Goal: Task Accomplishment & Management: Complete application form

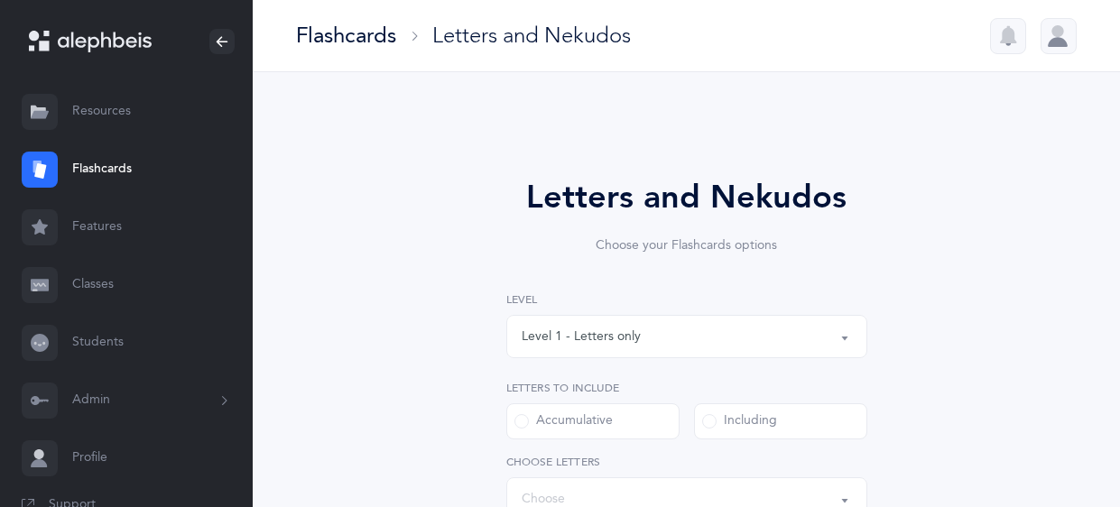
select select
select select "single"
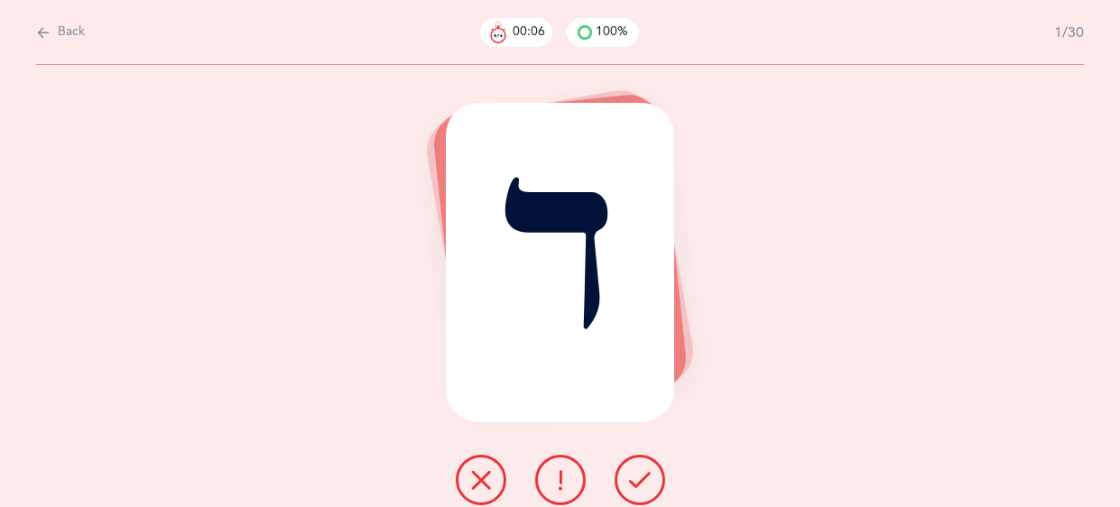
click at [629, 477] on icon at bounding box center [640, 480] width 22 height 22
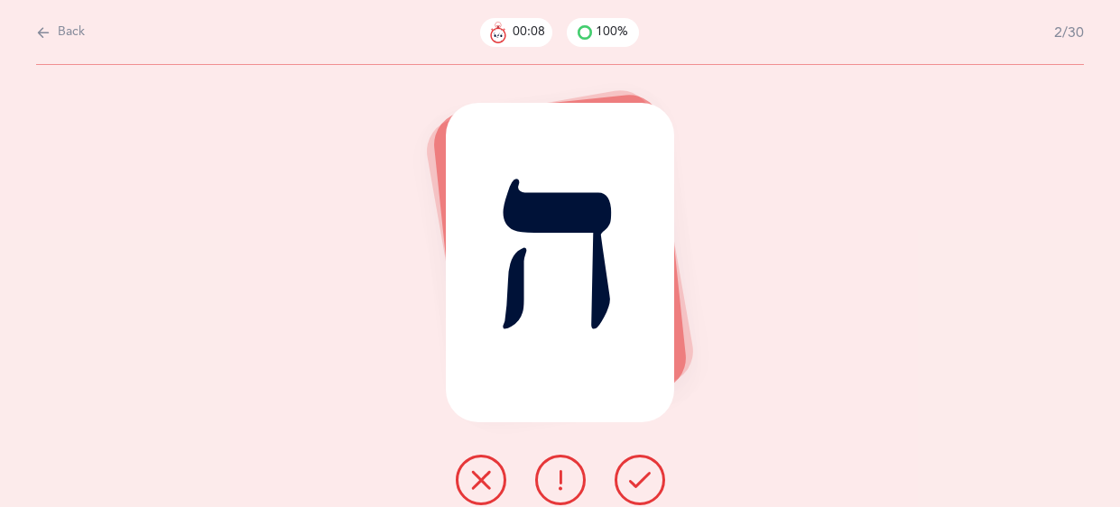
click at [629, 477] on icon at bounding box center [640, 480] width 22 height 22
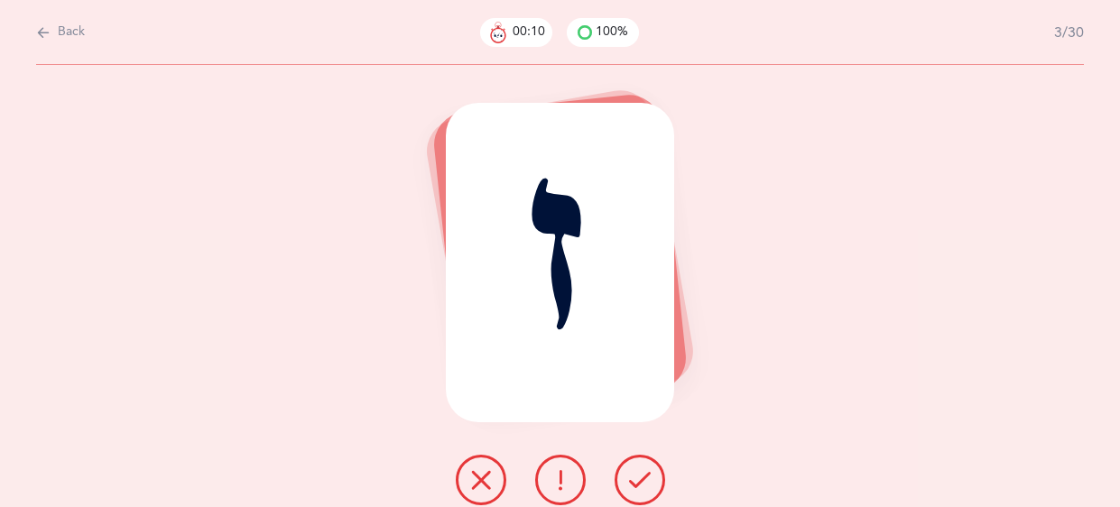
click at [629, 477] on icon at bounding box center [640, 480] width 22 height 22
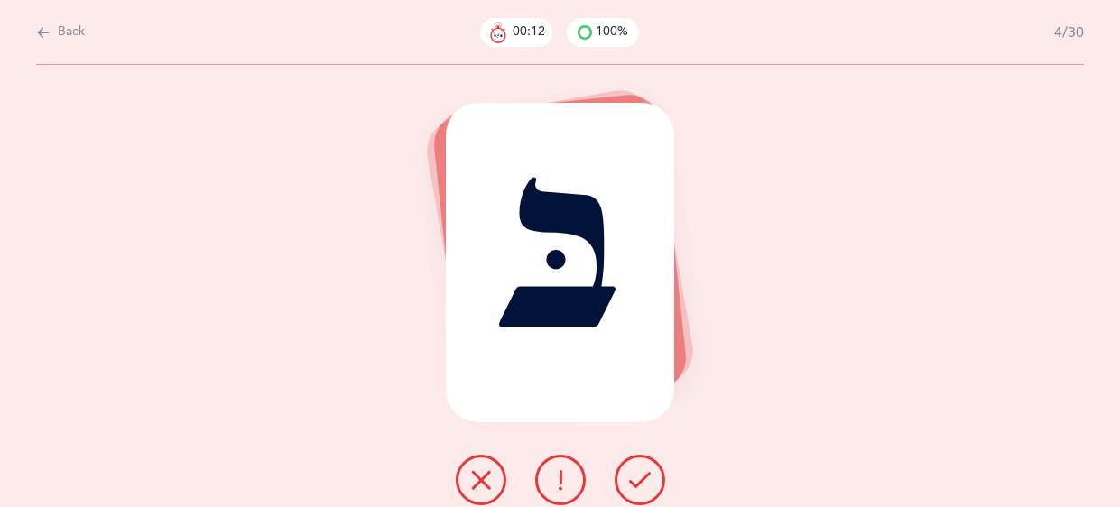
click at [629, 477] on icon at bounding box center [640, 480] width 22 height 22
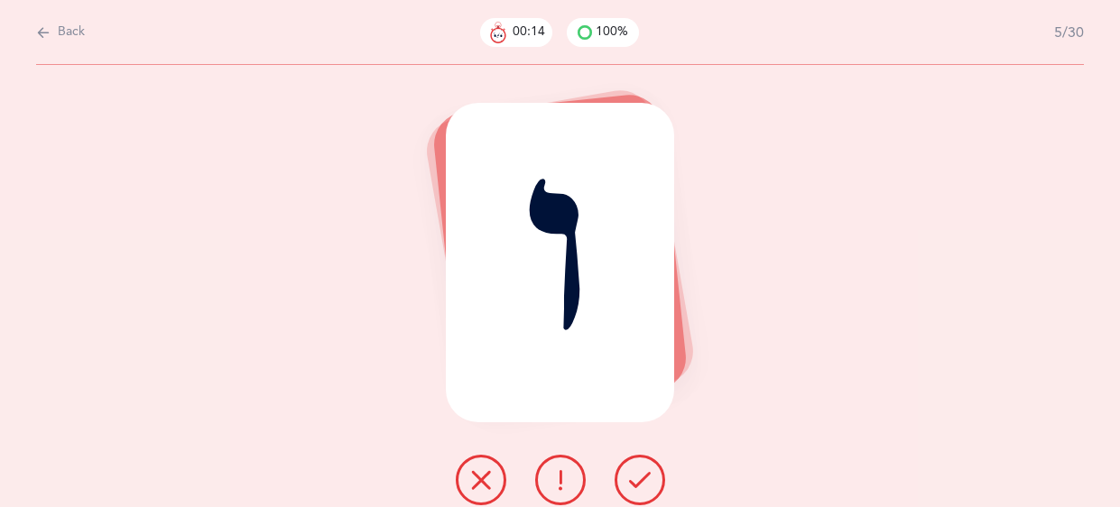
click at [629, 477] on icon at bounding box center [640, 480] width 22 height 22
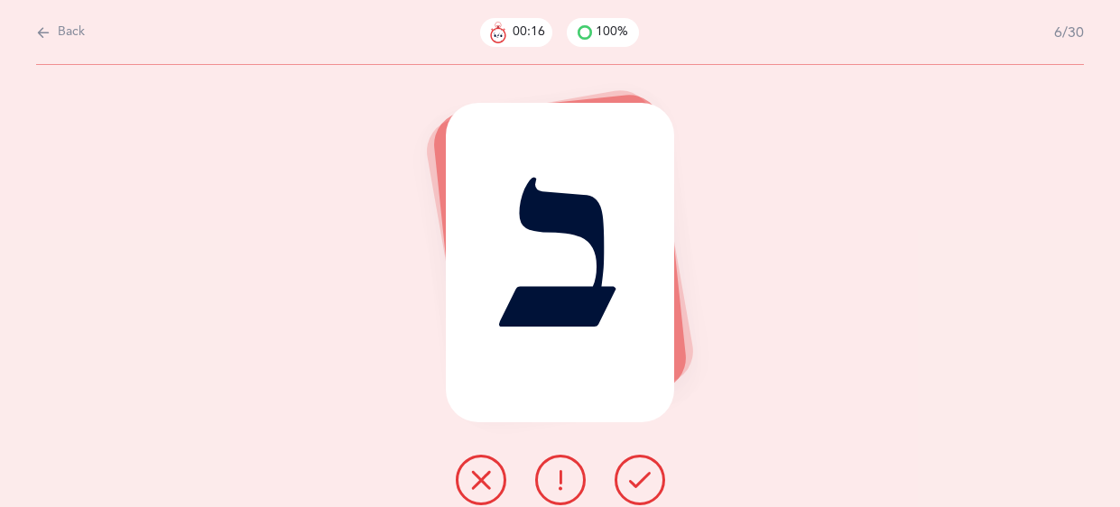
click at [629, 477] on icon at bounding box center [640, 480] width 22 height 22
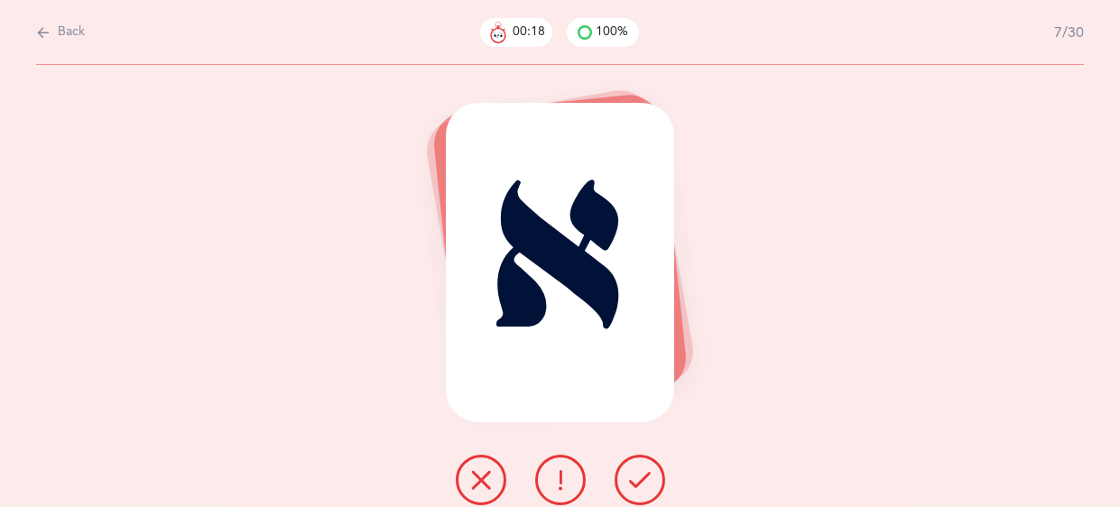
click at [629, 477] on icon at bounding box center [640, 480] width 22 height 22
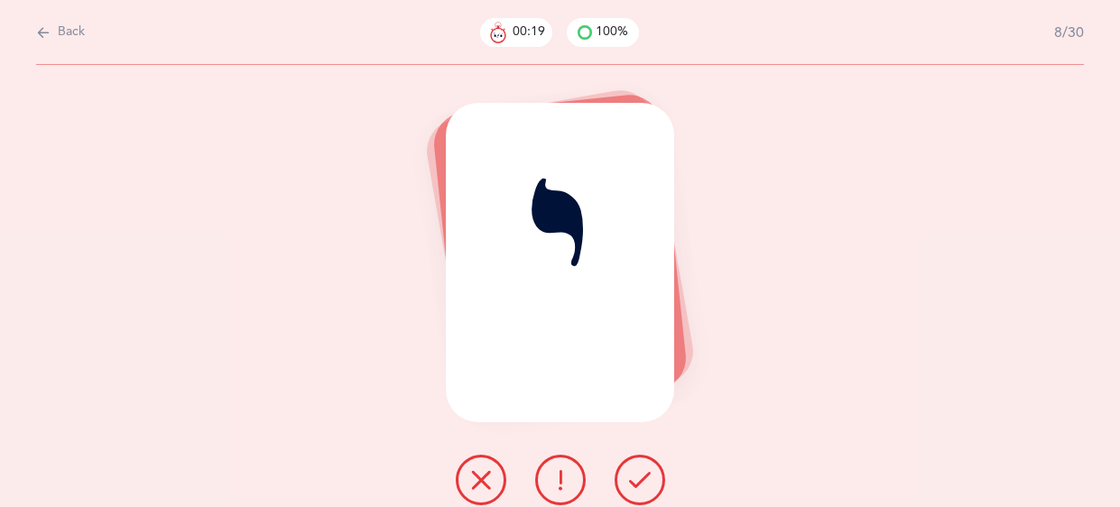
click at [629, 477] on icon at bounding box center [640, 480] width 22 height 22
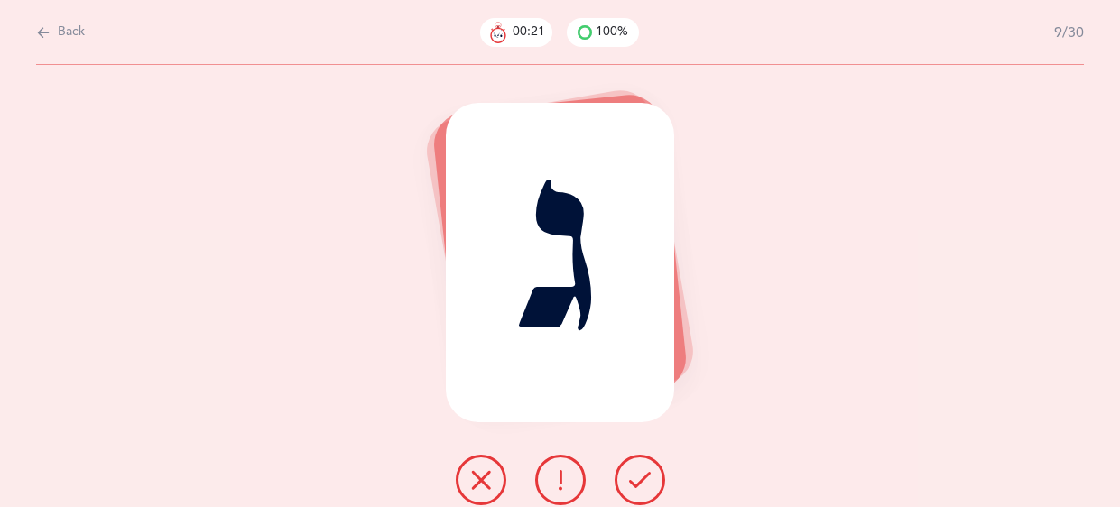
click at [629, 477] on icon at bounding box center [640, 480] width 22 height 22
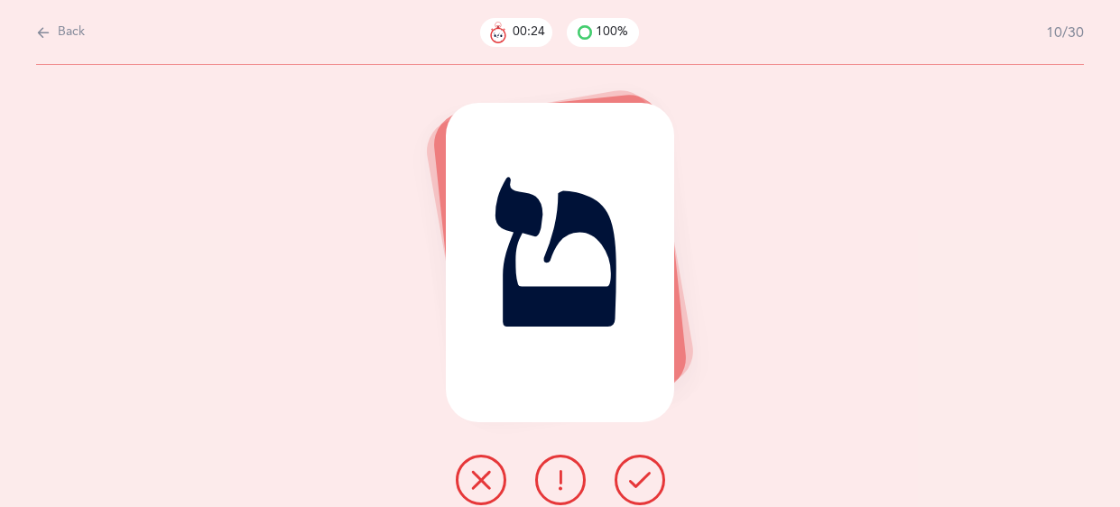
click at [629, 477] on icon at bounding box center [640, 480] width 22 height 22
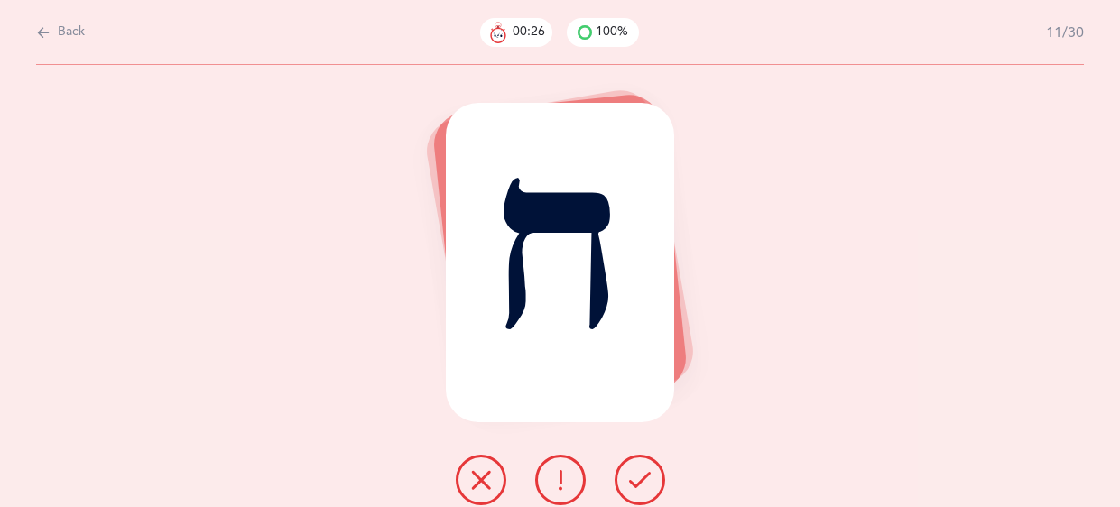
click at [629, 477] on icon at bounding box center [640, 480] width 22 height 22
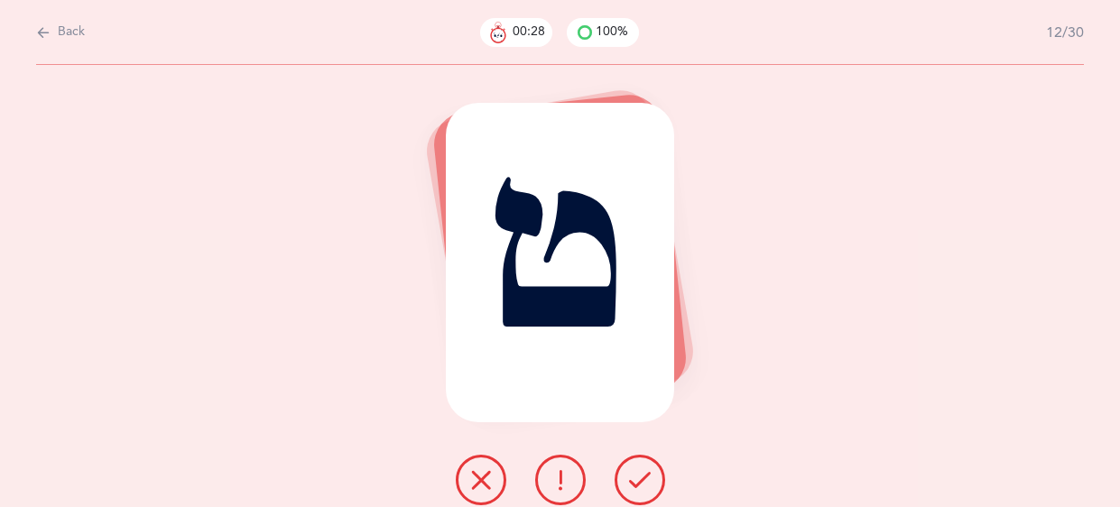
click at [629, 477] on icon at bounding box center [640, 480] width 22 height 22
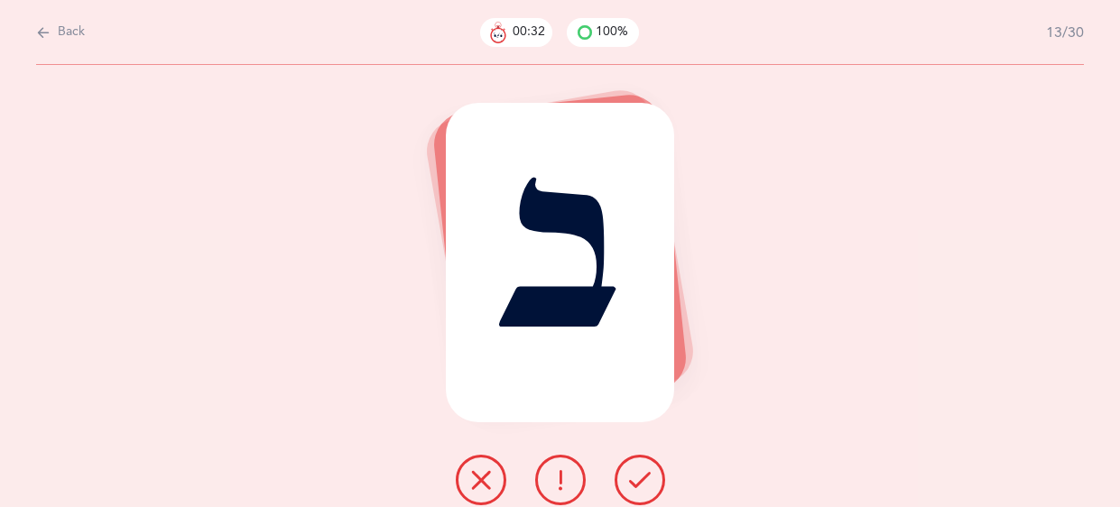
click at [629, 477] on icon at bounding box center [640, 480] width 22 height 22
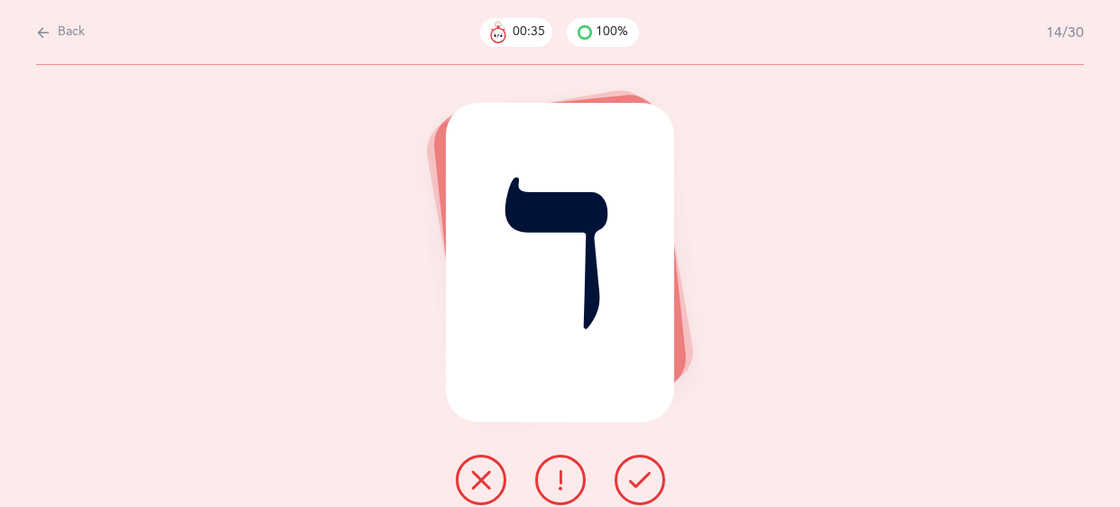
click at [629, 477] on icon at bounding box center [640, 480] width 22 height 22
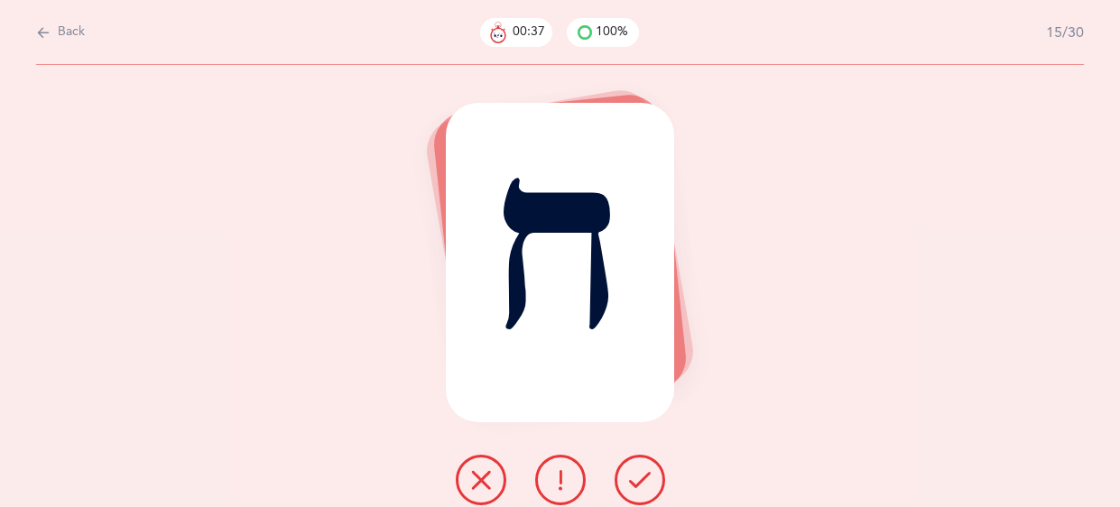
click at [629, 477] on icon at bounding box center [640, 480] width 22 height 22
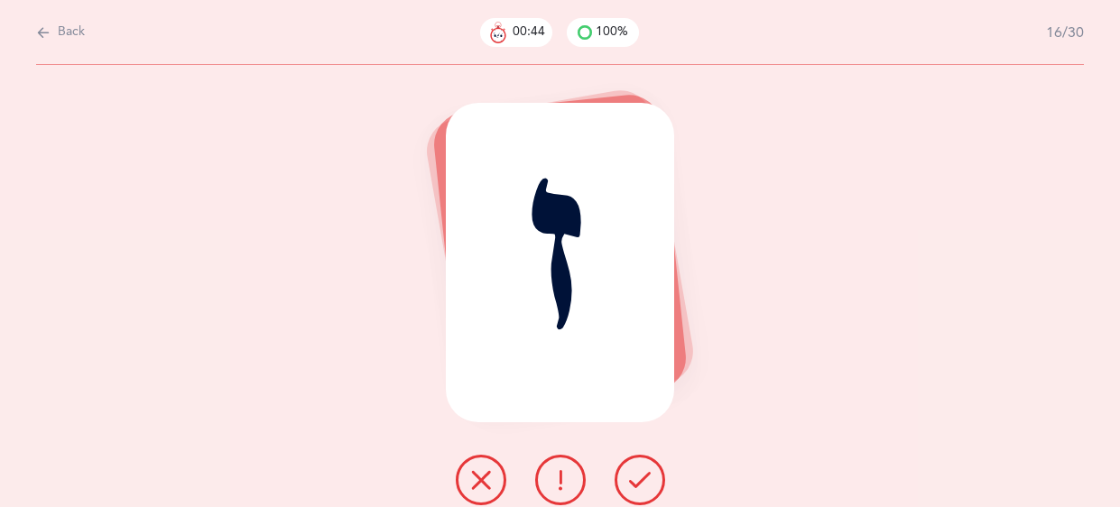
click at [479, 474] on icon at bounding box center [481, 480] width 22 height 22
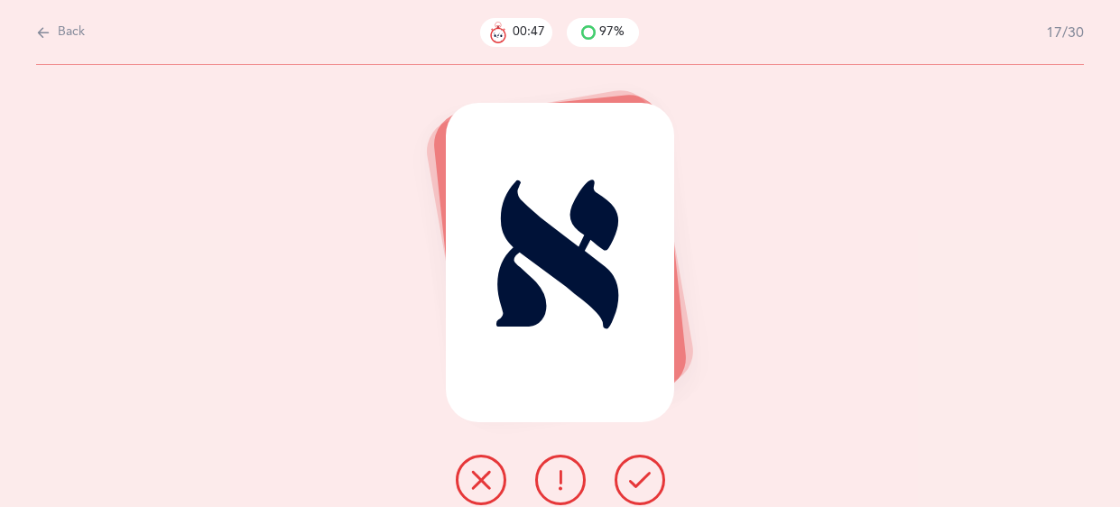
click at [640, 471] on icon at bounding box center [640, 480] width 22 height 22
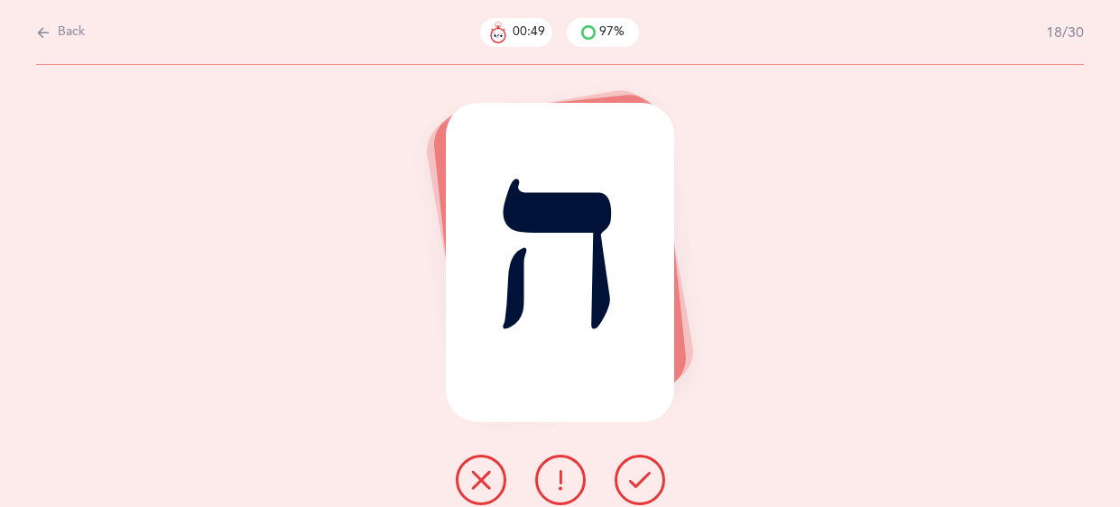
click at [640, 471] on icon at bounding box center [640, 480] width 22 height 22
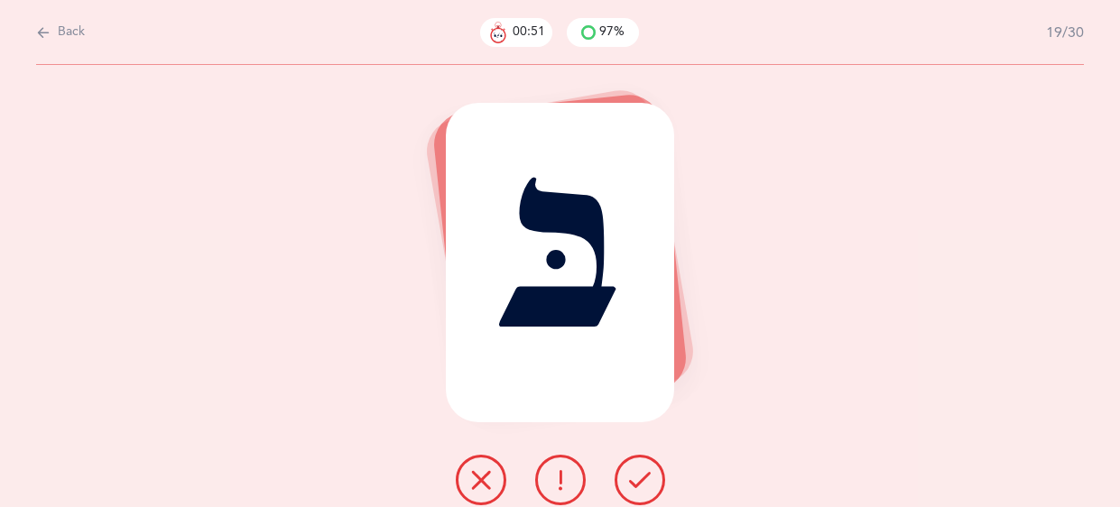
click at [640, 471] on icon at bounding box center [640, 480] width 22 height 22
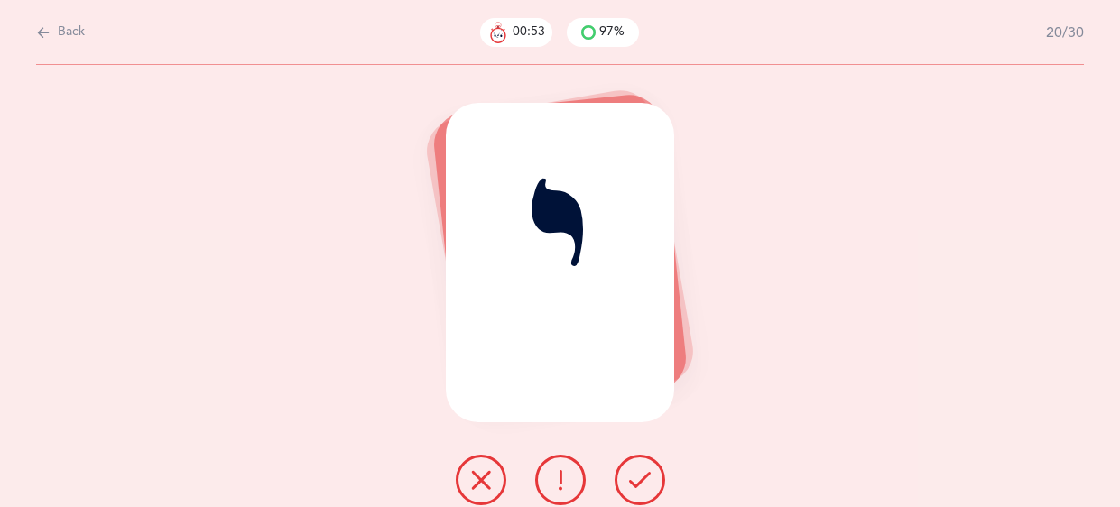
click at [640, 471] on icon at bounding box center [640, 480] width 22 height 22
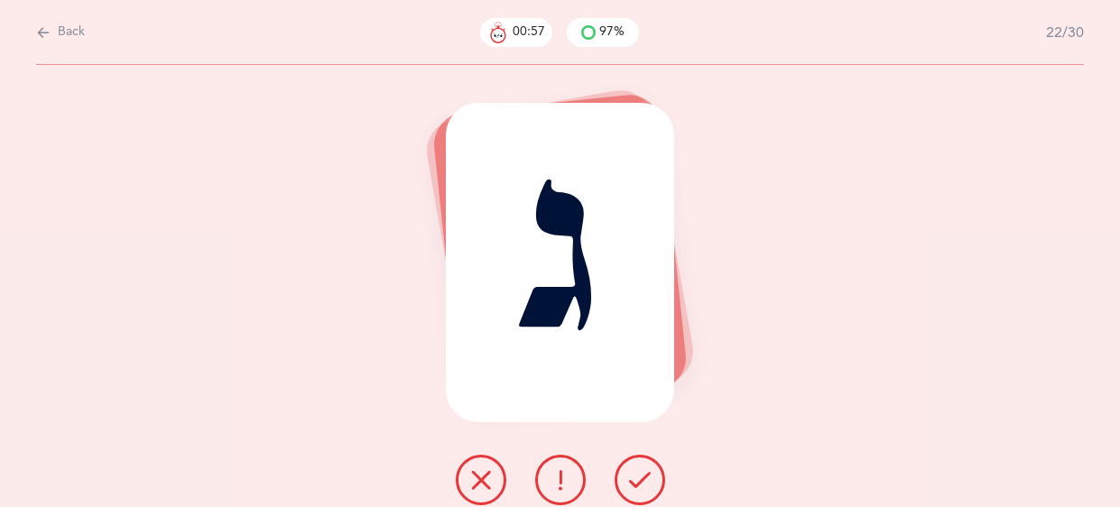
click at [640, 471] on icon at bounding box center [640, 480] width 22 height 22
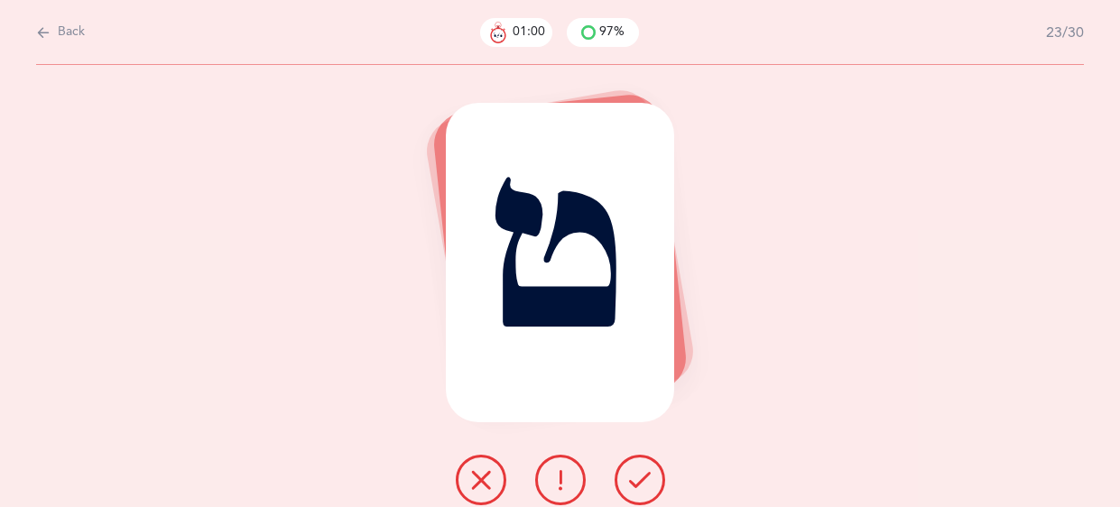
click at [640, 471] on icon at bounding box center [640, 480] width 22 height 22
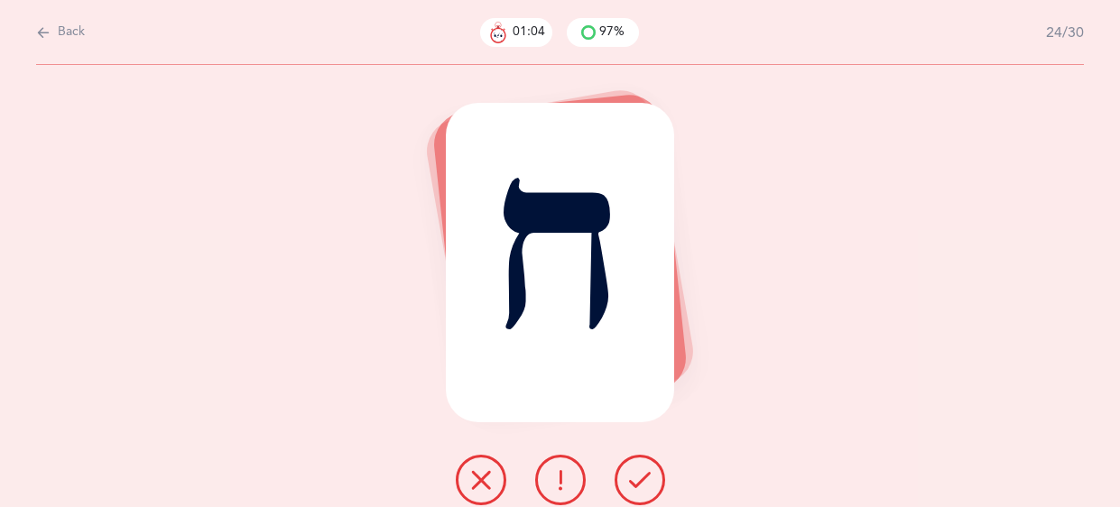
click at [640, 471] on icon at bounding box center [640, 480] width 22 height 22
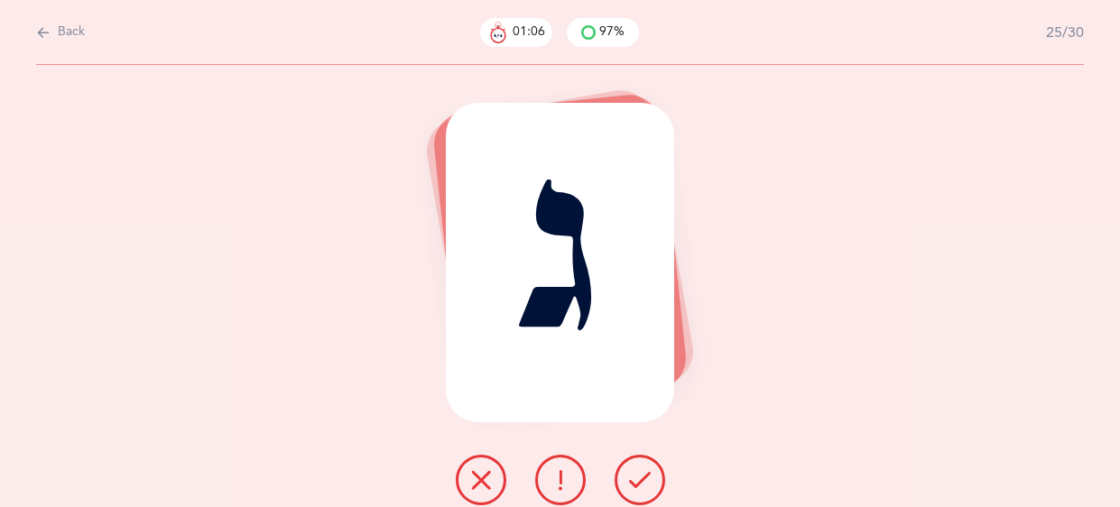
click at [640, 471] on icon at bounding box center [640, 480] width 22 height 22
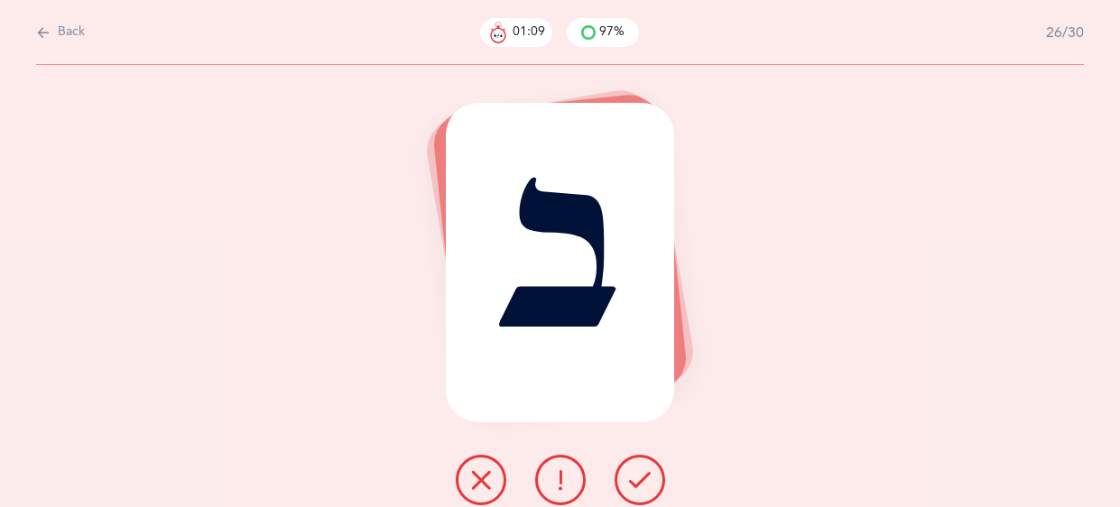
click at [640, 471] on icon at bounding box center [640, 480] width 22 height 22
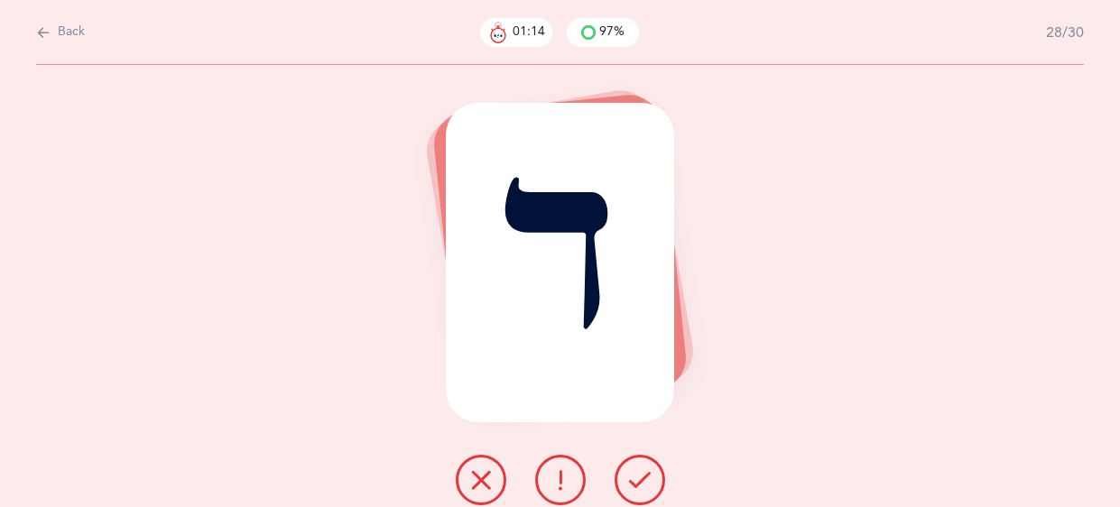
click at [640, 471] on icon at bounding box center [640, 480] width 22 height 22
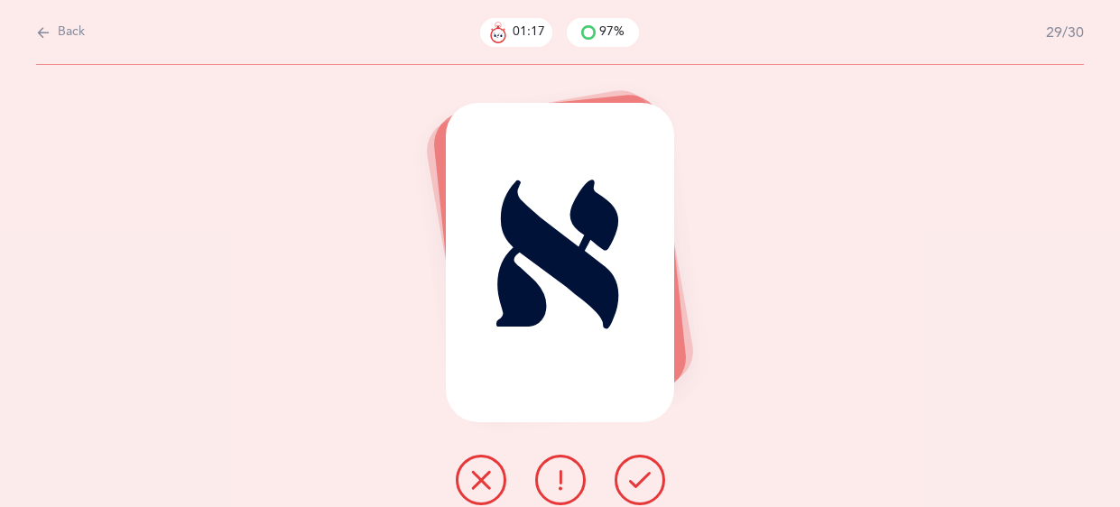
click at [640, 471] on icon at bounding box center [640, 480] width 22 height 22
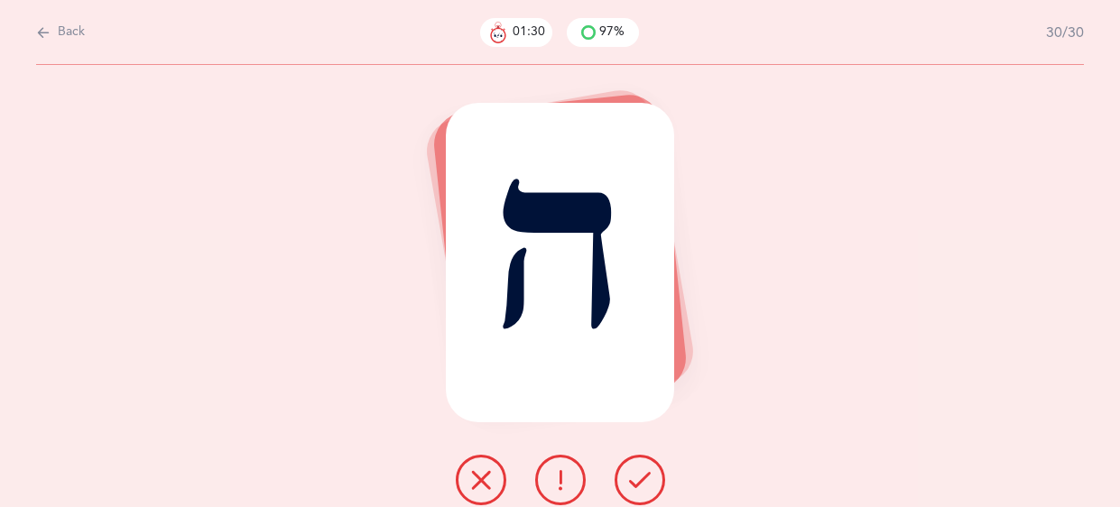
click at [472, 474] on icon at bounding box center [481, 480] width 22 height 22
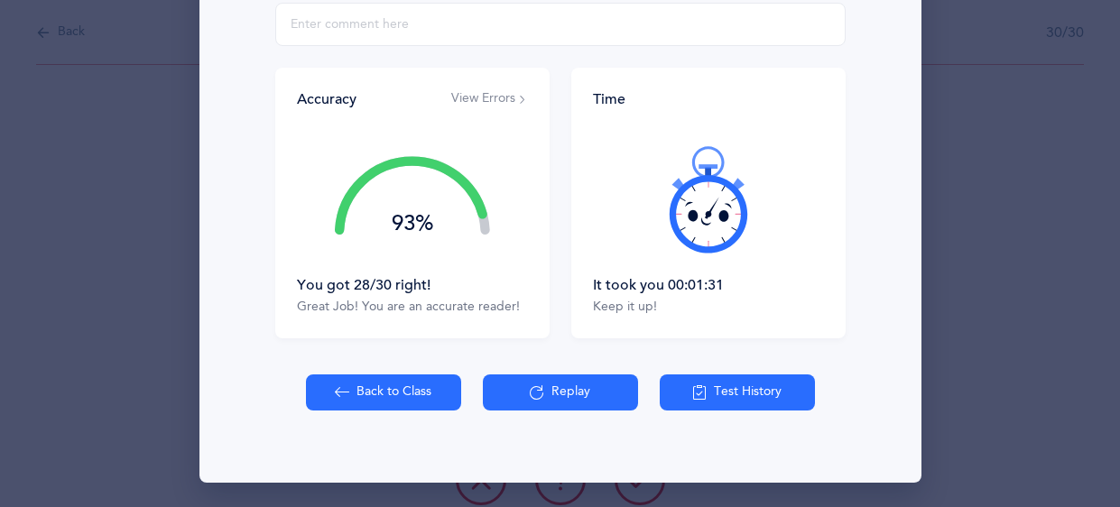
scroll to position [177, 0]
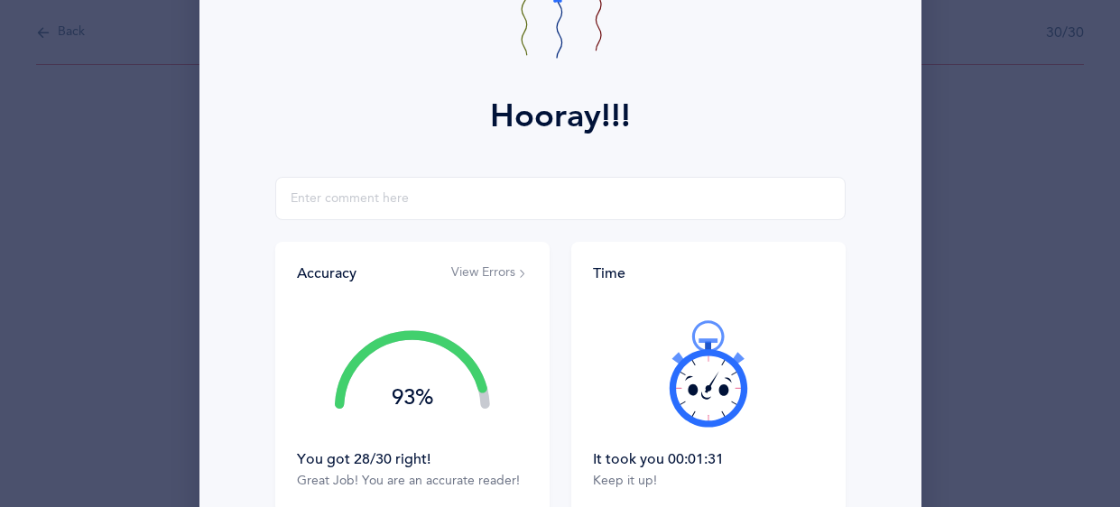
click at [475, 275] on button "View Errors" at bounding box center [489, 274] width 77 height 18
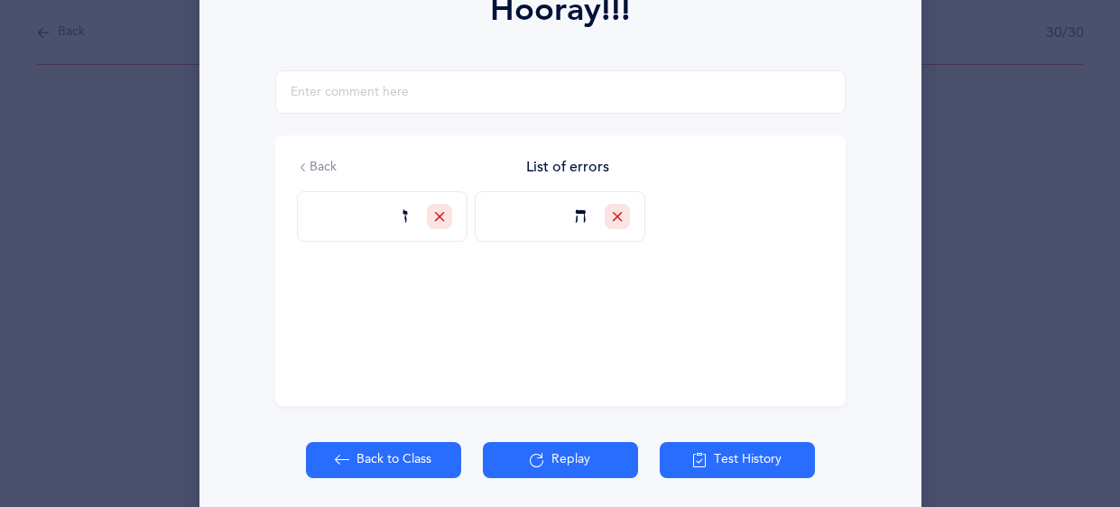
scroll to position [351, 0]
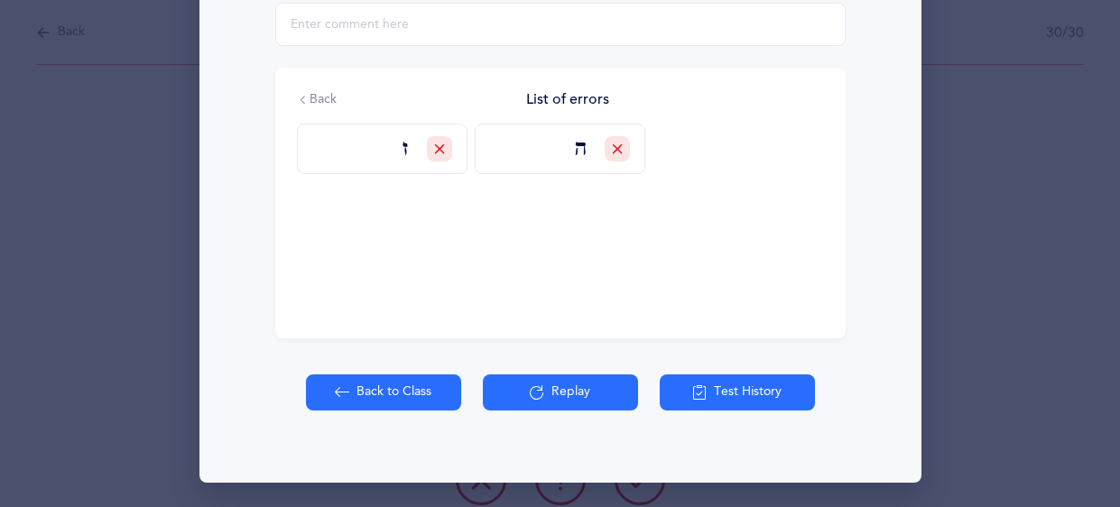
click at [368, 395] on button "Back to Class" at bounding box center [383, 393] width 155 height 36
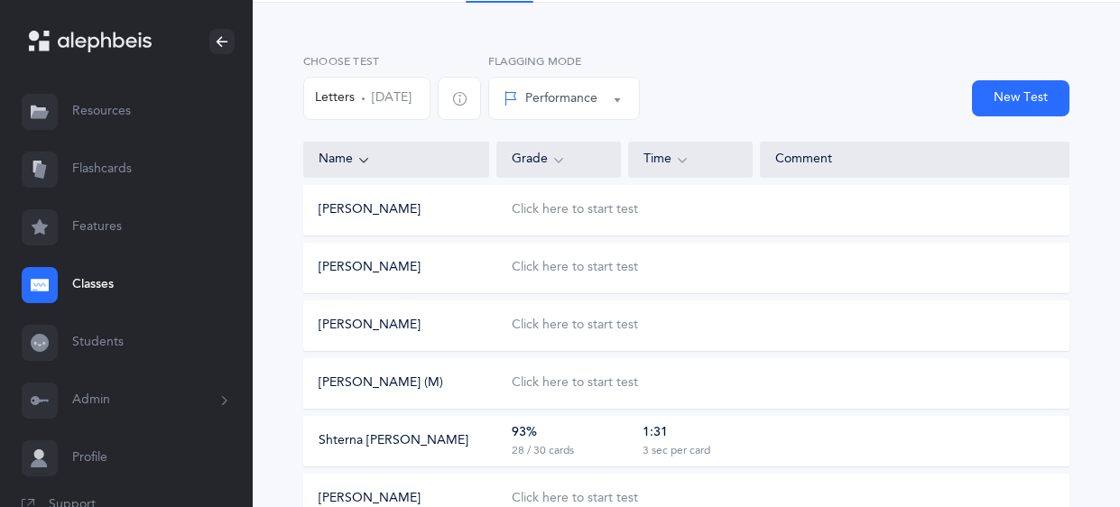
scroll to position [37, 0]
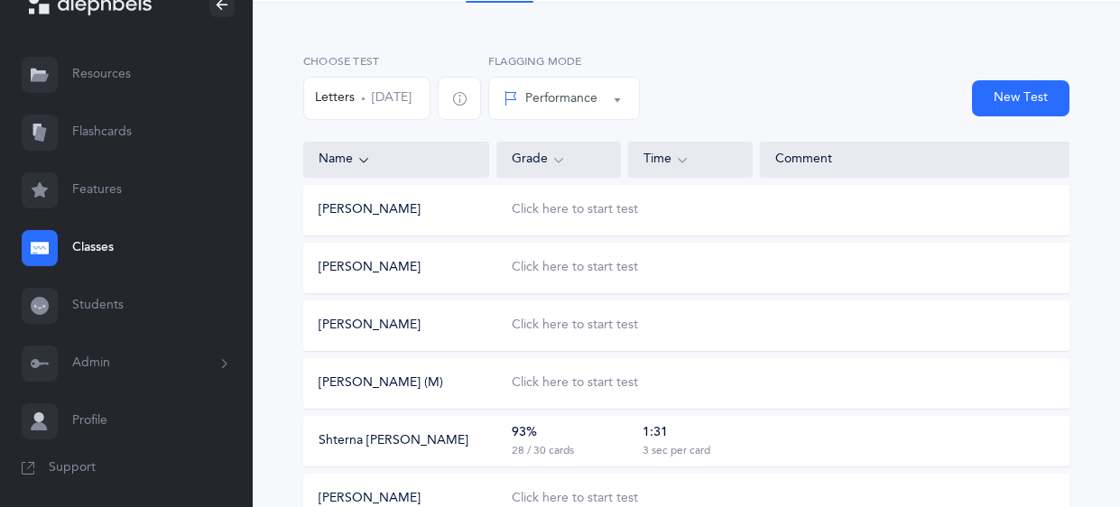
click at [102, 367] on button "Admin" at bounding box center [126, 364] width 253 height 58
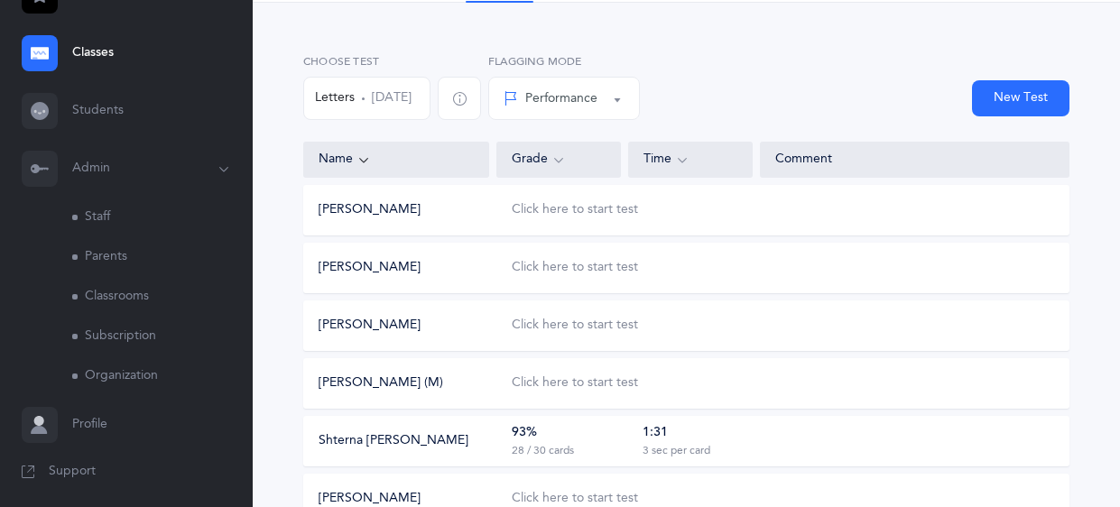
scroll to position [236, 0]
click at [108, 218] on link "Staff" at bounding box center [162, 214] width 181 height 40
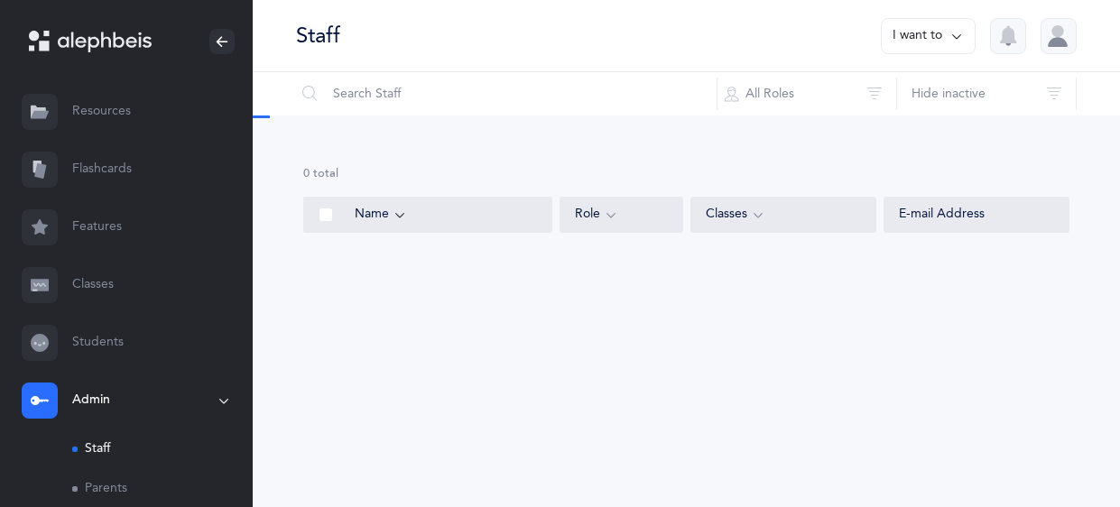
select select
click at [952, 28] on icon at bounding box center [957, 36] width 14 height 20
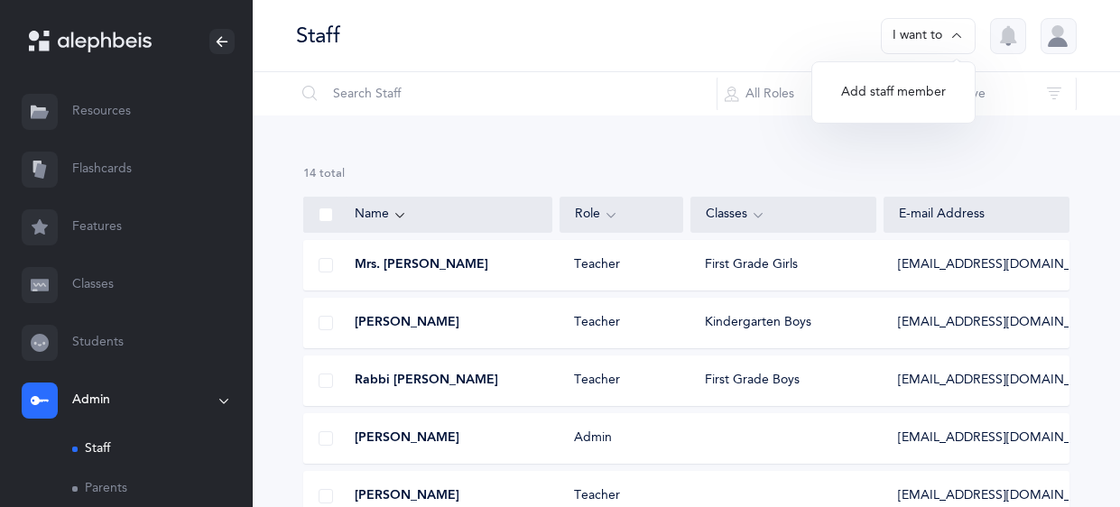
click at [934, 96] on button "Add staff member" at bounding box center [894, 93] width 134 height 33
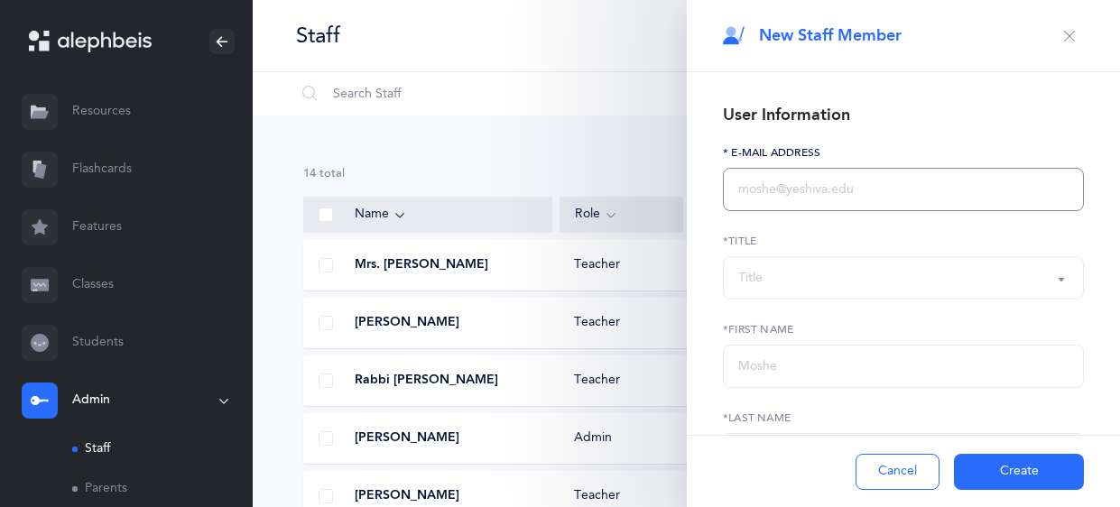
click at [893, 182] on input "text" at bounding box center [903, 189] width 361 height 43
type input "rrodal"
click at [901, 276] on div "Title" at bounding box center [904, 278] width 330 height 31
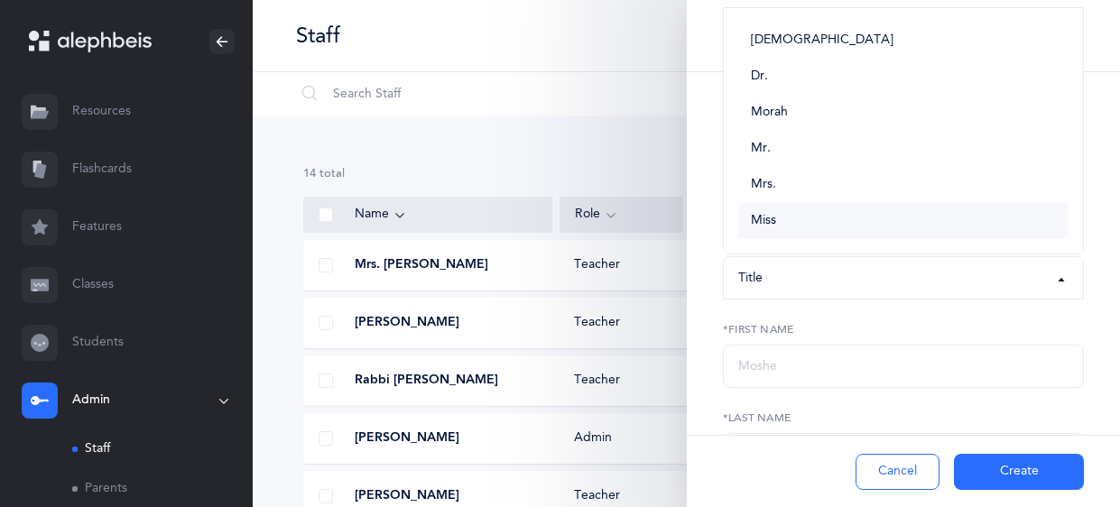
click at [806, 219] on link "Miss" at bounding box center [904, 221] width 330 height 36
select select "5"
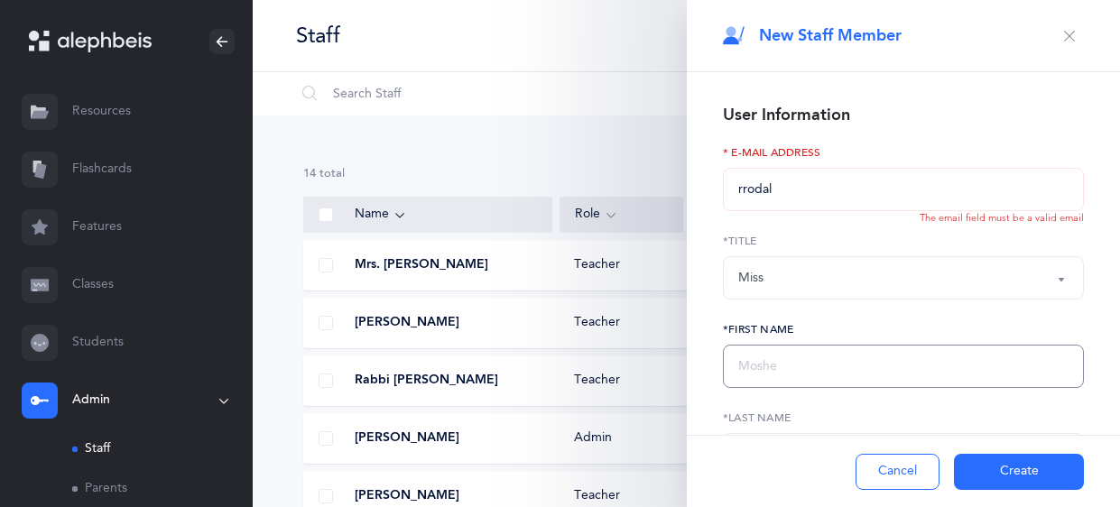
click at [807, 374] on input "text" at bounding box center [903, 366] width 361 height 43
click at [785, 189] on input "rrodal" at bounding box center [903, 189] width 361 height 43
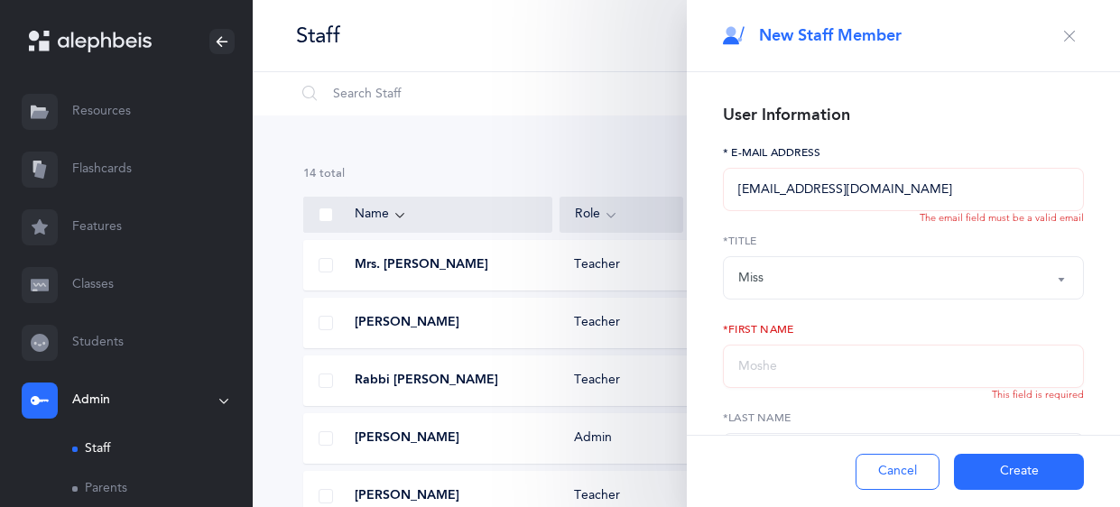
type input "rrodal@chederphiladelphia.org"
click at [776, 378] on input "text" at bounding box center [903, 366] width 361 height 43
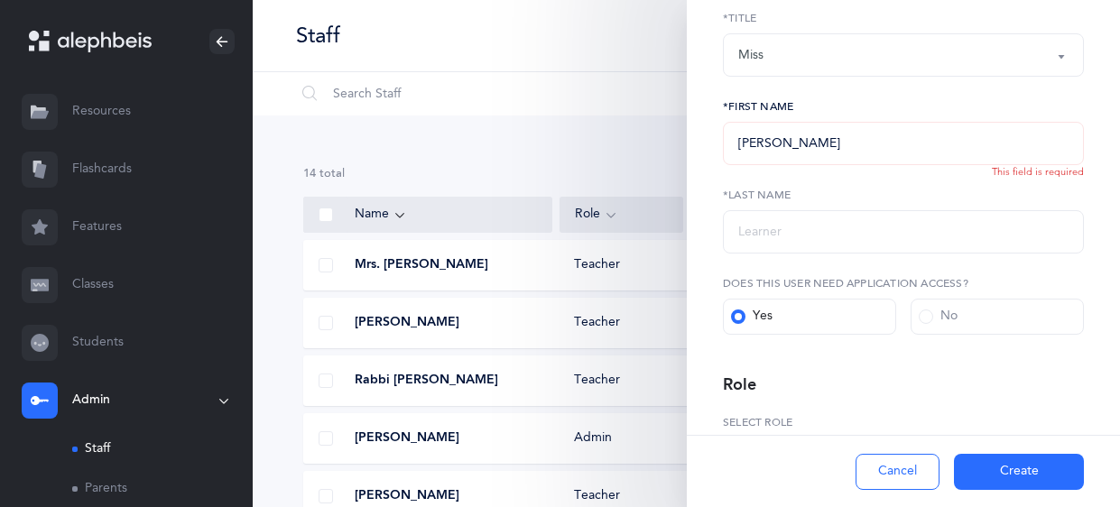
scroll to position [222, 0]
type input "Rochele"
click at [789, 242] on input "text" at bounding box center [903, 232] width 361 height 43
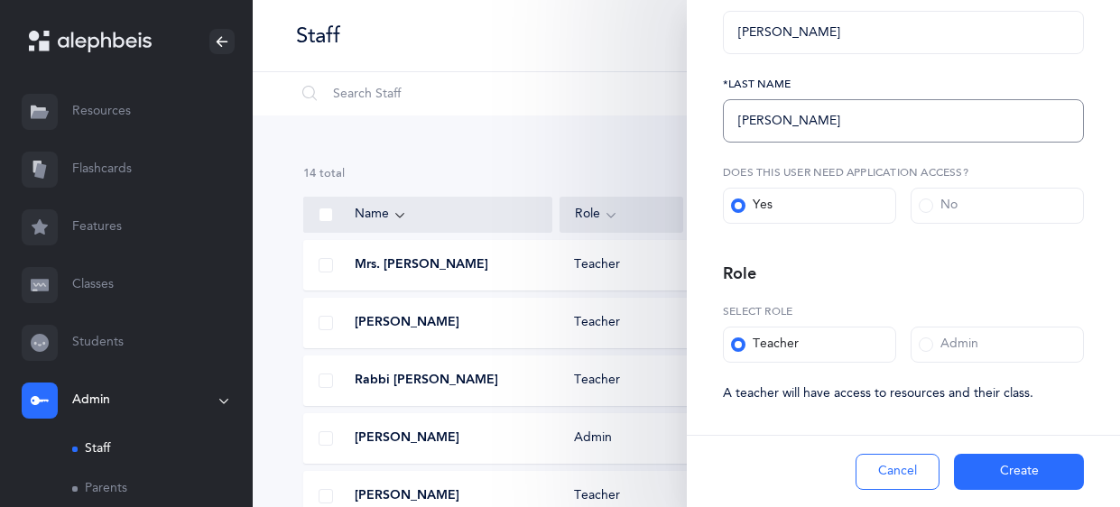
scroll to position [345, 0]
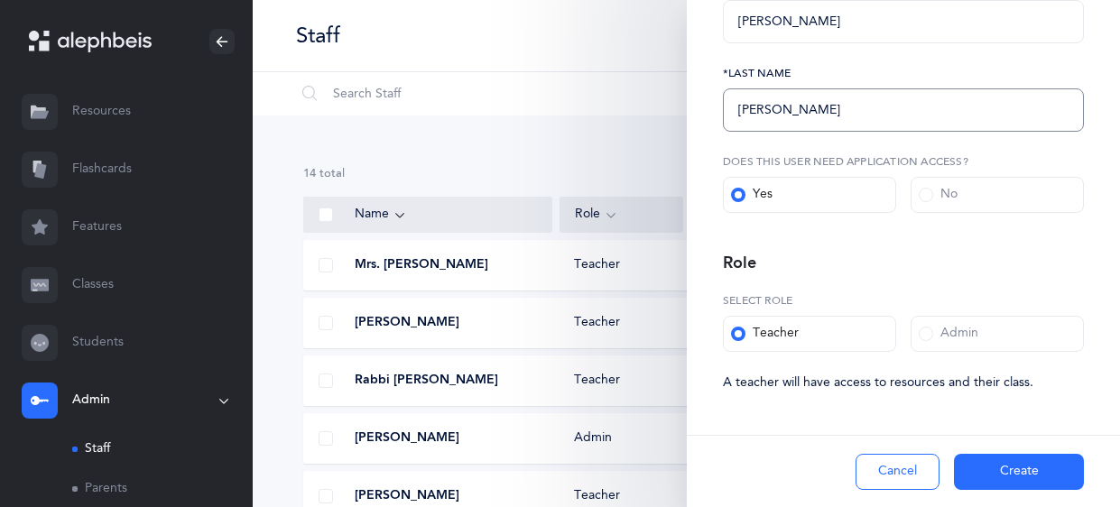
type input "Rodal"
click at [999, 476] on button "Create" at bounding box center [1019, 472] width 130 height 36
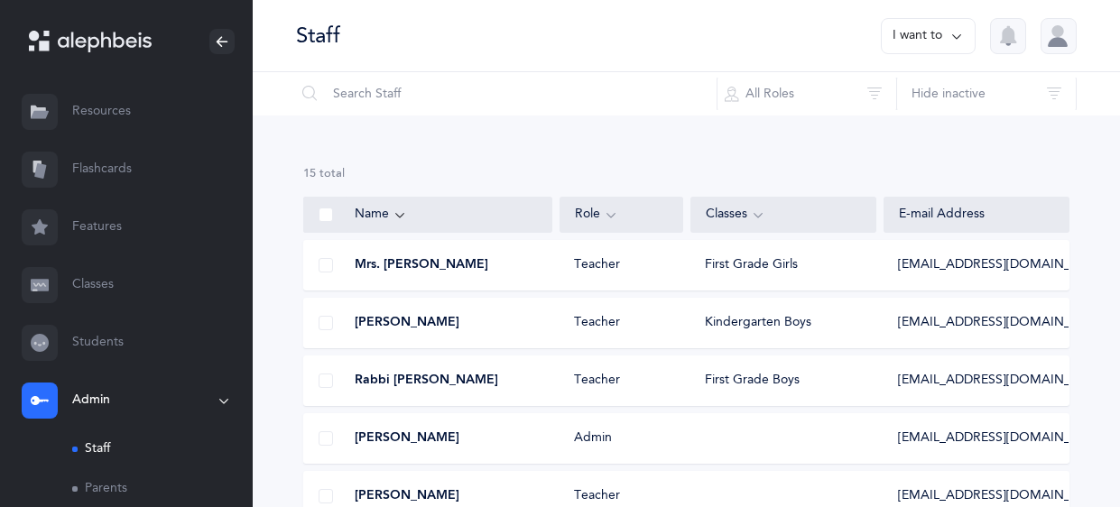
click at [133, 288] on link "Classes" at bounding box center [126, 285] width 253 height 58
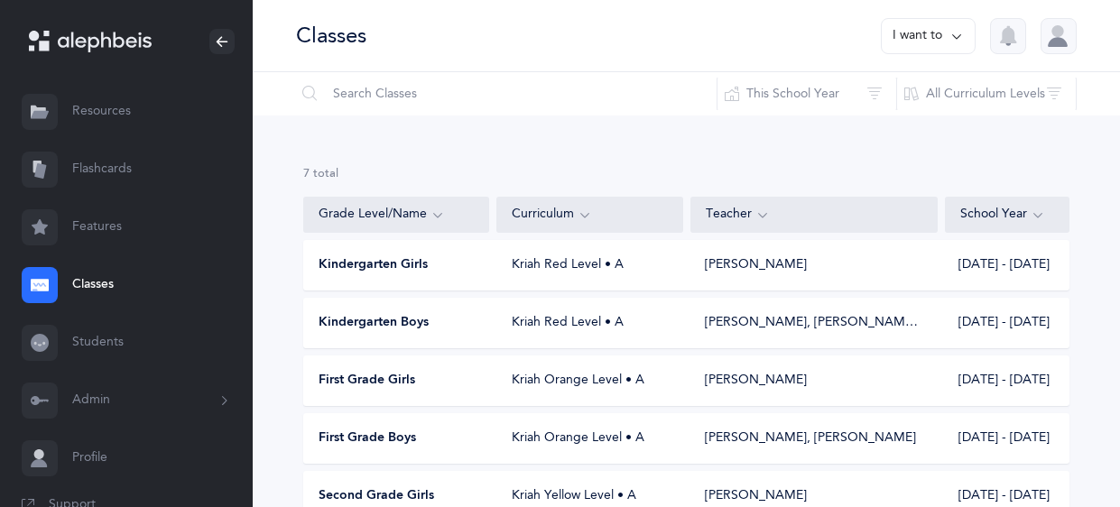
click at [441, 283] on div "Kindergarten Girls Kriah Red Level • A Chayaleh Levin 2025 - 2026" at bounding box center [686, 265] width 767 height 51
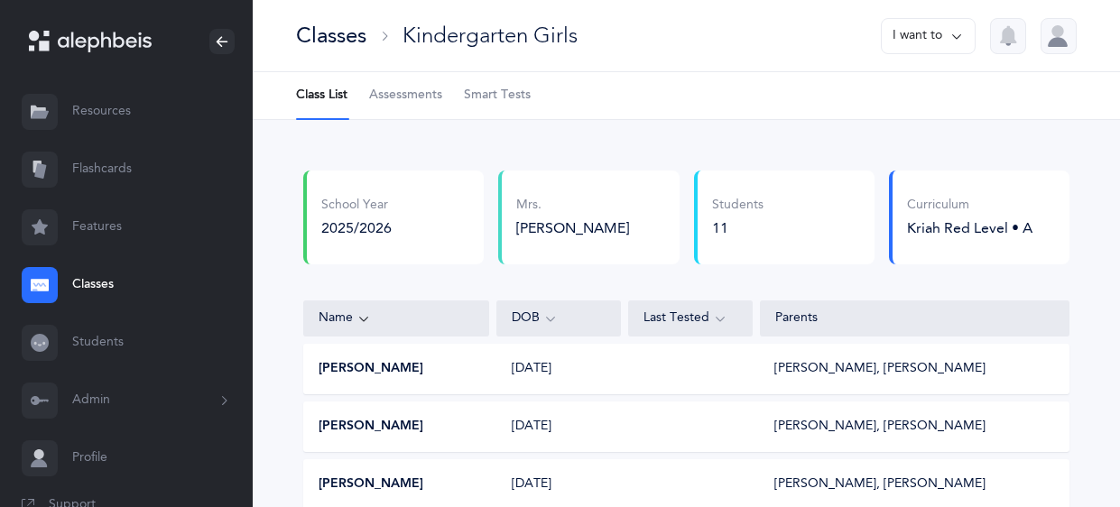
click at [904, 40] on button "I want to" at bounding box center [928, 36] width 95 height 36
click at [890, 93] on button "Edit class" at bounding box center [896, 93] width 129 height 33
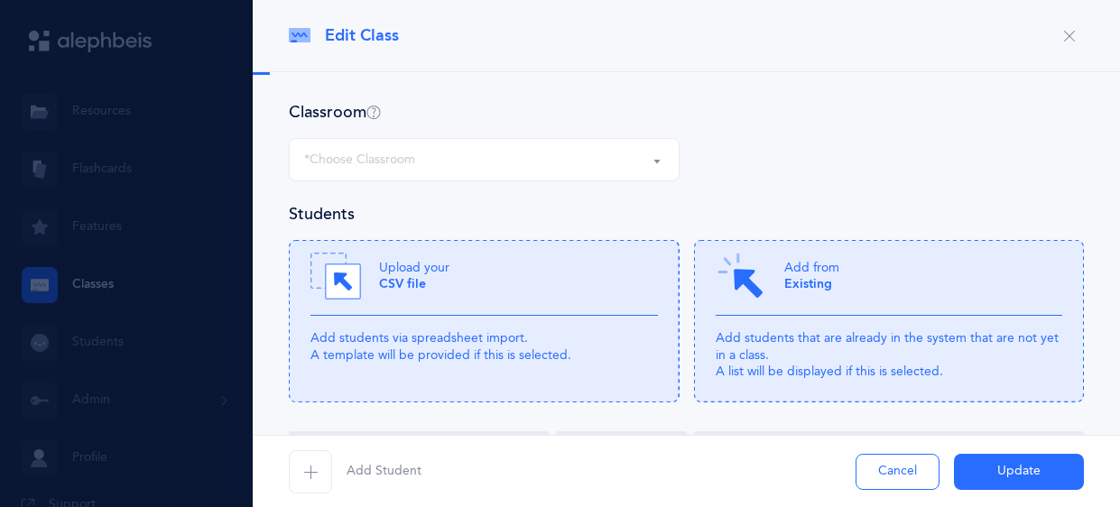
select select "473"
click at [1072, 32] on icon "button" at bounding box center [1070, 36] width 14 height 14
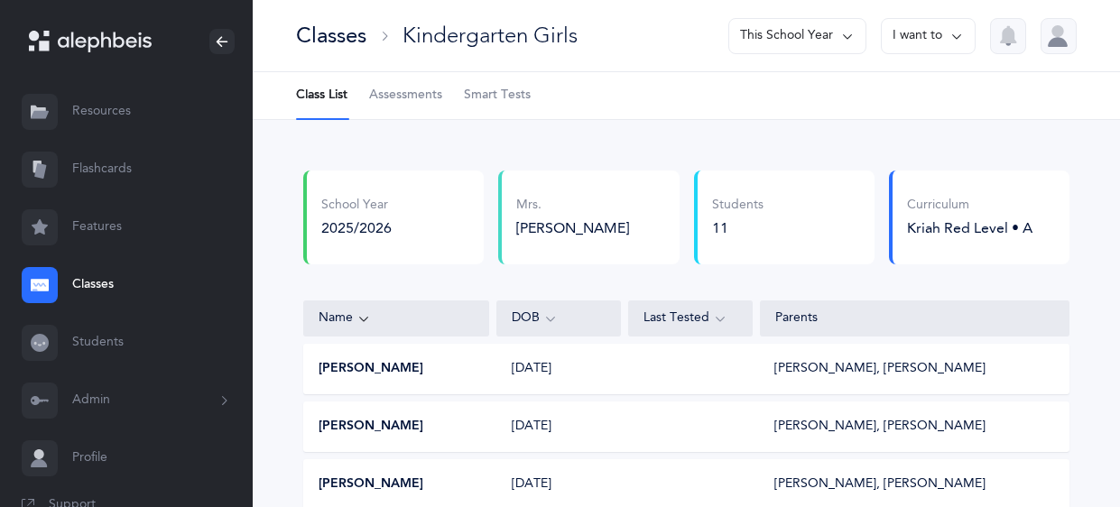
scroll to position [37, 0]
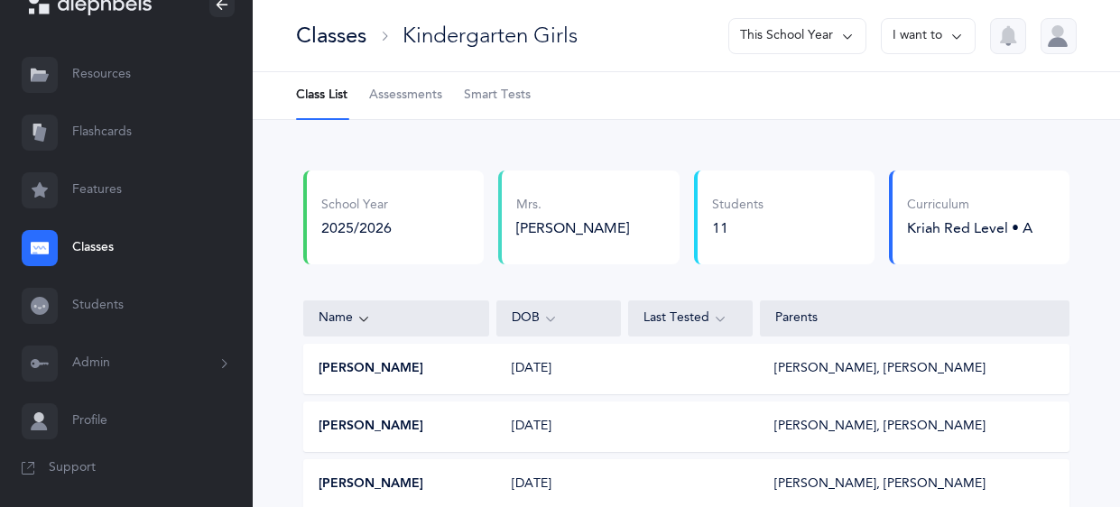
click at [144, 369] on button "Admin" at bounding box center [126, 364] width 253 height 58
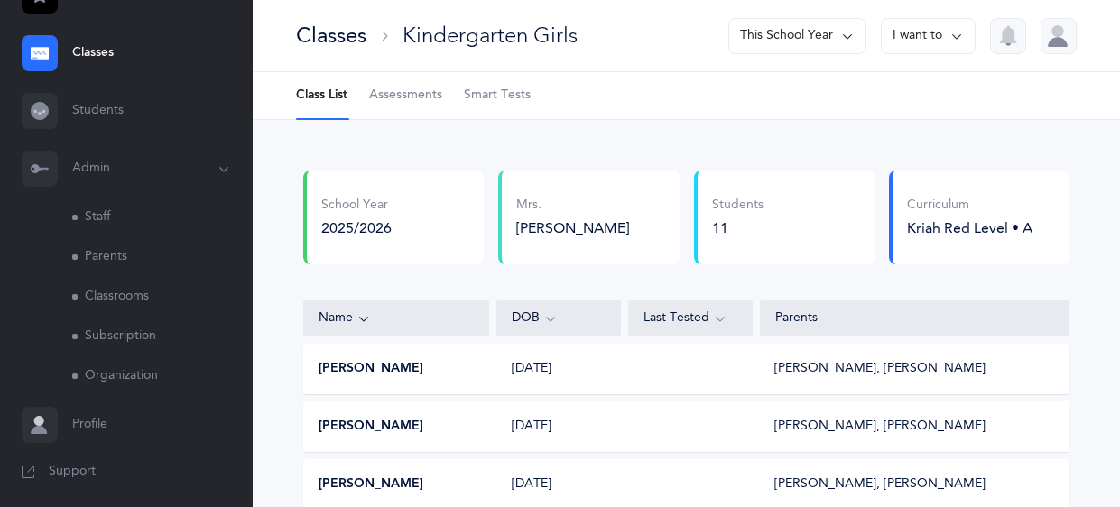
scroll to position [236, 0]
click at [145, 296] on link "Classrooms" at bounding box center [162, 294] width 181 height 40
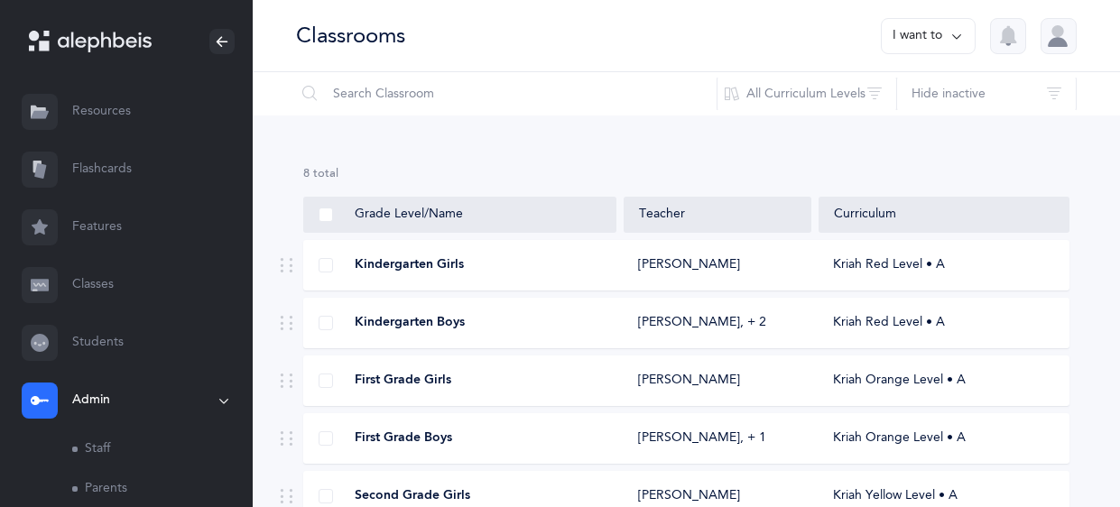
click at [790, 273] on div "Chayaleh Levin" at bounding box center [718, 265] width 188 height 18
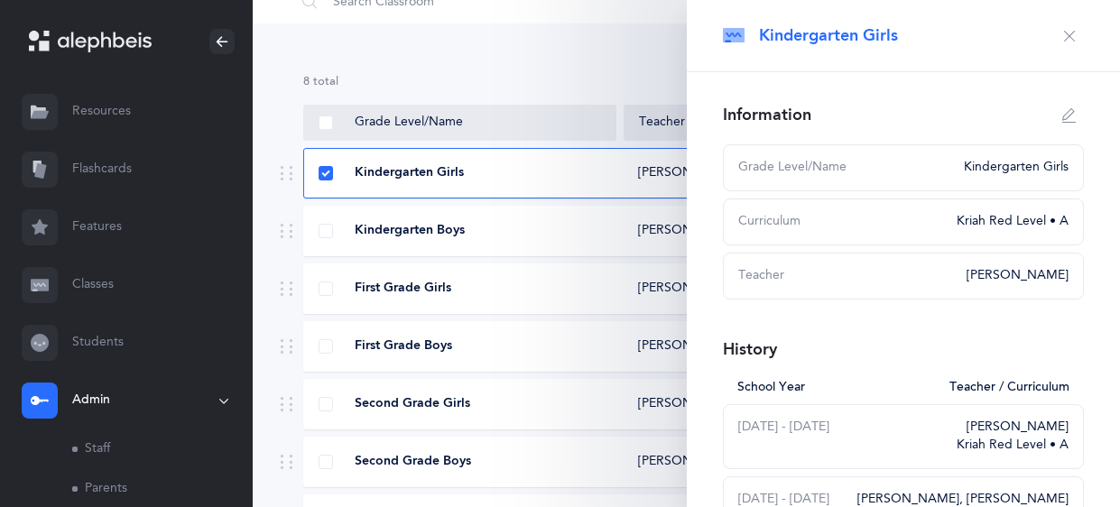
click at [1072, 112] on icon "button" at bounding box center [1070, 115] width 14 height 14
type input "Kindergarten Girls"
select select "2"
select select "2578"
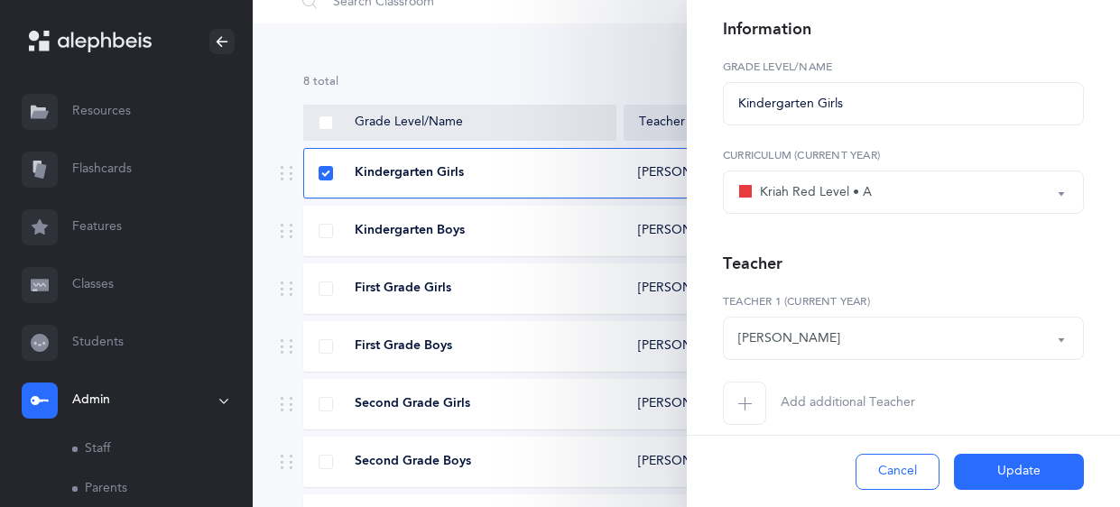
scroll to position [104, 0]
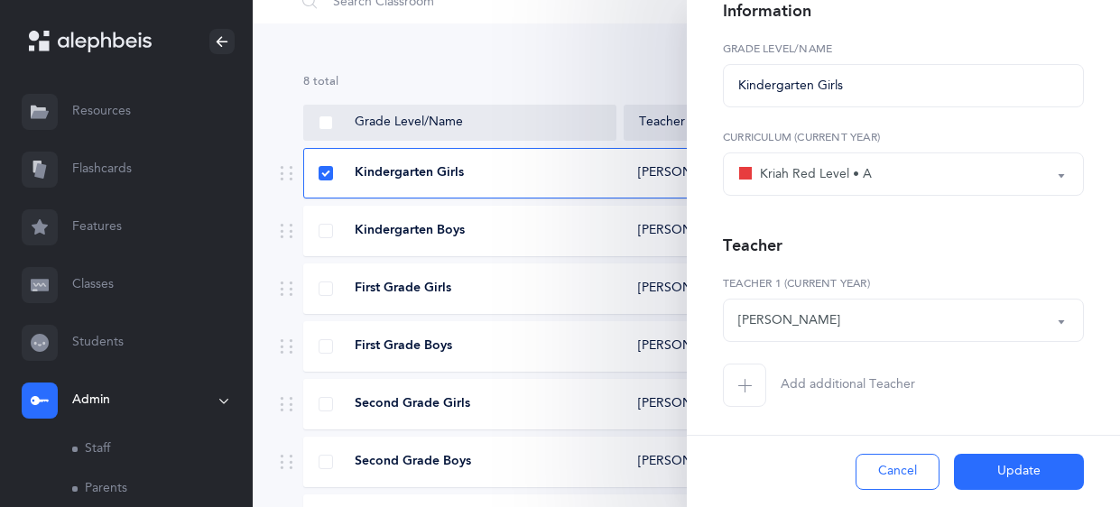
click at [740, 391] on icon "button" at bounding box center [745, 385] width 14 height 14
click at [764, 415] on div "*Choose teacher" at bounding box center [787, 409] width 96 height 19
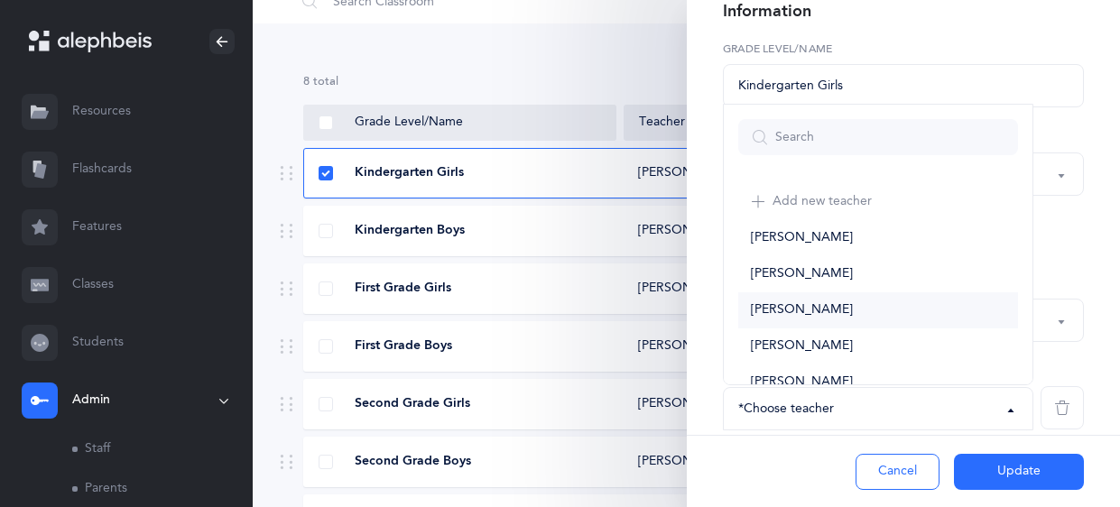
click at [777, 308] on span "Rochele Rodal" at bounding box center [802, 310] width 102 height 16
select select "2675"
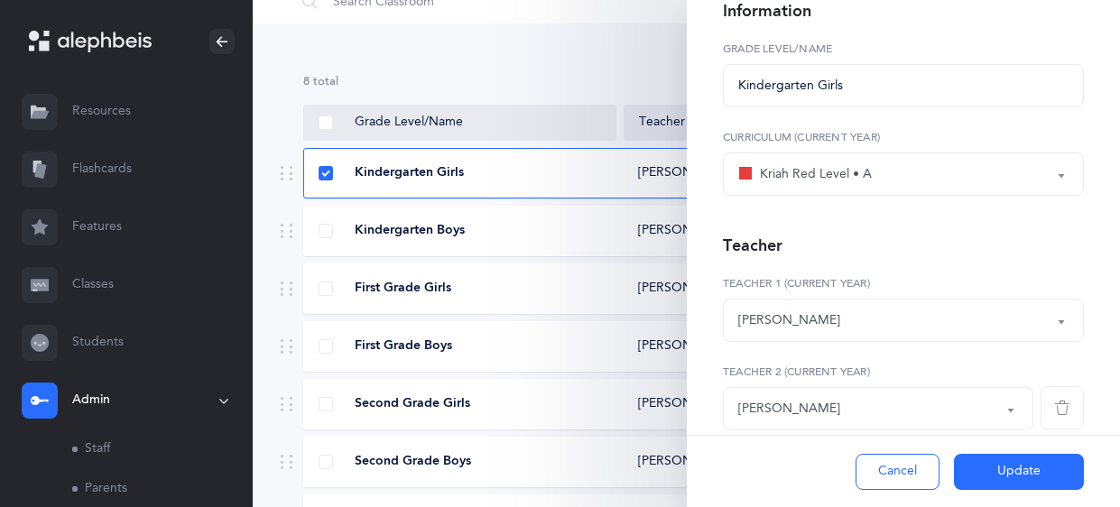
click at [998, 475] on button "Update" at bounding box center [1019, 472] width 130 height 36
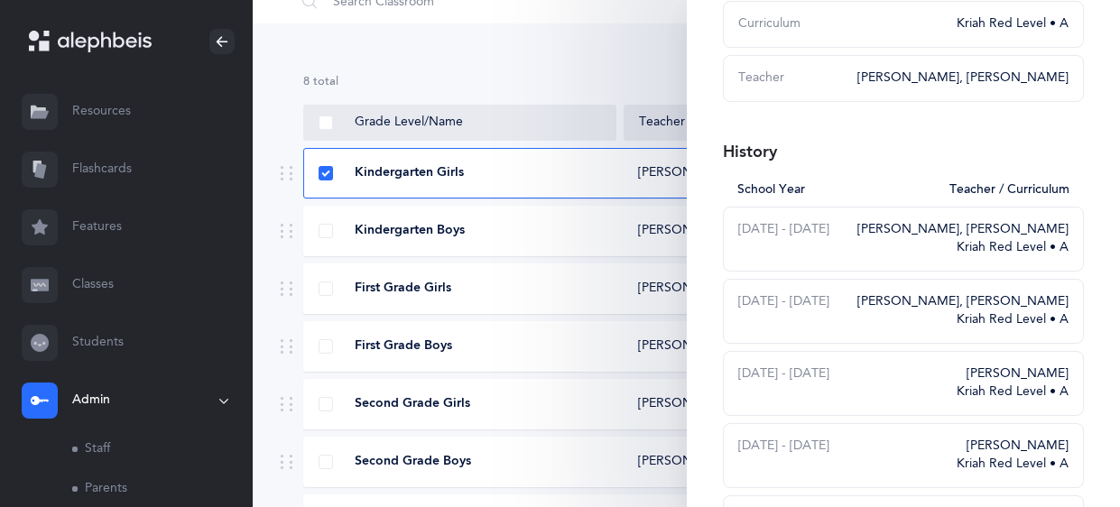
scroll to position [0, 0]
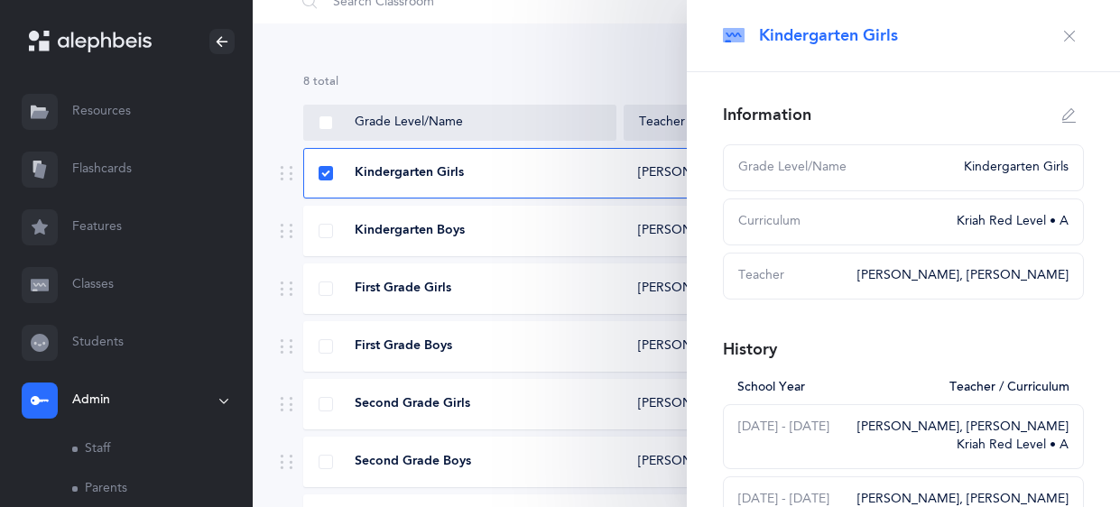
click at [1071, 39] on icon "button" at bounding box center [1070, 36] width 14 height 14
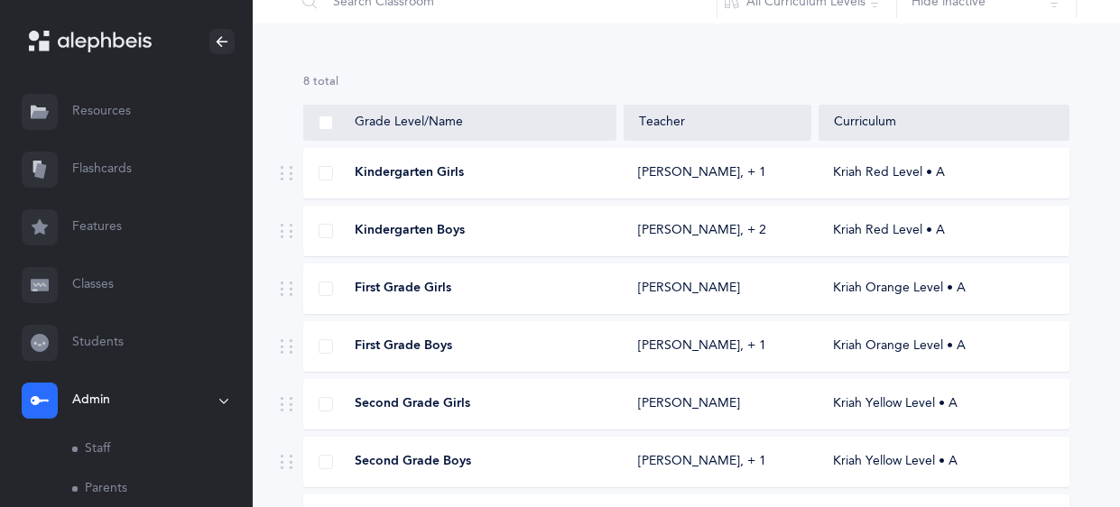
click at [92, 281] on link "Classes" at bounding box center [126, 285] width 253 height 58
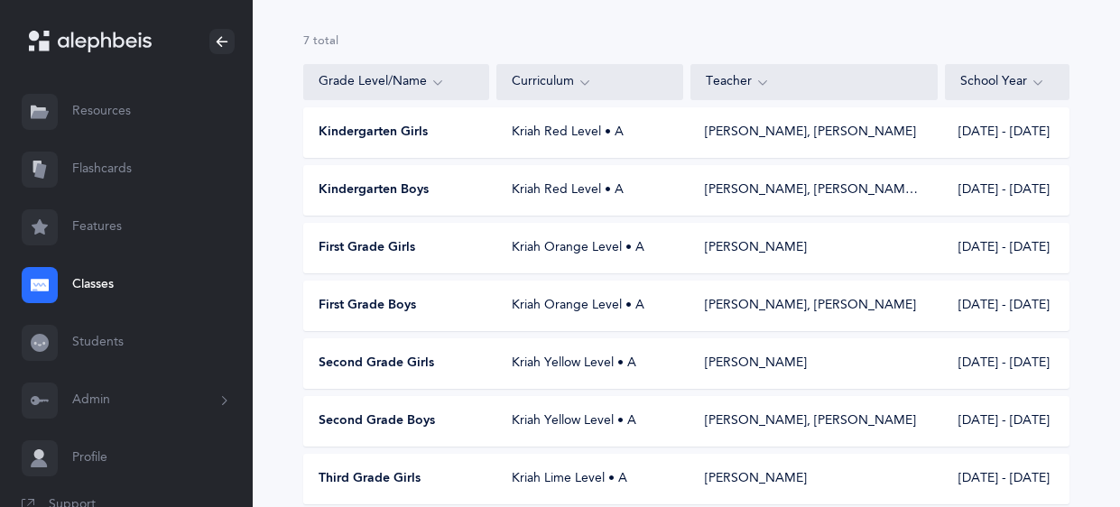
scroll to position [134, 0]
click at [433, 133] on div "Kindergarten Girls" at bounding box center [397, 132] width 186 height 18
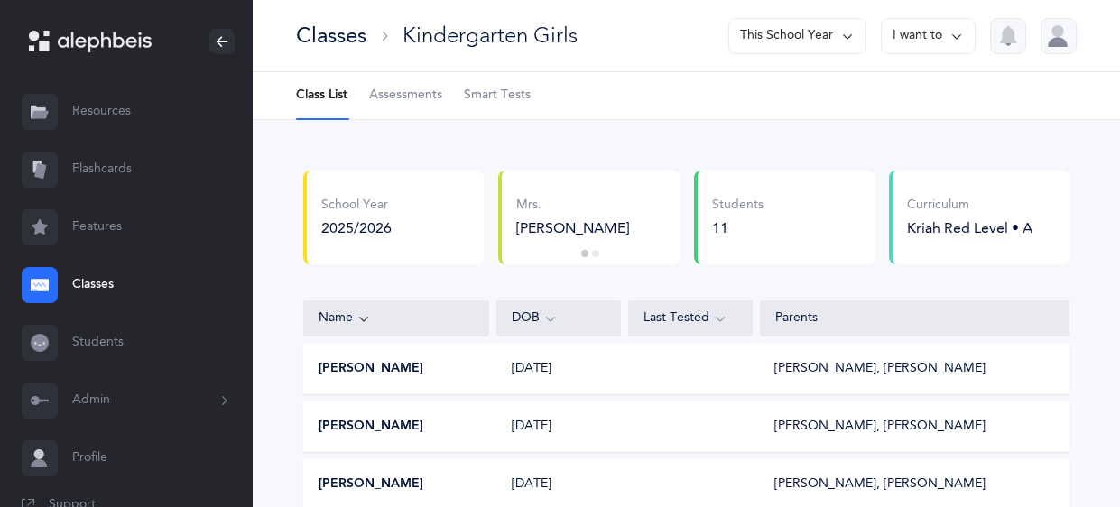
click at [485, 91] on span "Smart Tests" at bounding box center [497, 96] width 67 height 18
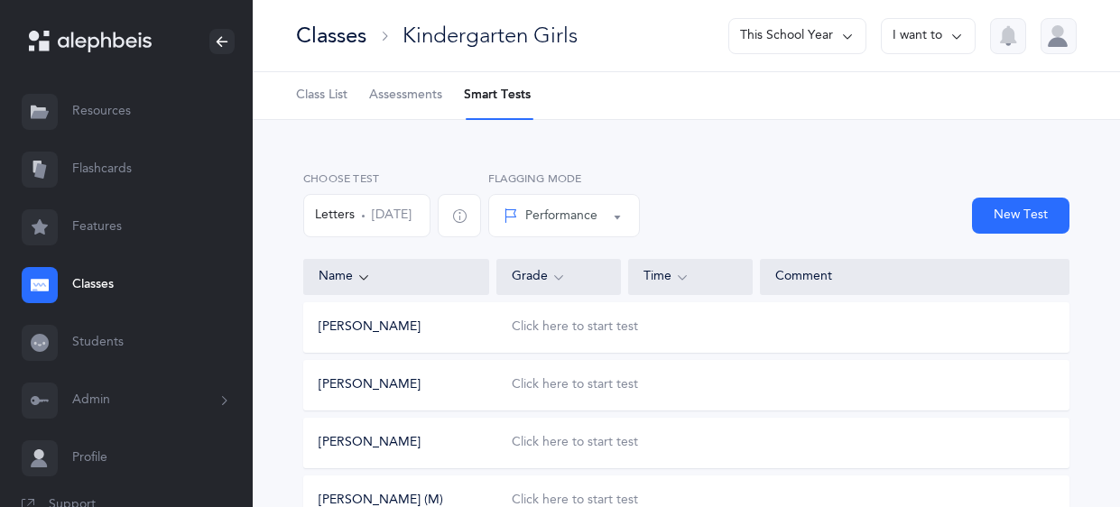
scroll to position [1, 0]
click at [117, 170] on link "Flashcards" at bounding box center [126, 170] width 253 height 58
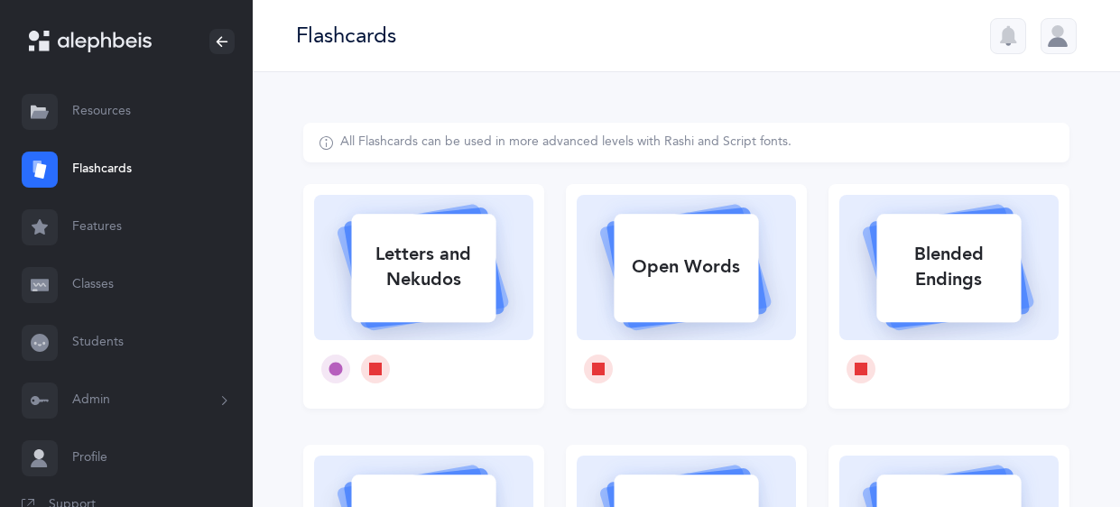
click at [384, 246] on div "Letters and Nekudos" at bounding box center [423, 267] width 144 height 72
select select
select select "single"
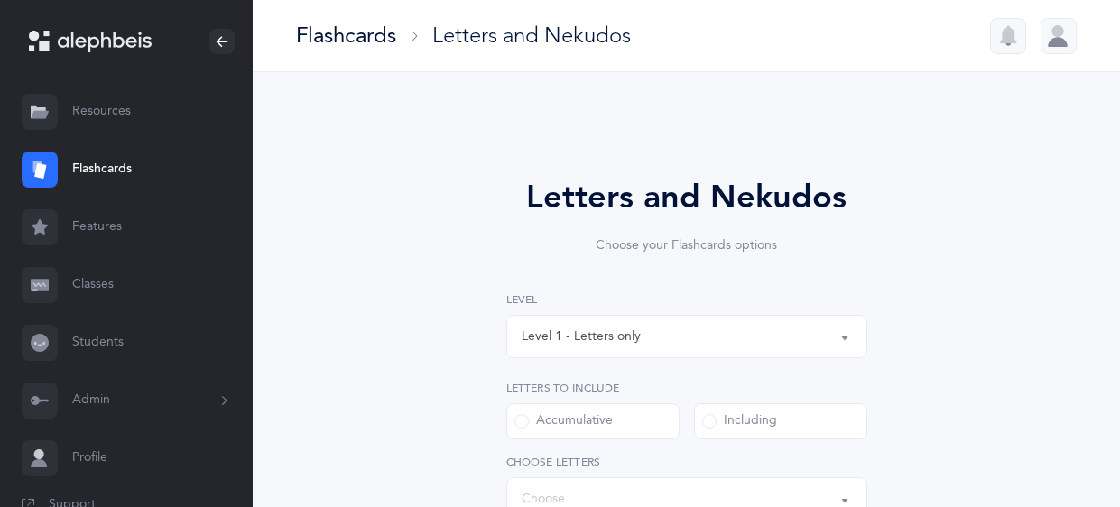
select select "27"
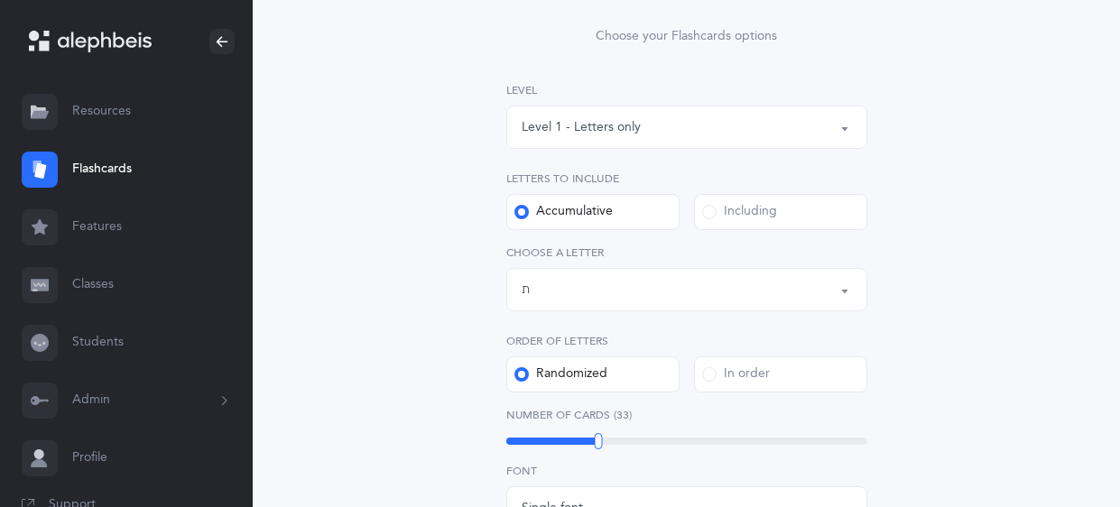
scroll to position [161, 0]
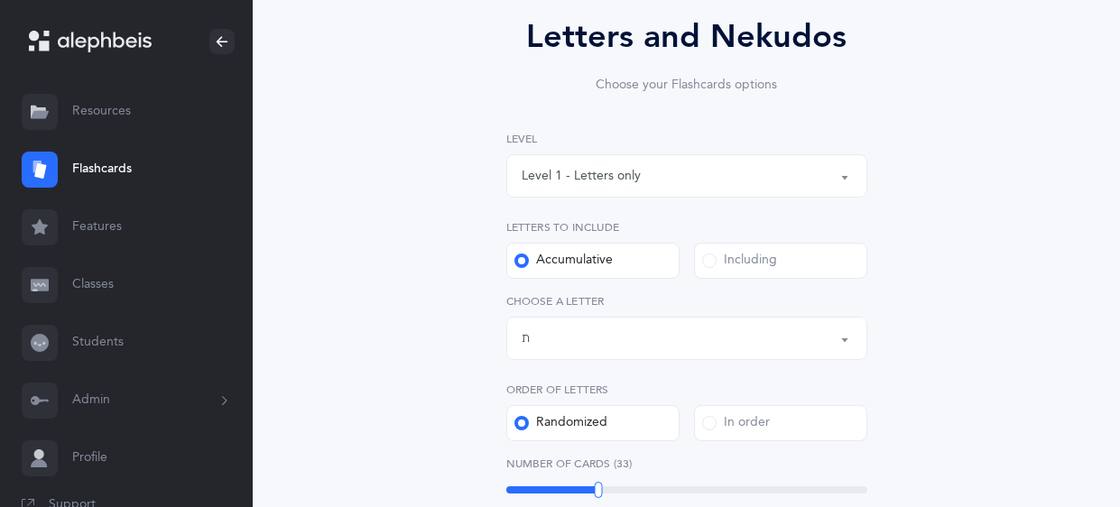
click at [842, 347] on button "Letters up until: ת" at bounding box center [687, 338] width 361 height 43
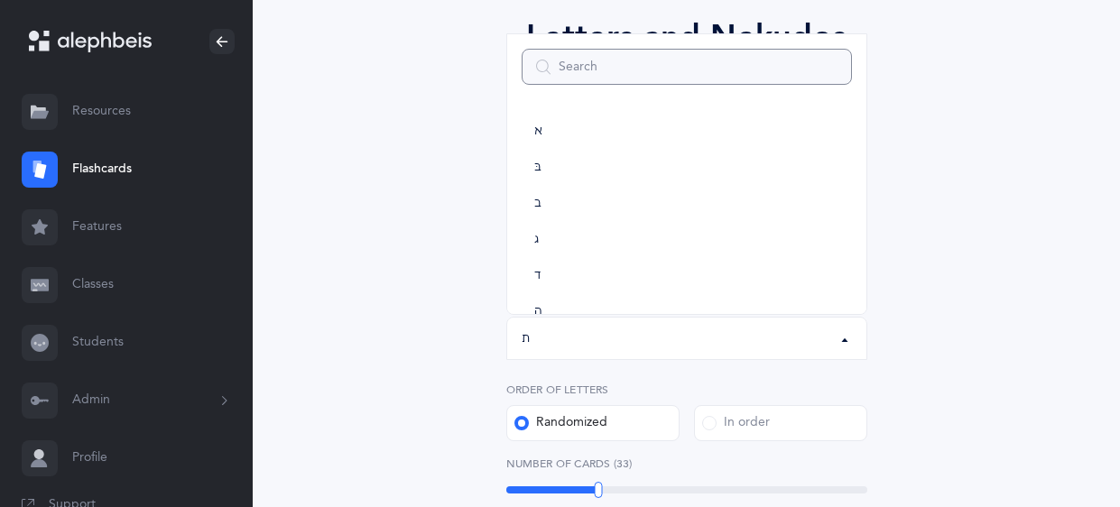
scroll to position [1003, 0]
click at [1035, 200] on div "Letters and Nekudos Choose your Flashcards options Level 1 - Letters only Level…" at bounding box center [686, 500] width 767 height 1077
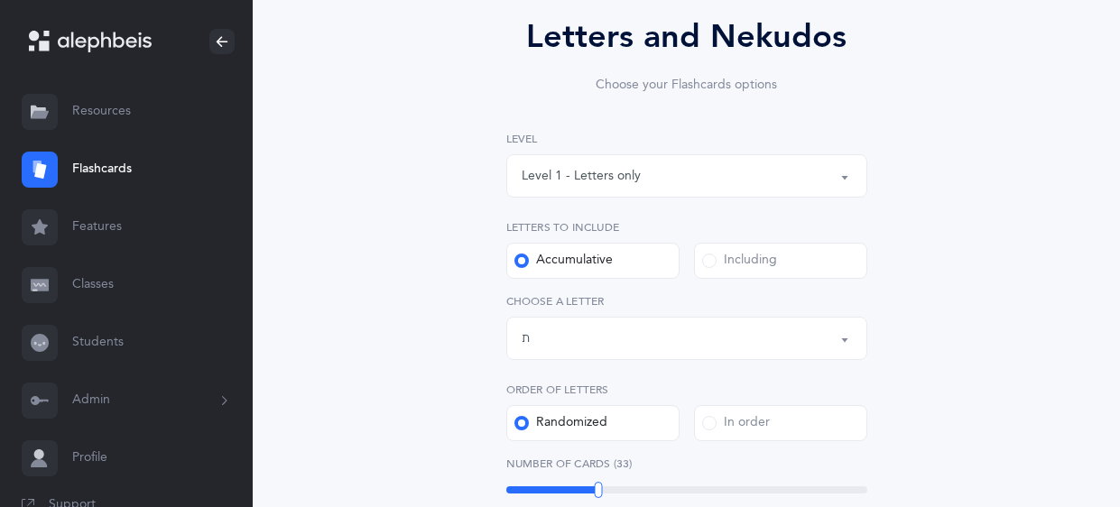
click at [817, 248] on label "Including" at bounding box center [780, 261] width 173 height 36
click at [0, 0] on input "Including" at bounding box center [0, 0] width 0 height 0
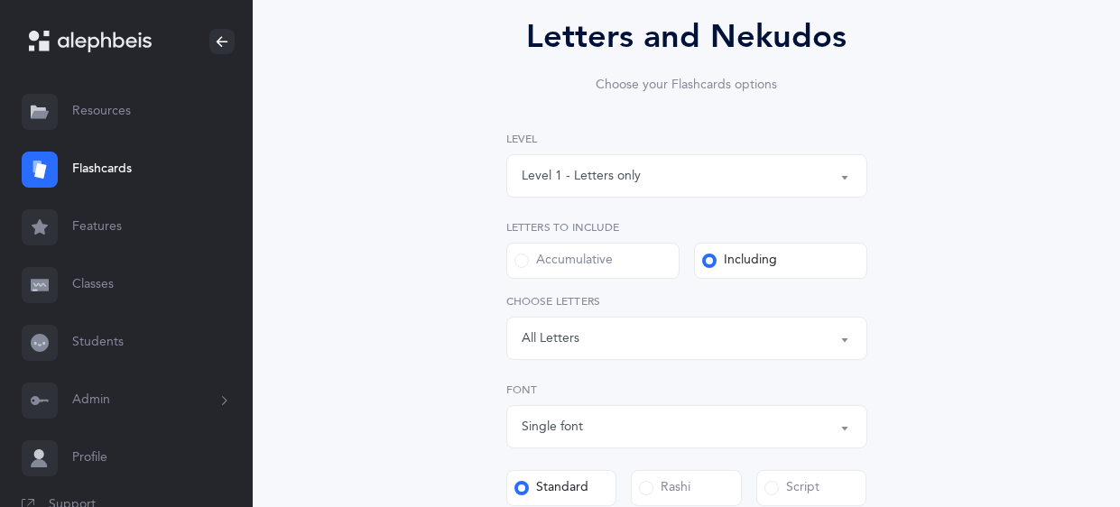
click at [681, 333] on div "Letters: All Letters" at bounding box center [687, 338] width 330 height 31
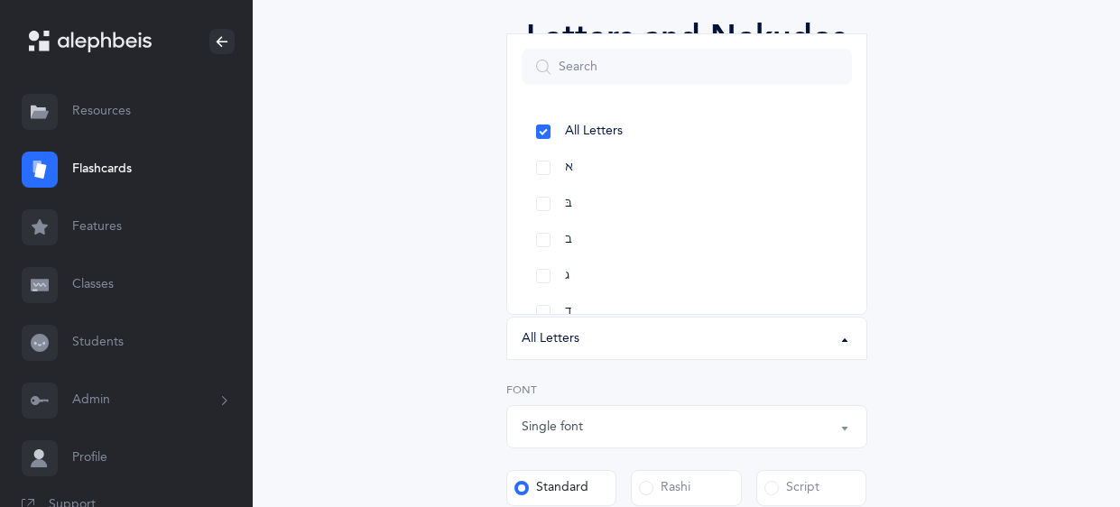
click at [948, 220] on div "Letters and Nekudos Choose your Flashcards options Level 1 - Letters only Level…" at bounding box center [686, 435] width 767 height 947
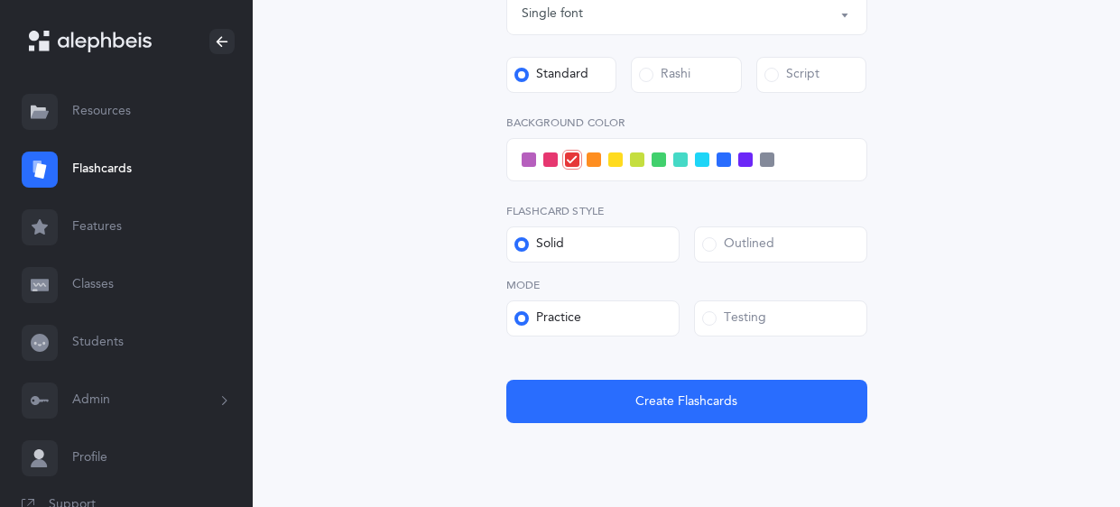
scroll to position [572, 0]
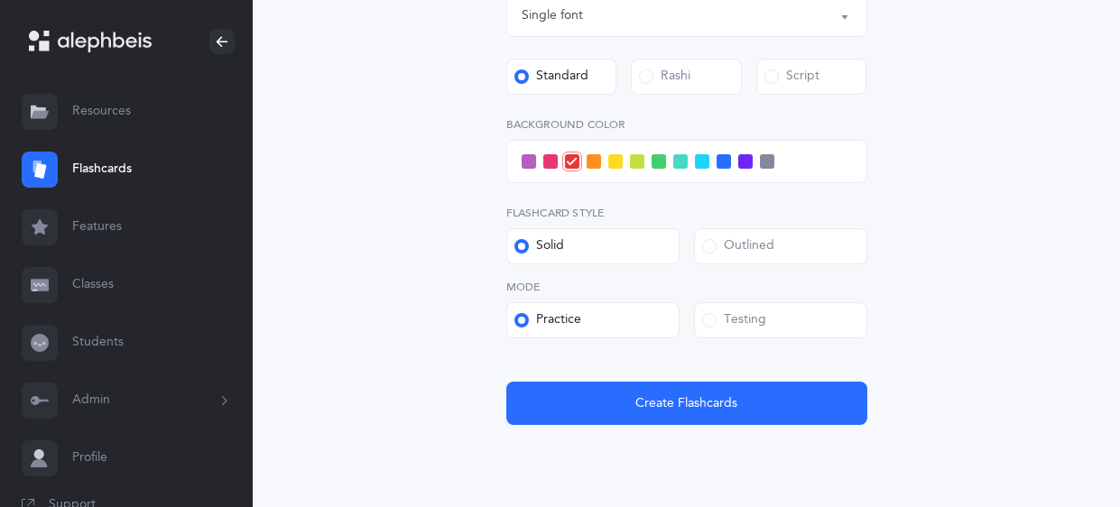
click at [734, 321] on div "Testing" at bounding box center [734, 320] width 64 height 18
click at [0, 0] on input "Testing" at bounding box center [0, 0] width 0 height 0
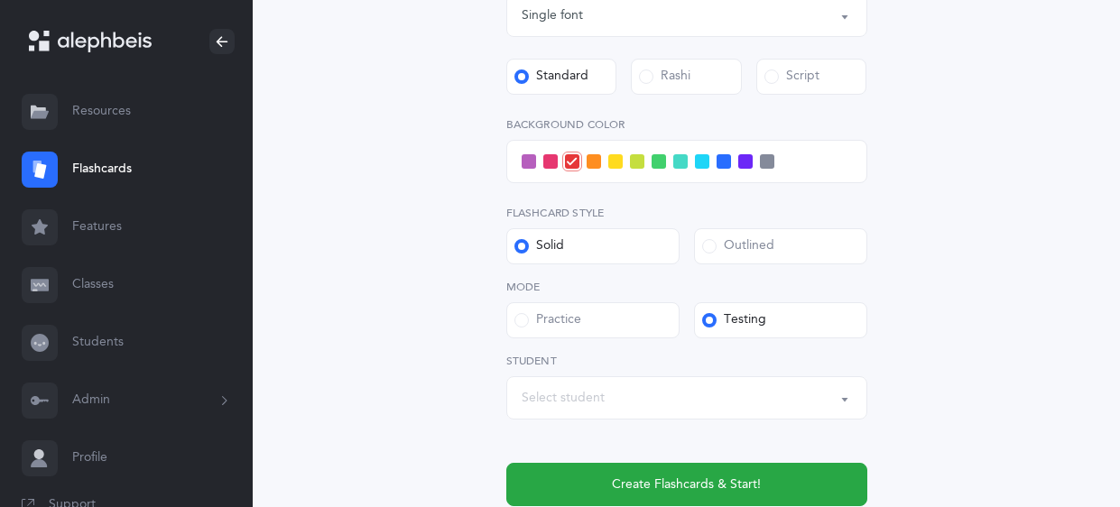
click at [565, 399] on div "Select student" at bounding box center [563, 398] width 83 height 19
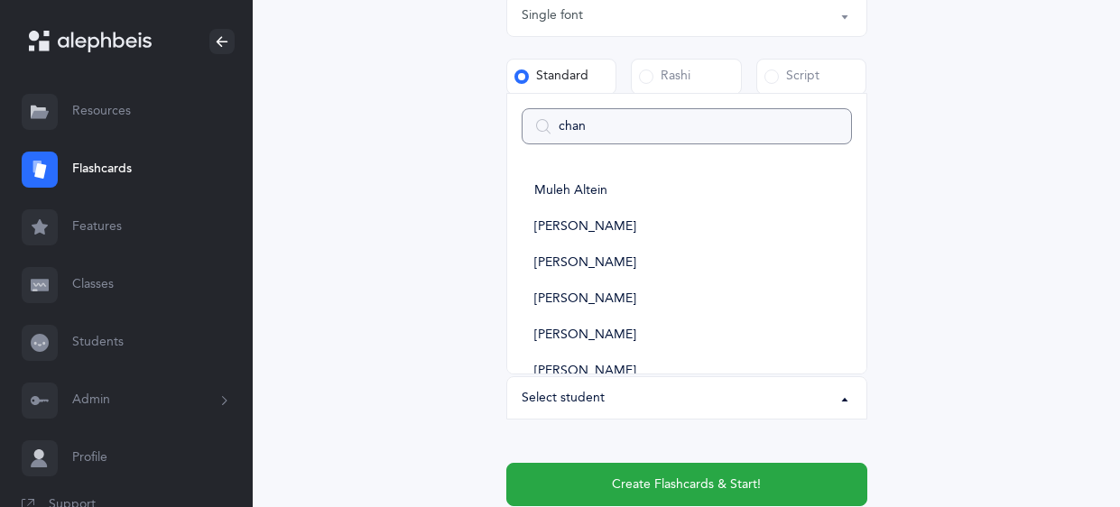
type input "chany"
select select
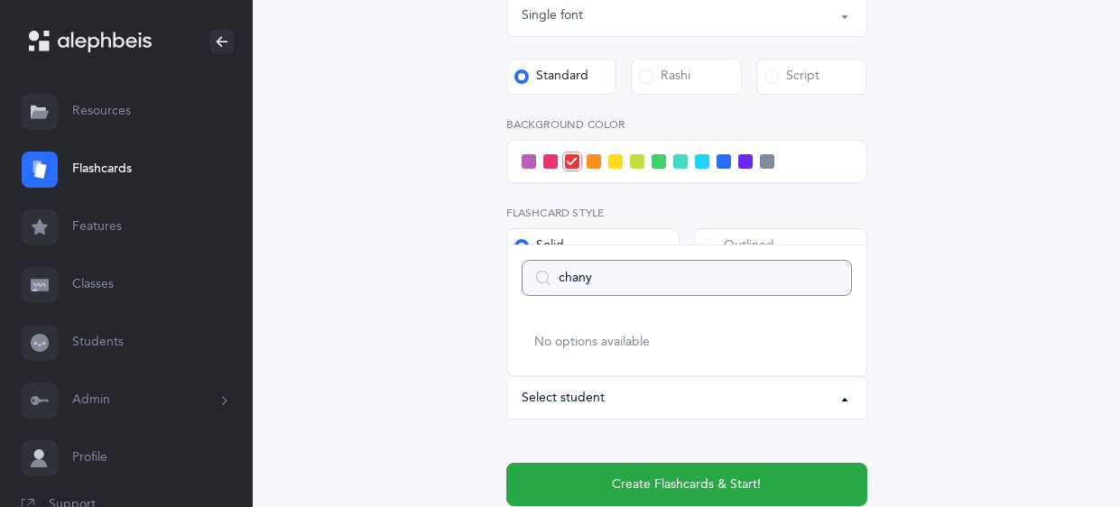
type input "chan"
select select
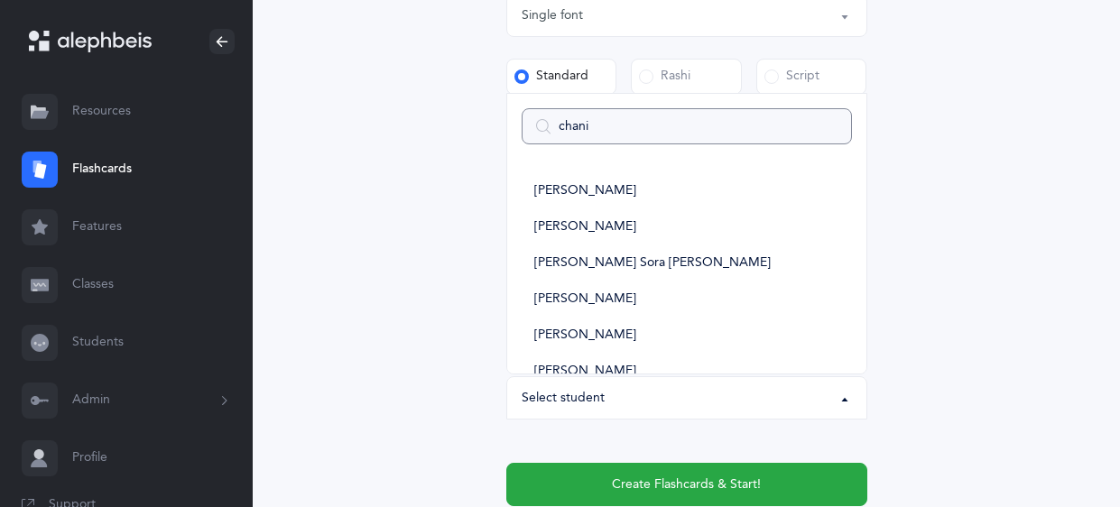
type input "chanie"
select select
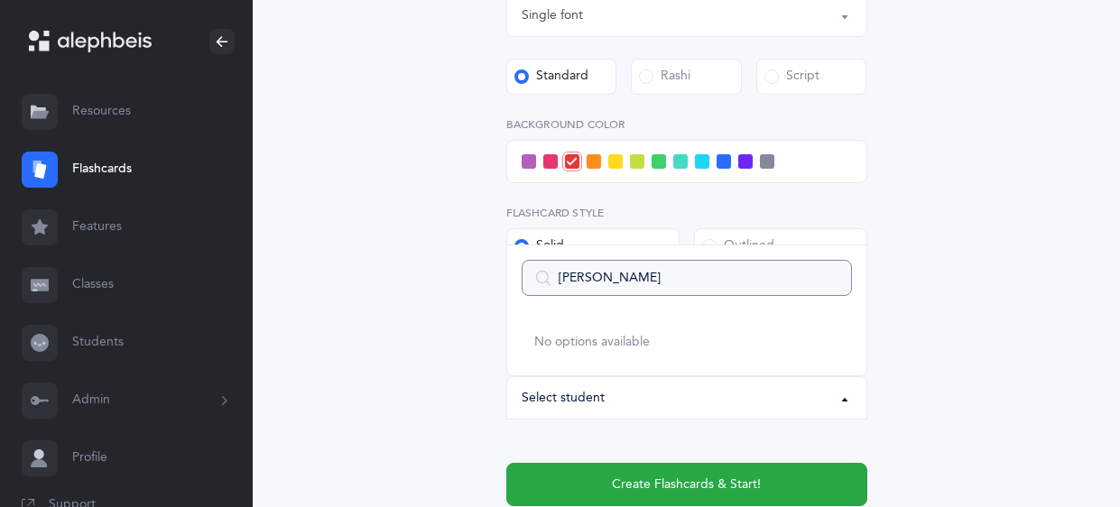
type input "chani"
select select
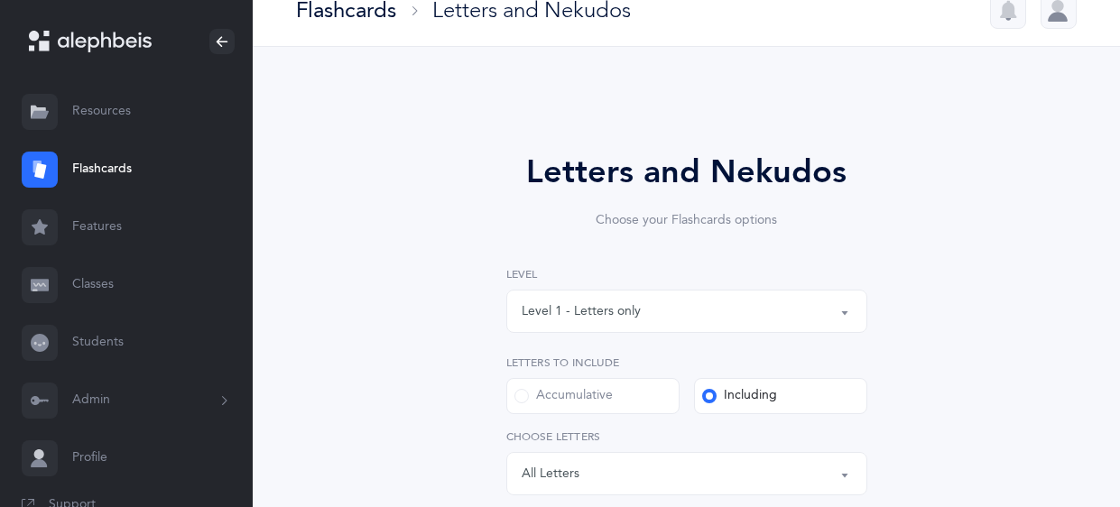
scroll to position [0, 0]
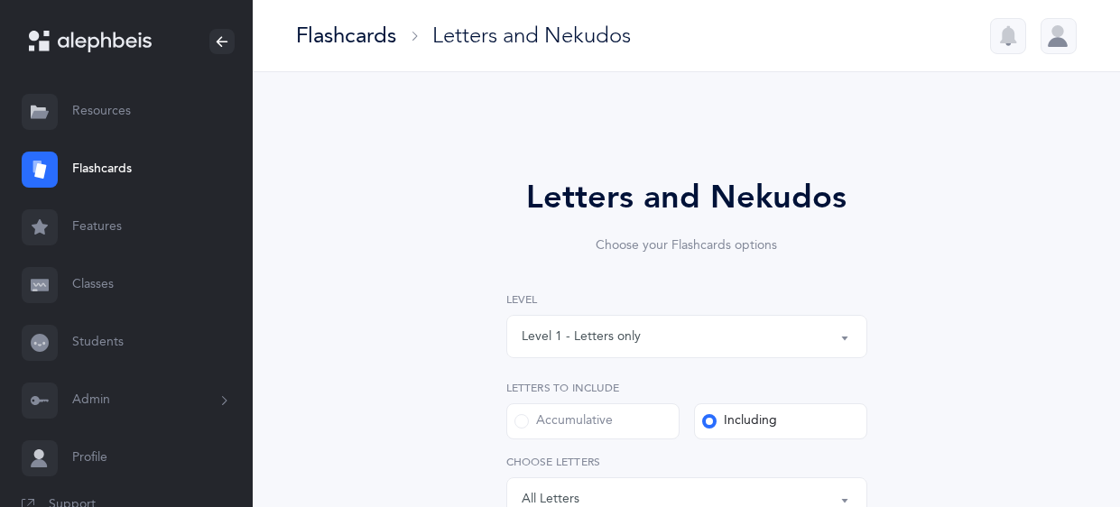
click at [76, 275] on link "Classes" at bounding box center [126, 285] width 253 height 58
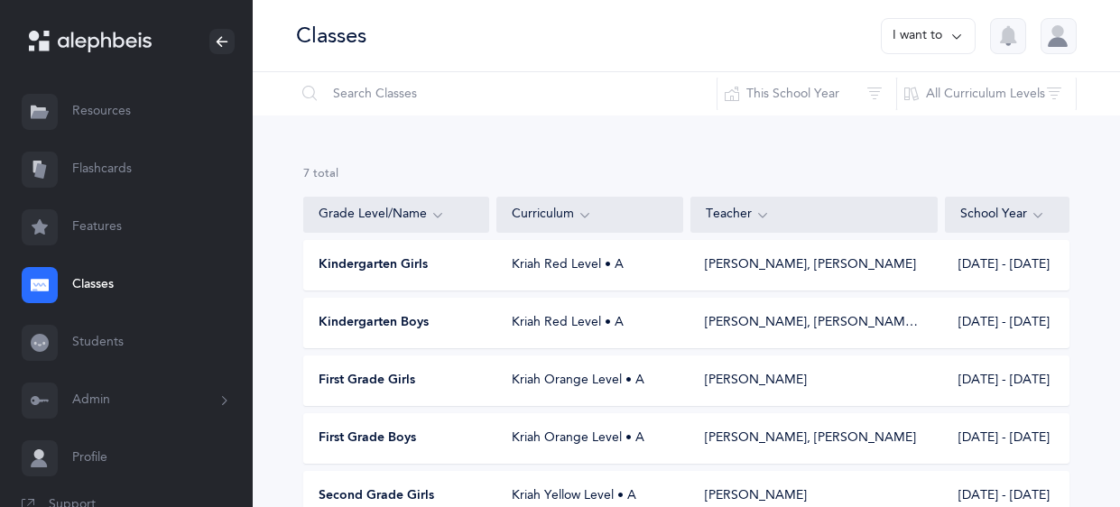
click at [401, 258] on span "Kindergarten Girls" at bounding box center [373, 265] width 109 height 18
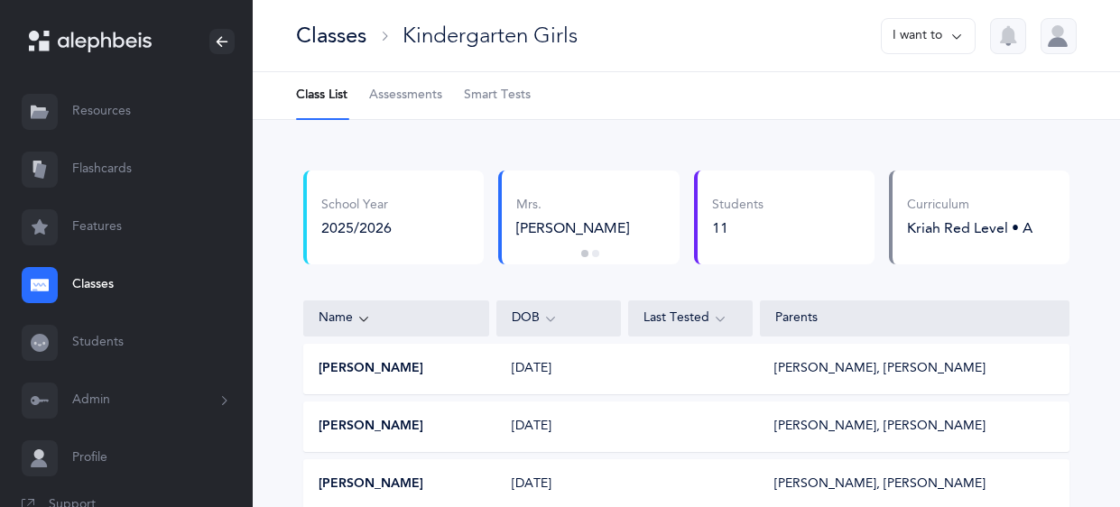
click at [494, 98] on span "Smart Tests" at bounding box center [497, 96] width 67 height 18
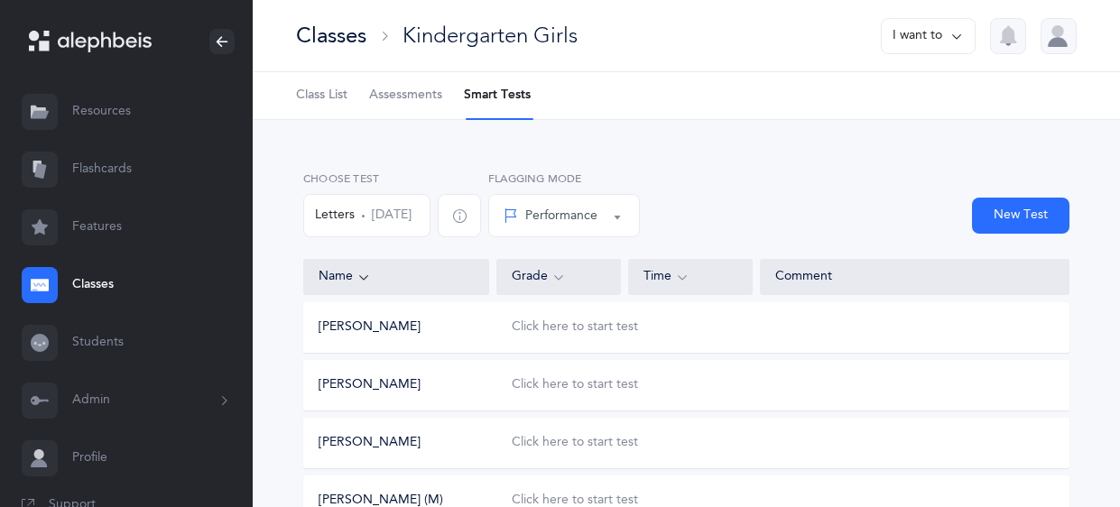
click at [359, 326] on button "Sarah Davidson" at bounding box center [370, 328] width 102 height 18
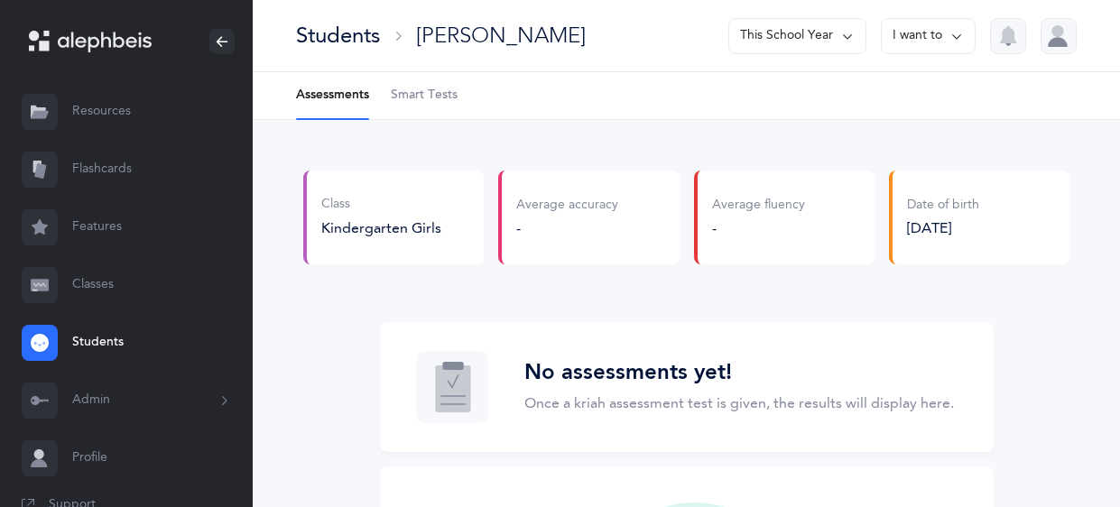
click at [423, 97] on span "Smart Tests" at bounding box center [424, 96] width 67 height 18
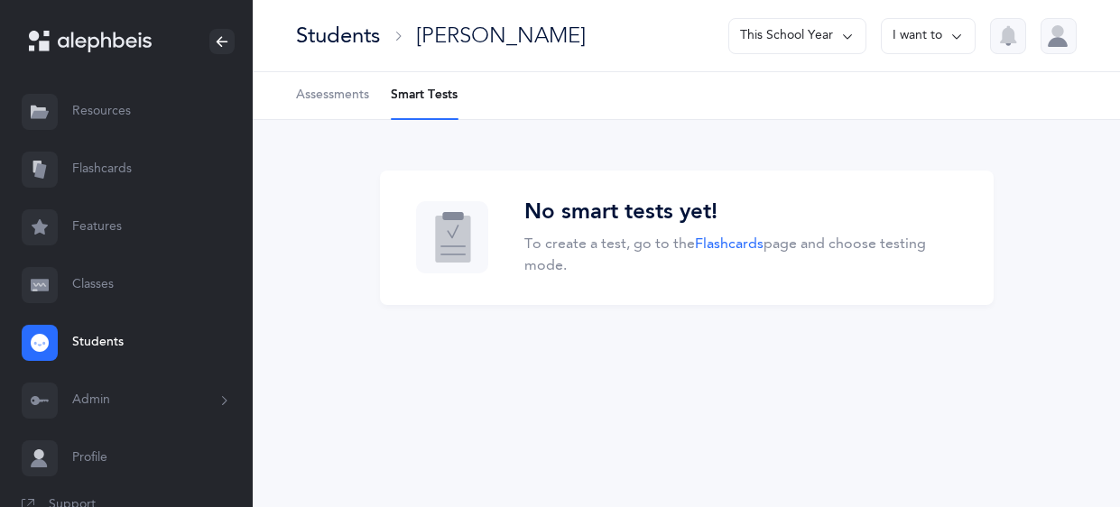
click at [94, 281] on link "Classes" at bounding box center [126, 285] width 253 height 58
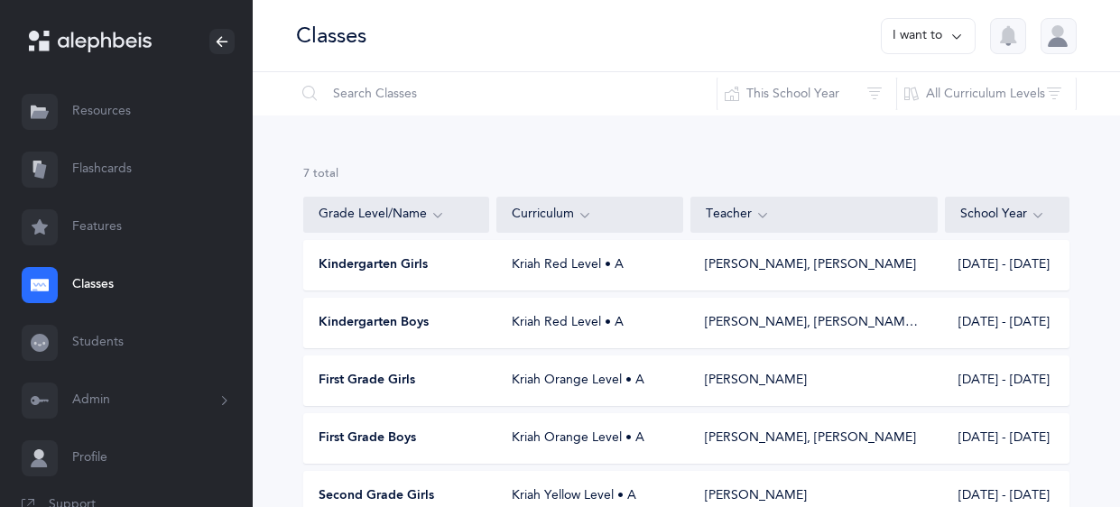
click at [416, 270] on span "Kindergarten Girls" at bounding box center [373, 265] width 109 height 18
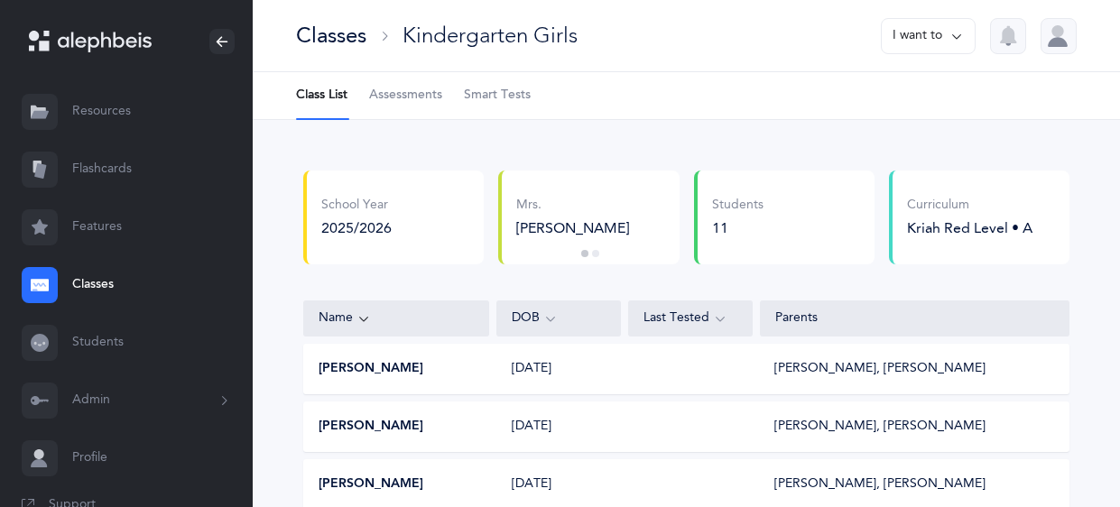
click at [490, 97] on span "Smart Tests" at bounding box center [497, 96] width 67 height 18
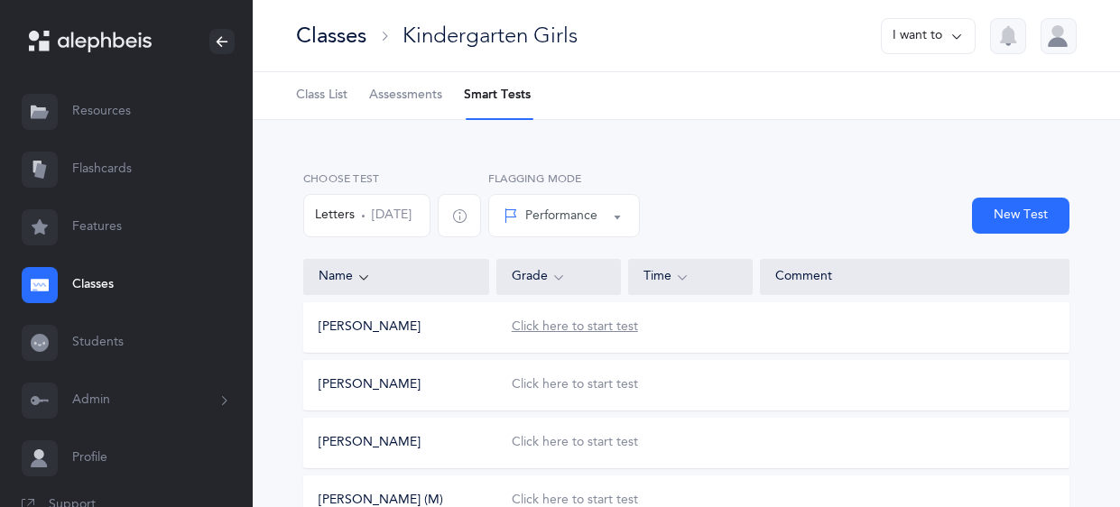
click at [562, 328] on div "Click here to start test" at bounding box center [575, 328] width 126 height 18
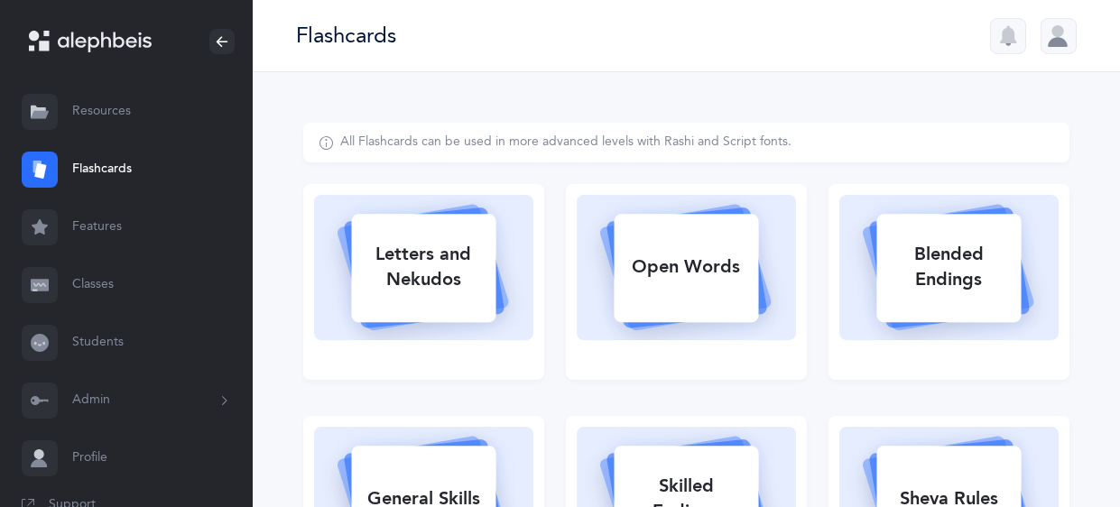
select select
select select "single"
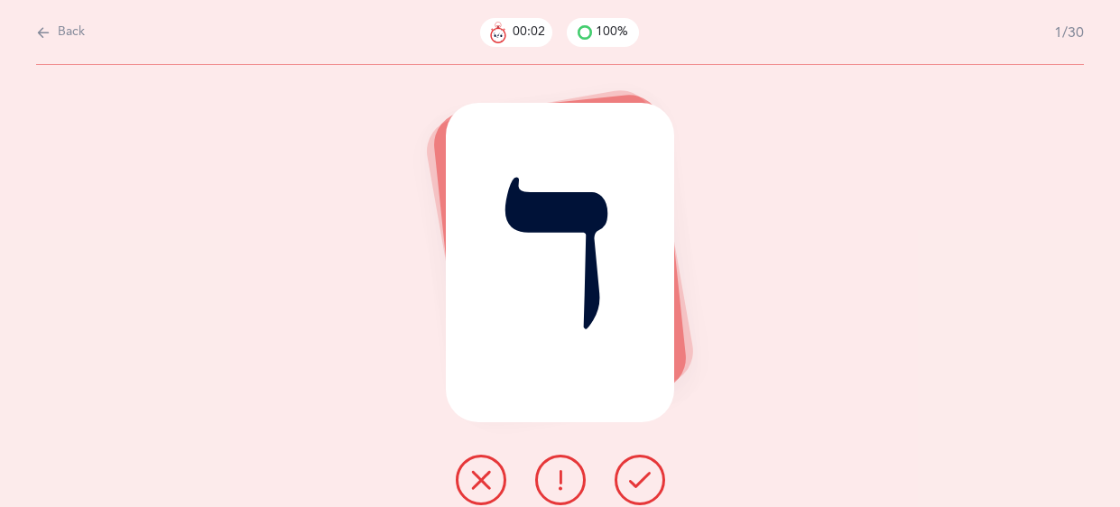
click at [626, 494] on button at bounding box center [640, 480] width 51 height 51
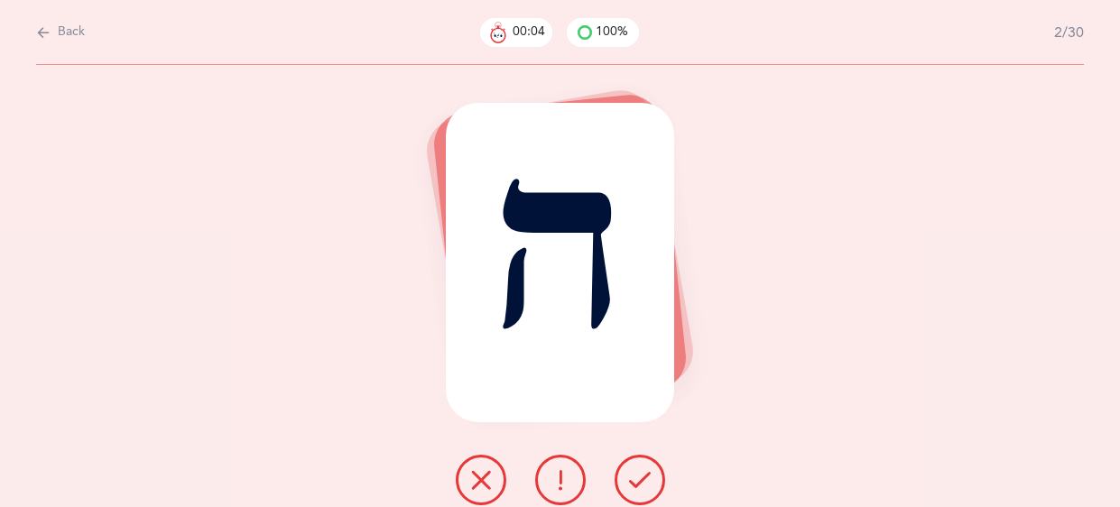
click at [632, 486] on icon at bounding box center [640, 480] width 22 height 22
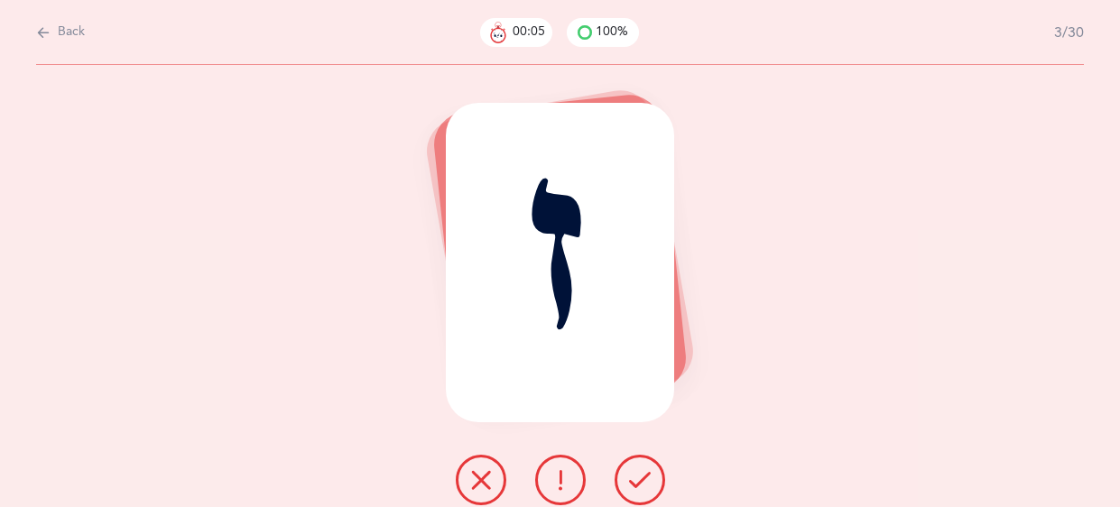
click at [632, 486] on icon at bounding box center [640, 480] width 22 height 22
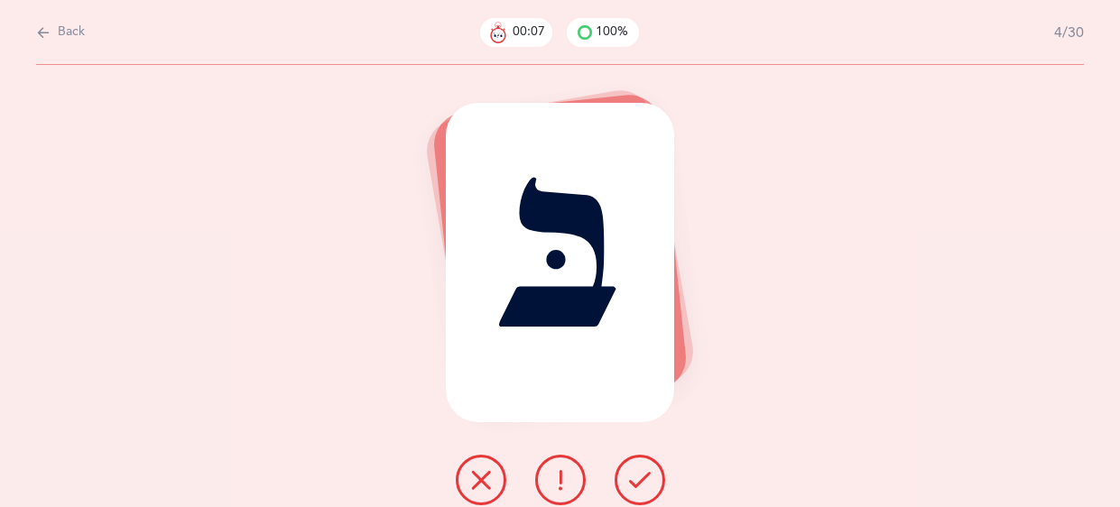
click at [632, 486] on icon at bounding box center [640, 480] width 22 height 22
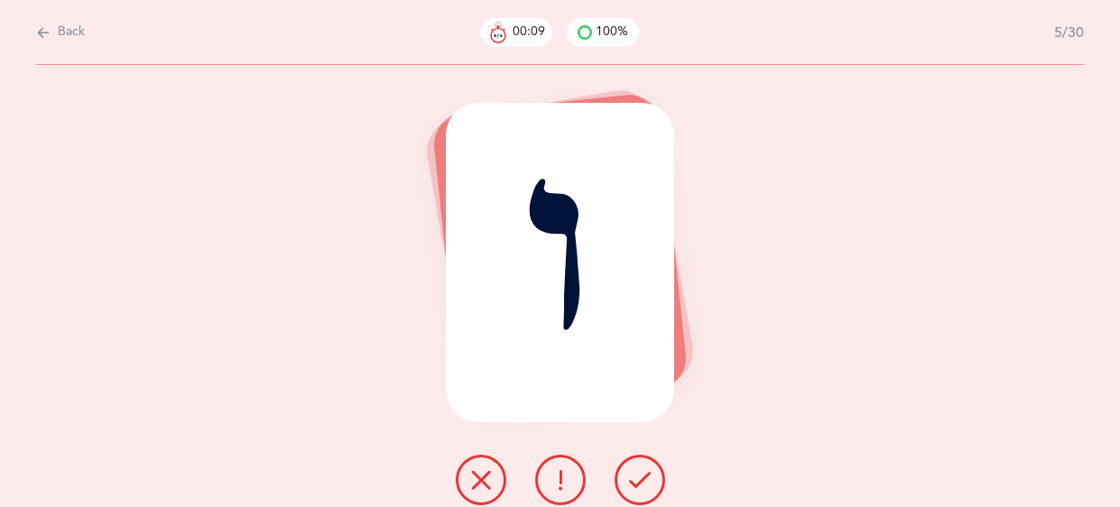
click at [632, 486] on icon at bounding box center [640, 480] width 22 height 22
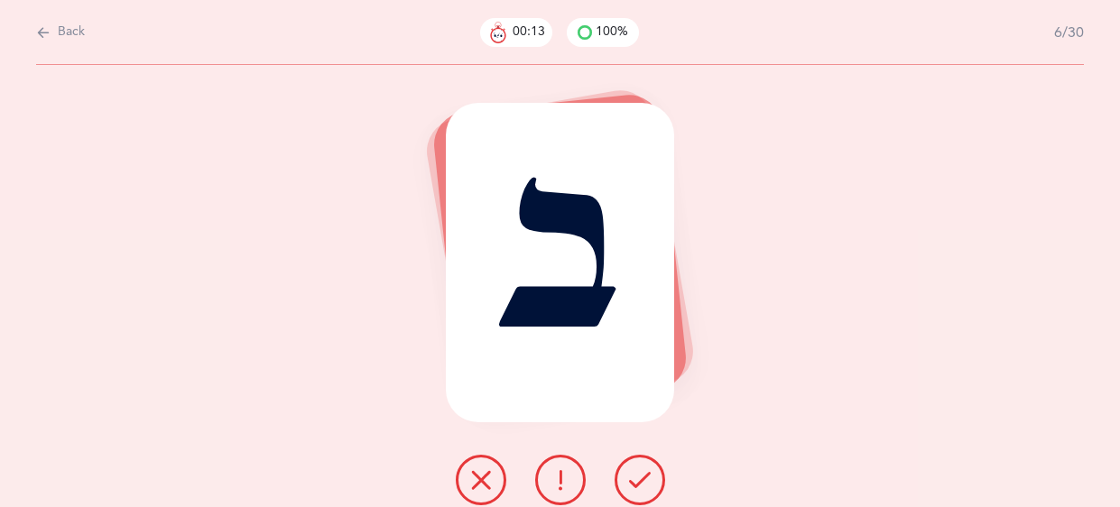
click at [564, 468] on button at bounding box center [560, 480] width 51 height 51
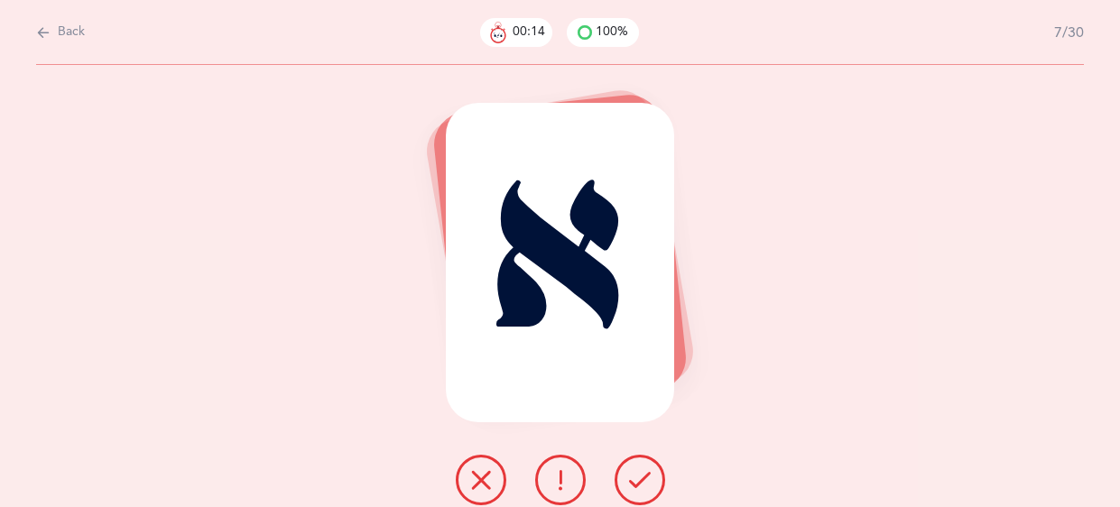
click at [627, 476] on button at bounding box center [640, 480] width 51 height 51
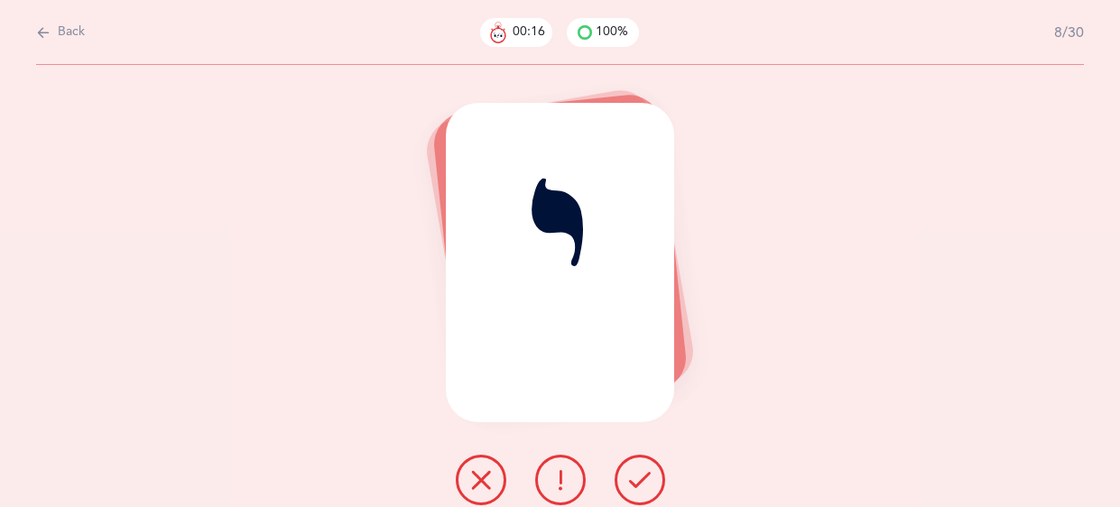
click at [627, 476] on button at bounding box center [640, 480] width 51 height 51
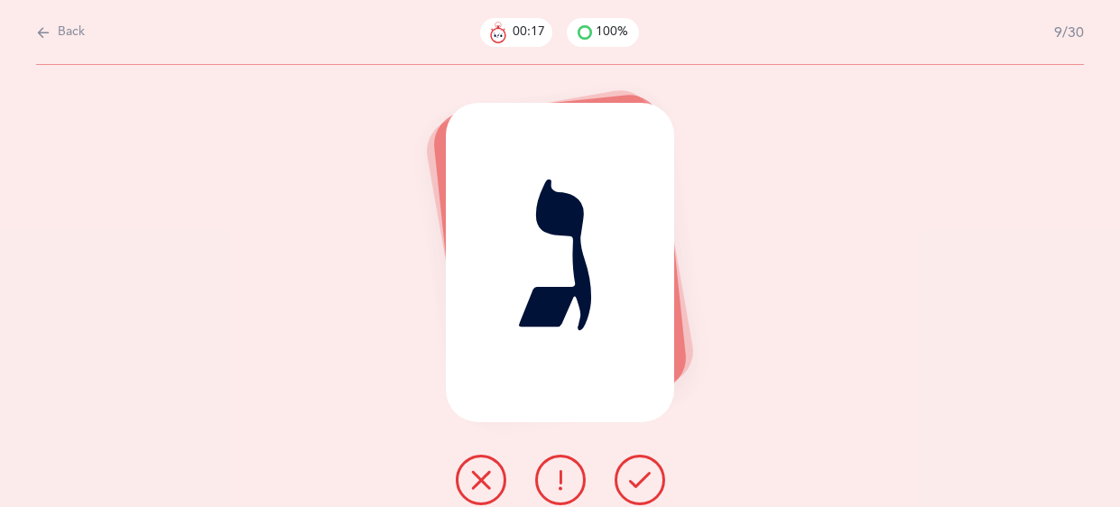
click at [627, 476] on button at bounding box center [640, 480] width 51 height 51
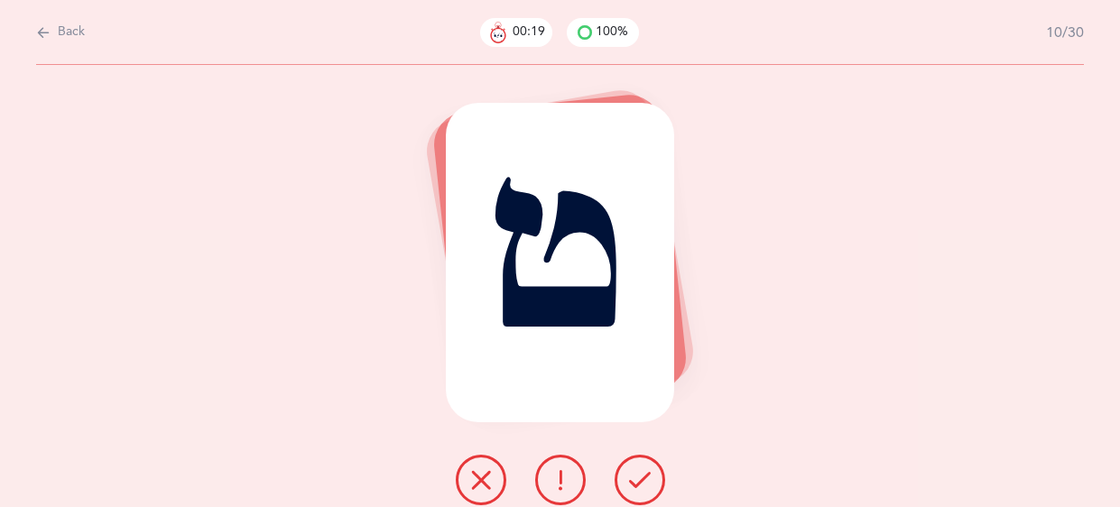
click at [627, 476] on button at bounding box center [640, 480] width 51 height 51
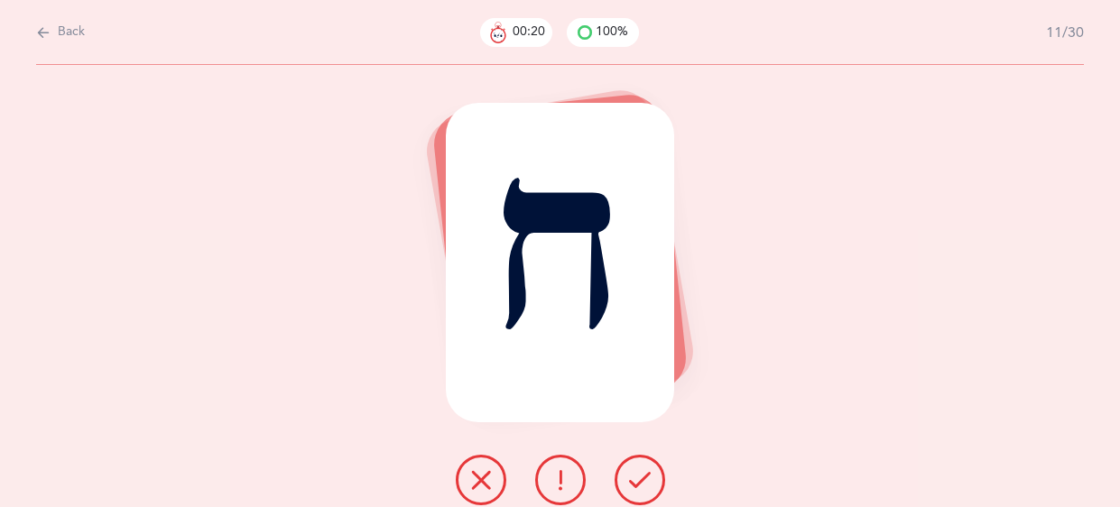
click at [627, 476] on button at bounding box center [640, 480] width 51 height 51
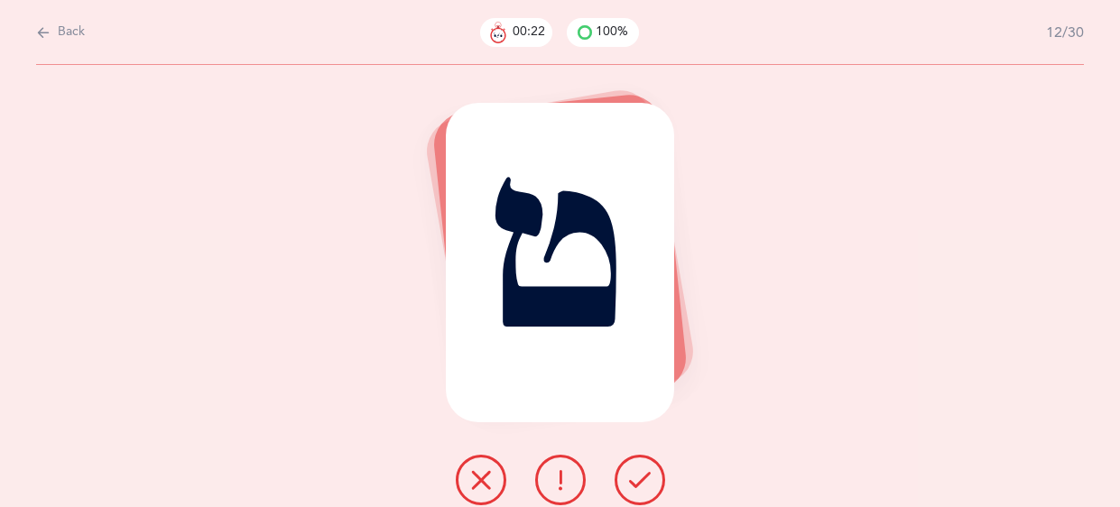
click at [627, 476] on button at bounding box center [640, 480] width 51 height 51
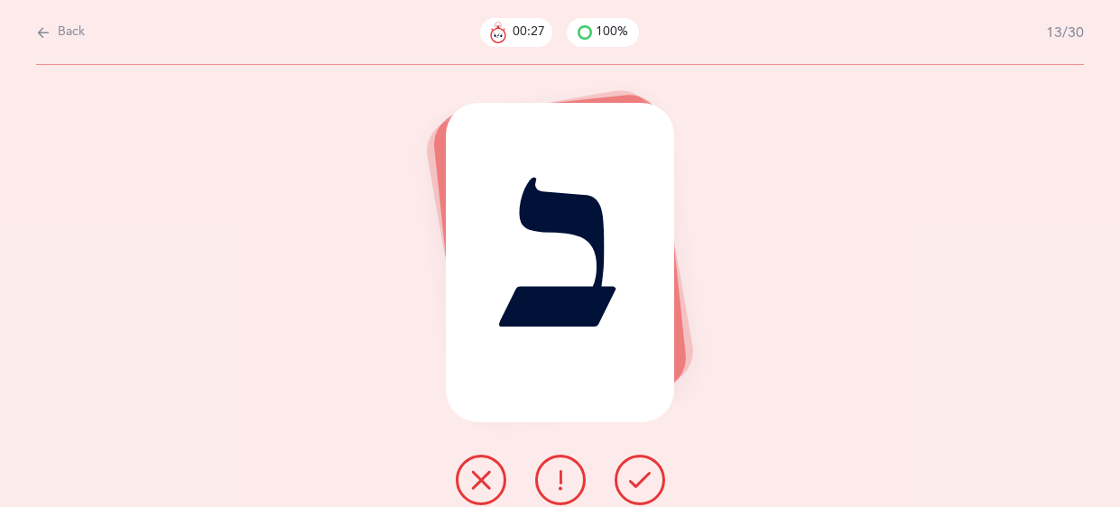
click at [627, 476] on button at bounding box center [640, 480] width 51 height 51
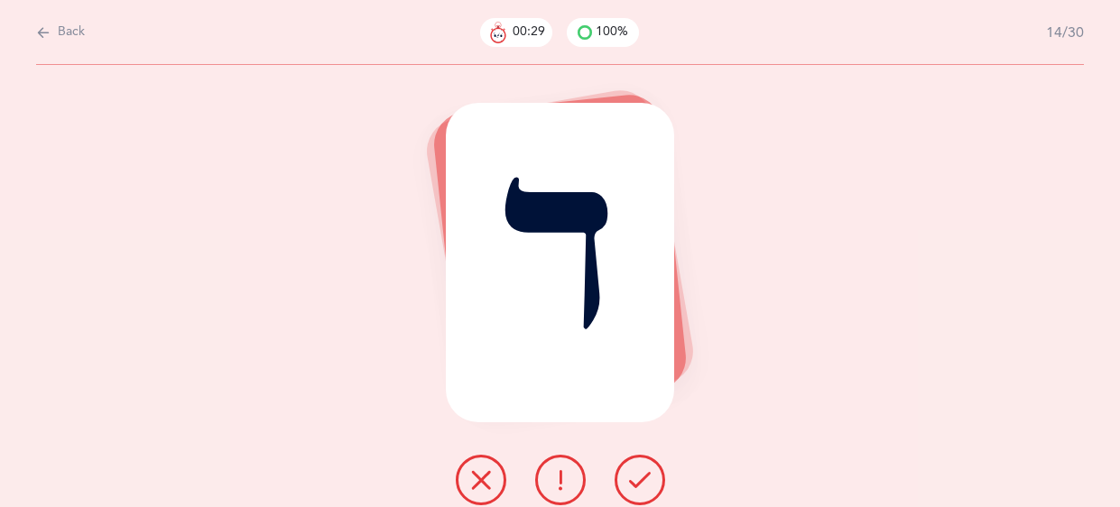
click at [627, 476] on button at bounding box center [640, 480] width 51 height 51
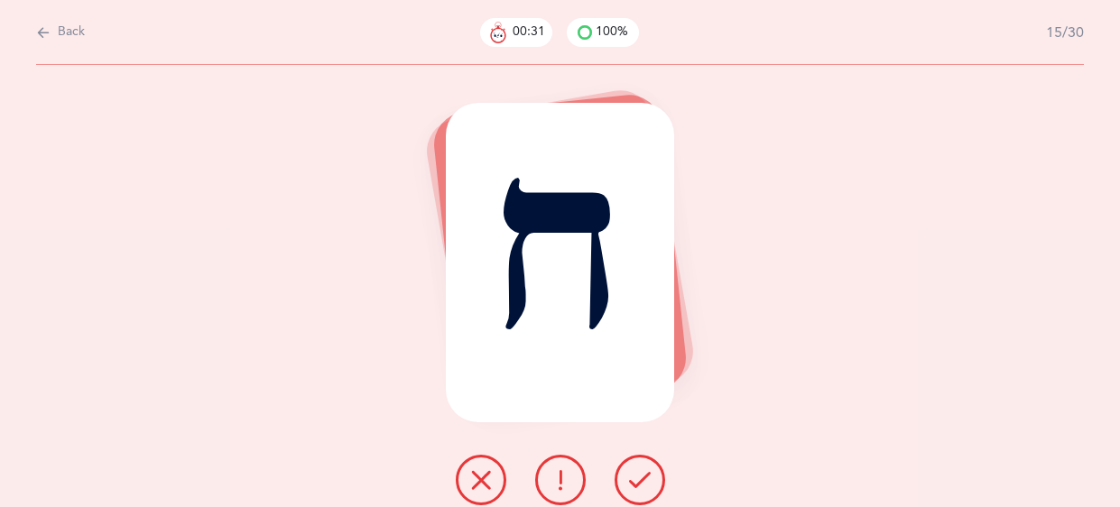
click at [627, 476] on button at bounding box center [640, 480] width 51 height 51
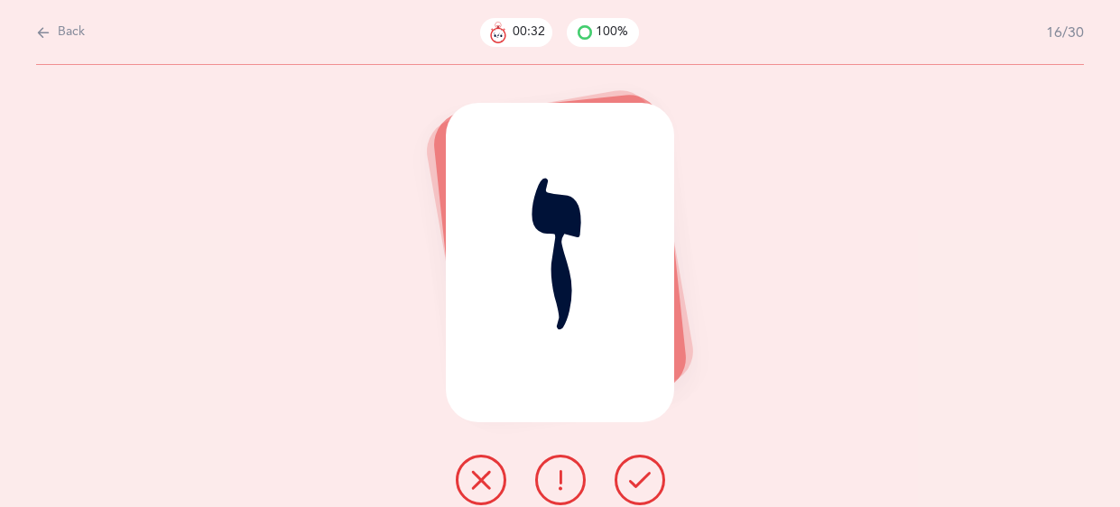
click at [627, 476] on button at bounding box center [640, 480] width 51 height 51
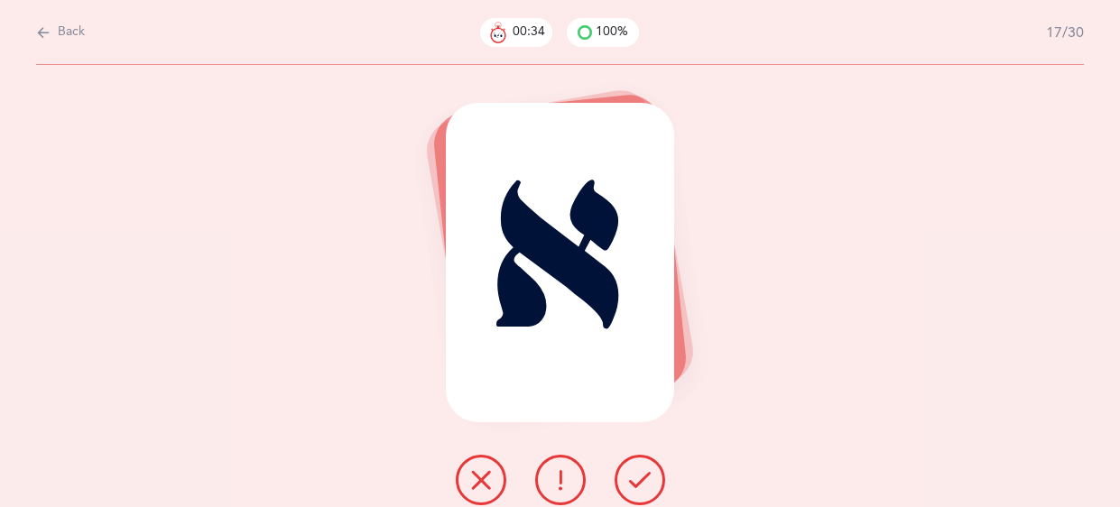
click at [627, 476] on button at bounding box center [640, 480] width 51 height 51
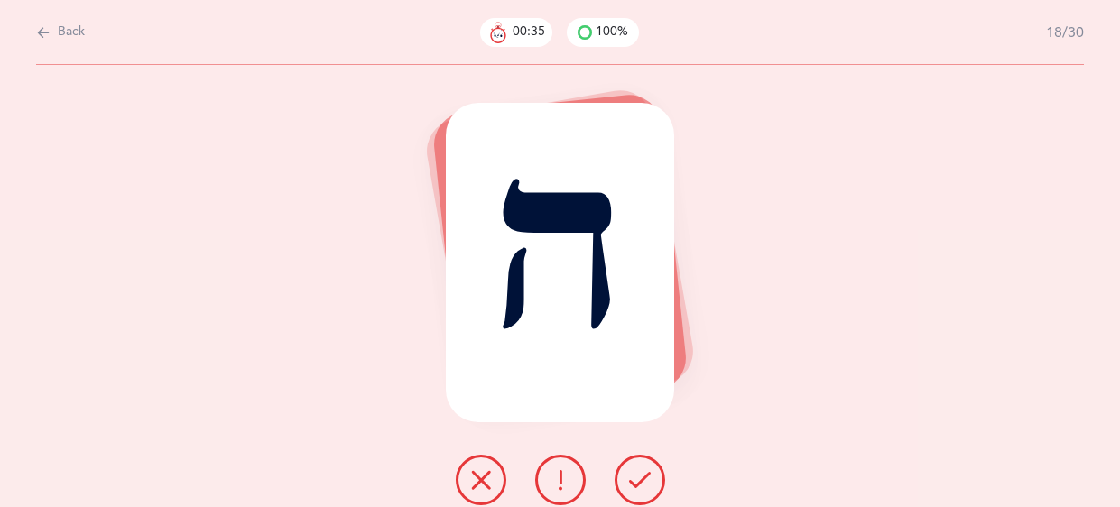
click at [627, 476] on button at bounding box center [640, 480] width 51 height 51
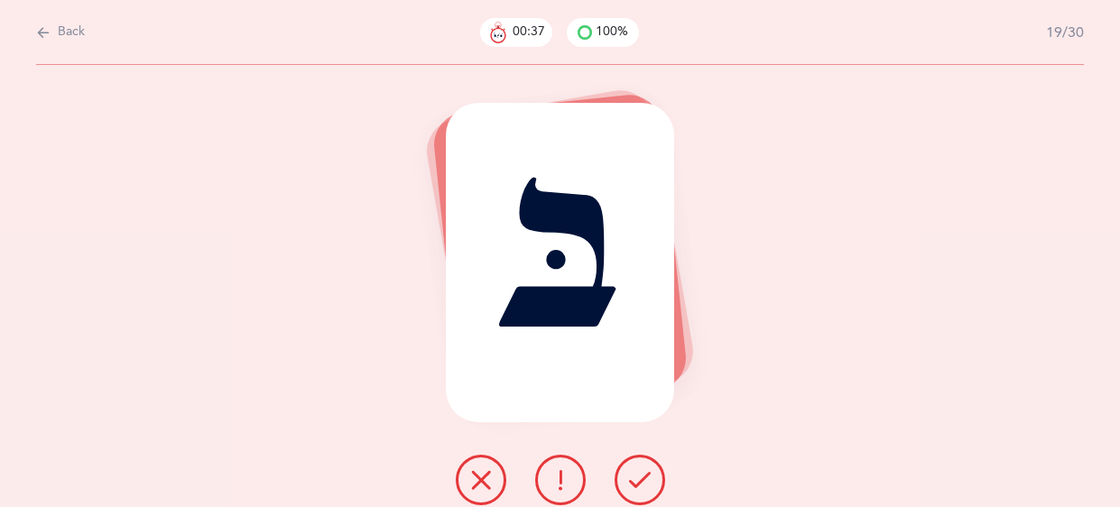
click at [627, 476] on button at bounding box center [640, 480] width 51 height 51
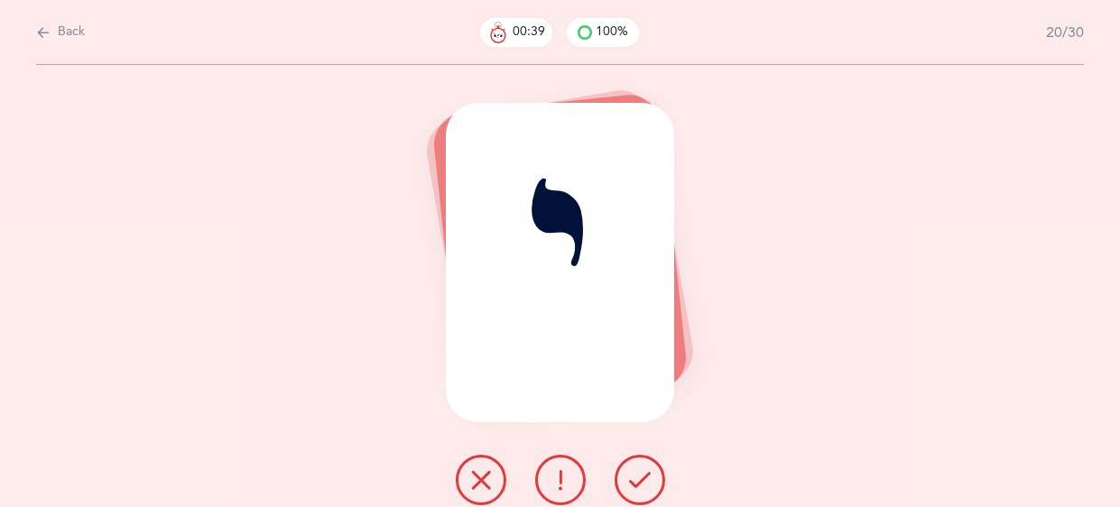
click at [627, 476] on button at bounding box center [640, 480] width 51 height 51
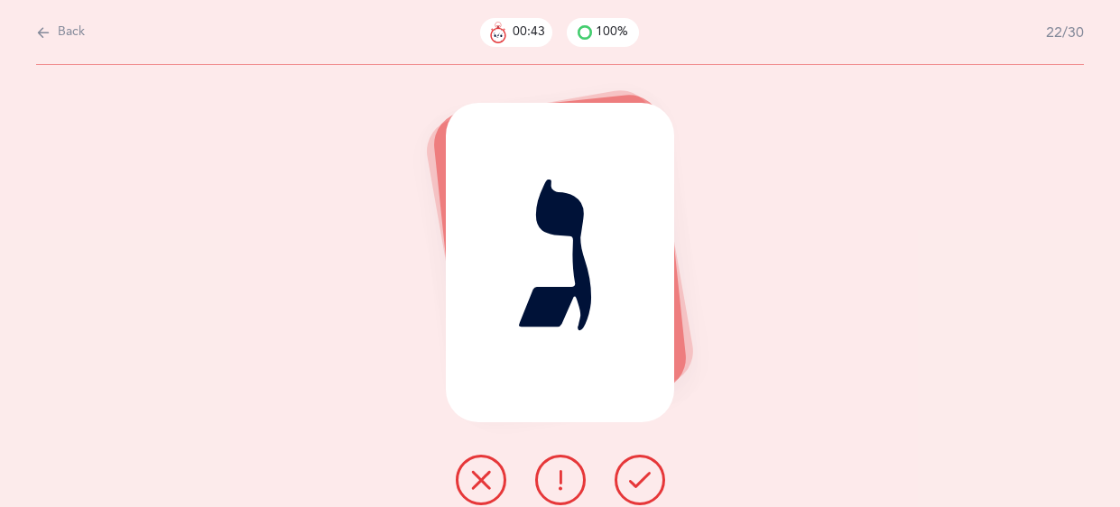
click at [627, 476] on button at bounding box center [640, 480] width 51 height 51
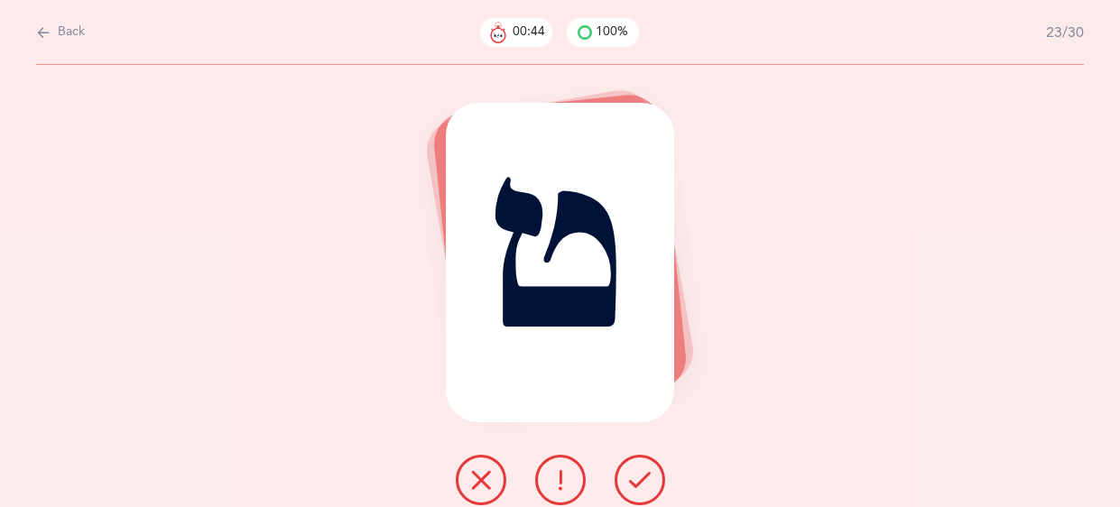
click at [627, 476] on button at bounding box center [640, 480] width 51 height 51
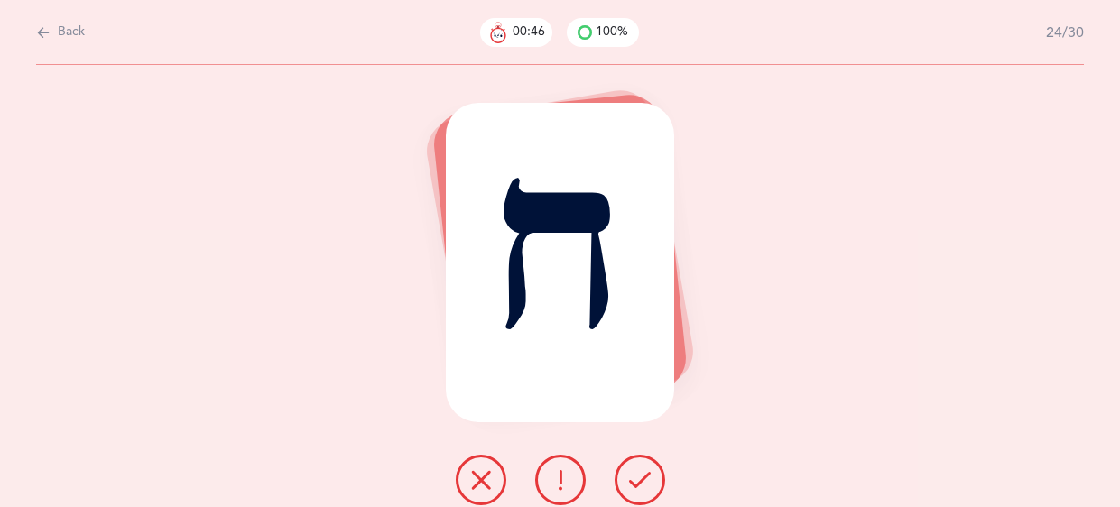
click at [627, 476] on button at bounding box center [640, 480] width 51 height 51
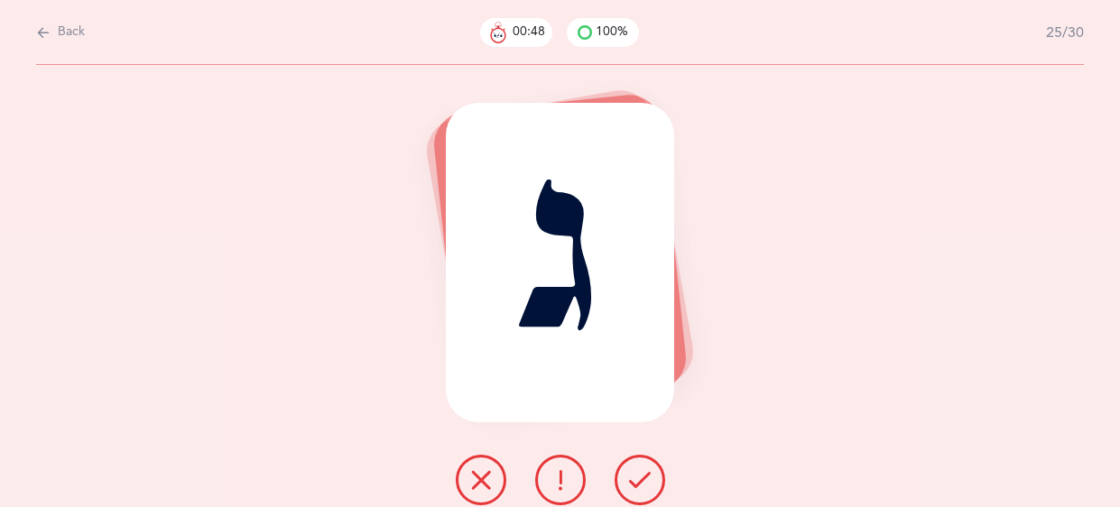
click at [627, 476] on button at bounding box center [640, 480] width 51 height 51
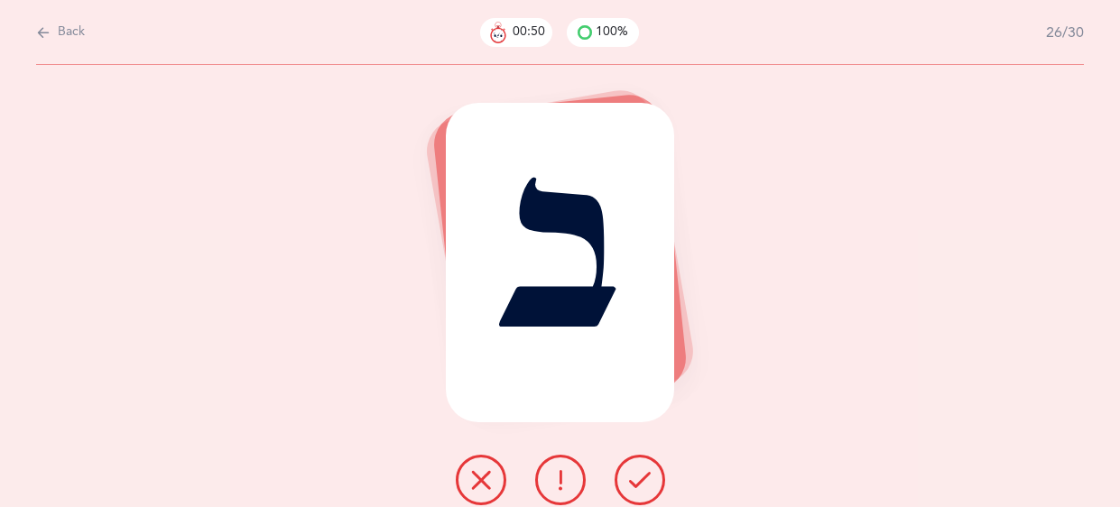
click at [627, 476] on button at bounding box center [640, 480] width 51 height 51
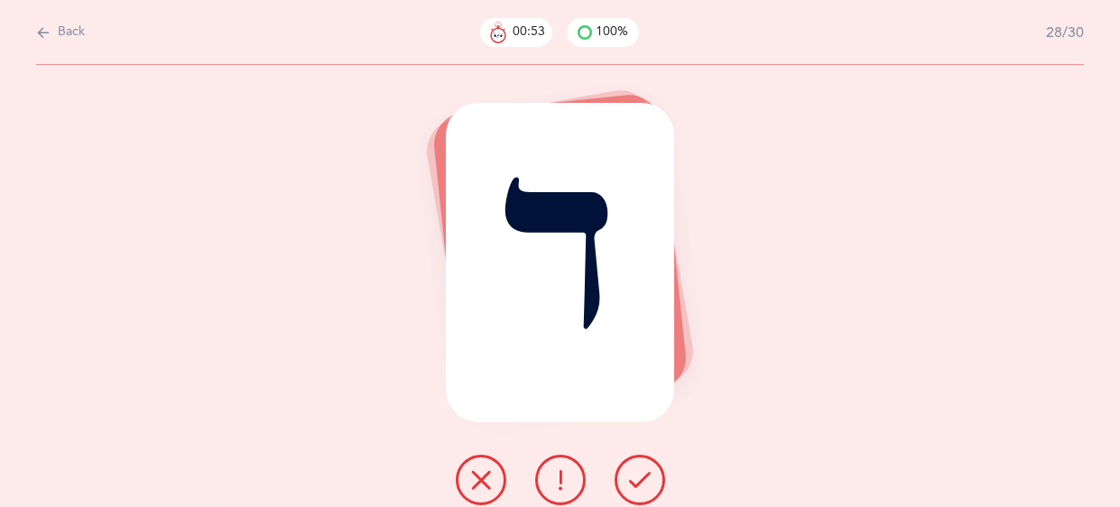
click at [627, 476] on button at bounding box center [640, 480] width 51 height 51
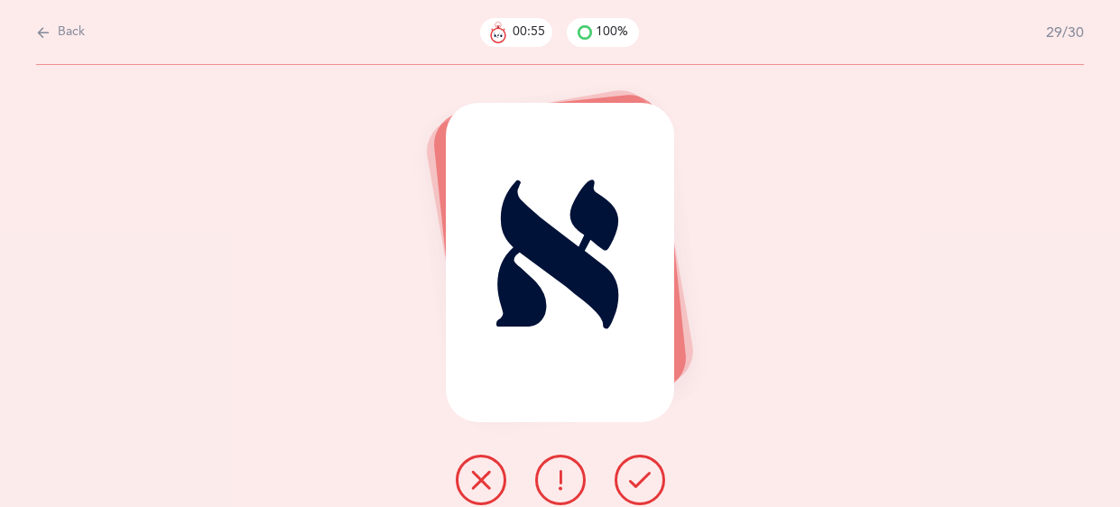
click at [627, 476] on button at bounding box center [640, 480] width 51 height 51
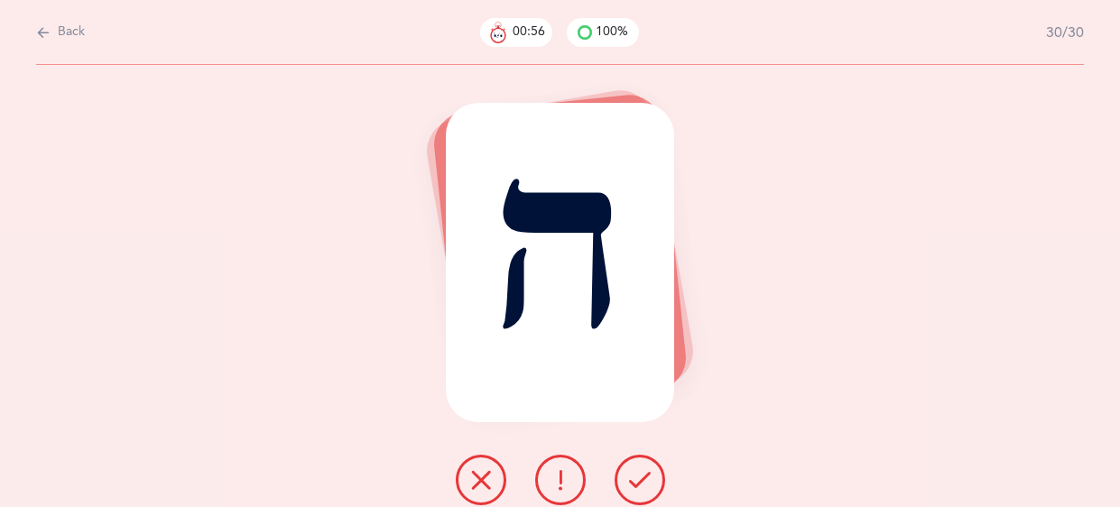
click at [627, 476] on button at bounding box center [640, 480] width 51 height 51
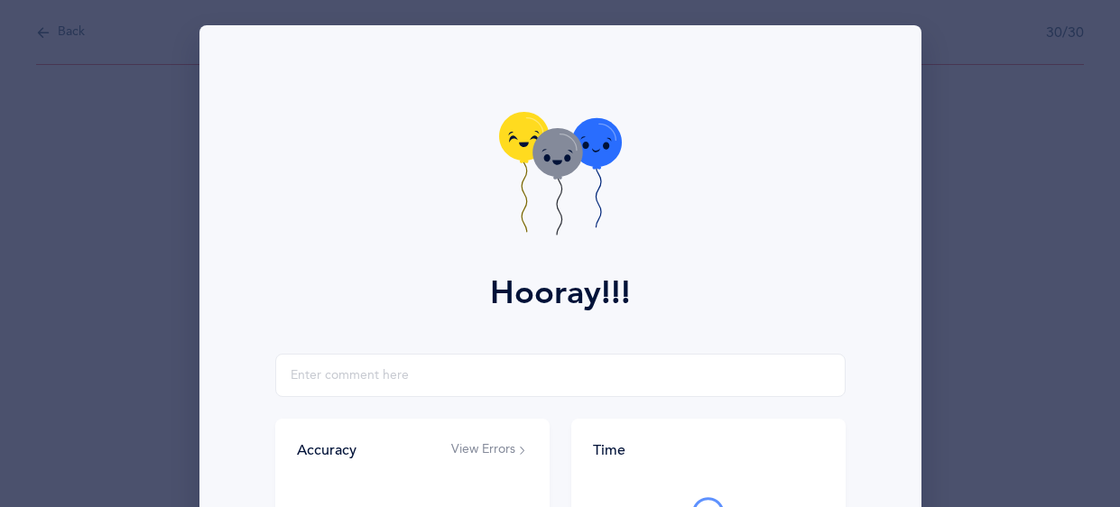
click at [552, 208] on icon at bounding box center [560, 176] width 123 height 128
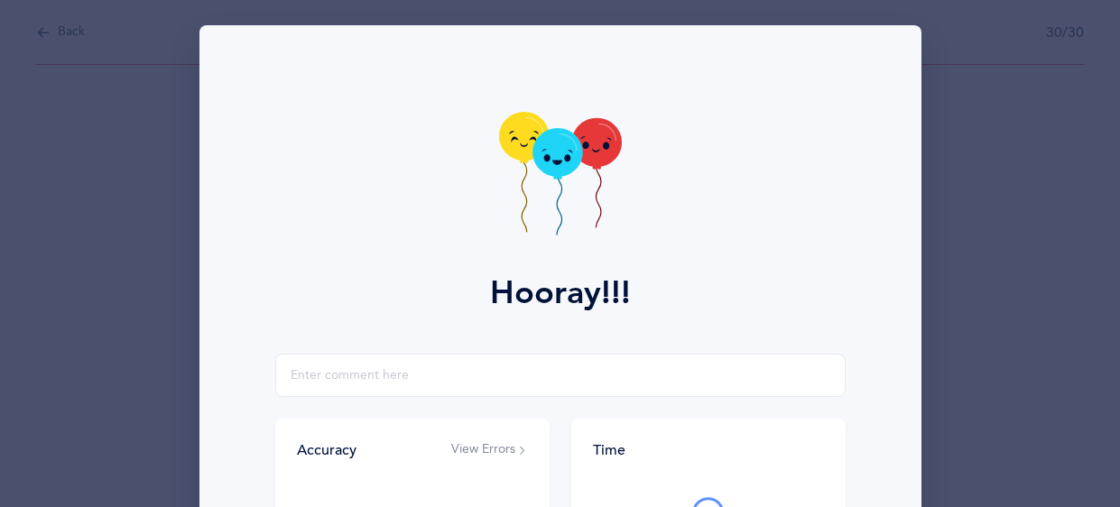
click at [552, 208] on icon at bounding box center [560, 176] width 123 height 128
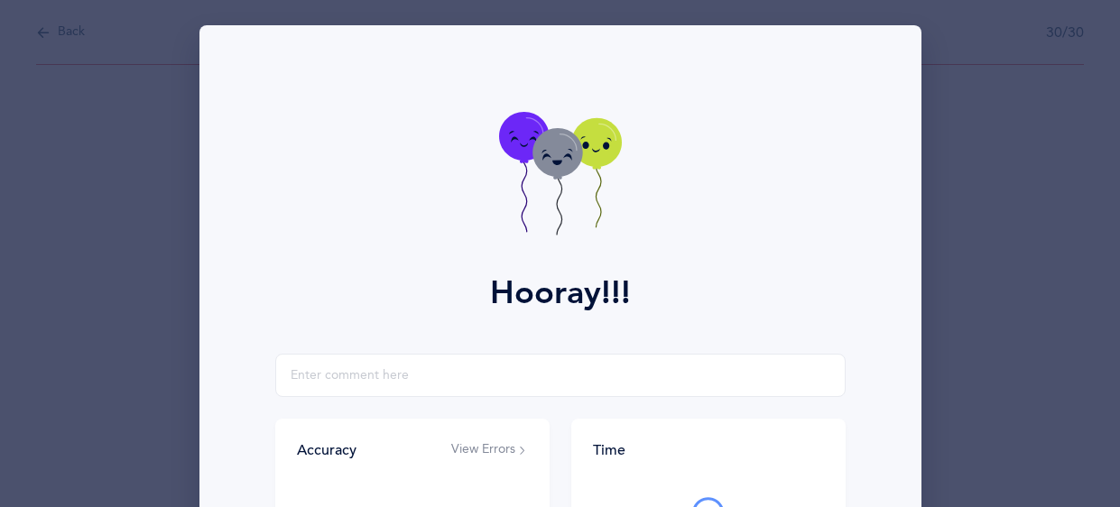
click at [552, 208] on icon at bounding box center [560, 176] width 123 height 128
click at [618, 368] on input "text" at bounding box center [560, 375] width 571 height 43
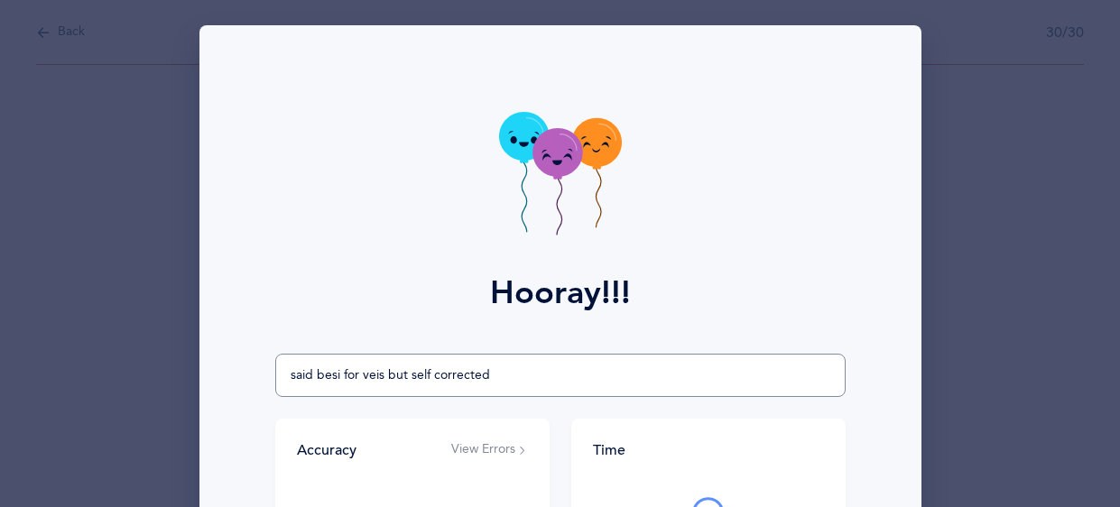
type input "said besi for veis but self corrected"
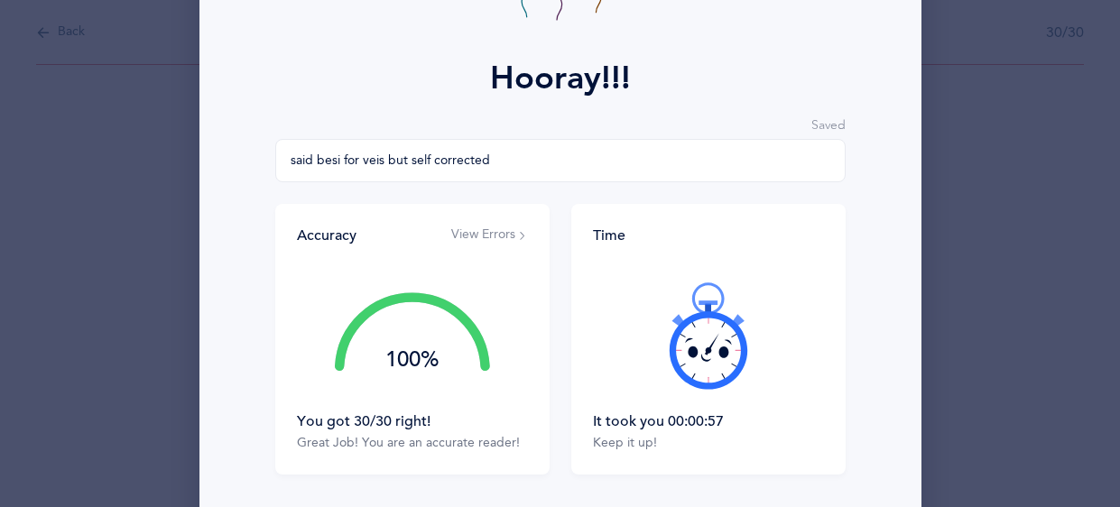
scroll to position [286, 0]
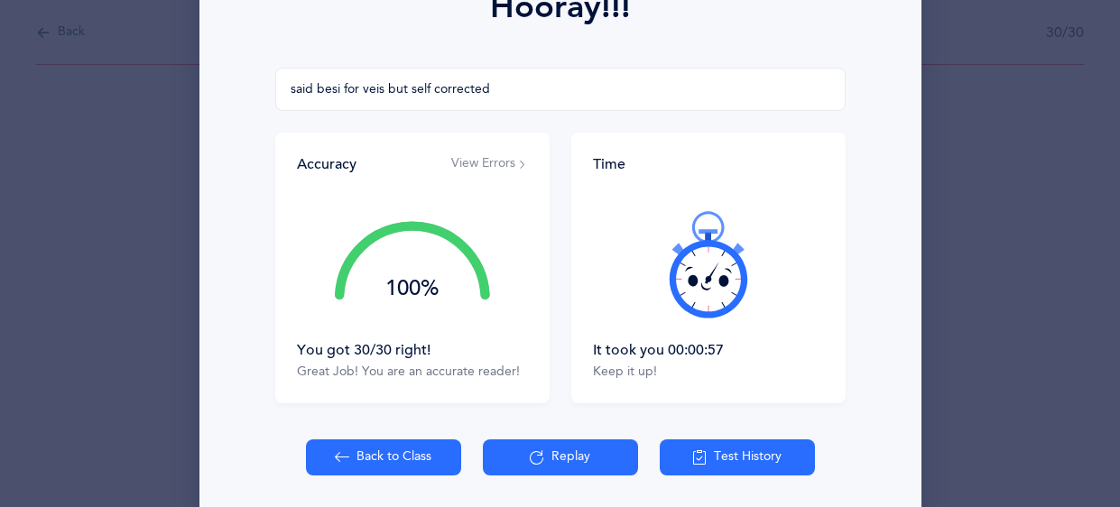
click at [497, 162] on button "View Errors" at bounding box center [489, 164] width 77 height 18
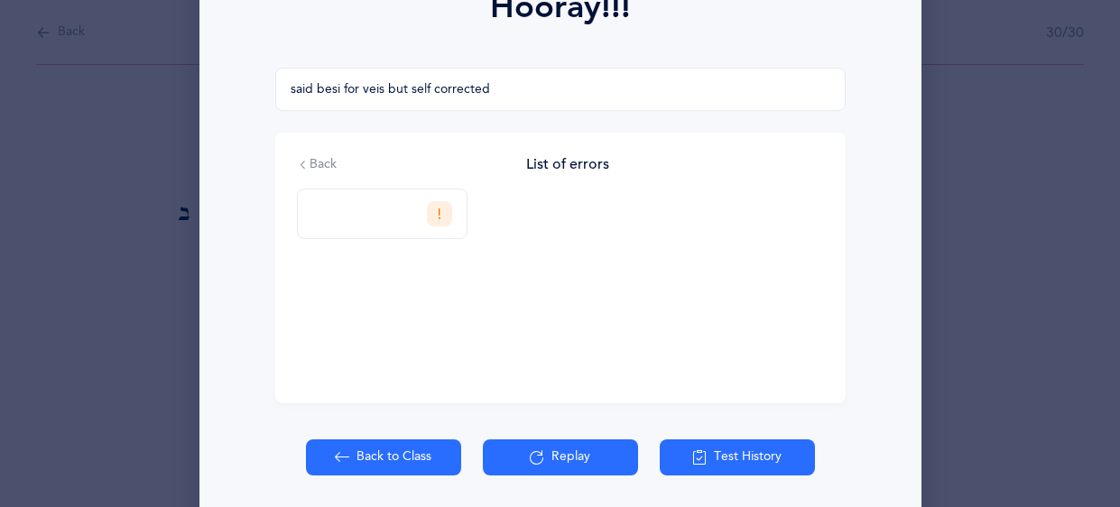
click at [413, 458] on button "Back to Class" at bounding box center [383, 458] width 155 height 36
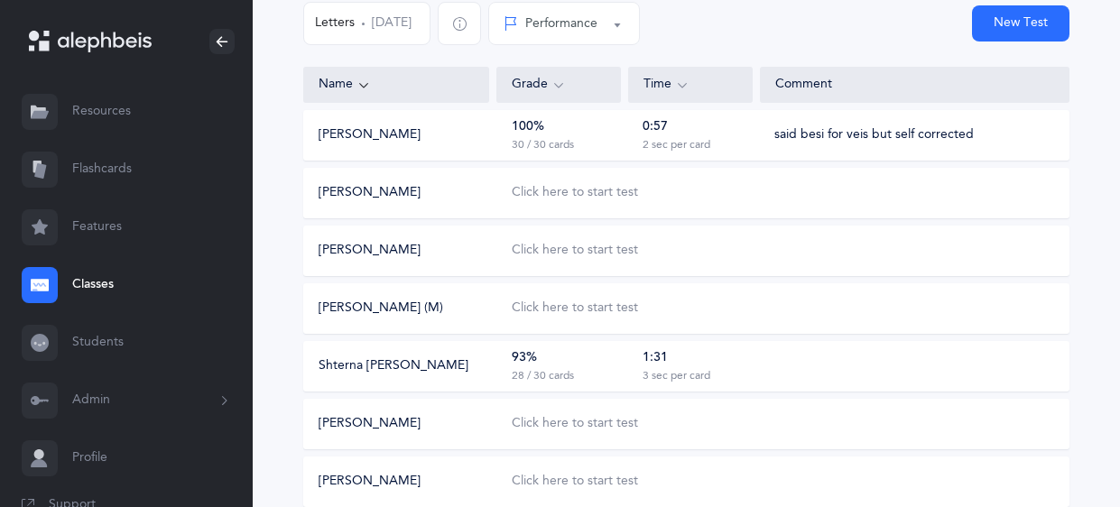
scroll to position [194, 0]
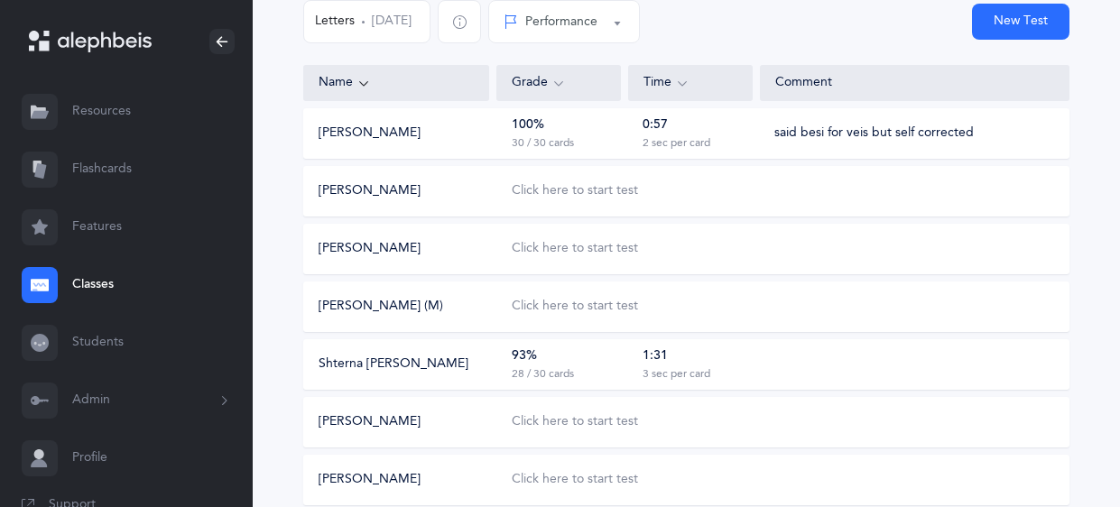
click at [858, 370] on div "Shterna [PERSON_NAME] 93% 28 / 30 cards 1:31 3 sec per card" at bounding box center [686, 364] width 767 height 51
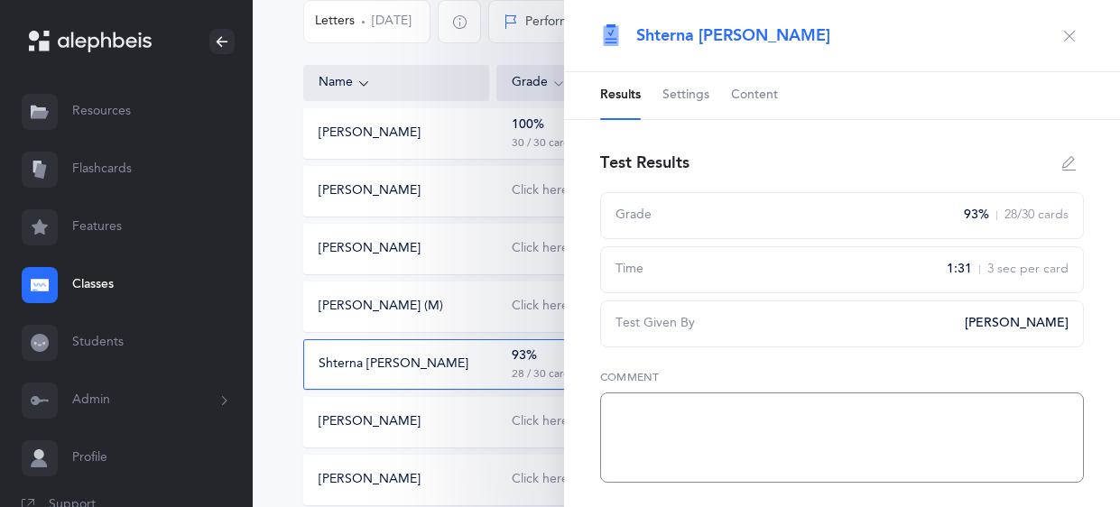
click at [748, 414] on textarea at bounding box center [842, 438] width 484 height 90
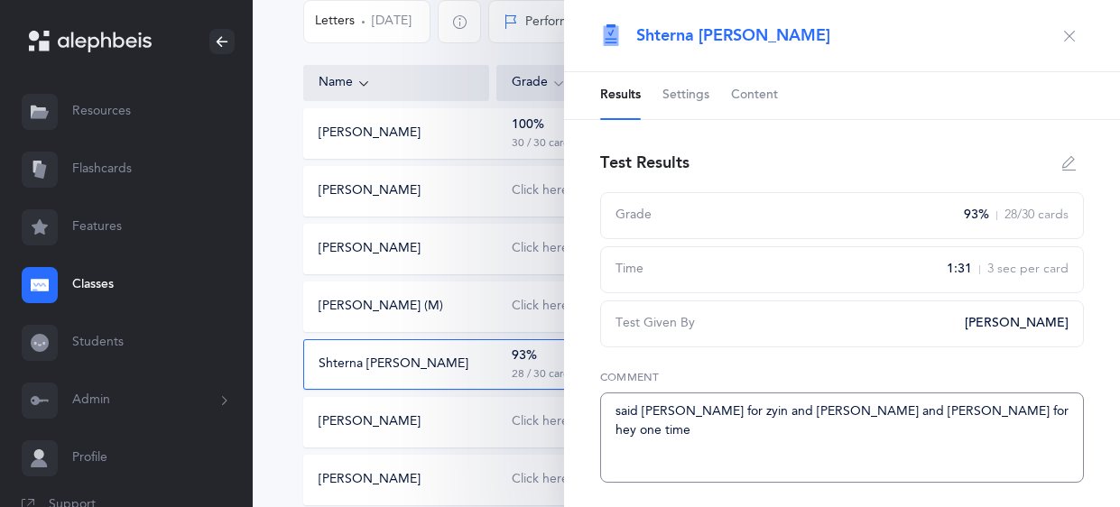
click at [713, 414] on textarea "said [PERSON_NAME] for zyin and [PERSON_NAME] and [PERSON_NAME] for hey one time" at bounding box center [842, 438] width 484 height 90
click at [928, 414] on textarea "said [PERSON_NAME] for zyin one, and [PERSON_NAME] and [PERSON_NAME] for hey on…" at bounding box center [842, 438] width 484 height 90
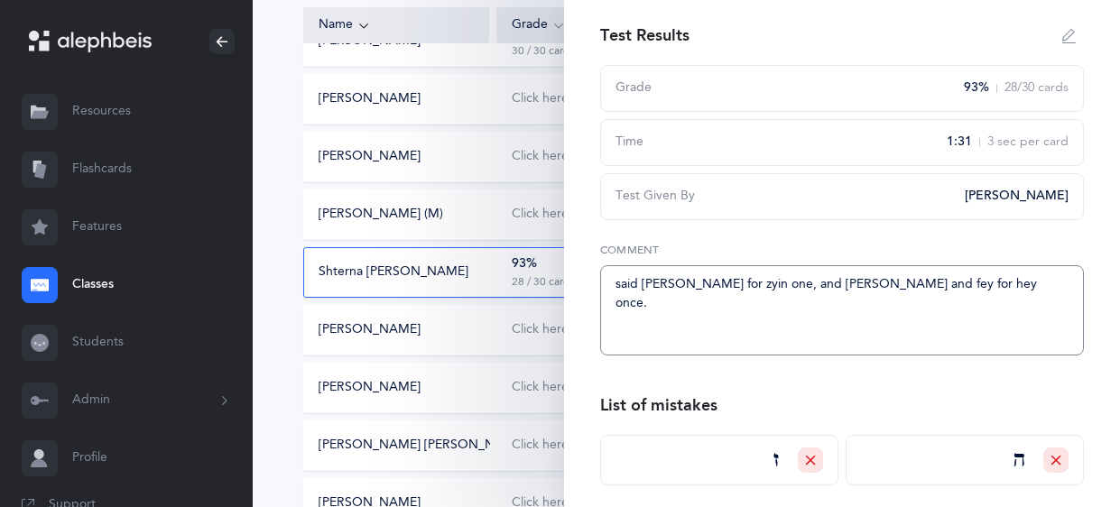
scroll to position [343, 0]
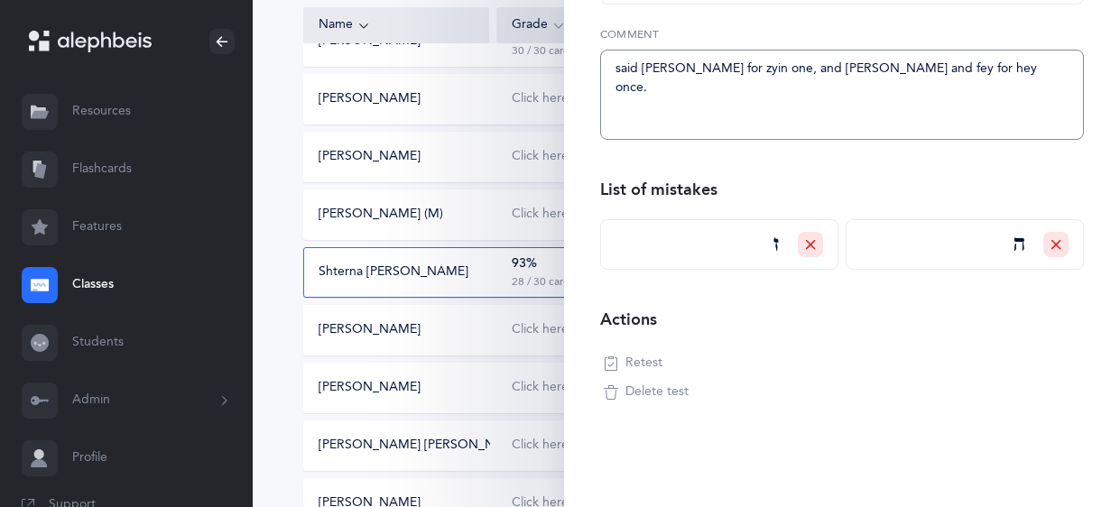
type textarea "said [PERSON_NAME] for zyin one, and [PERSON_NAME] and fey for hey once."
click at [929, 339] on div "Actions Retest Delete test Shterna [PERSON_NAME] Do you really want to delete t…" at bounding box center [842, 356] width 484 height 101
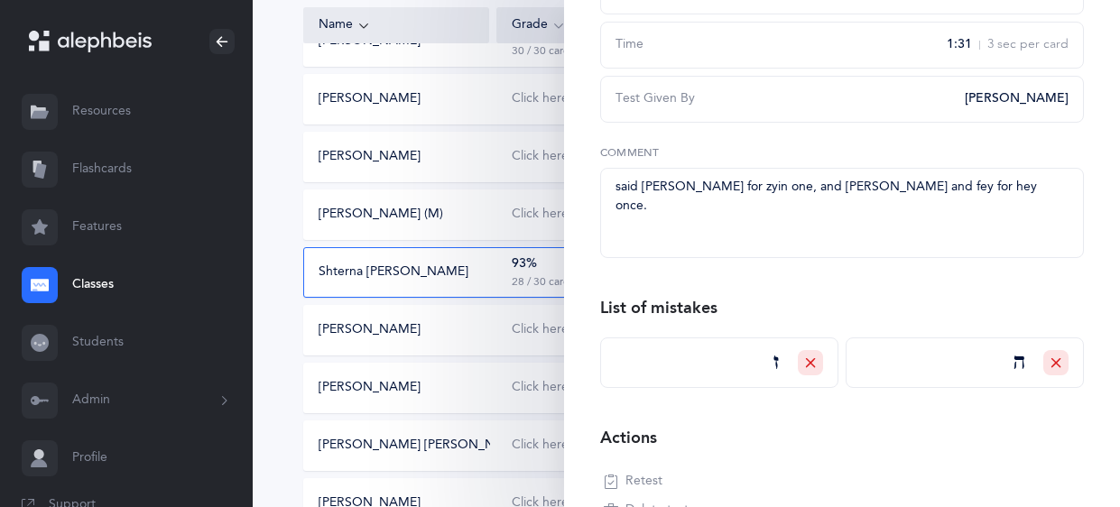
scroll to position [0, 0]
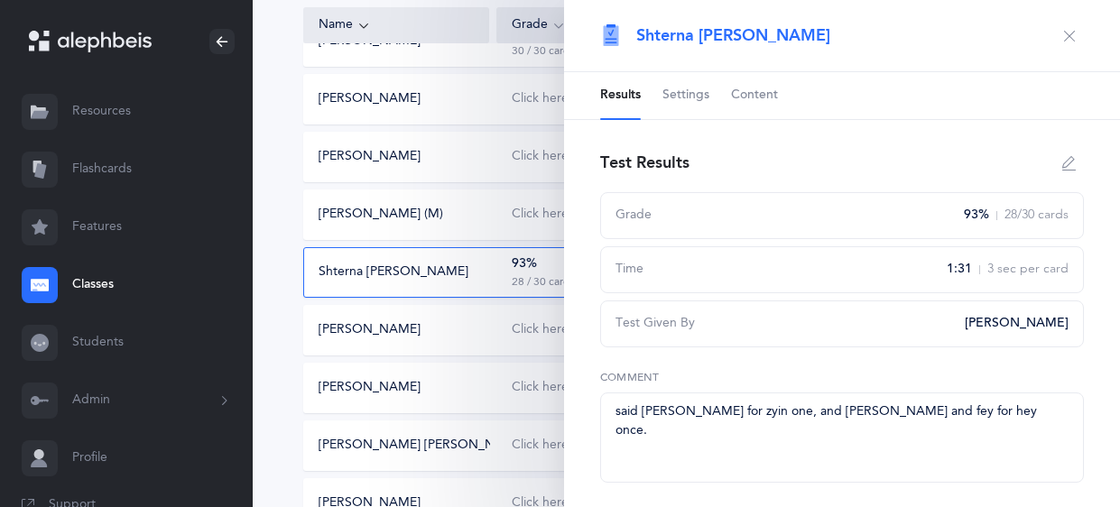
click at [1073, 33] on icon "button" at bounding box center [1070, 36] width 14 height 14
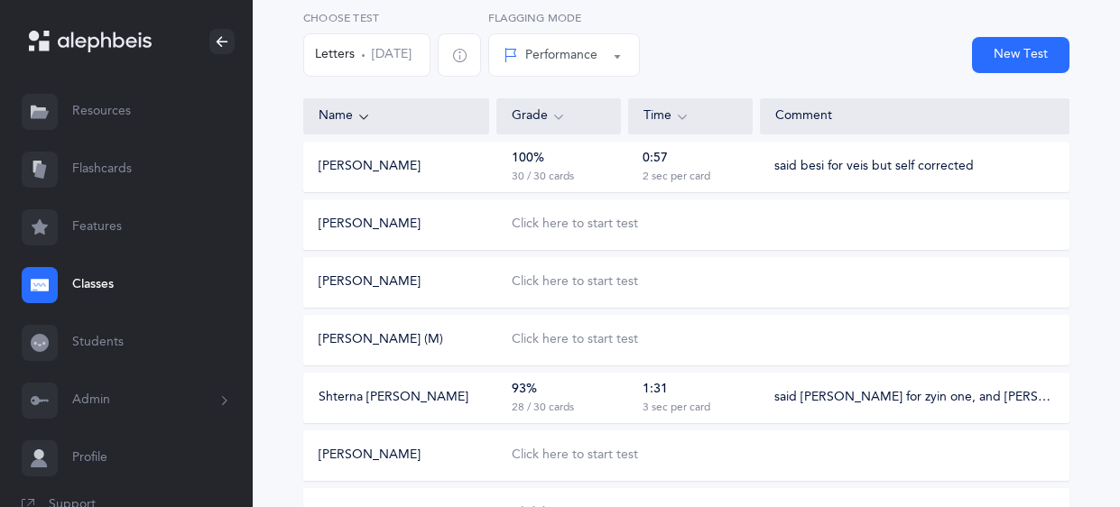
scroll to position [154, 0]
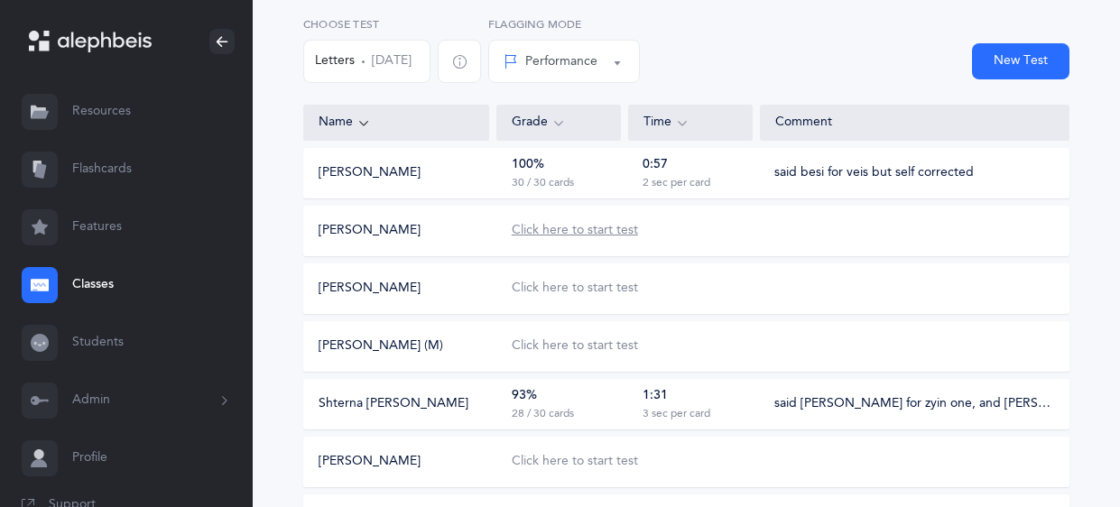
click at [563, 230] on div "Click here to start test" at bounding box center [575, 231] width 126 height 18
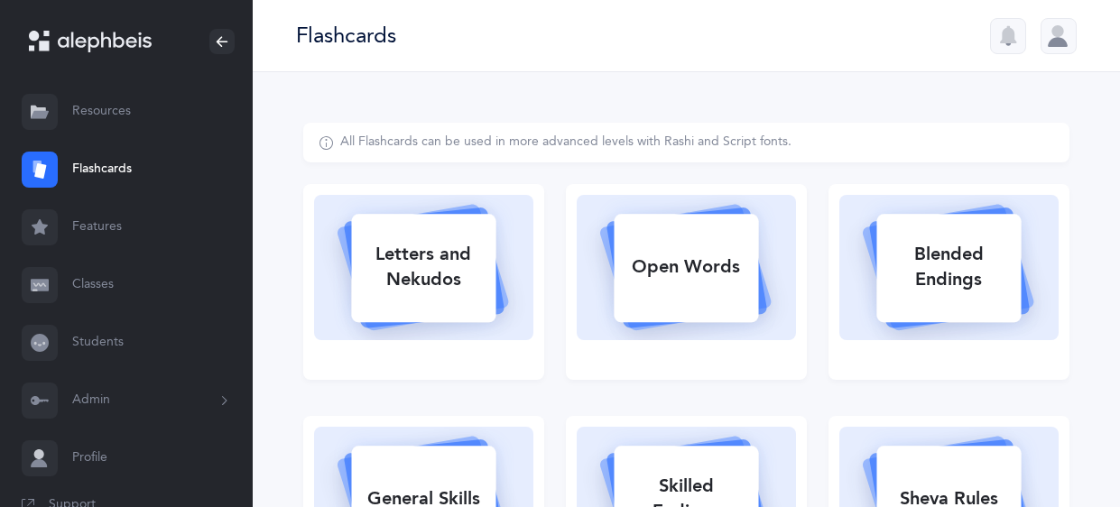
select select
select select "single"
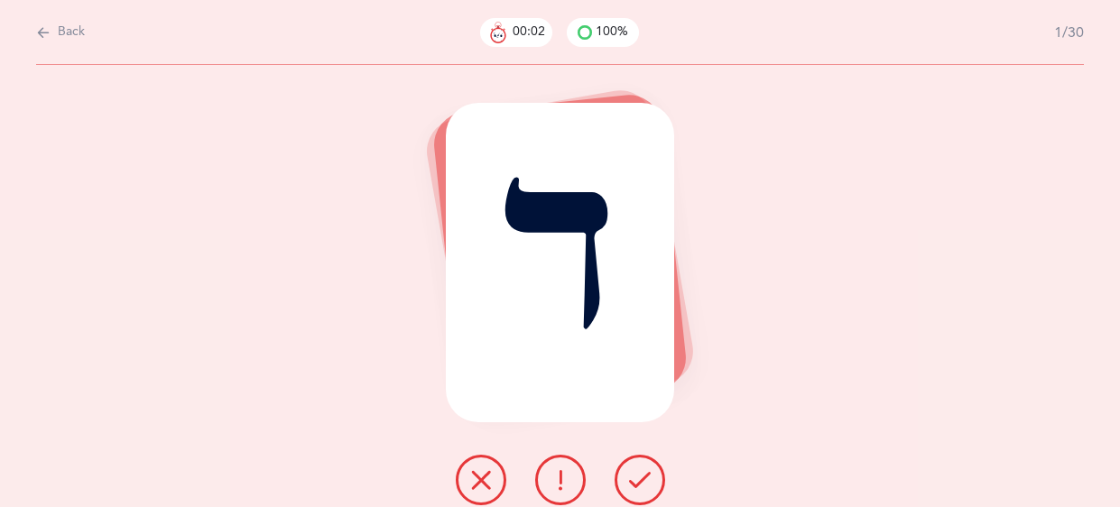
click at [637, 486] on icon at bounding box center [640, 480] width 22 height 22
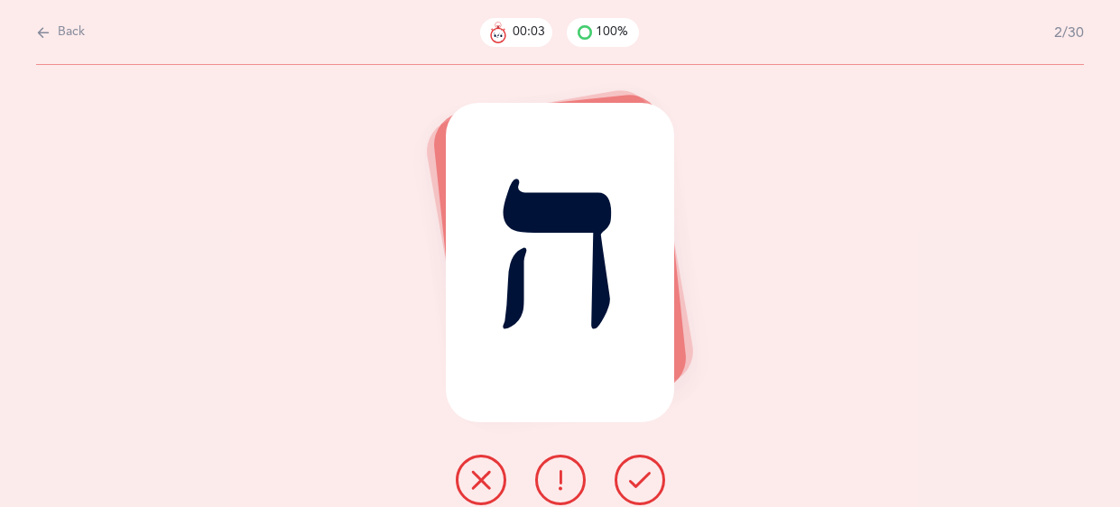
click at [637, 486] on icon at bounding box center [640, 480] width 22 height 22
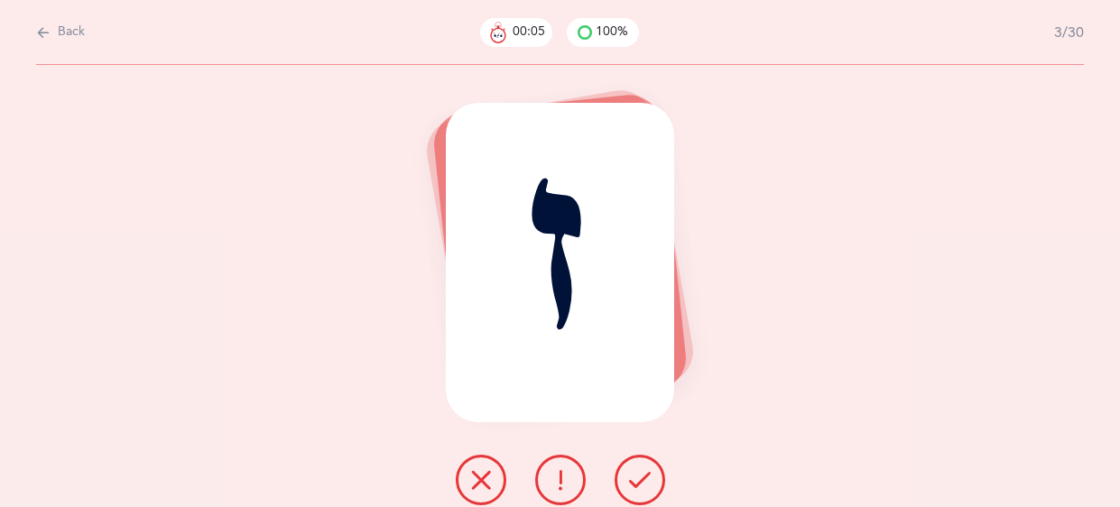
click at [637, 486] on icon at bounding box center [640, 480] width 22 height 22
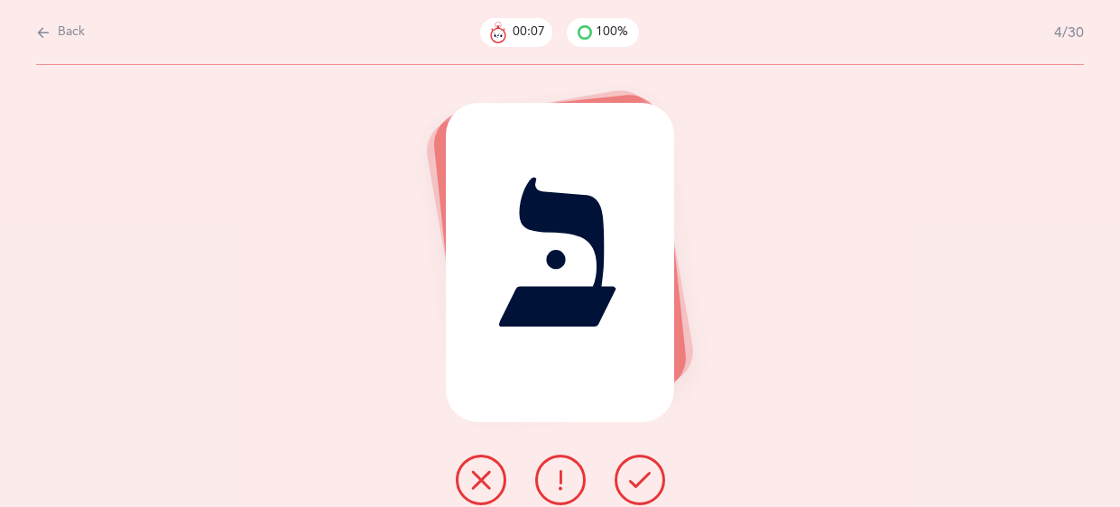
click at [637, 486] on icon at bounding box center [640, 480] width 22 height 22
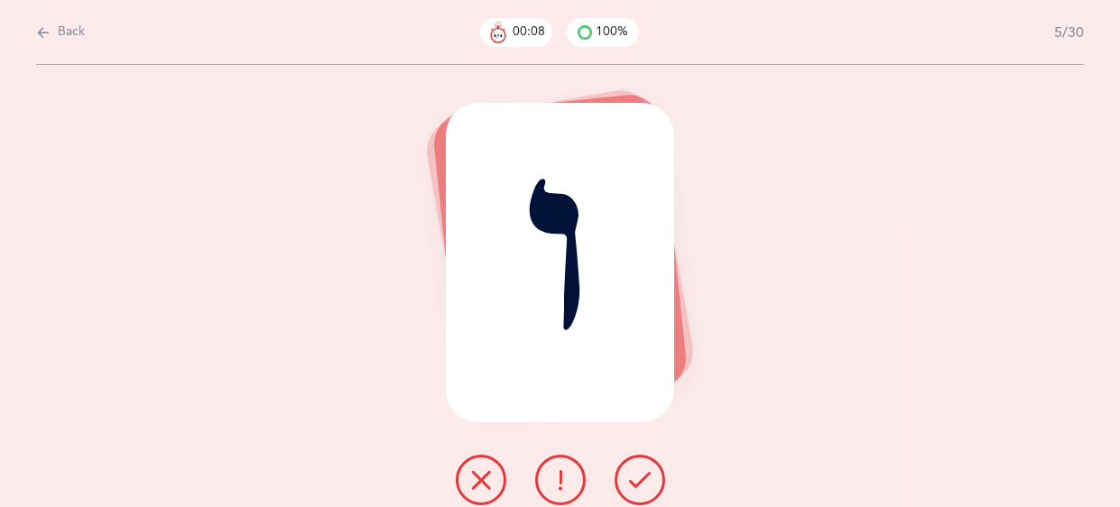
click at [637, 486] on icon at bounding box center [640, 480] width 22 height 22
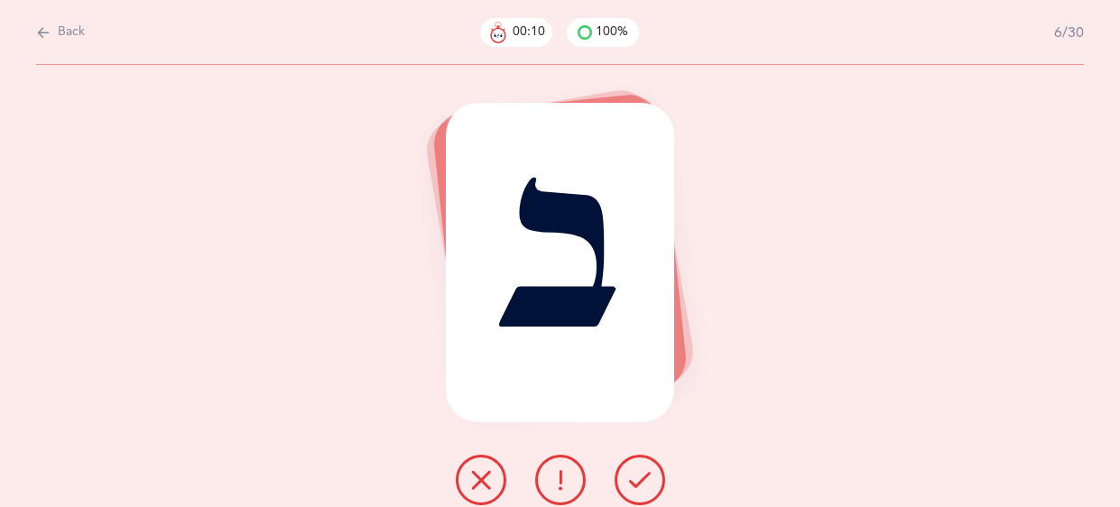
click at [637, 486] on icon at bounding box center [640, 480] width 22 height 22
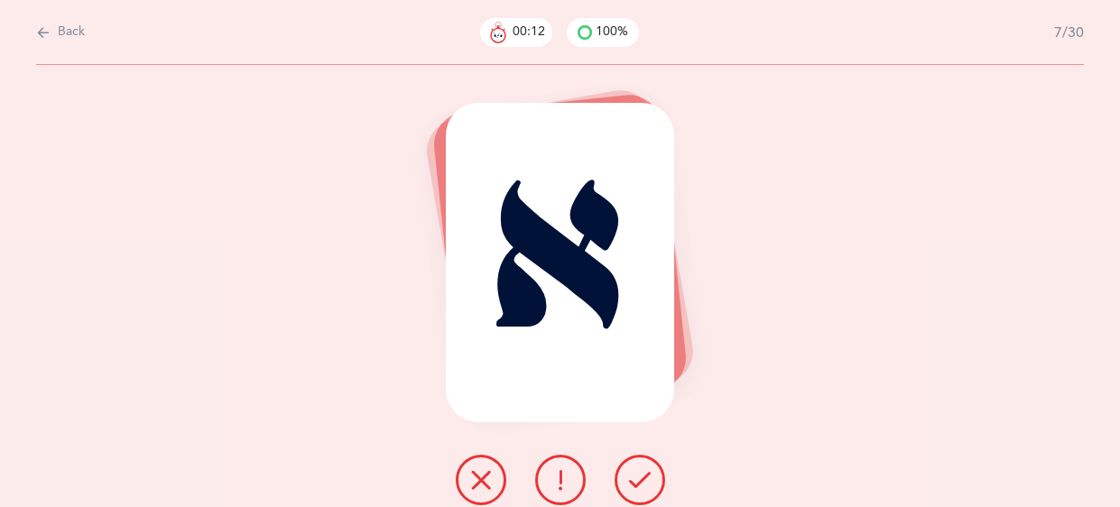
click at [637, 486] on icon at bounding box center [640, 480] width 22 height 22
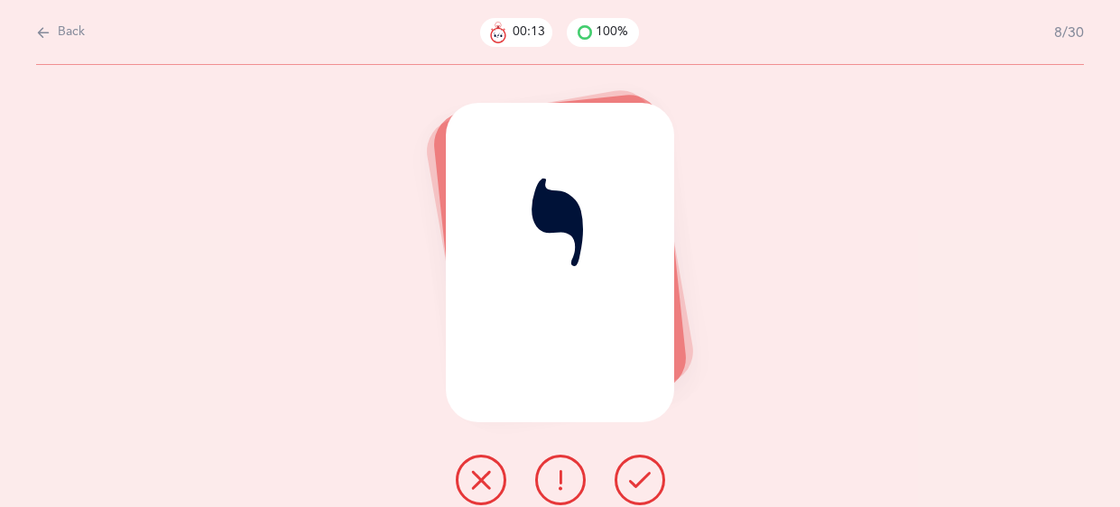
click at [637, 486] on icon at bounding box center [640, 480] width 22 height 22
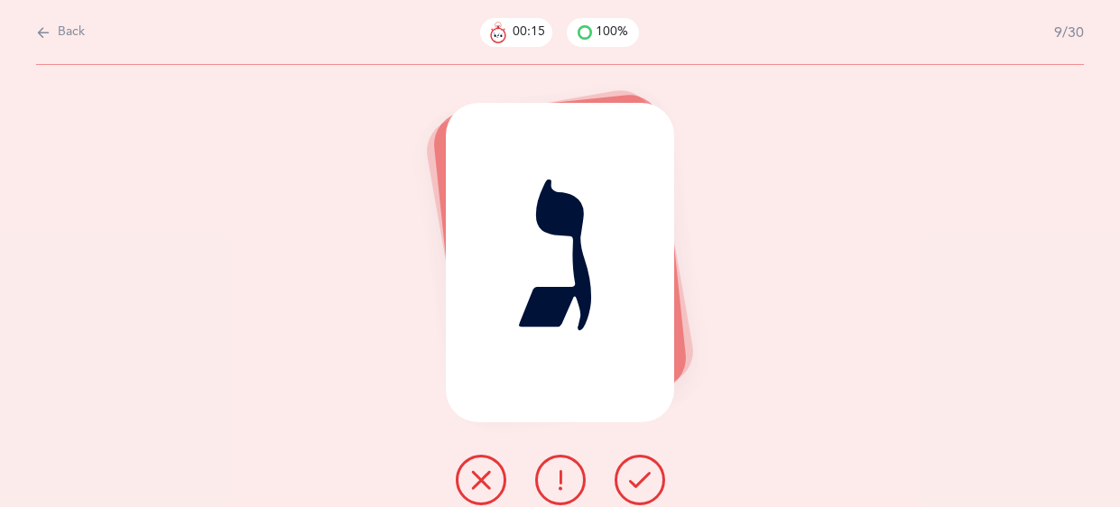
click at [637, 486] on icon at bounding box center [640, 480] width 22 height 22
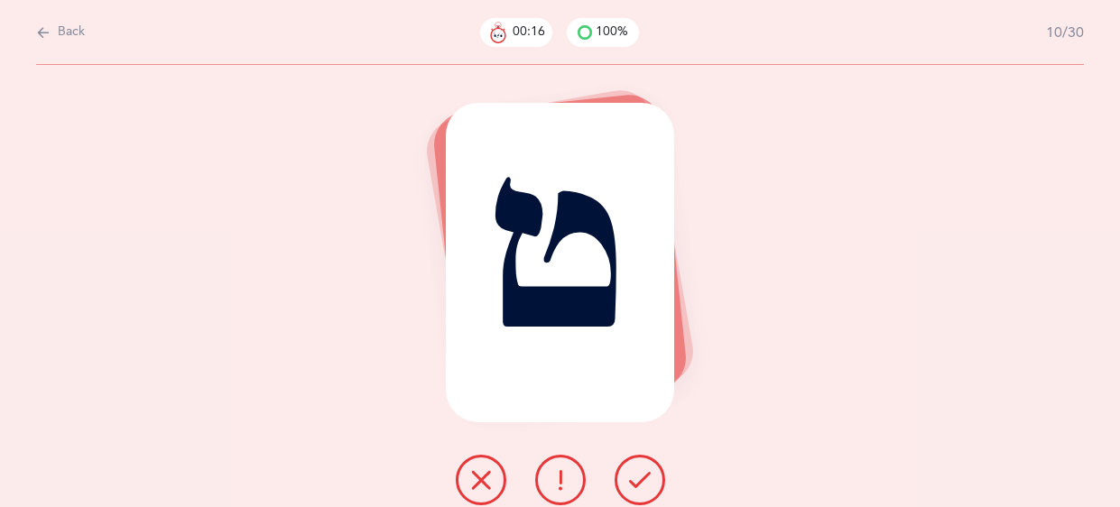
click at [637, 486] on icon at bounding box center [640, 480] width 22 height 22
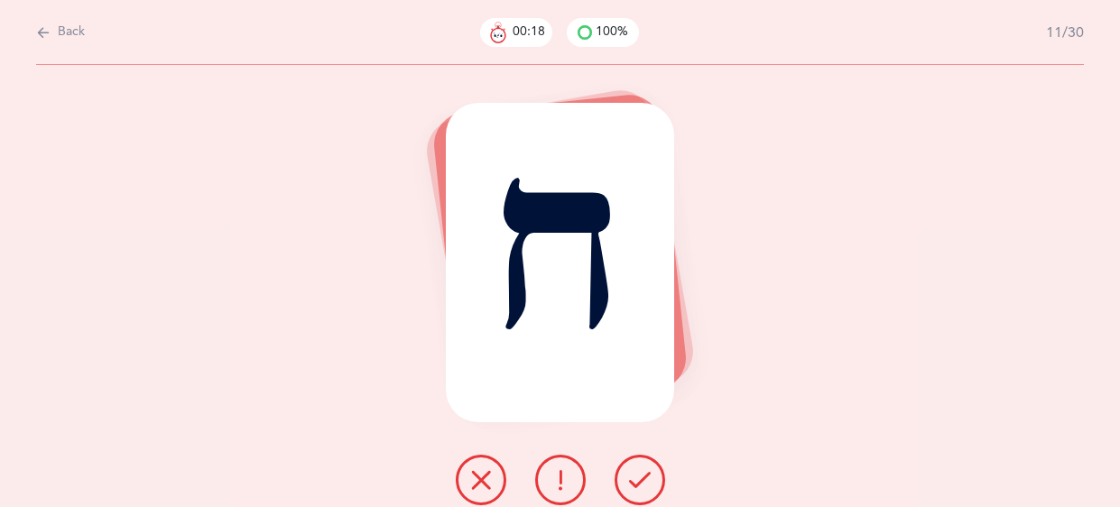
click at [637, 486] on icon at bounding box center [640, 480] width 22 height 22
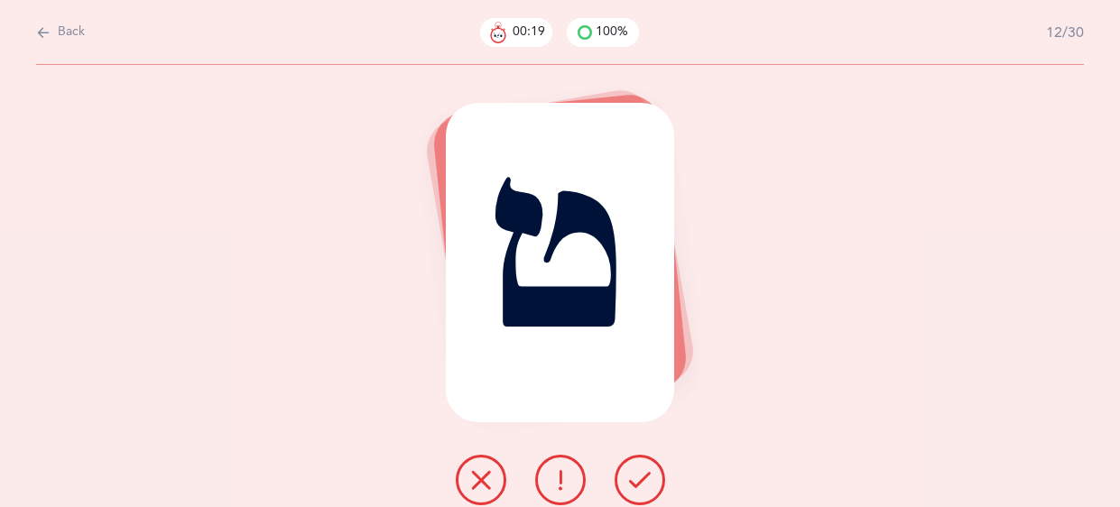
click at [637, 486] on icon at bounding box center [640, 480] width 22 height 22
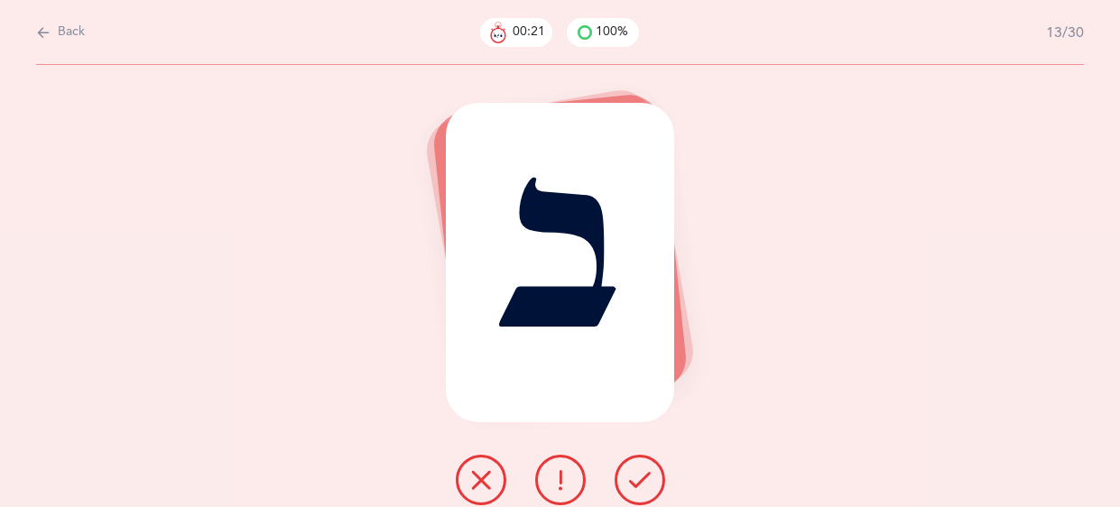
click at [637, 486] on icon at bounding box center [640, 480] width 22 height 22
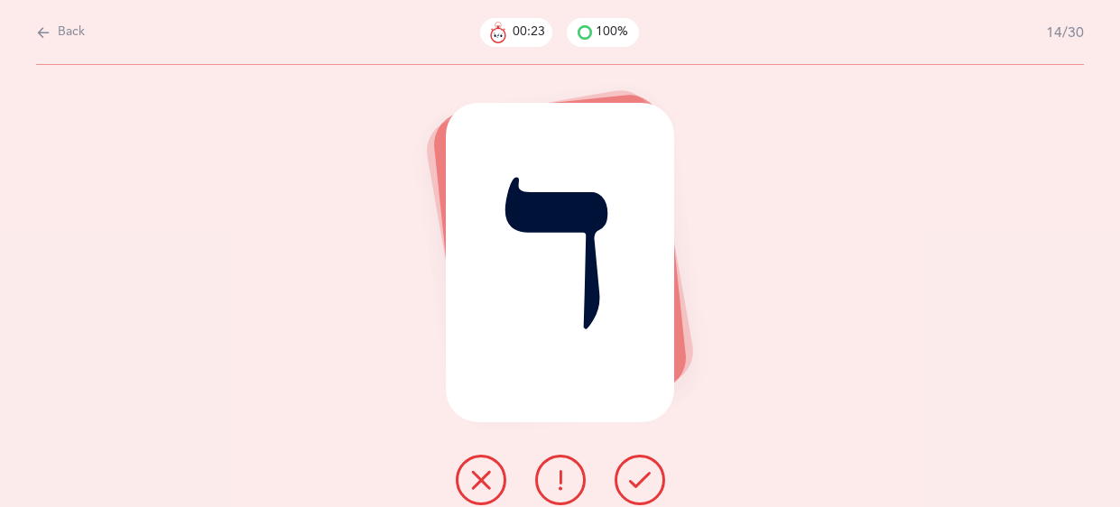
click at [637, 486] on icon at bounding box center [640, 480] width 22 height 22
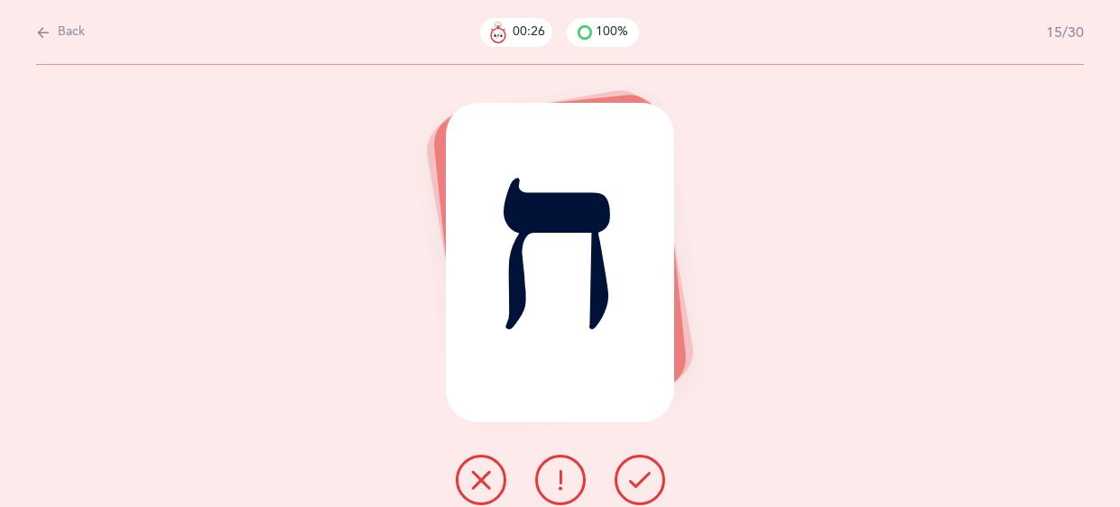
click at [637, 486] on icon at bounding box center [640, 480] width 22 height 22
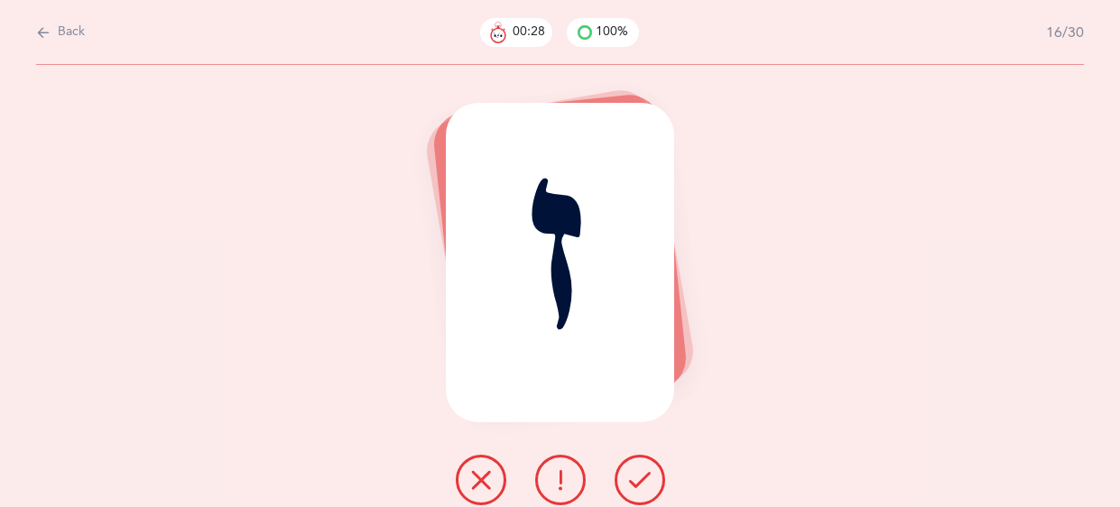
click at [637, 486] on icon at bounding box center [640, 480] width 22 height 22
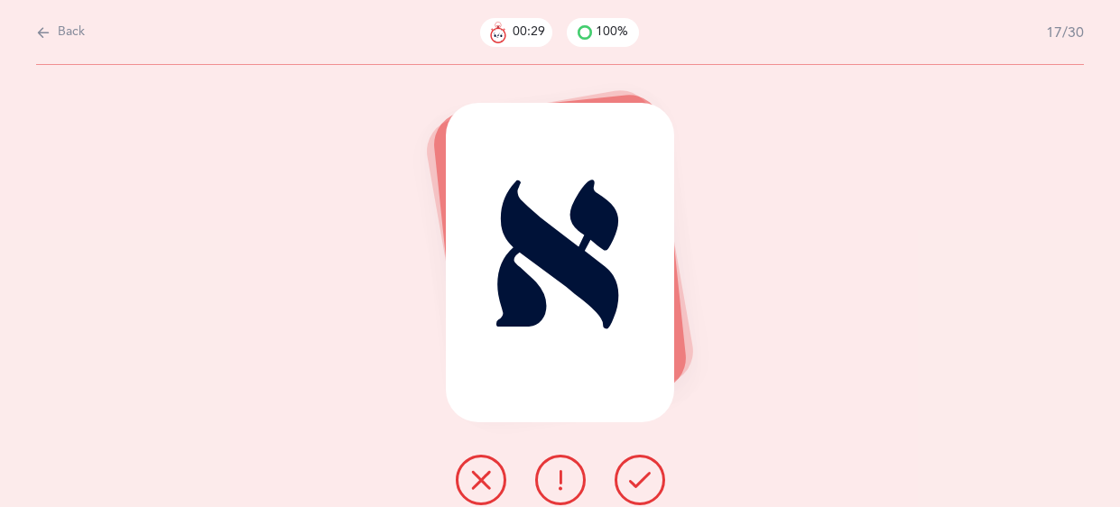
click at [637, 486] on icon at bounding box center [640, 480] width 22 height 22
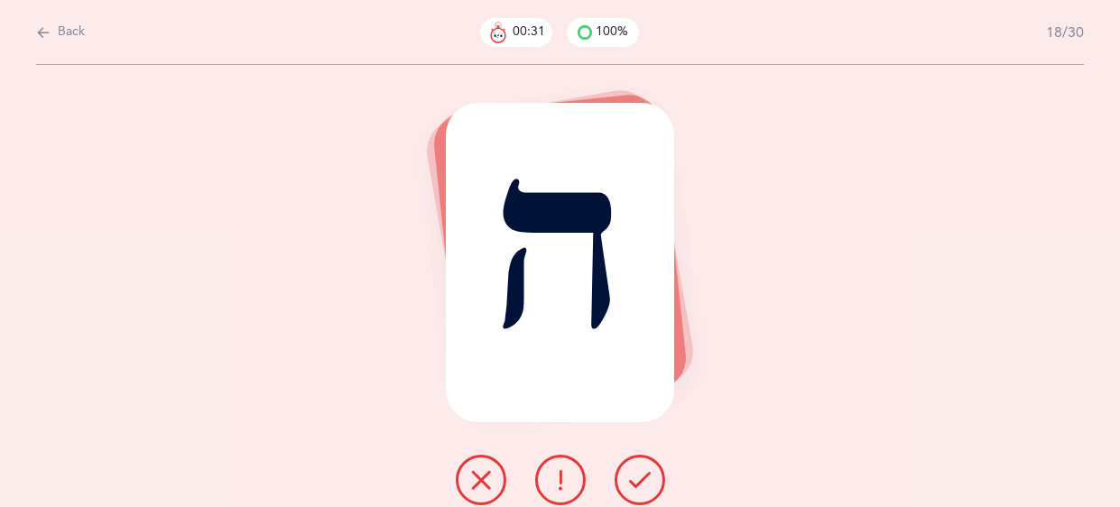
click at [637, 486] on icon at bounding box center [640, 480] width 22 height 22
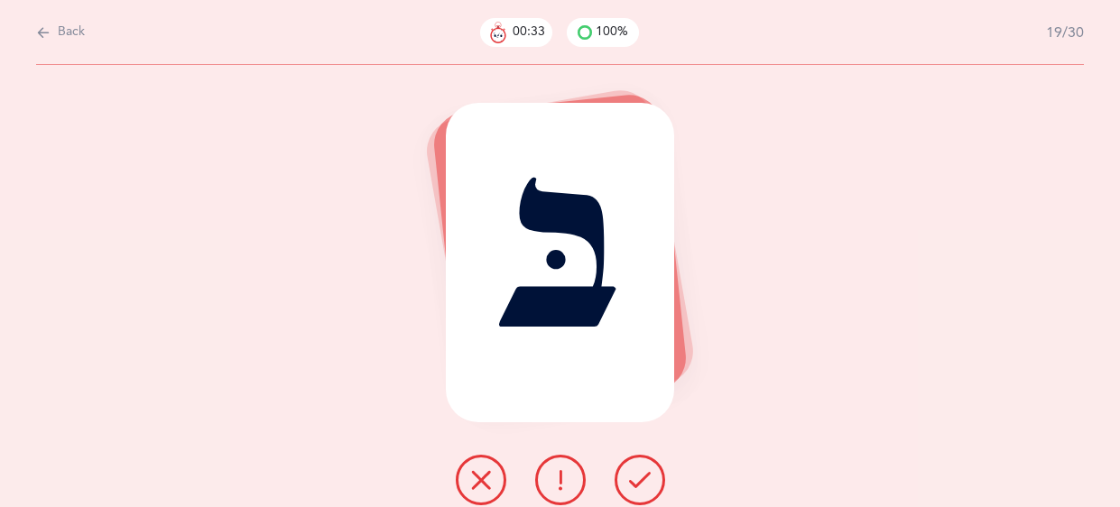
click at [637, 486] on icon at bounding box center [640, 480] width 22 height 22
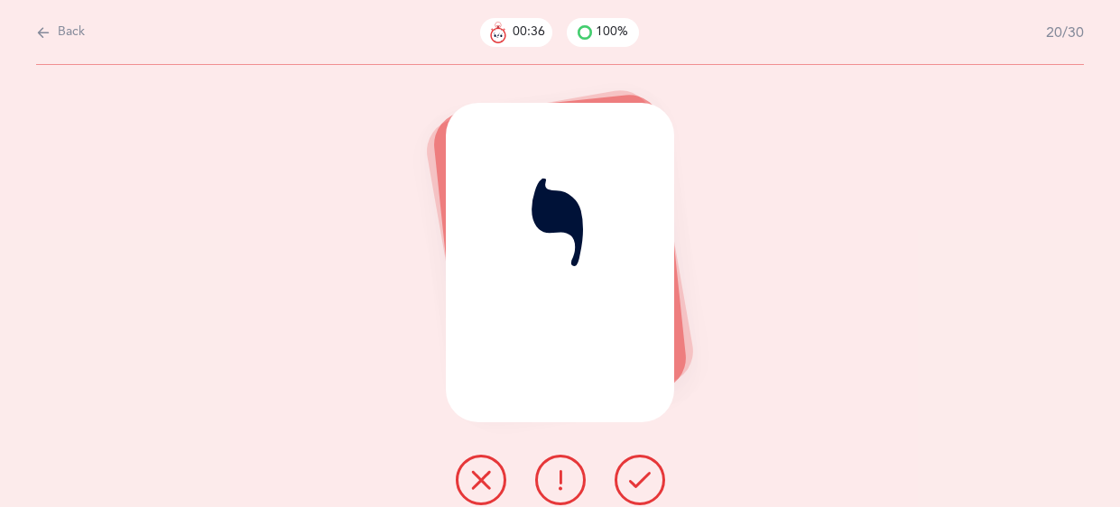
click at [637, 486] on icon at bounding box center [640, 480] width 22 height 22
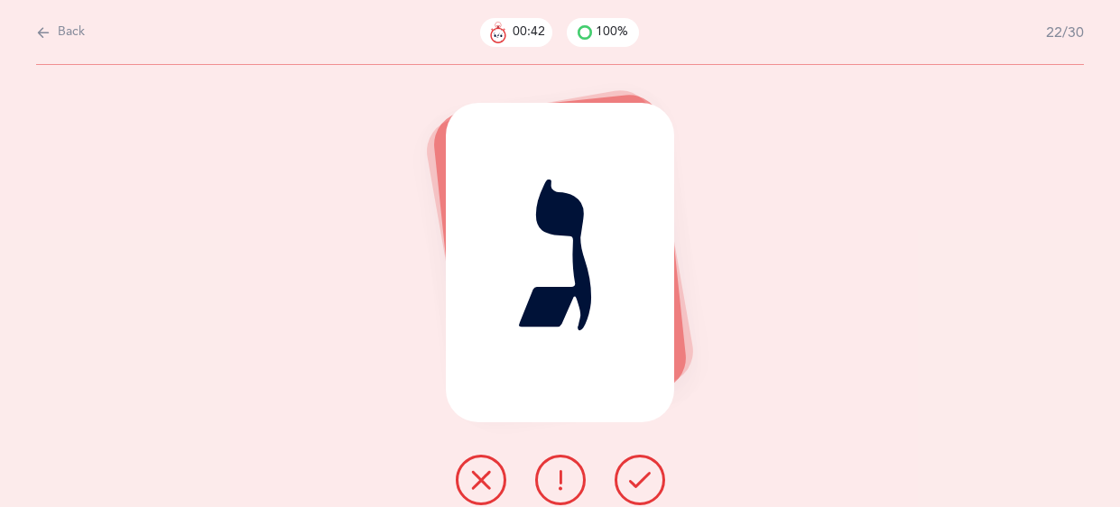
click at [637, 486] on icon at bounding box center [640, 480] width 22 height 22
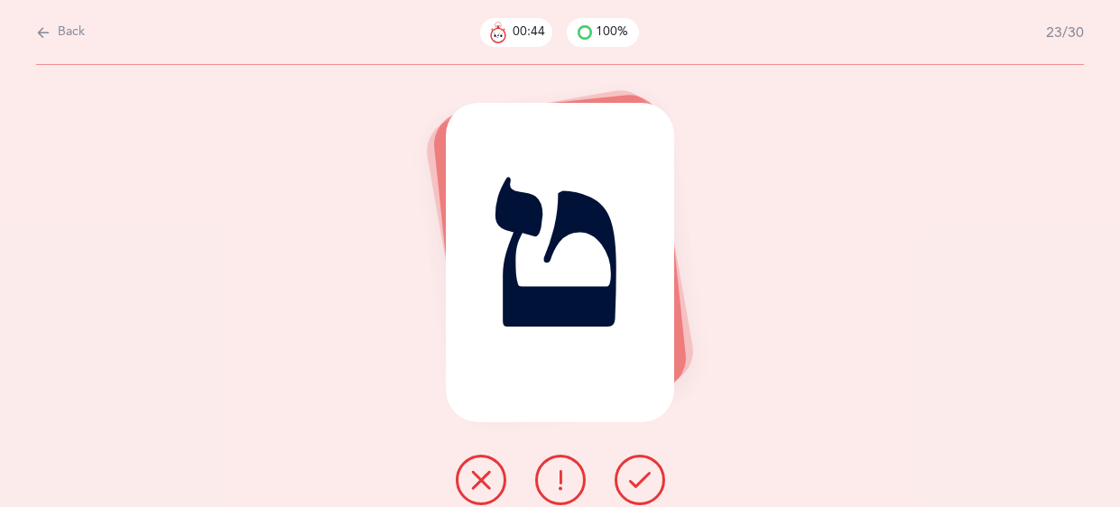
click at [637, 486] on icon at bounding box center [640, 480] width 22 height 22
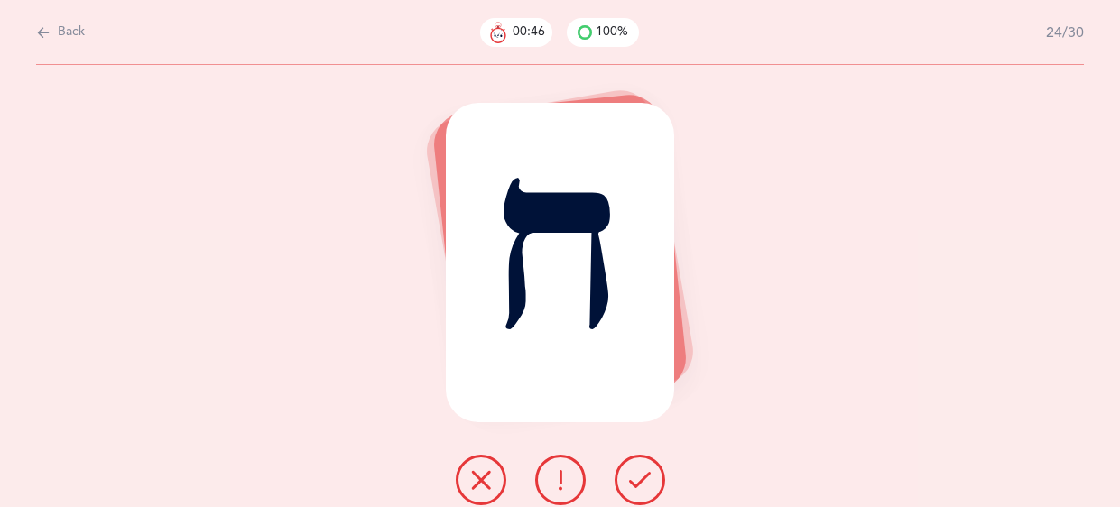
click at [637, 486] on icon at bounding box center [640, 480] width 22 height 22
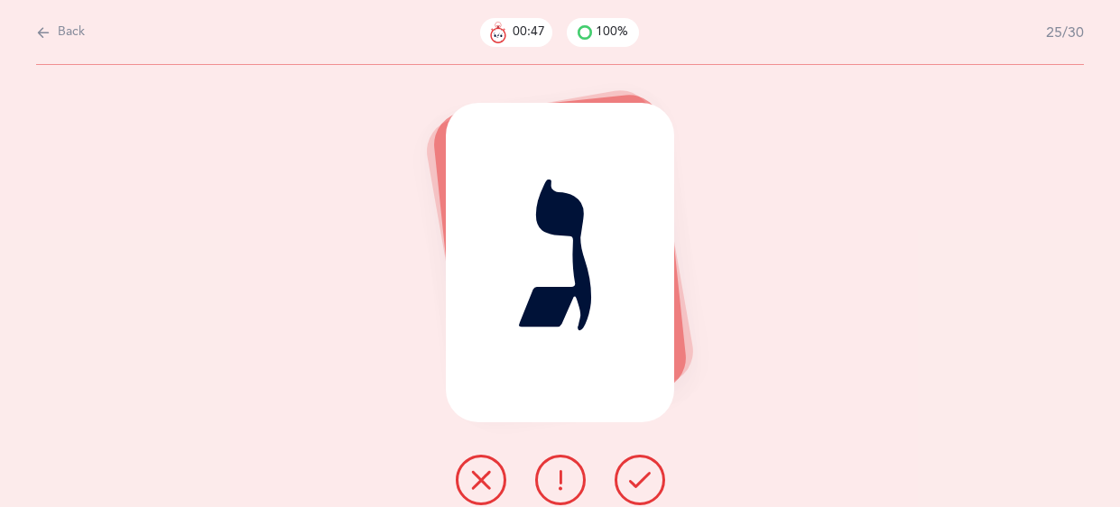
click at [637, 486] on icon at bounding box center [640, 480] width 22 height 22
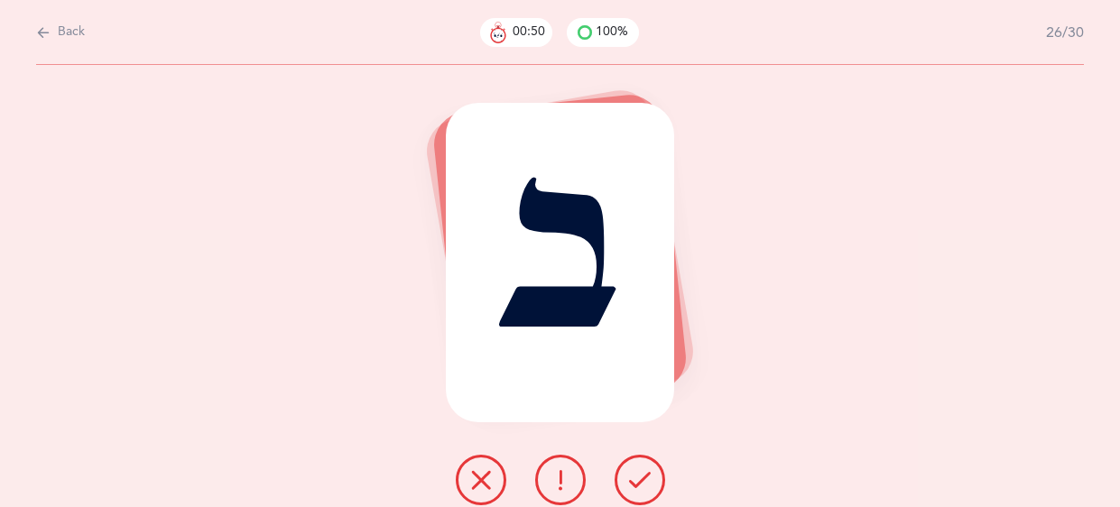
click at [637, 486] on icon at bounding box center [640, 480] width 22 height 22
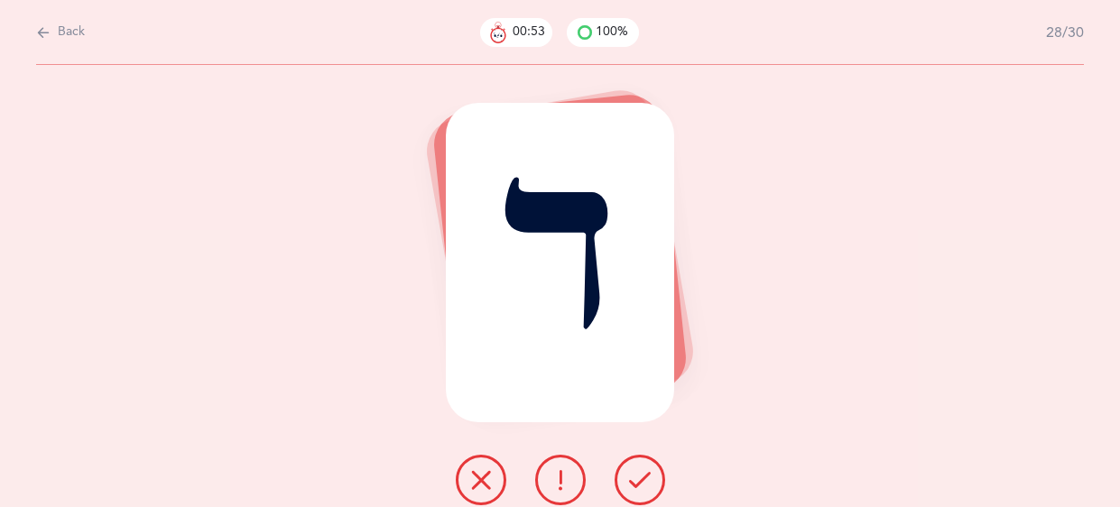
click at [637, 486] on icon at bounding box center [640, 480] width 22 height 22
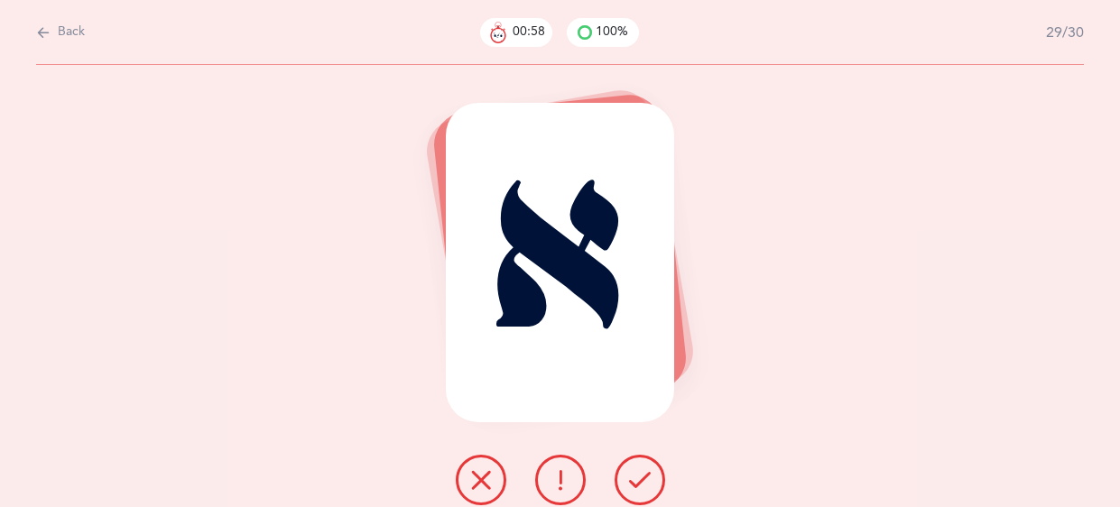
click at [557, 481] on icon at bounding box center [561, 480] width 22 height 22
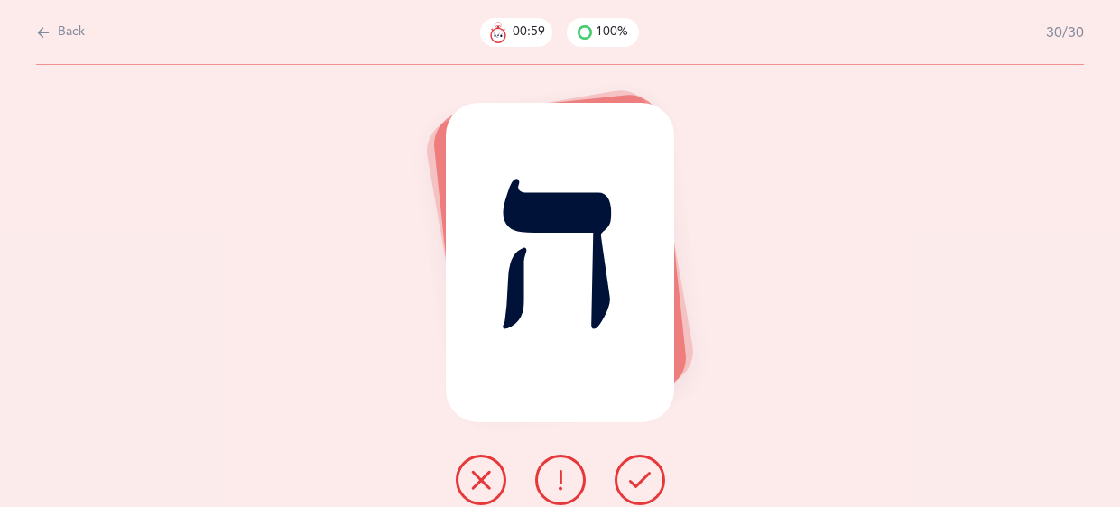
click at [630, 483] on icon at bounding box center [640, 480] width 22 height 22
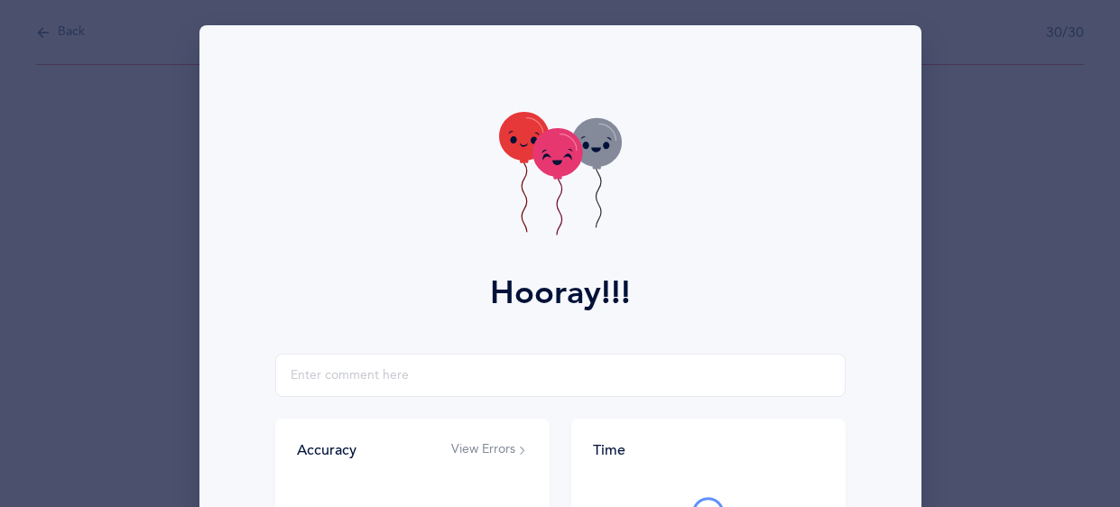
click at [553, 200] on icon at bounding box center [560, 176] width 123 height 128
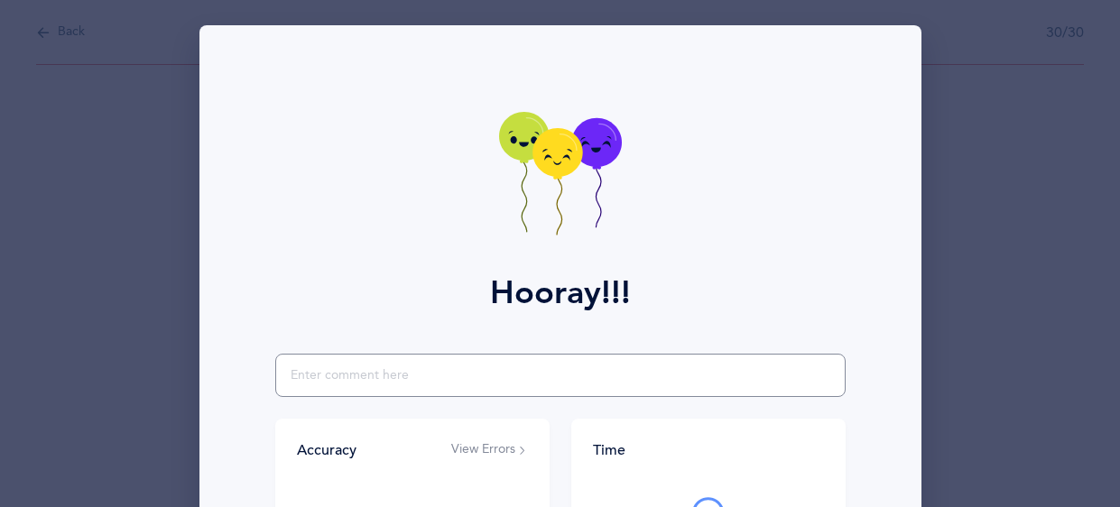
click at [447, 380] on input "text" at bounding box center [560, 375] width 571 height 43
type input "r"
type input "great job!"
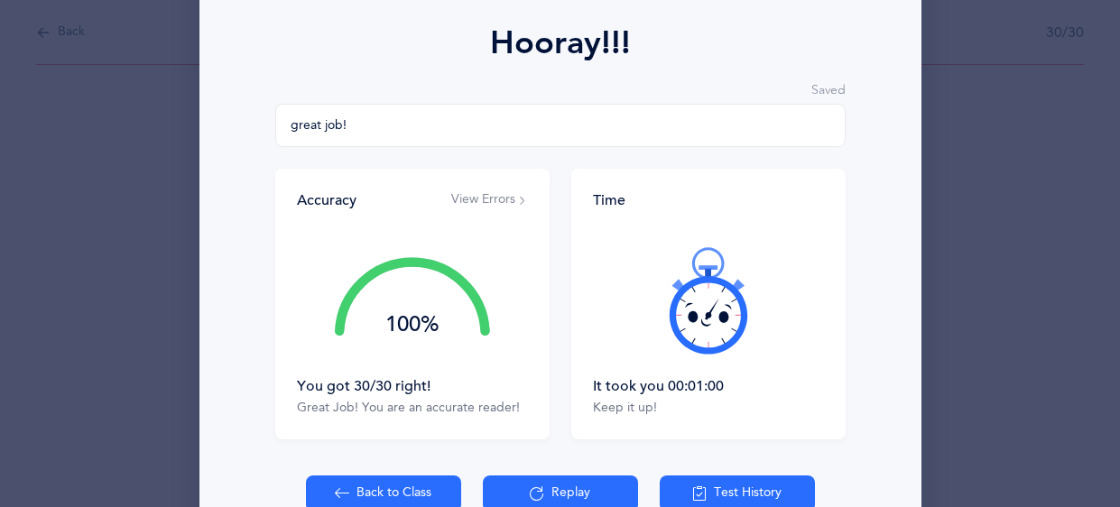
scroll to position [351, 0]
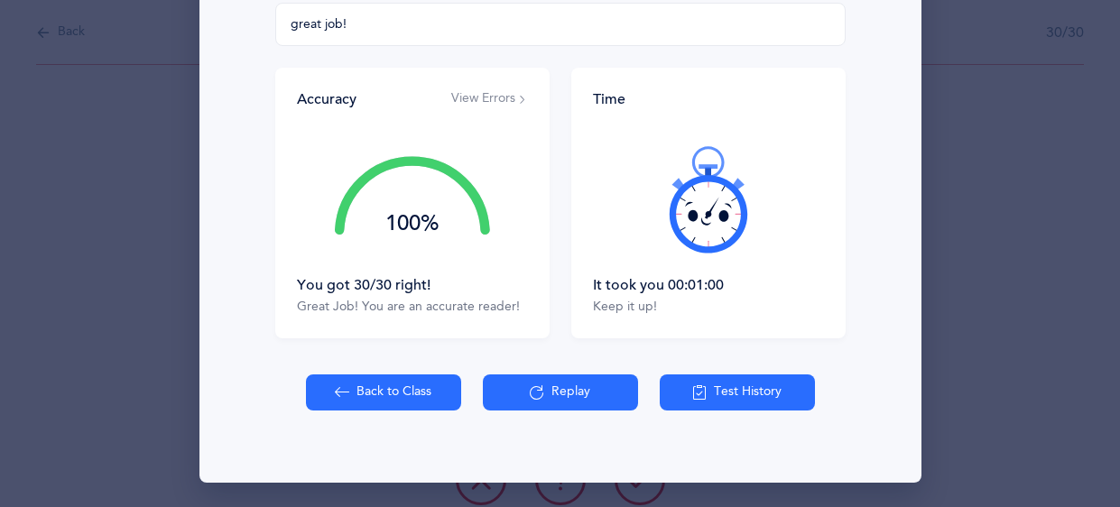
click at [364, 397] on button "Back to Class" at bounding box center [383, 393] width 155 height 36
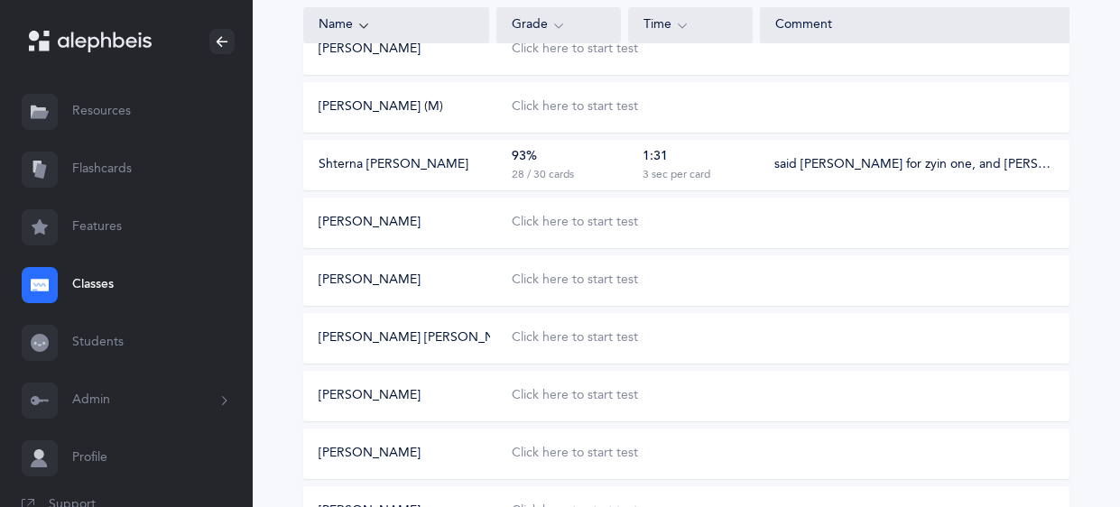
scroll to position [395, 0]
click at [547, 331] on div "Click here to start test" at bounding box center [575, 338] width 126 height 18
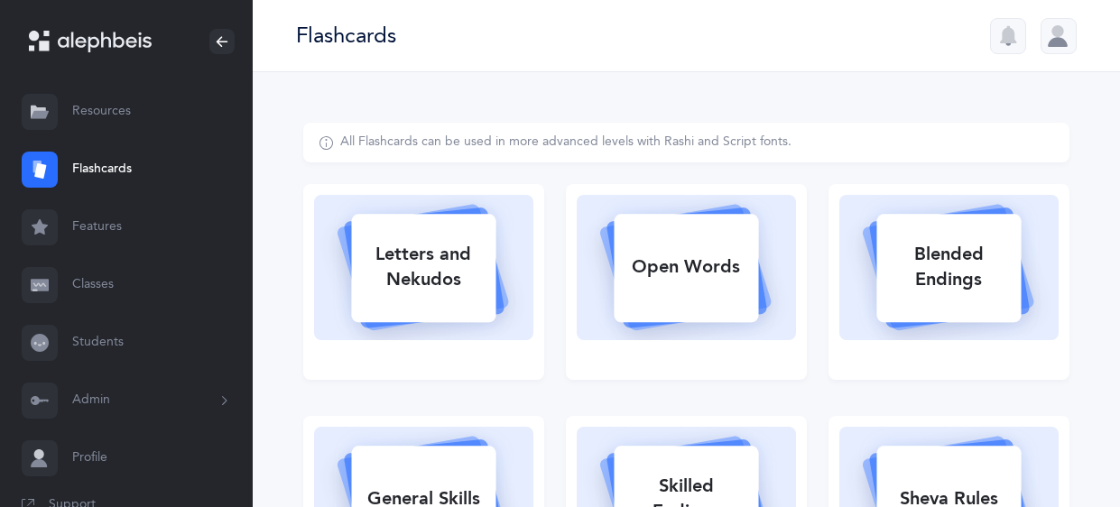
select select
select select "single"
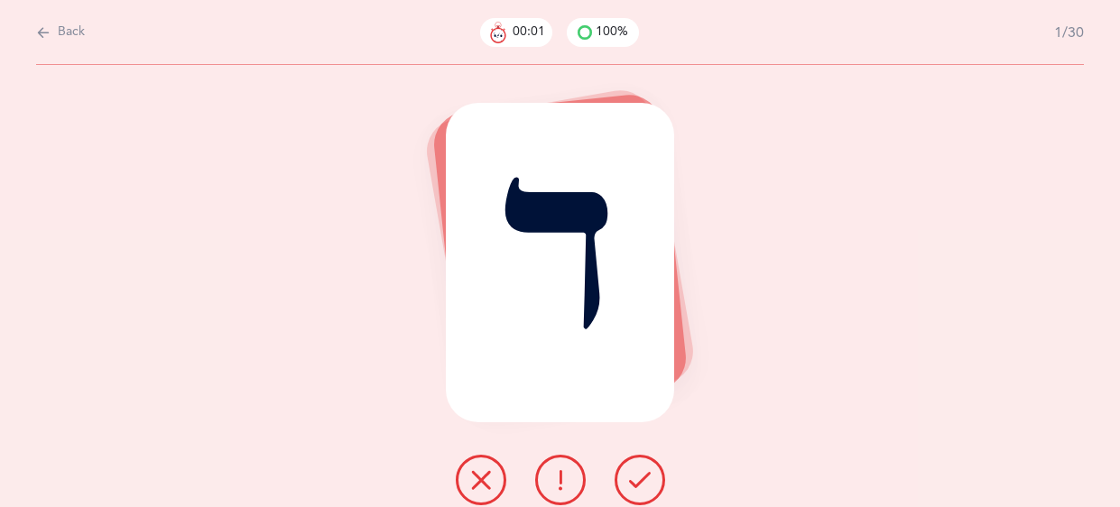
click at [629, 476] on icon at bounding box center [640, 480] width 22 height 22
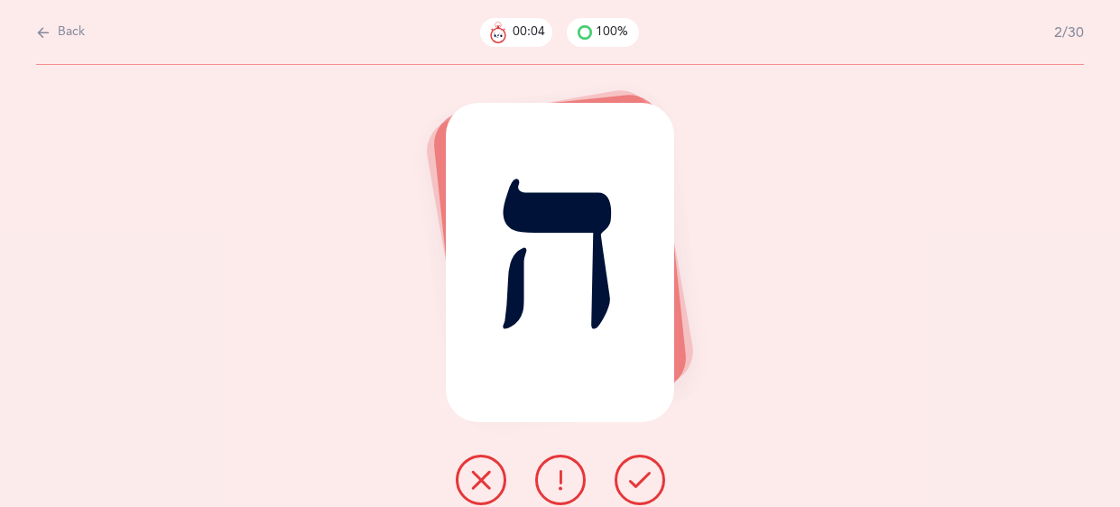
click at [629, 476] on icon at bounding box center [640, 480] width 22 height 22
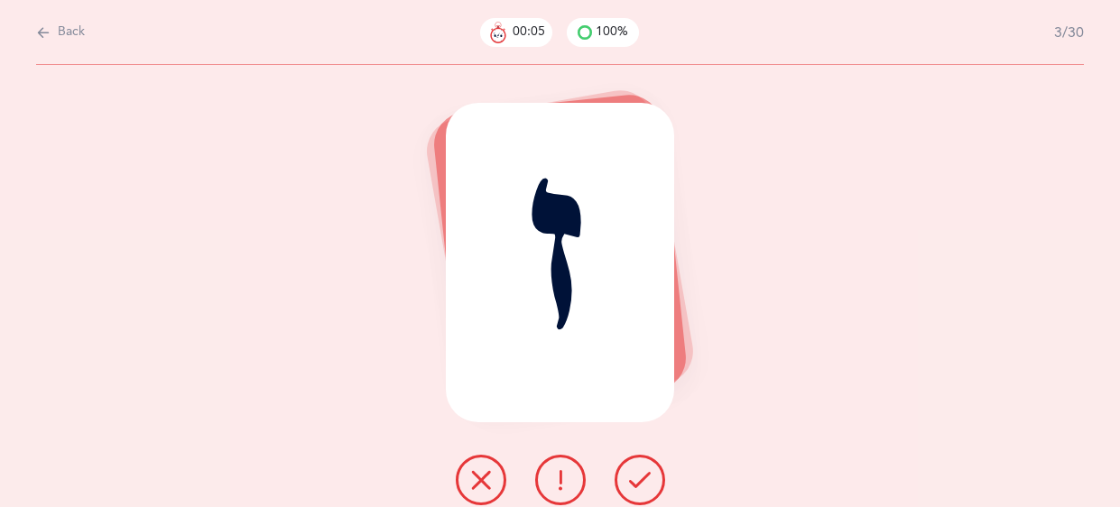
click at [629, 476] on icon at bounding box center [640, 480] width 22 height 22
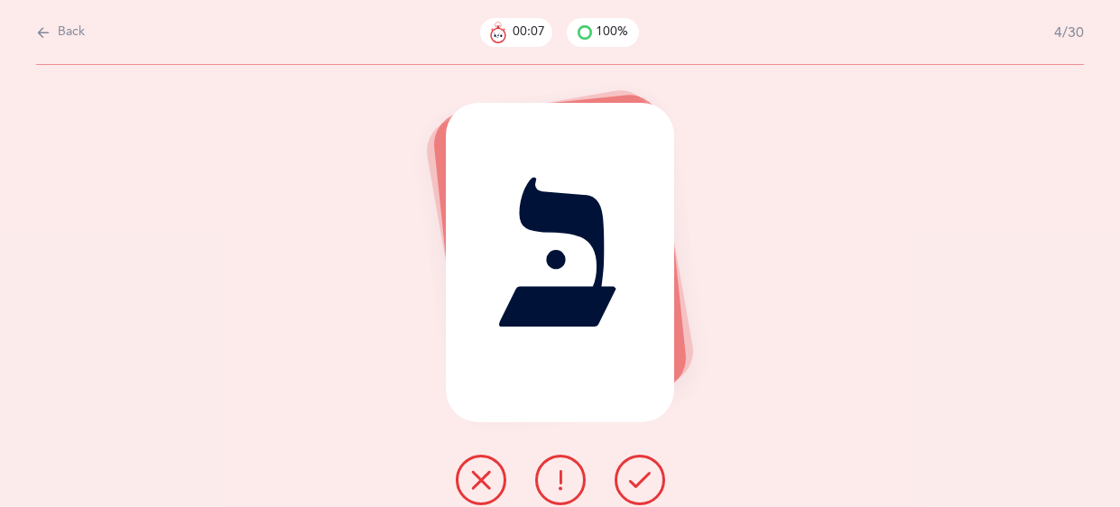
click at [629, 476] on icon at bounding box center [640, 480] width 22 height 22
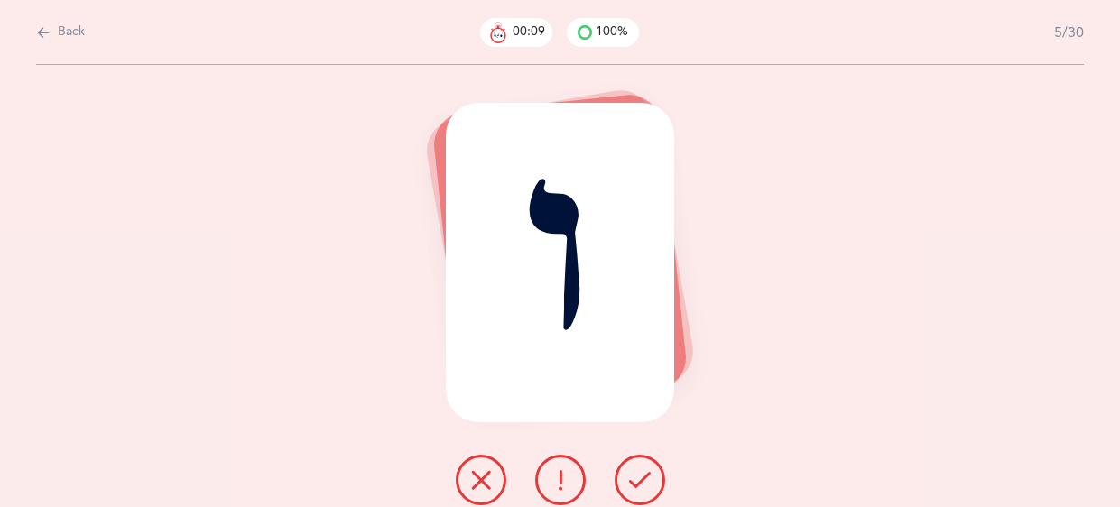
click at [629, 476] on icon at bounding box center [640, 480] width 22 height 22
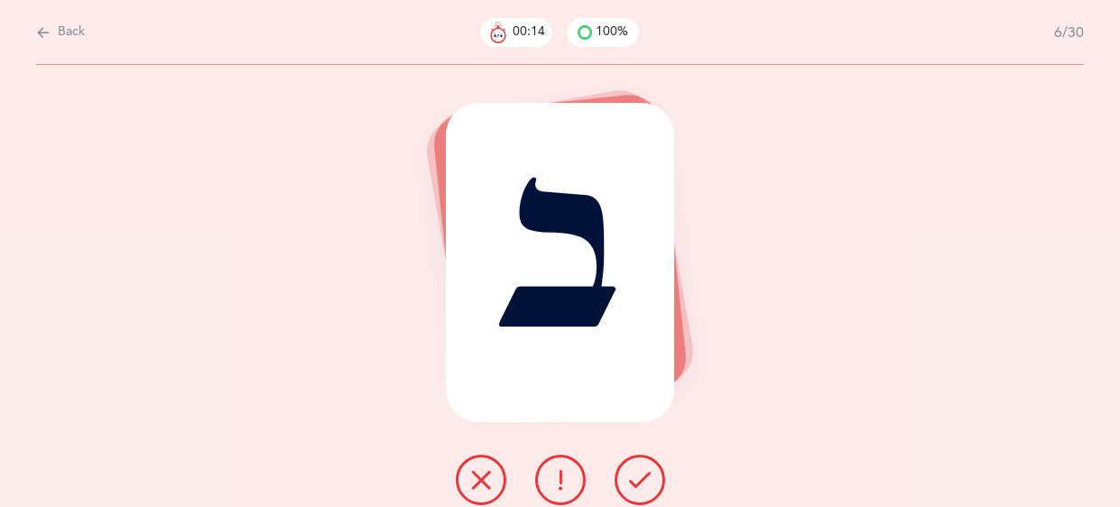
click at [572, 474] on button at bounding box center [560, 480] width 51 height 51
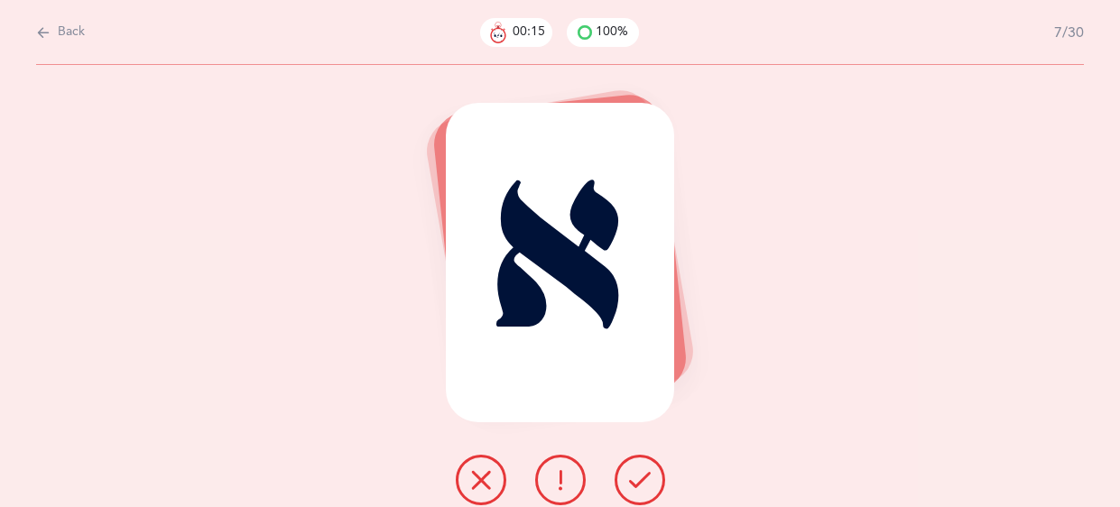
click at [650, 486] on button at bounding box center [640, 480] width 51 height 51
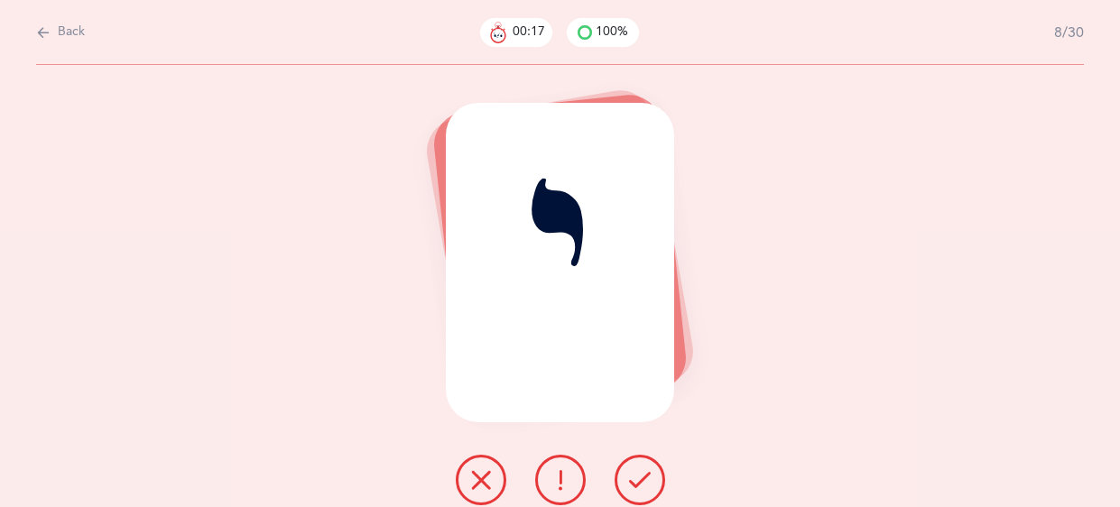
click at [650, 486] on button at bounding box center [640, 480] width 51 height 51
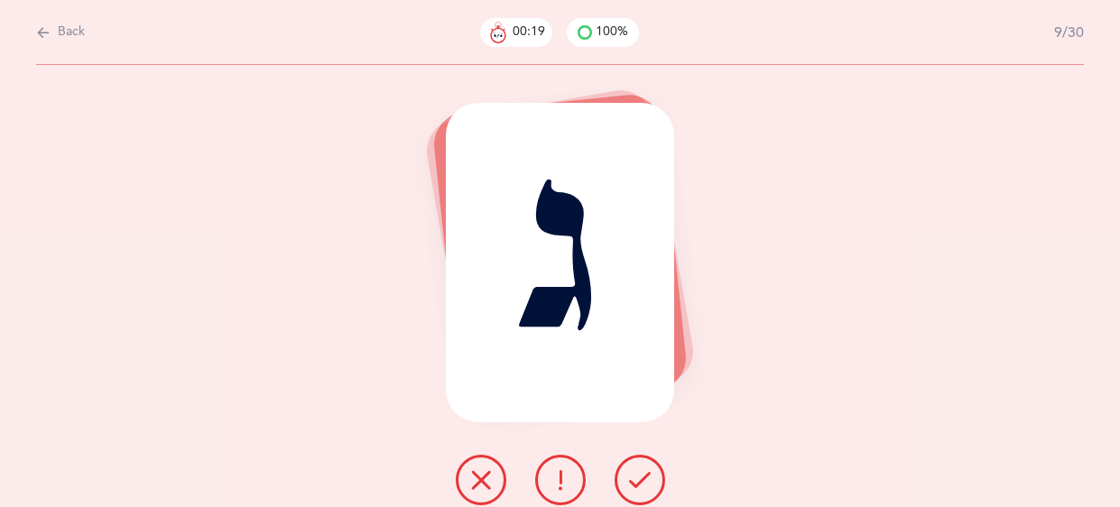
click at [650, 486] on button at bounding box center [640, 480] width 51 height 51
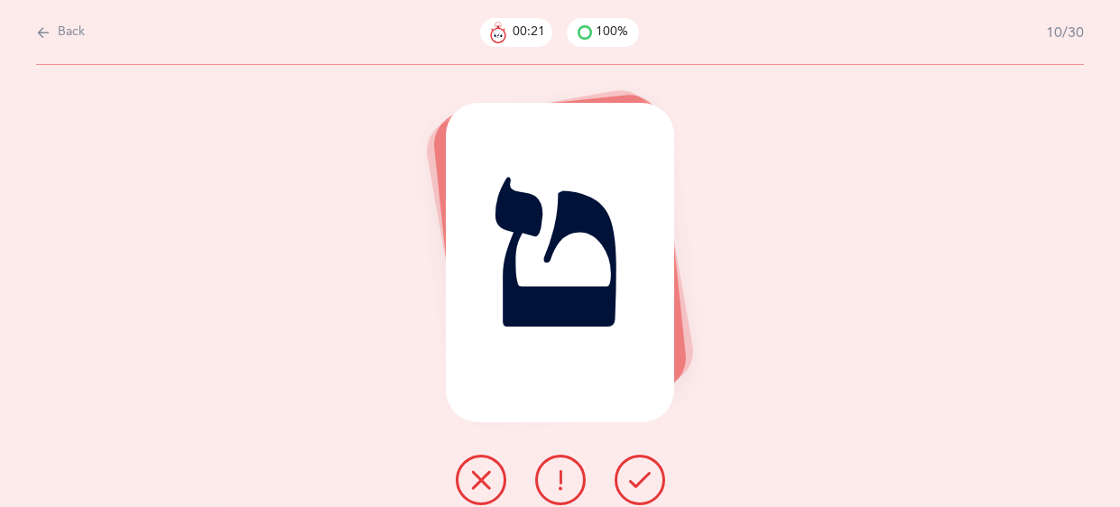
click at [650, 486] on button at bounding box center [640, 480] width 51 height 51
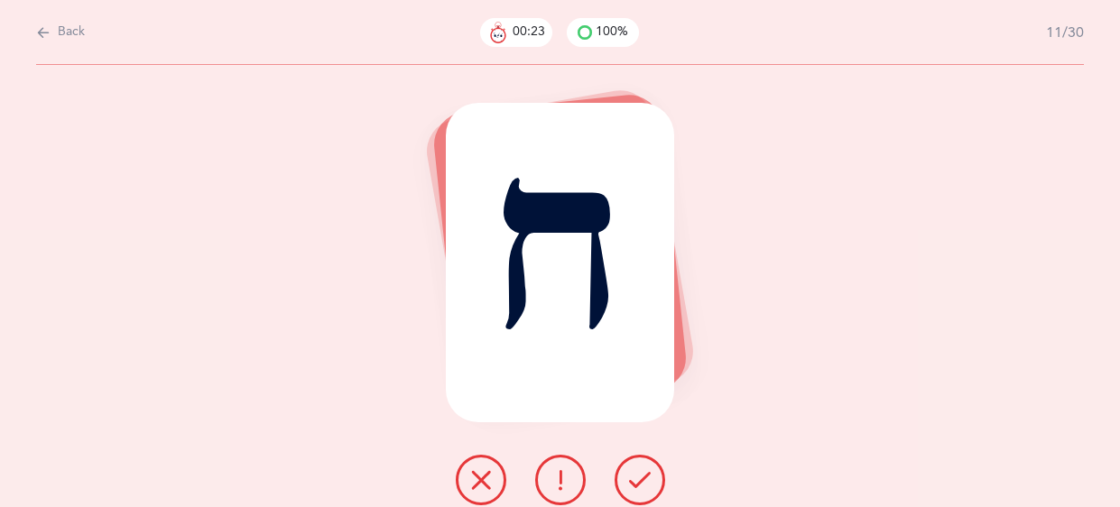
click at [650, 486] on button at bounding box center [640, 480] width 51 height 51
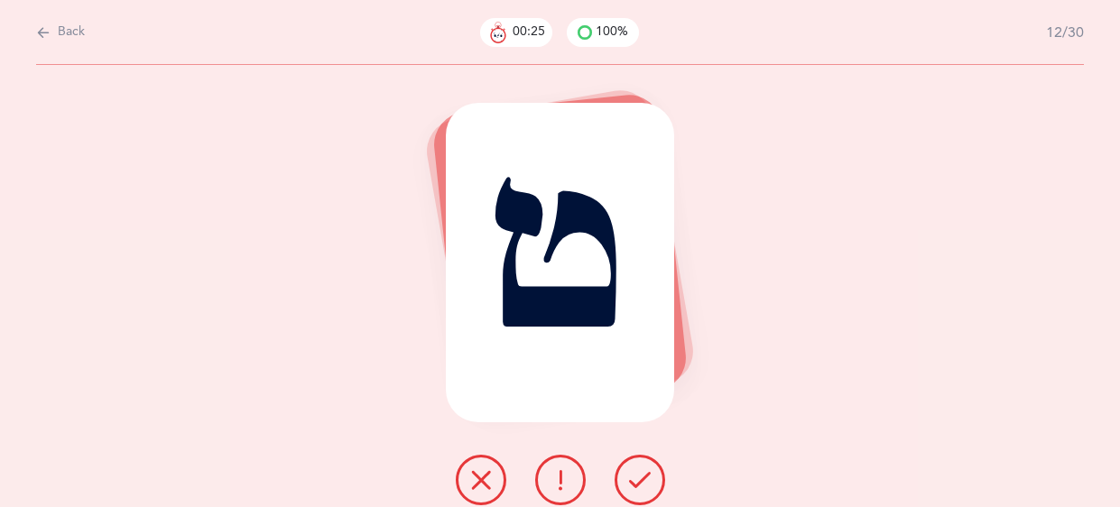
click at [650, 486] on button at bounding box center [640, 480] width 51 height 51
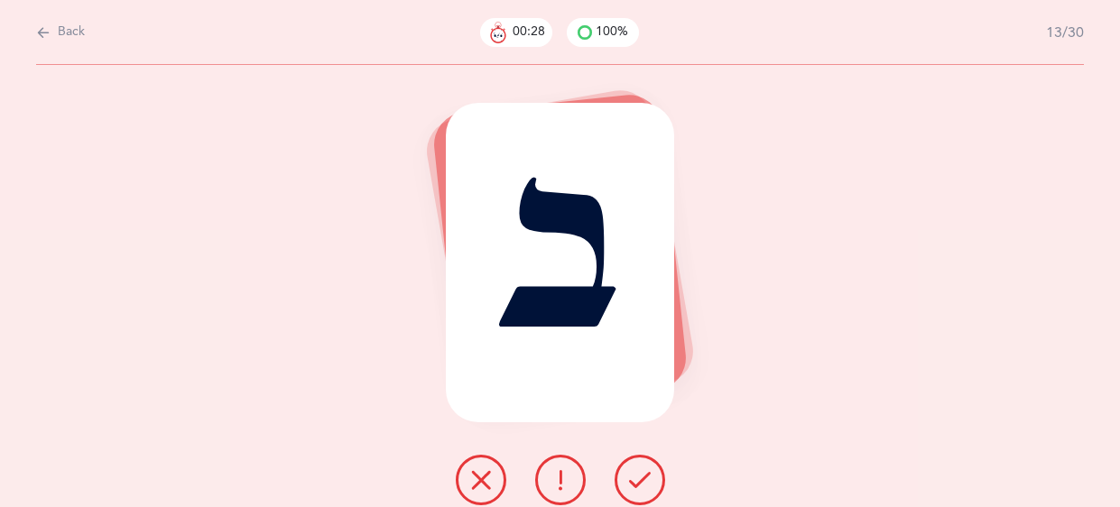
click at [650, 486] on button at bounding box center [640, 480] width 51 height 51
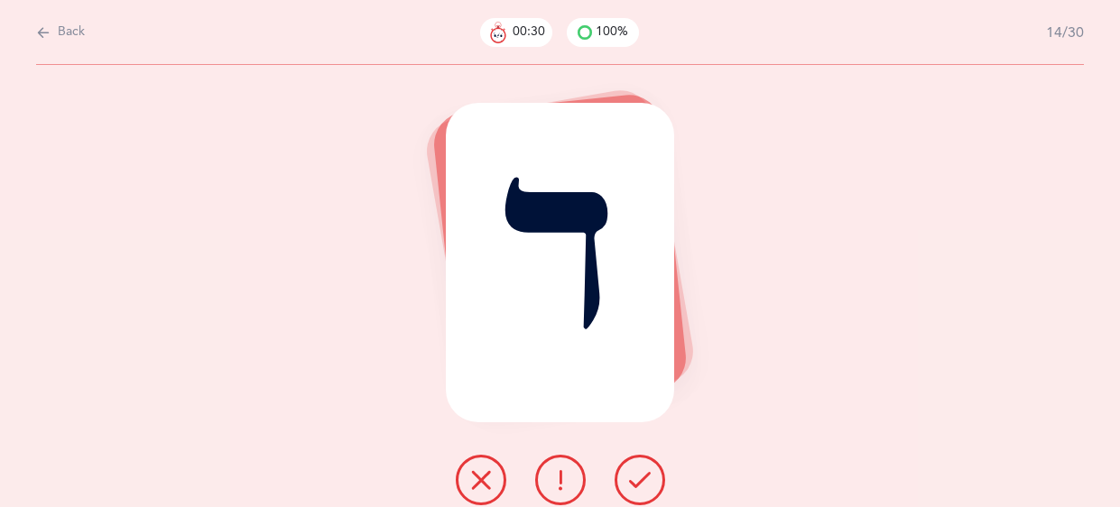
click at [650, 486] on button at bounding box center [640, 480] width 51 height 51
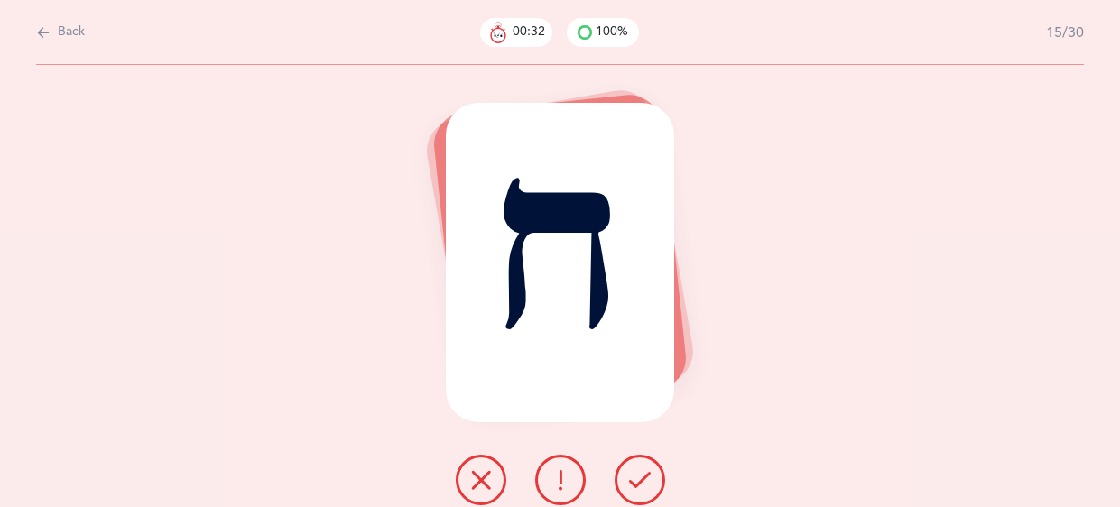
click at [650, 486] on button at bounding box center [640, 480] width 51 height 51
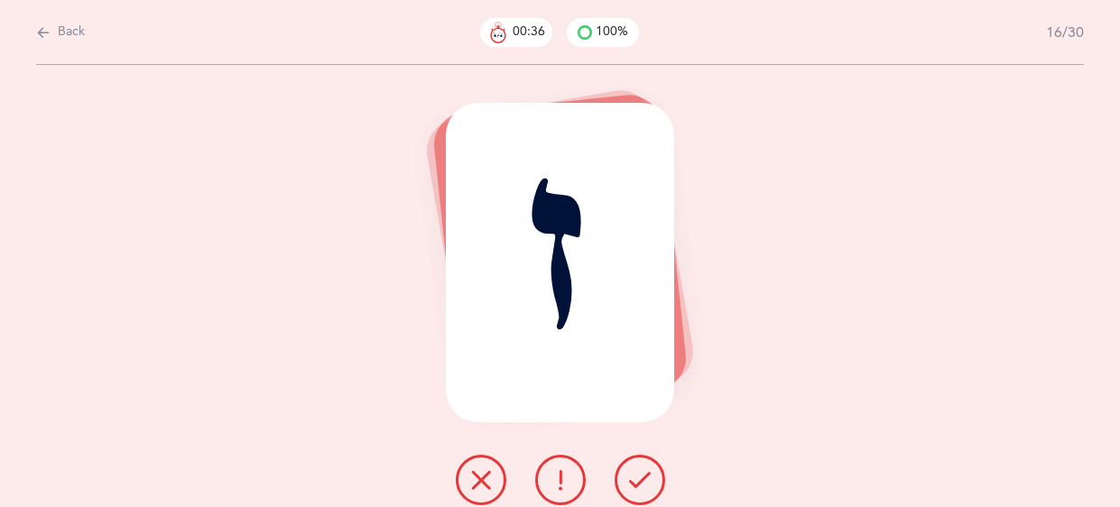
click at [650, 486] on button at bounding box center [640, 480] width 51 height 51
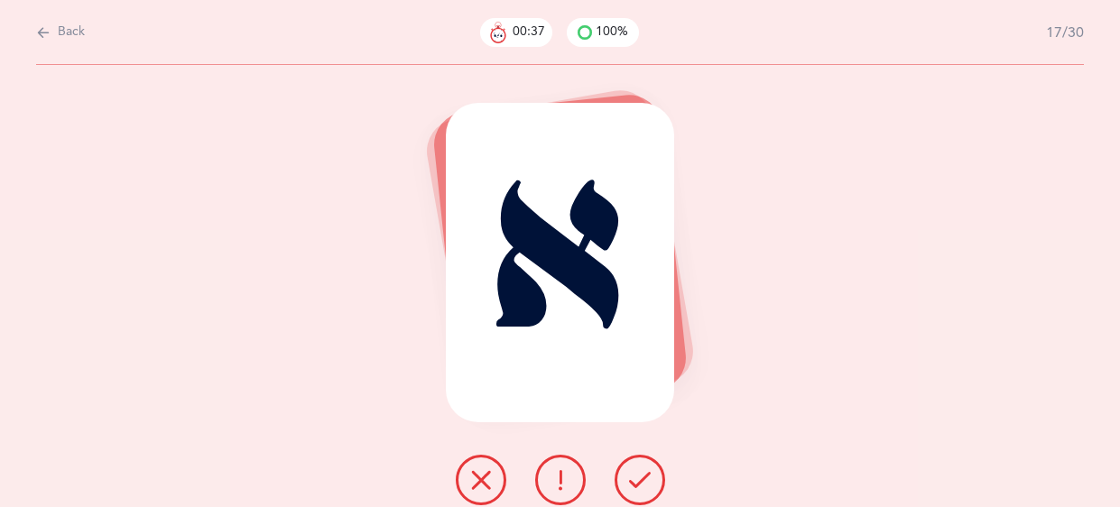
click at [650, 486] on button at bounding box center [640, 480] width 51 height 51
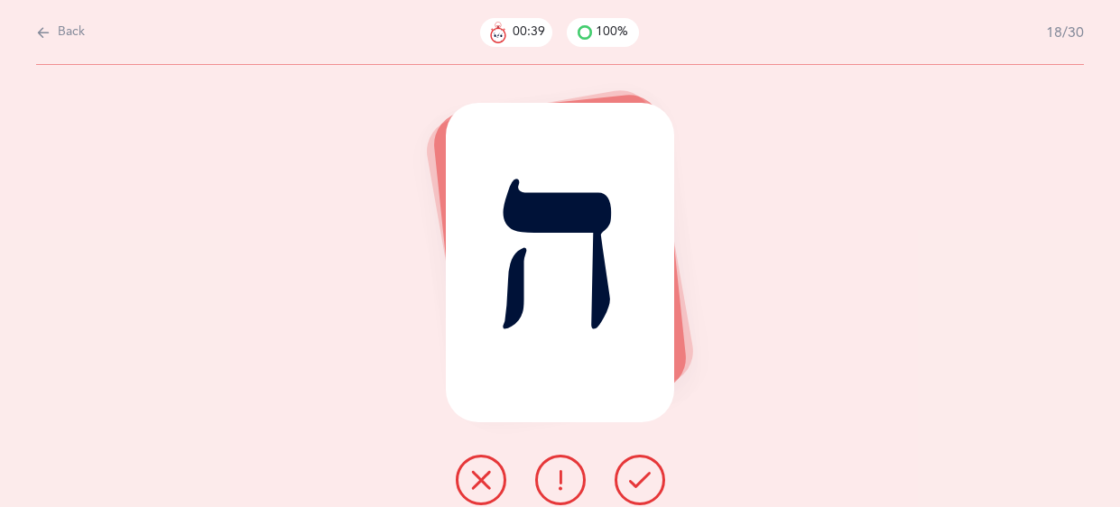
click at [650, 486] on button at bounding box center [640, 480] width 51 height 51
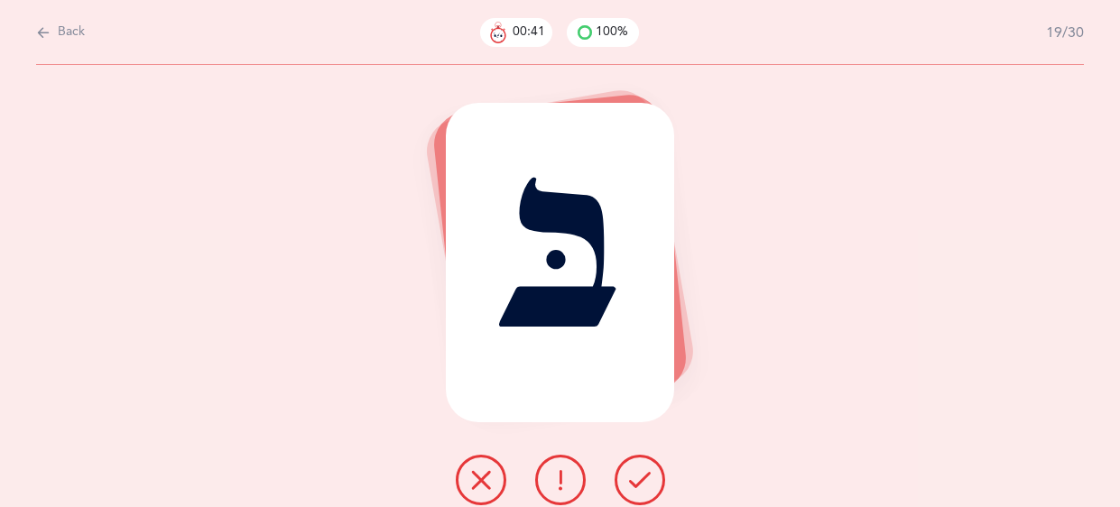
click at [650, 486] on button at bounding box center [640, 480] width 51 height 51
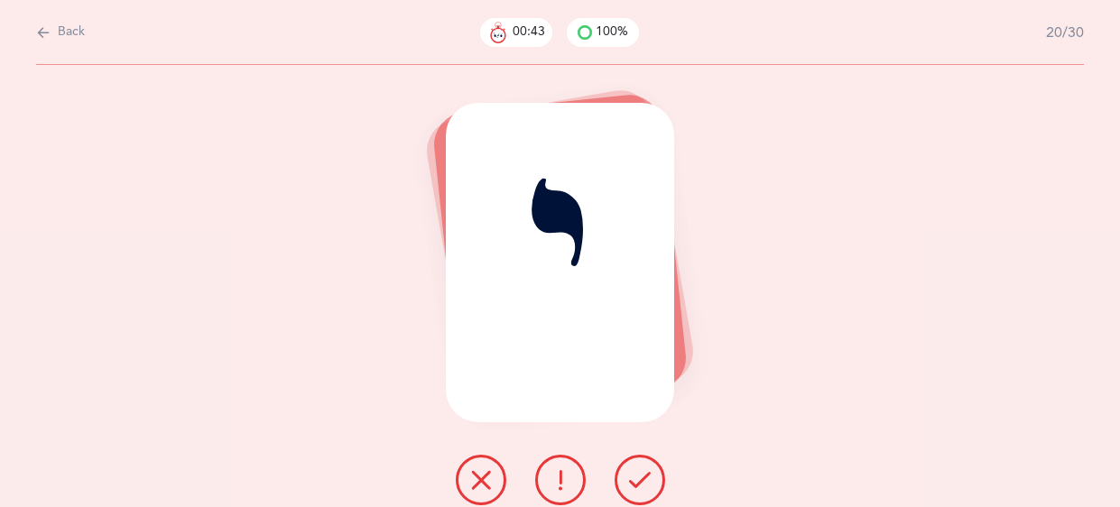
click at [650, 486] on button at bounding box center [640, 480] width 51 height 51
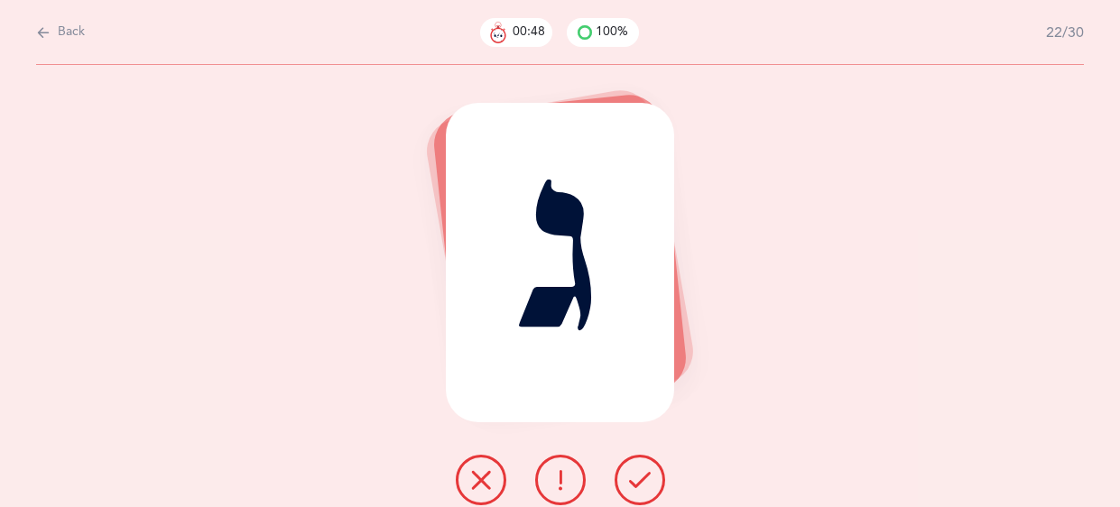
click at [650, 486] on button at bounding box center [640, 480] width 51 height 51
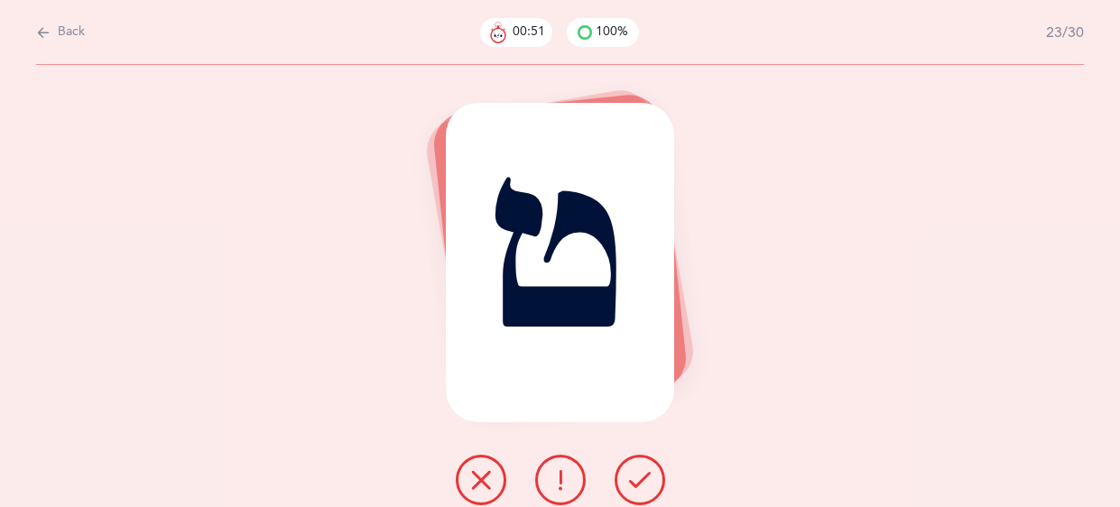
click at [650, 486] on button at bounding box center [640, 480] width 51 height 51
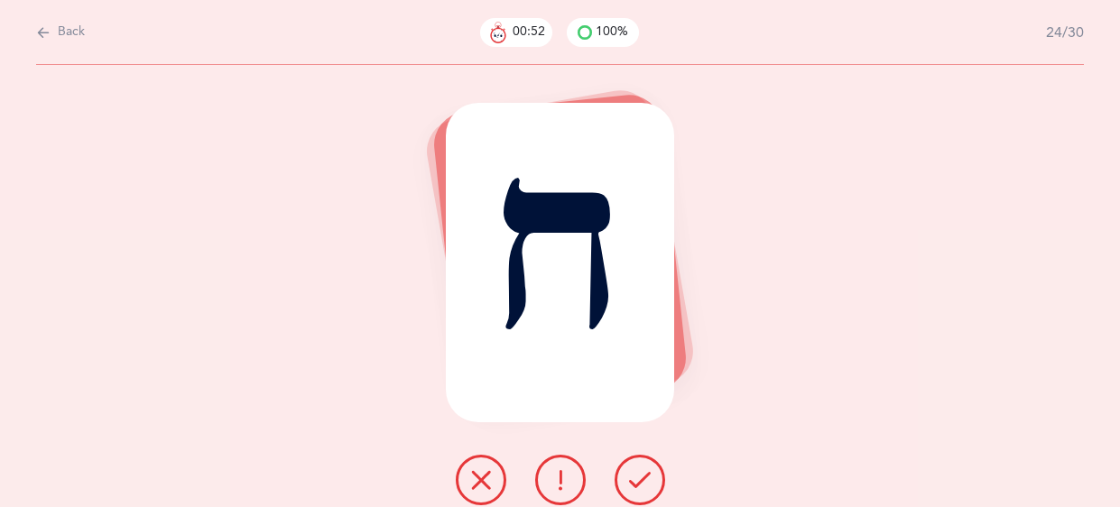
click at [650, 486] on button at bounding box center [640, 480] width 51 height 51
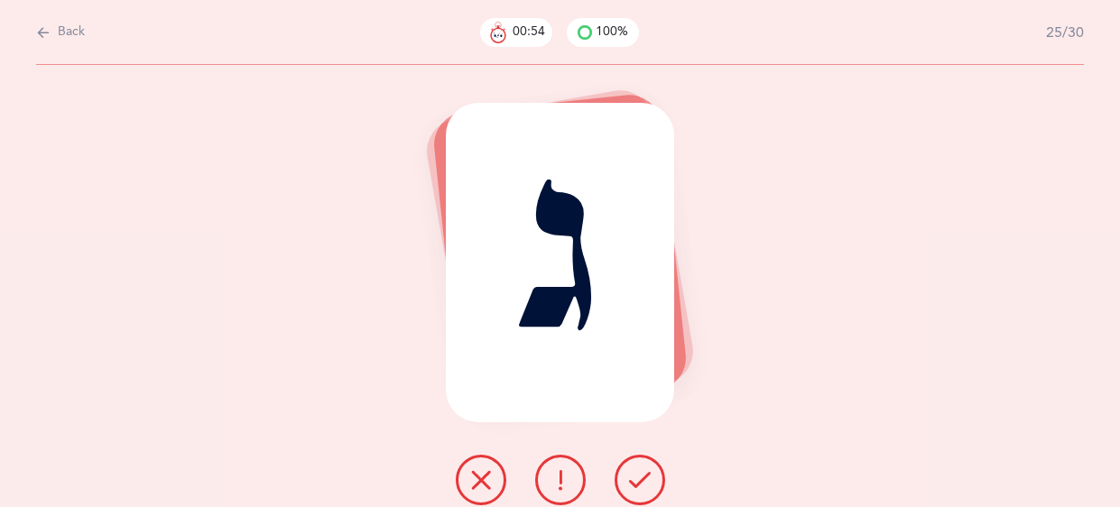
click at [650, 486] on button at bounding box center [640, 480] width 51 height 51
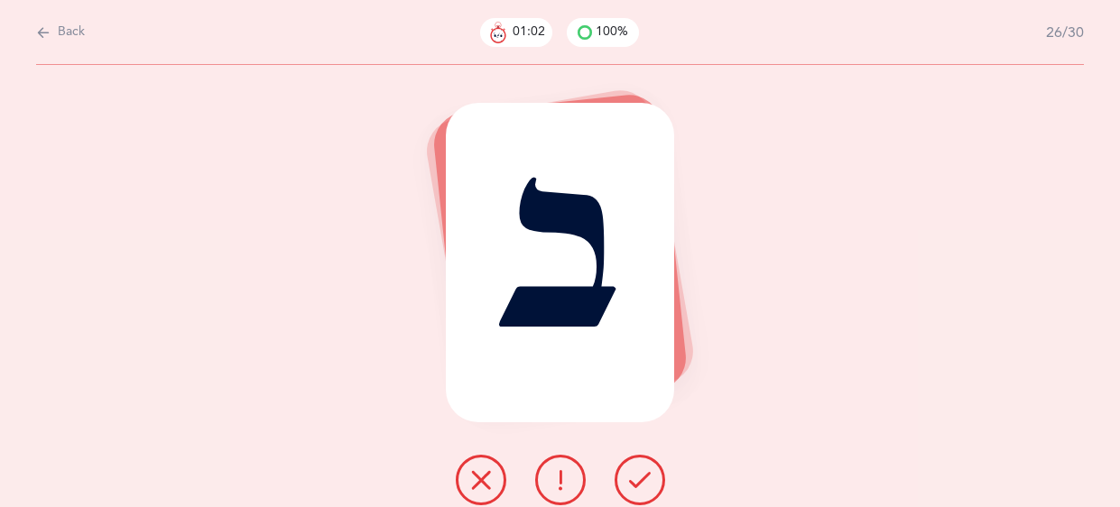
click at [482, 470] on icon at bounding box center [481, 480] width 22 height 22
click at [636, 486] on icon at bounding box center [640, 480] width 22 height 22
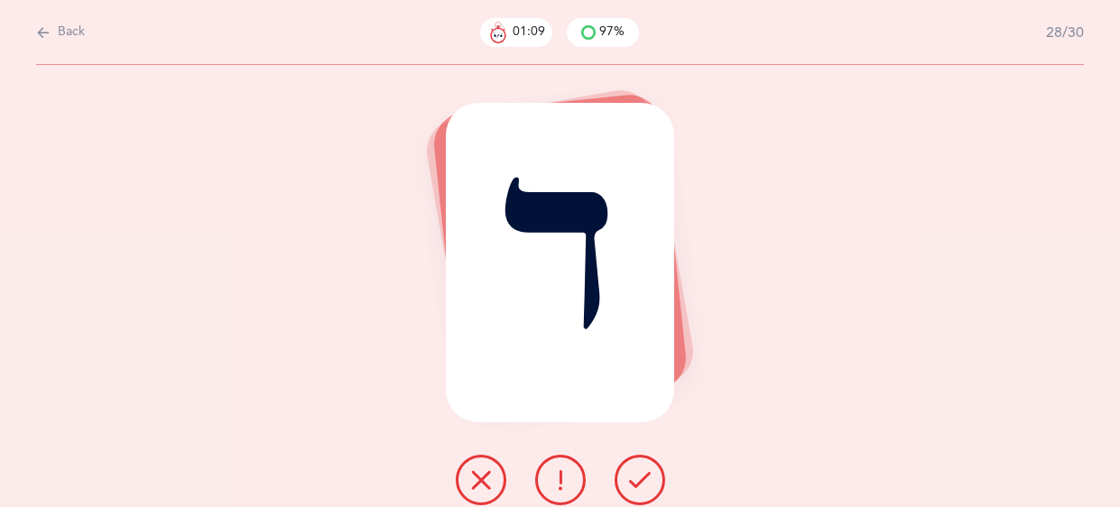
click at [631, 471] on icon at bounding box center [640, 480] width 22 height 22
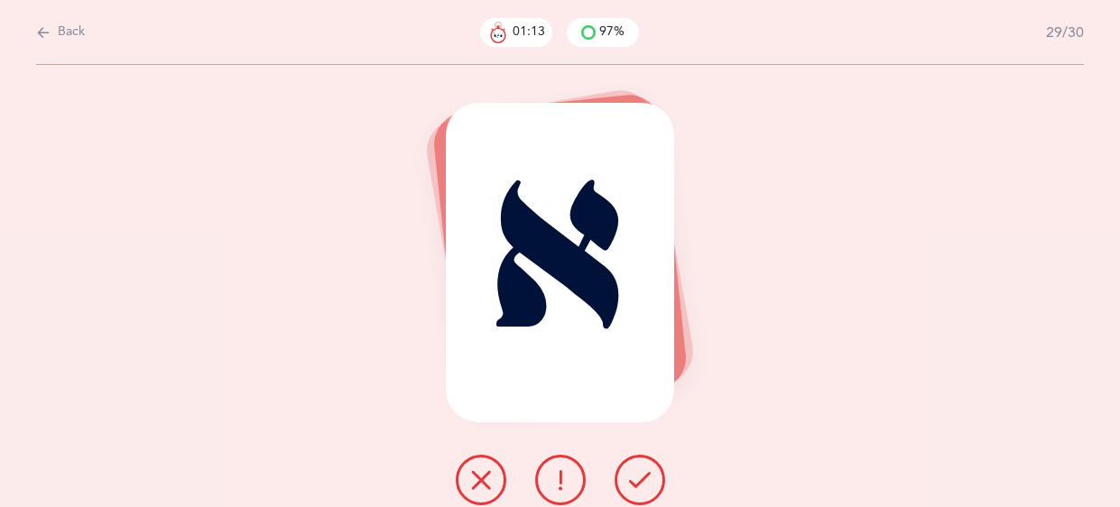
click at [631, 471] on icon at bounding box center [640, 480] width 22 height 22
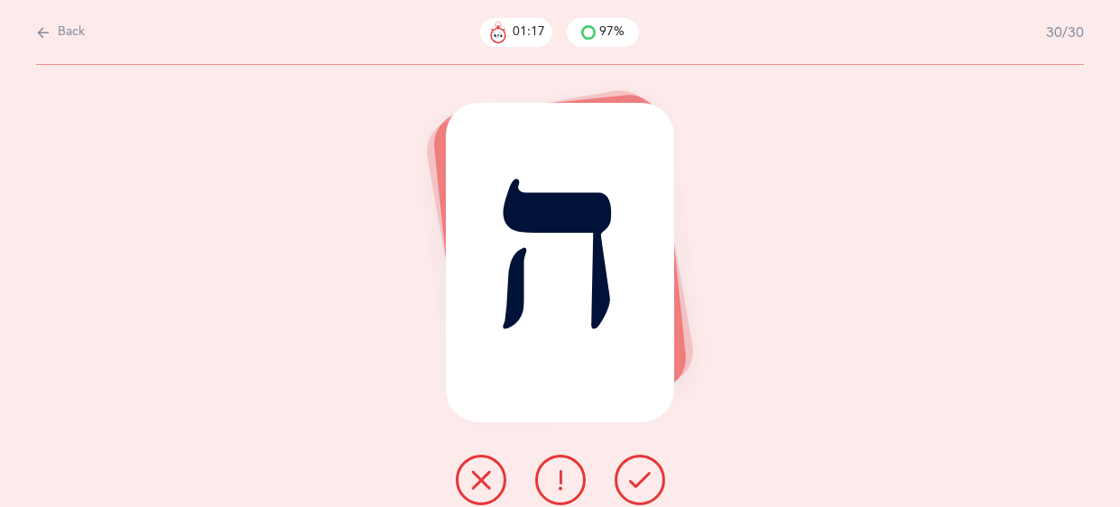
click at [631, 471] on icon at bounding box center [640, 480] width 22 height 22
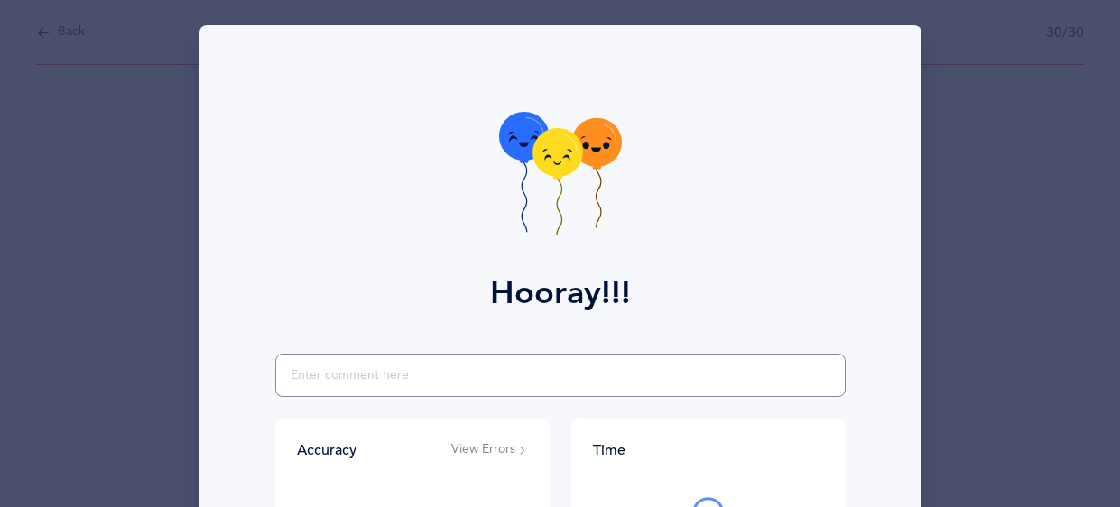
click at [361, 377] on input "text" at bounding box center [560, 375] width 571 height 43
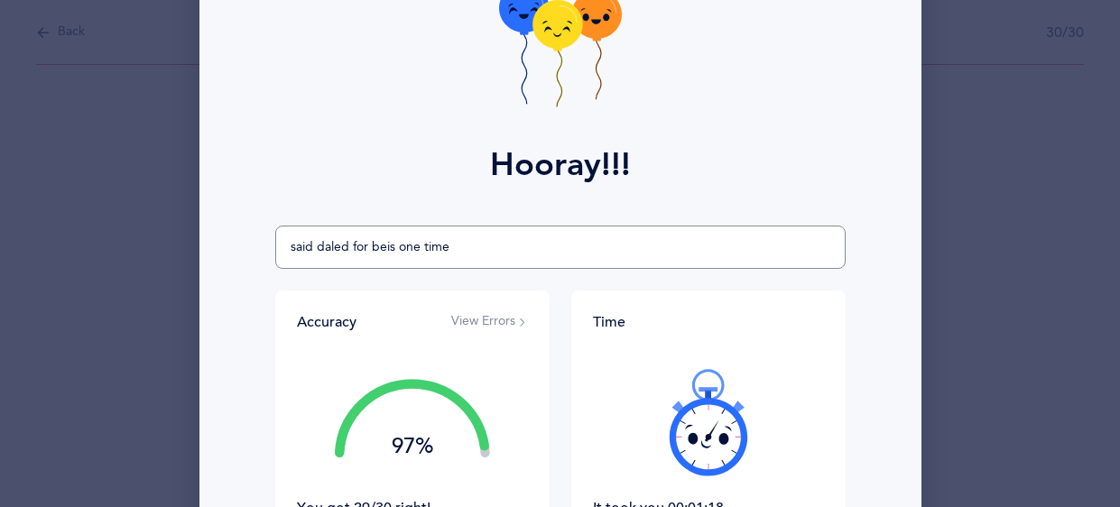
scroll to position [130, 0]
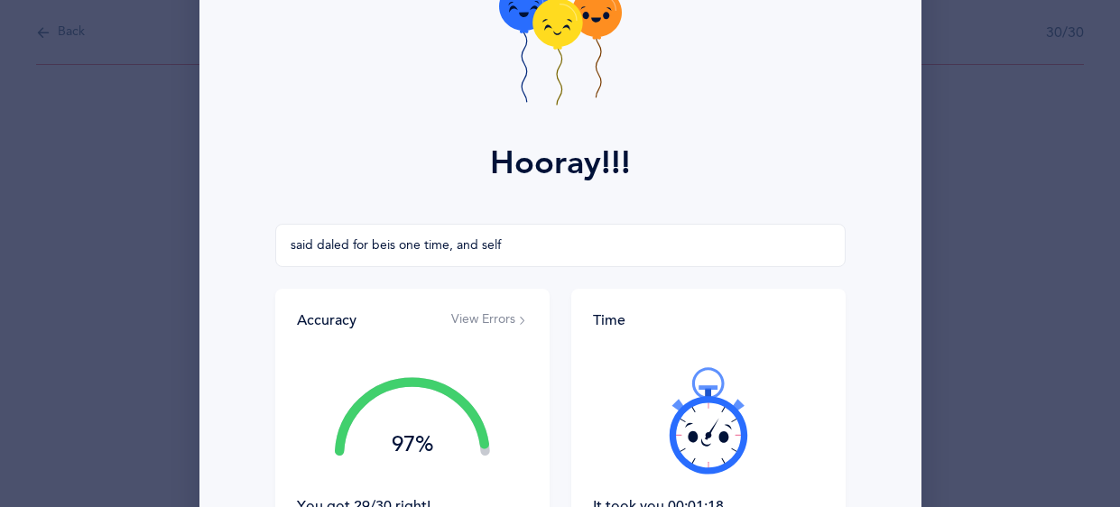
click at [497, 335] on div "Accuracy View Errors 97% You got 29/30 right! Great Job! You are an accurate re…" at bounding box center [412, 424] width 274 height 271
click at [507, 323] on button "View Errors" at bounding box center [489, 320] width 77 height 18
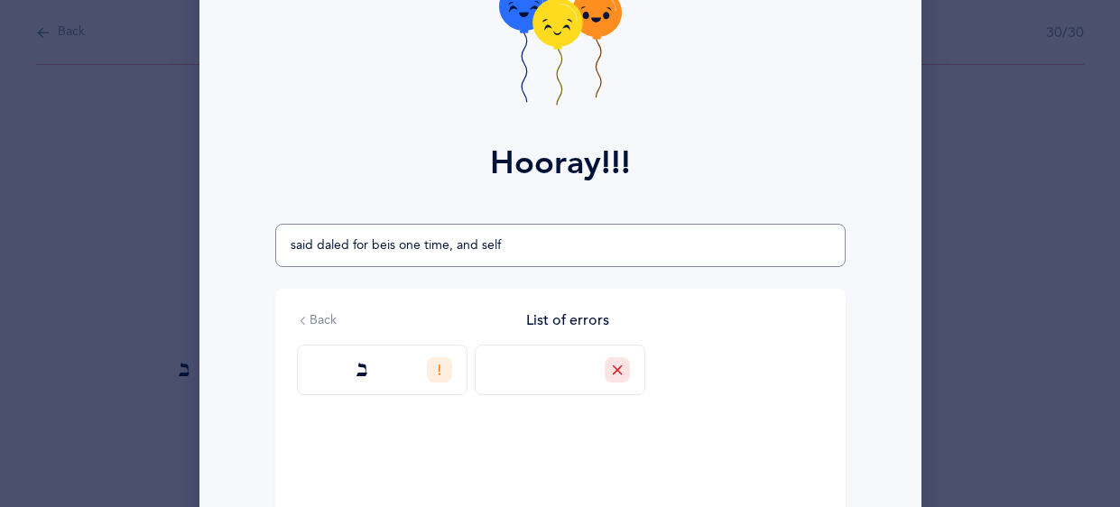
click at [564, 248] on input "said daled for beis one time, and self" at bounding box center [560, 245] width 571 height 43
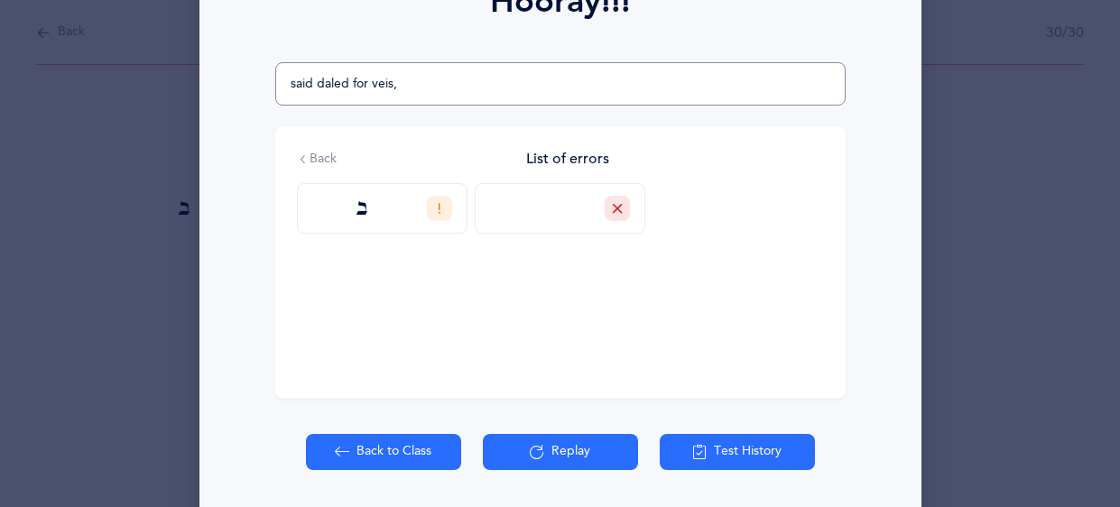
scroll to position [297, 0]
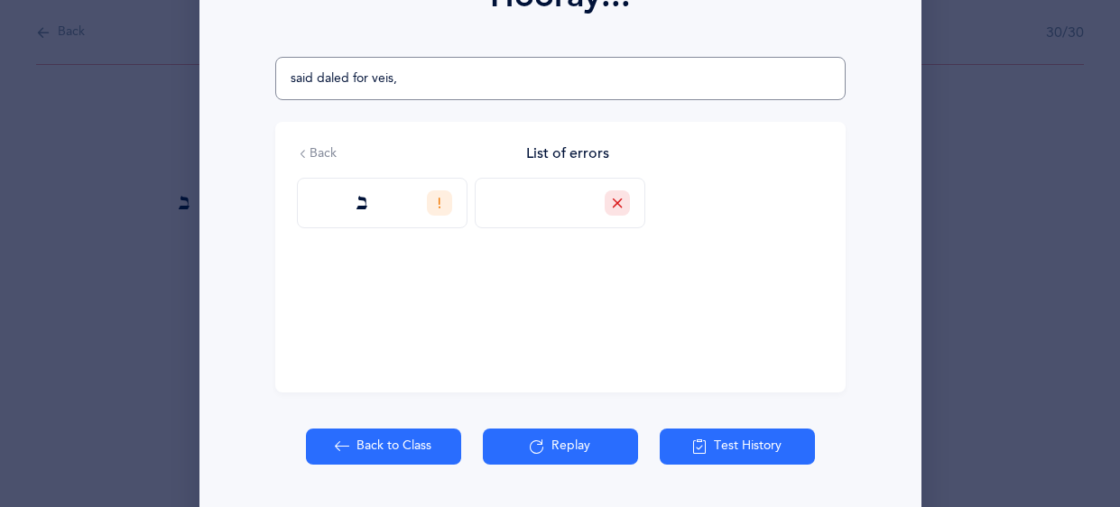
type input "said daled for veis,"
click at [389, 453] on button "Back to Class" at bounding box center [383, 447] width 155 height 36
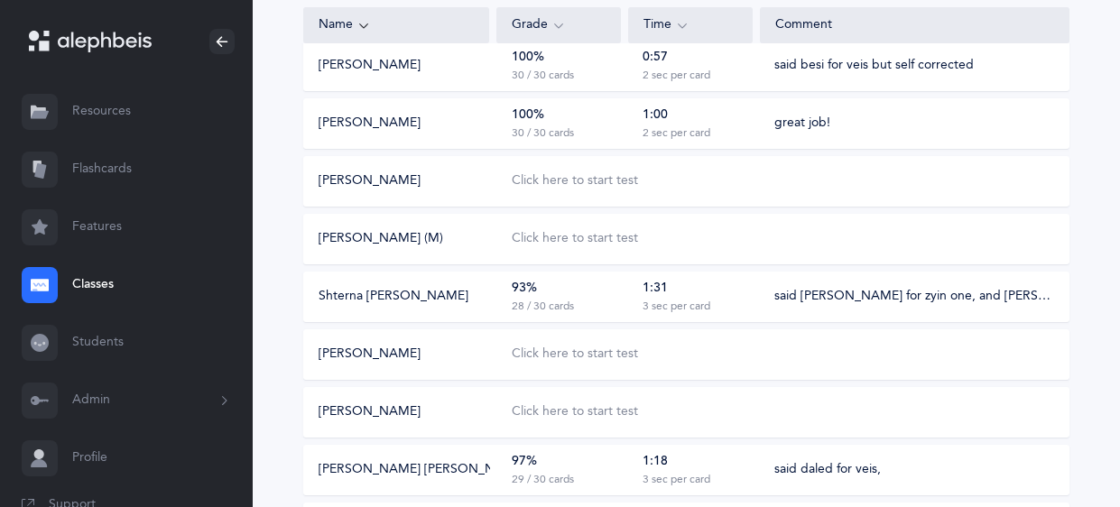
scroll to position [302, 0]
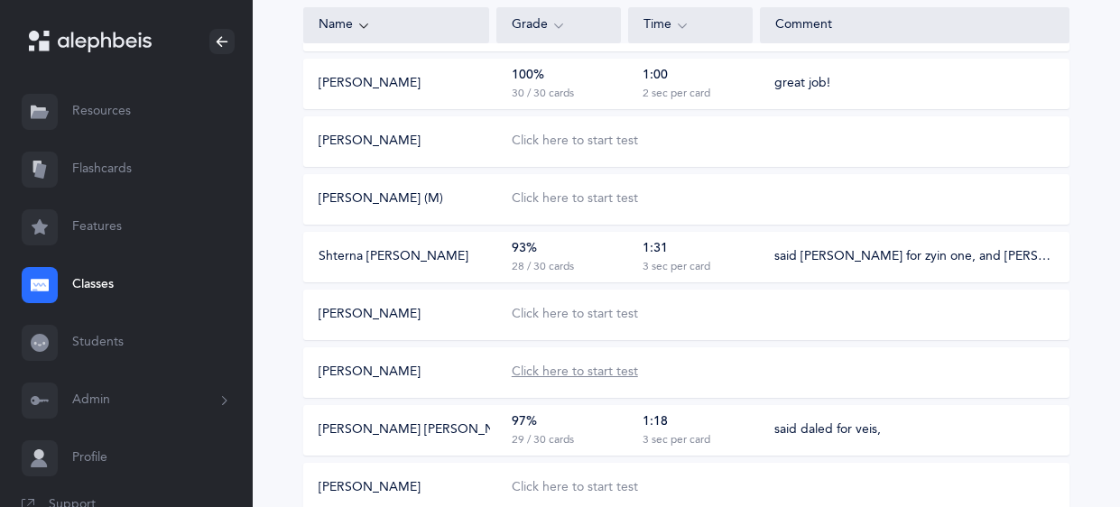
click at [573, 376] on div "Click here to start test" at bounding box center [575, 373] width 126 height 18
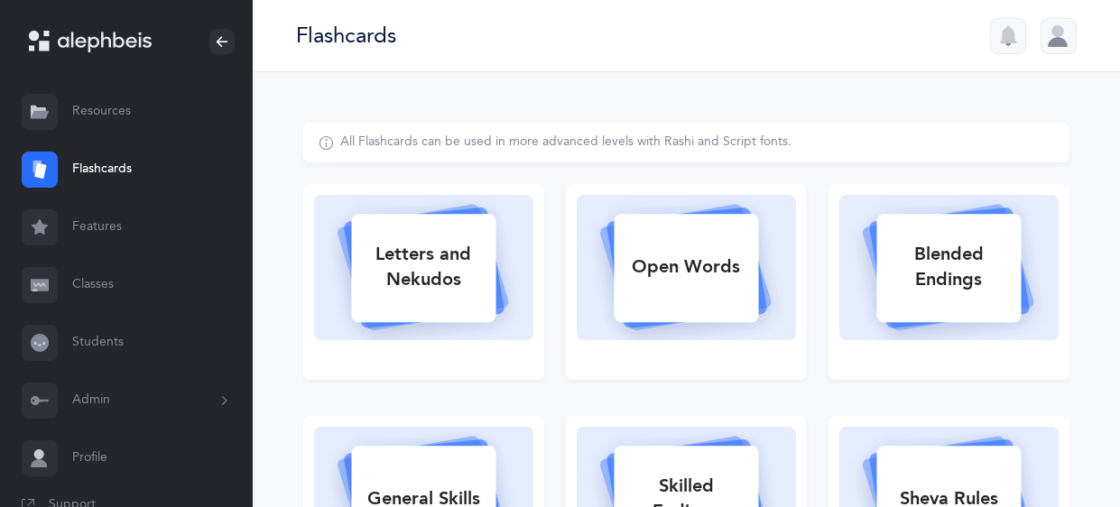
select select
select select "single"
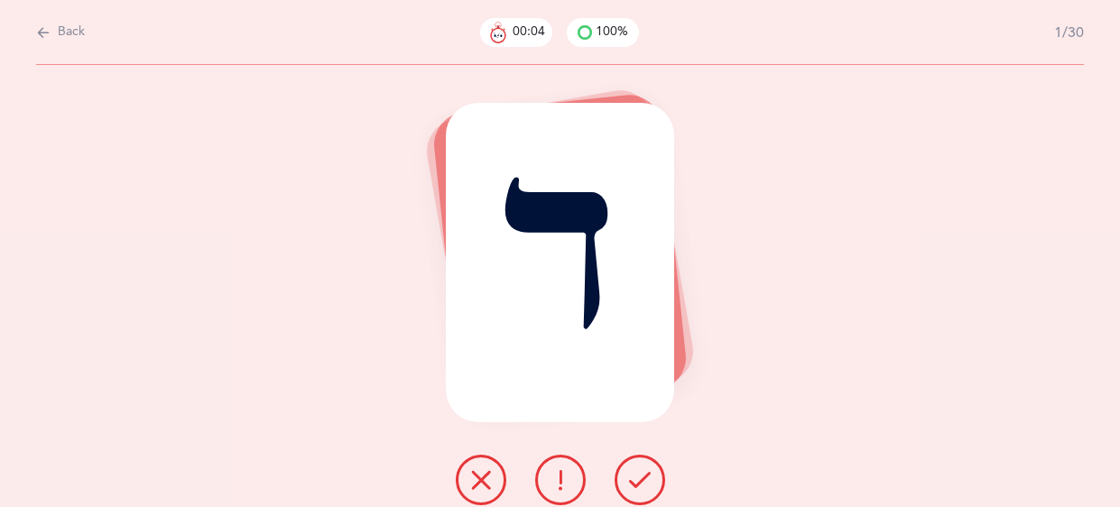
click at [639, 479] on icon at bounding box center [640, 480] width 22 height 22
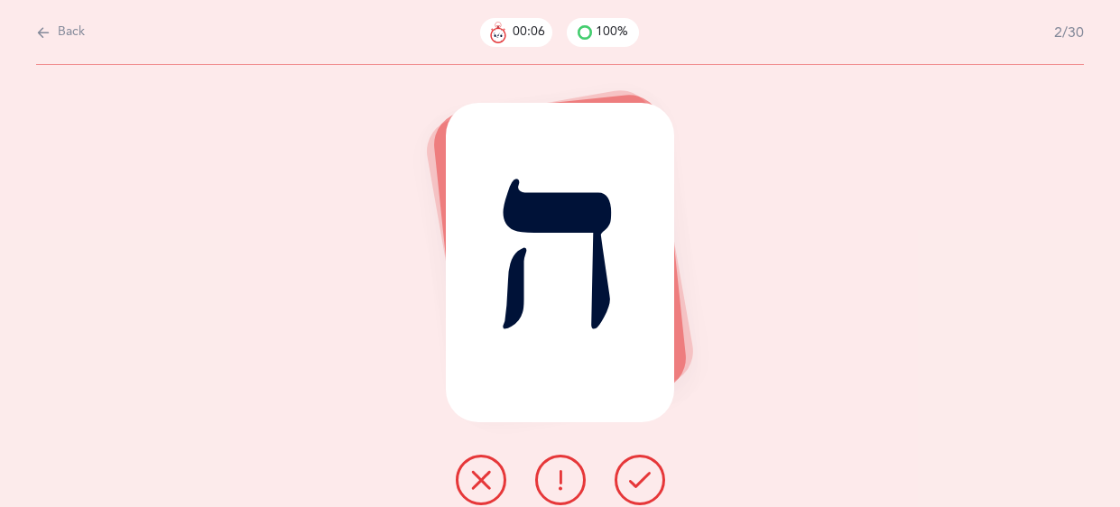
click at [639, 479] on icon at bounding box center [640, 480] width 22 height 22
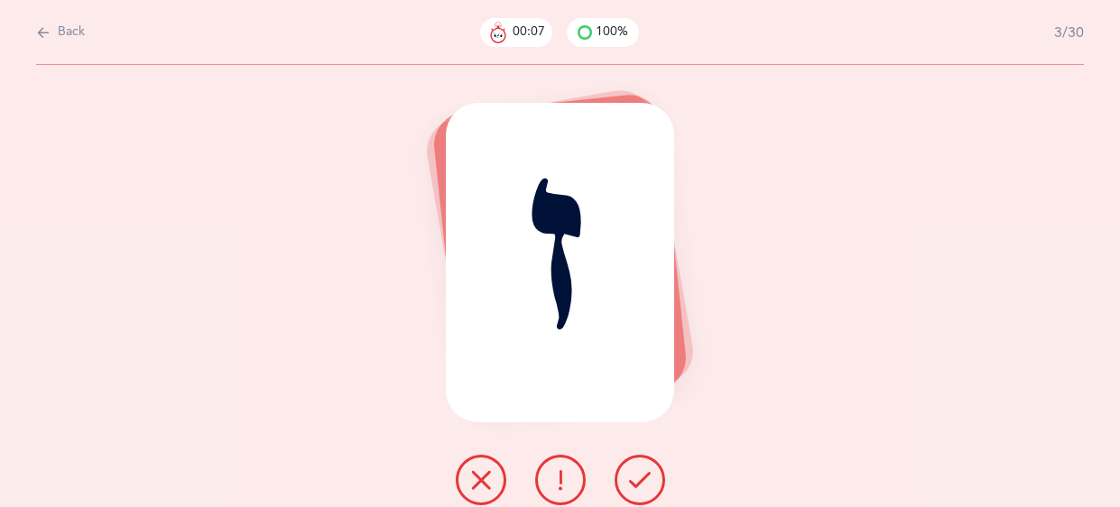
click at [639, 479] on icon at bounding box center [640, 480] width 22 height 22
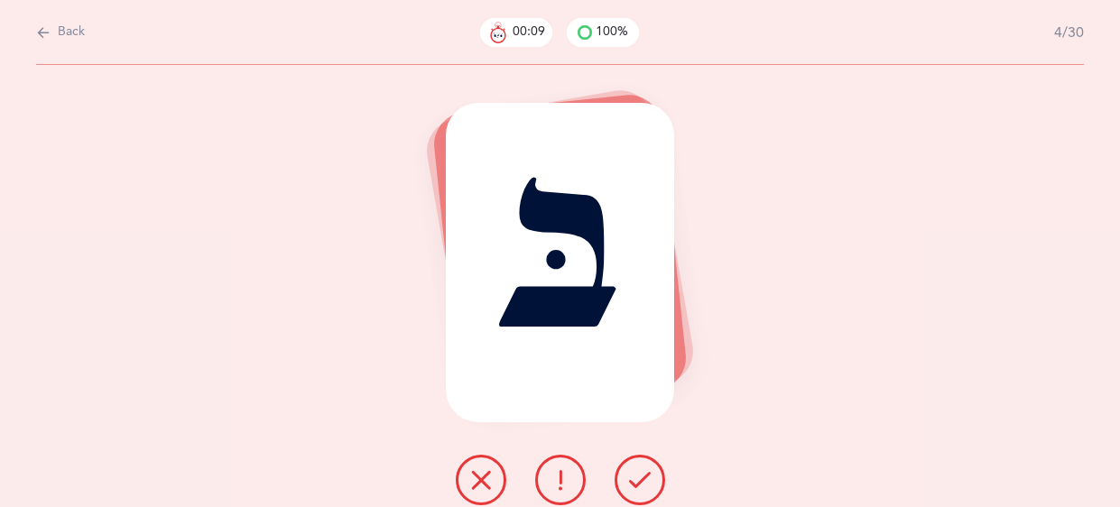
click at [639, 479] on icon at bounding box center [640, 480] width 22 height 22
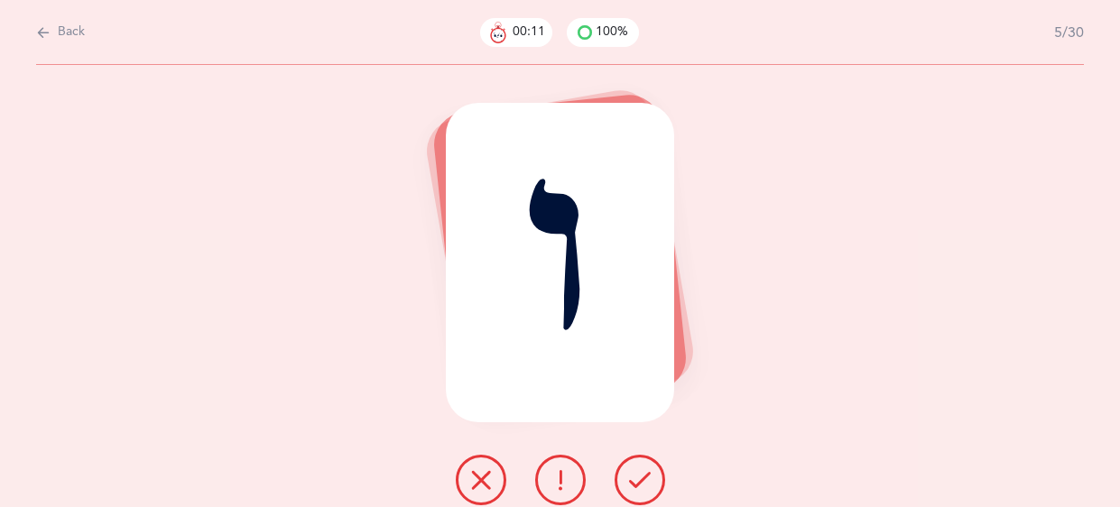
click at [639, 479] on icon at bounding box center [640, 480] width 22 height 22
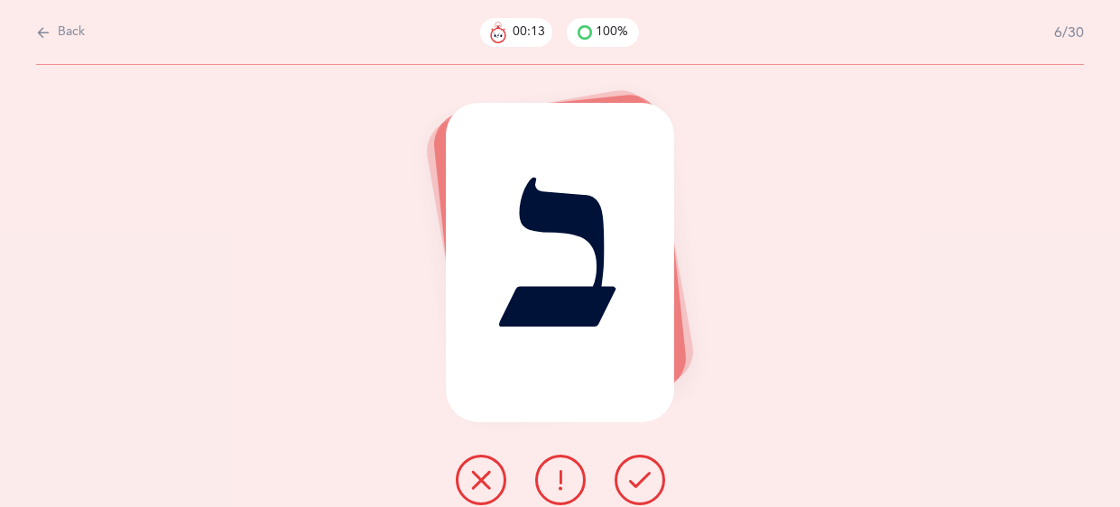
click at [639, 479] on icon at bounding box center [640, 480] width 22 height 22
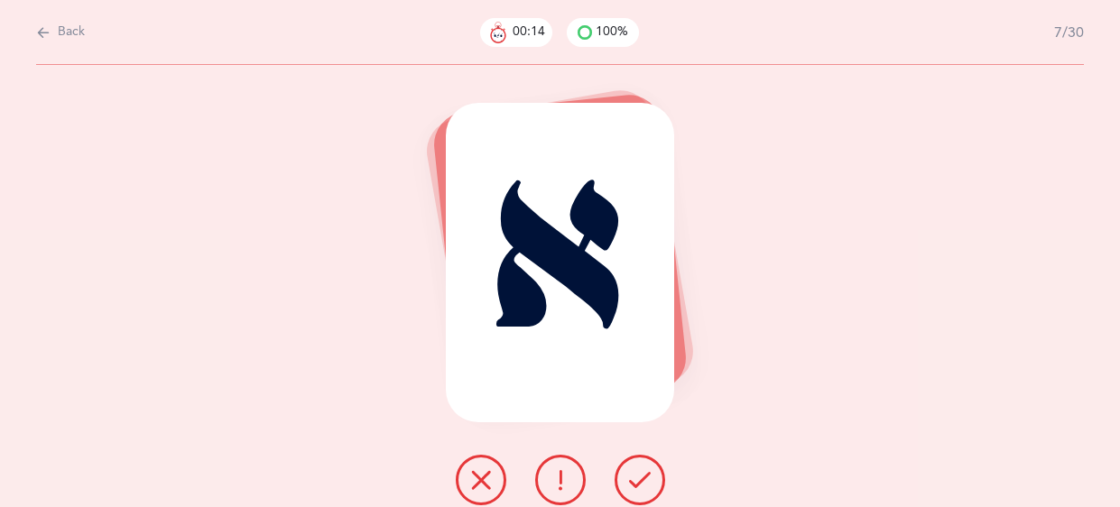
click at [639, 479] on icon at bounding box center [640, 480] width 22 height 22
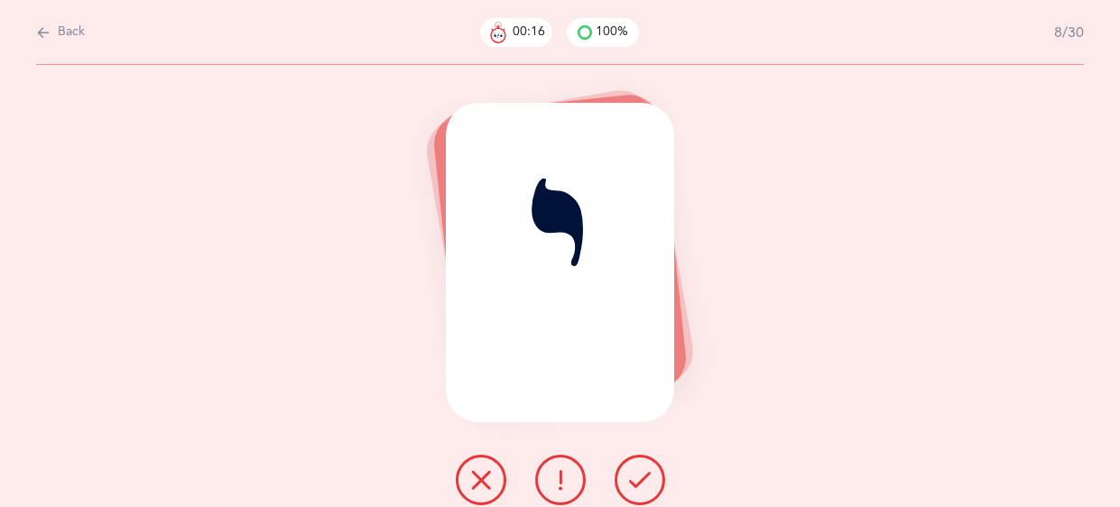
click at [639, 479] on icon at bounding box center [640, 480] width 22 height 22
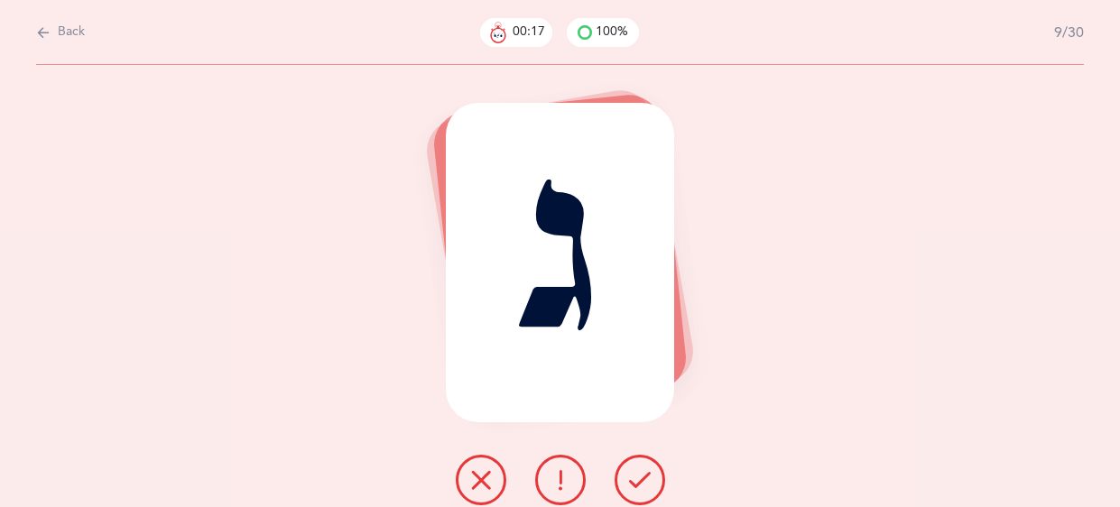
click at [639, 479] on icon at bounding box center [640, 480] width 22 height 22
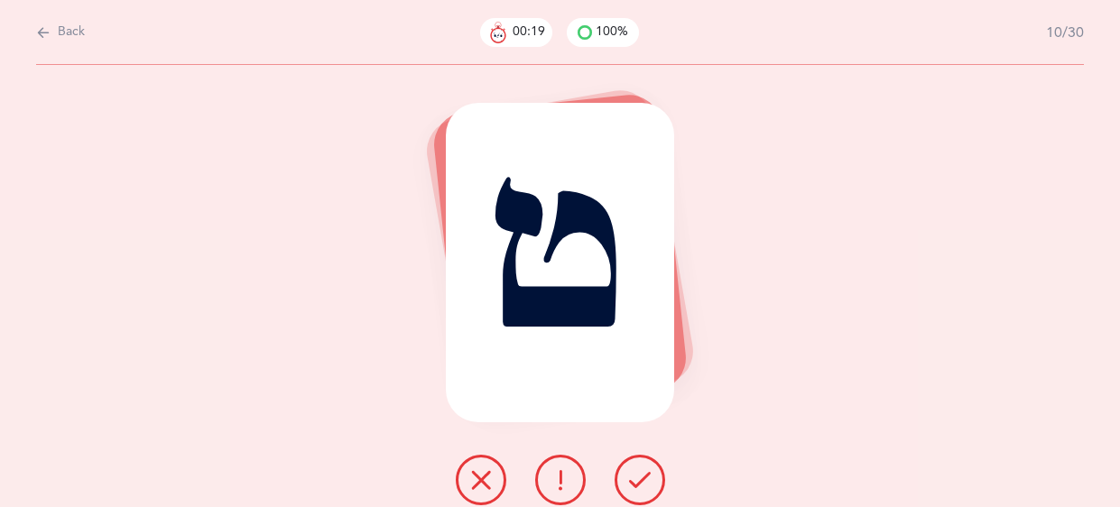
click at [639, 479] on icon at bounding box center [640, 480] width 22 height 22
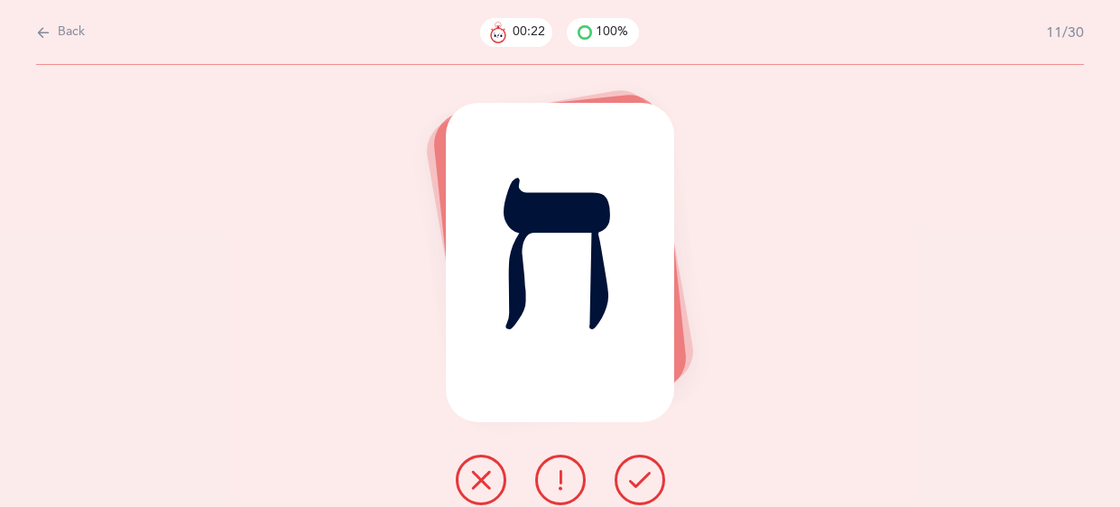
click at [639, 479] on icon at bounding box center [640, 480] width 22 height 22
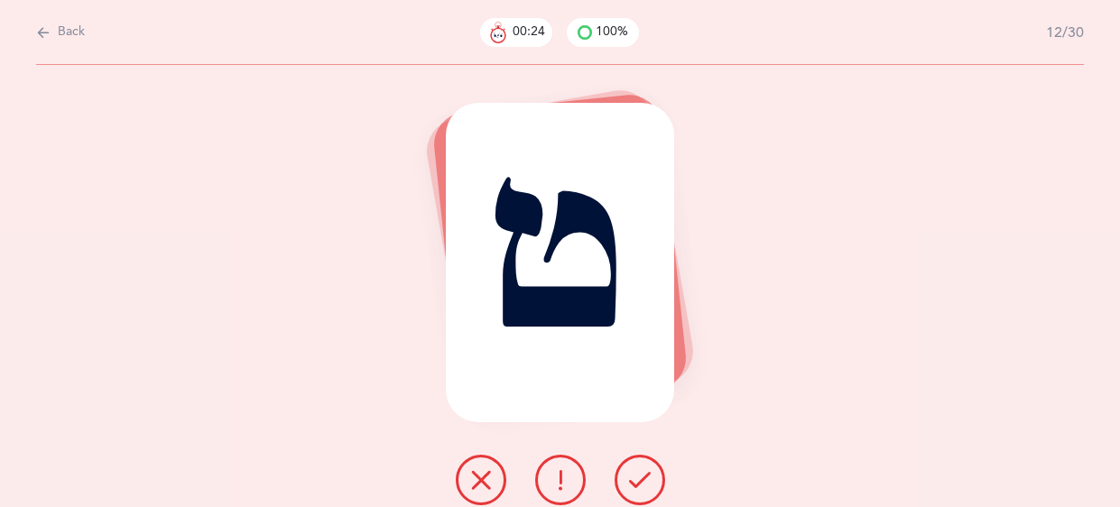
click at [639, 479] on icon at bounding box center [640, 480] width 22 height 22
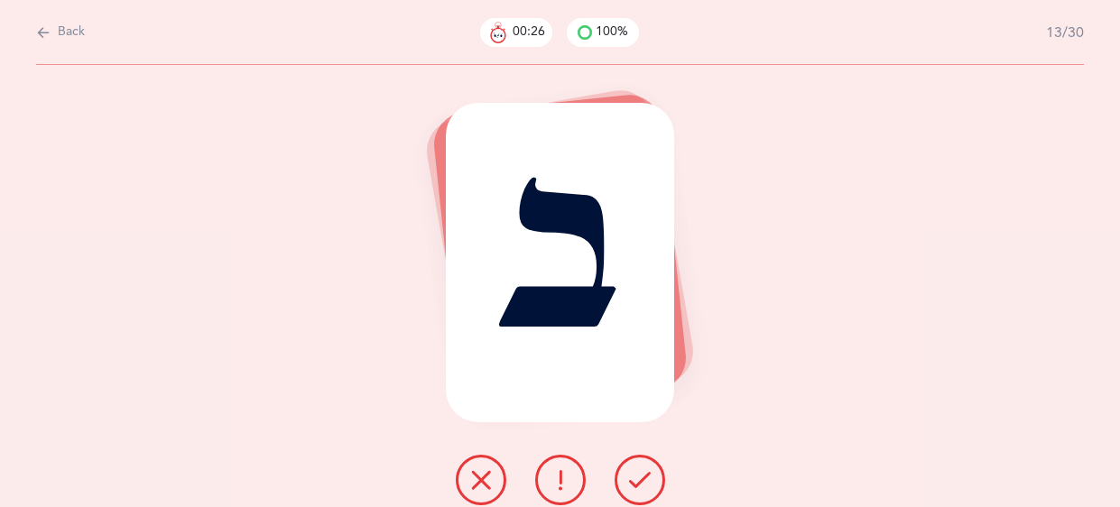
click at [639, 479] on icon at bounding box center [640, 480] width 22 height 22
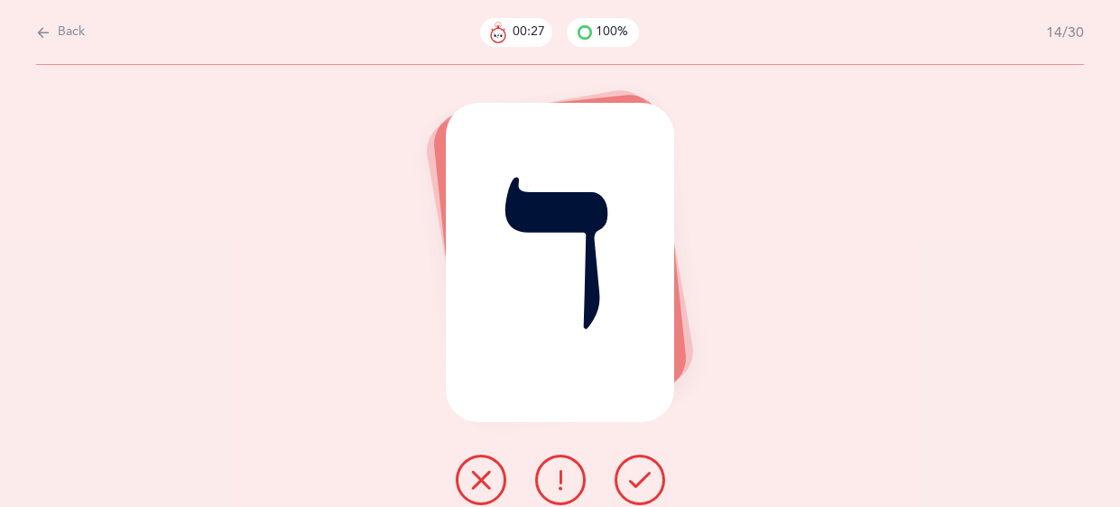
click at [639, 479] on icon at bounding box center [640, 480] width 22 height 22
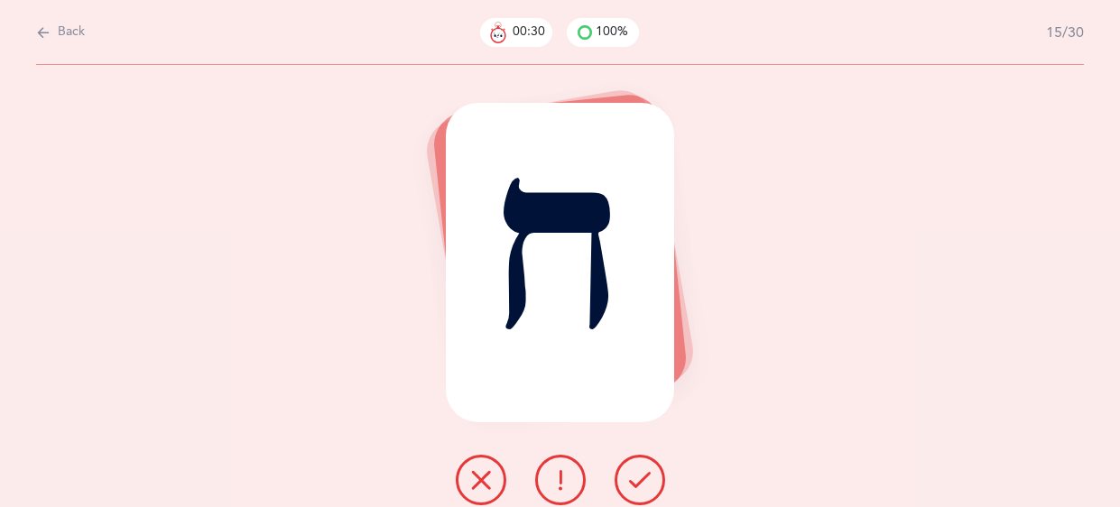
click at [639, 479] on icon at bounding box center [640, 480] width 22 height 22
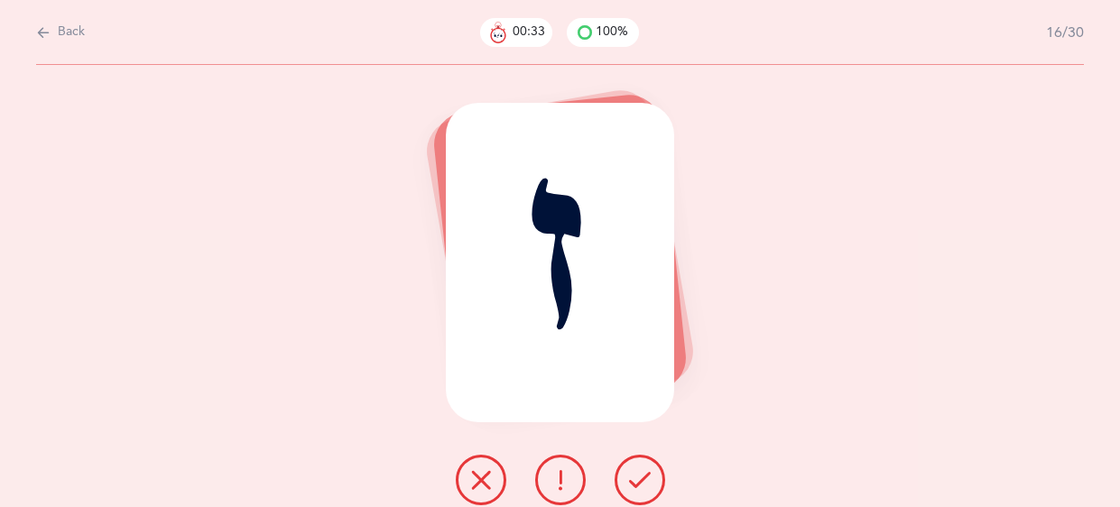
click at [639, 479] on icon at bounding box center [640, 480] width 22 height 22
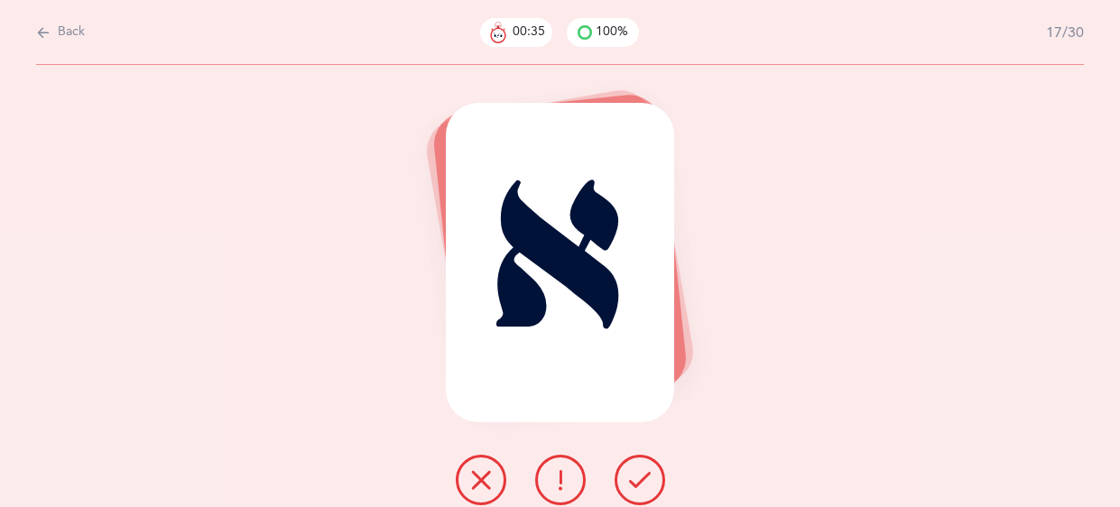
click at [639, 479] on icon at bounding box center [640, 480] width 22 height 22
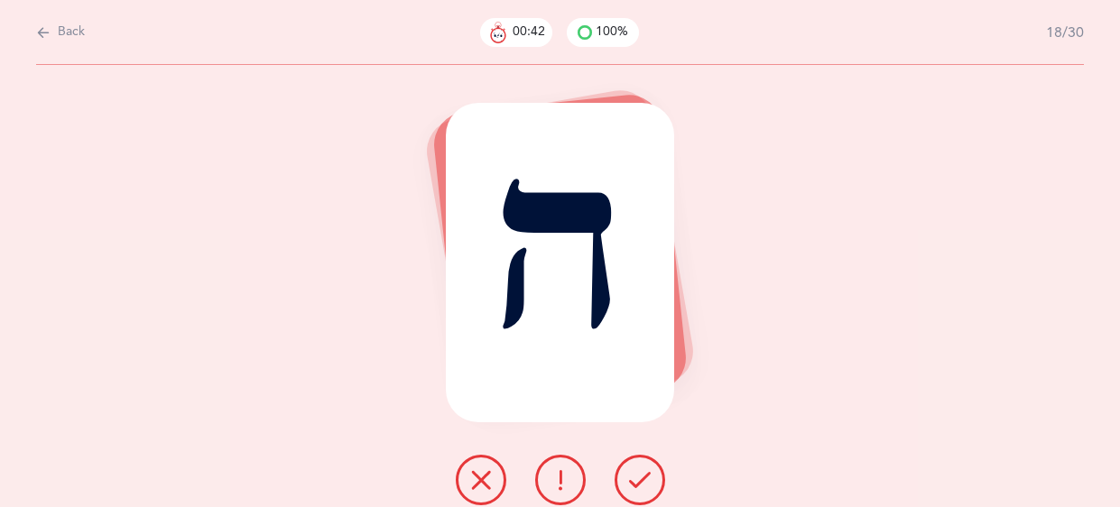
click at [639, 479] on icon at bounding box center [640, 480] width 22 height 22
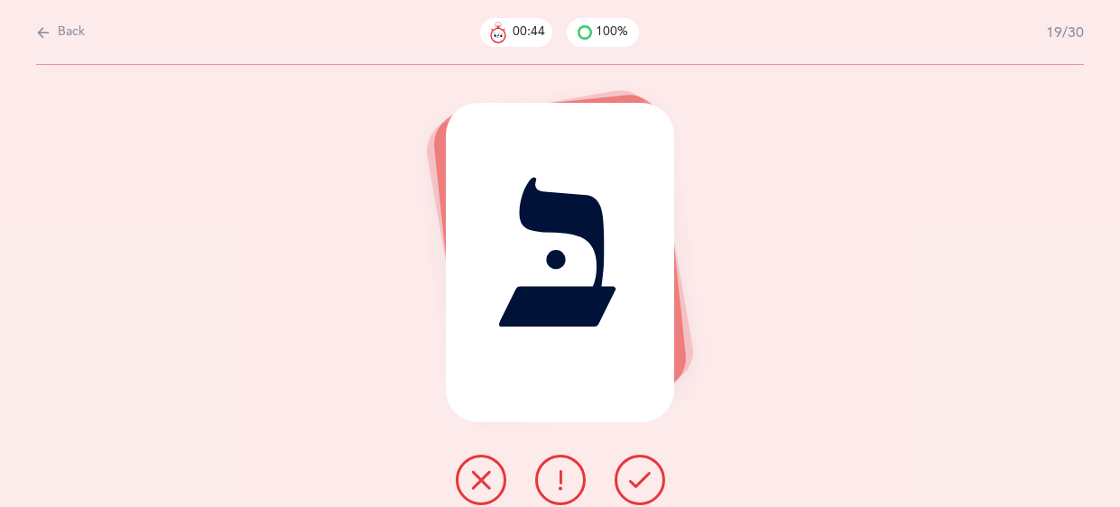
click at [639, 479] on icon at bounding box center [640, 480] width 22 height 22
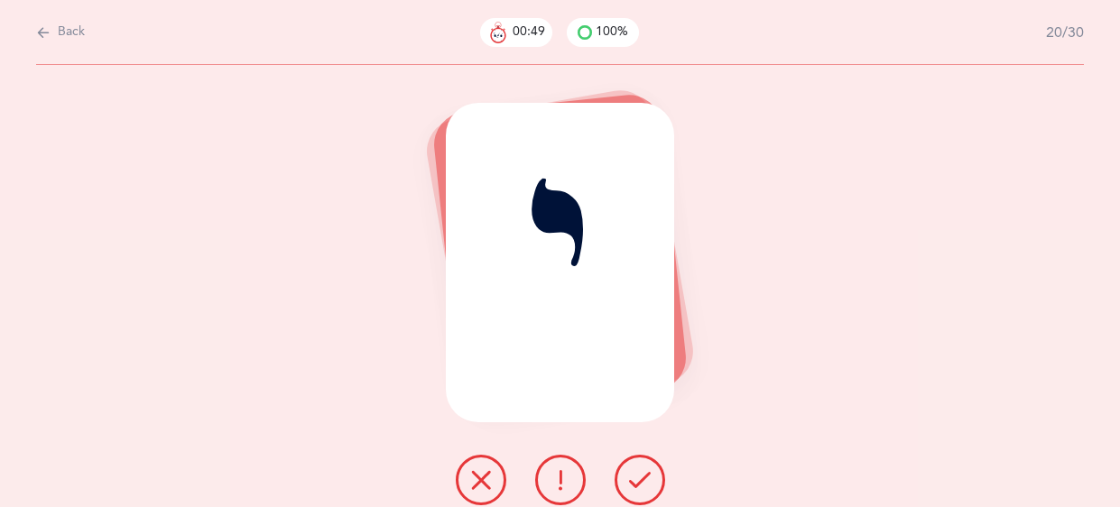
click at [639, 479] on icon at bounding box center [640, 480] width 22 height 22
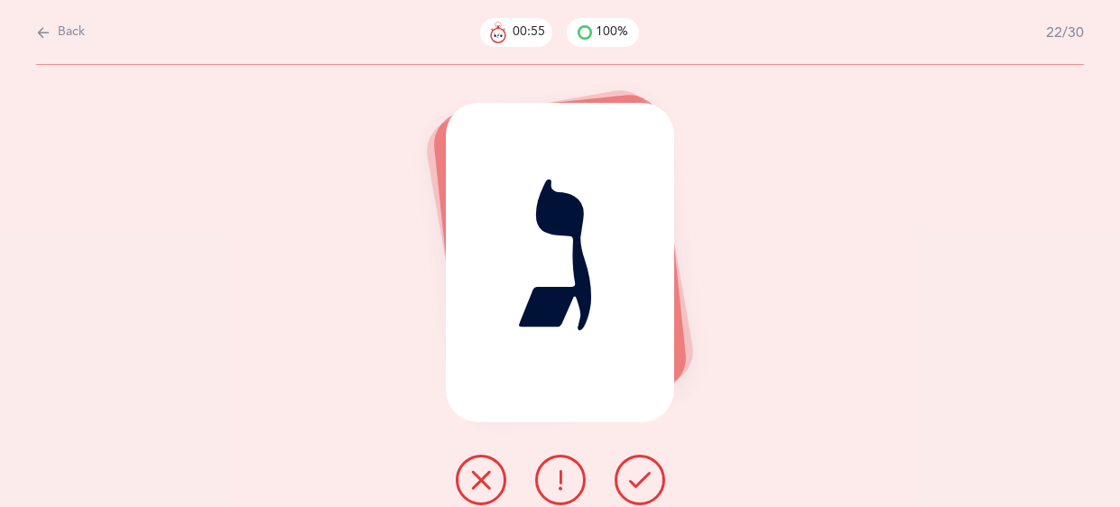
click at [639, 479] on icon at bounding box center [640, 480] width 22 height 22
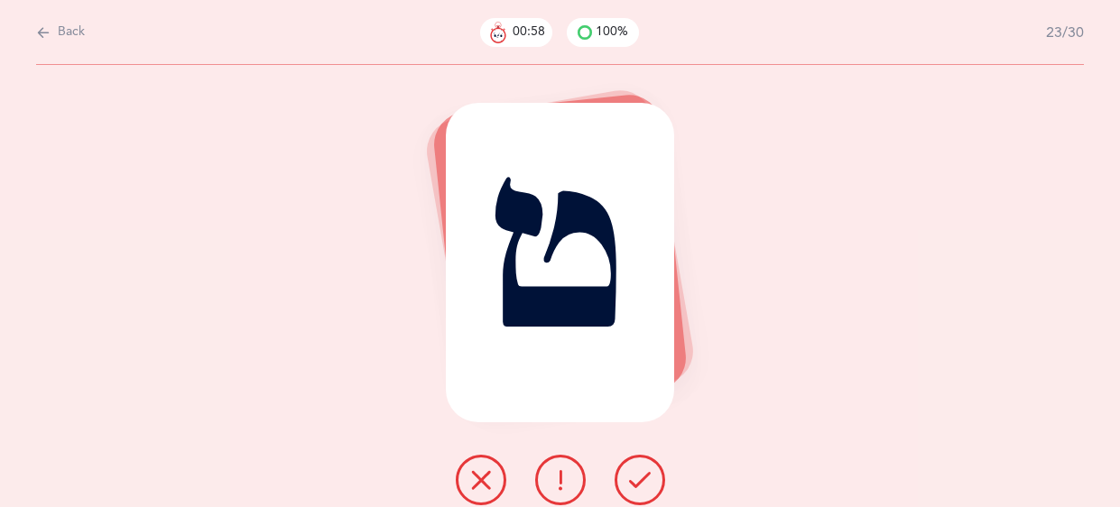
click at [639, 479] on icon at bounding box center [640, 480] width 22 height 22
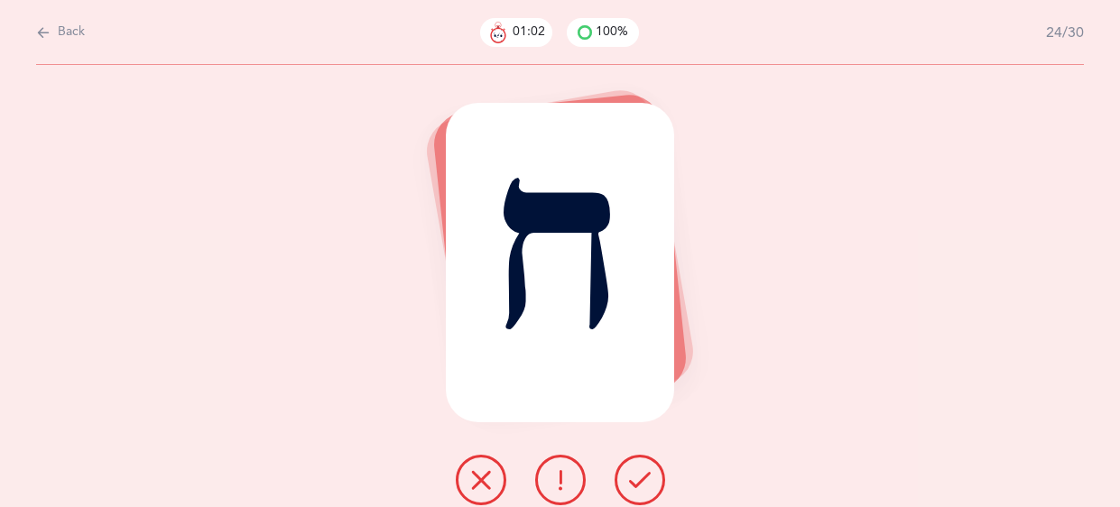
click at [639, 479] on icon at bounding box center [640, 480] width 22 height 22
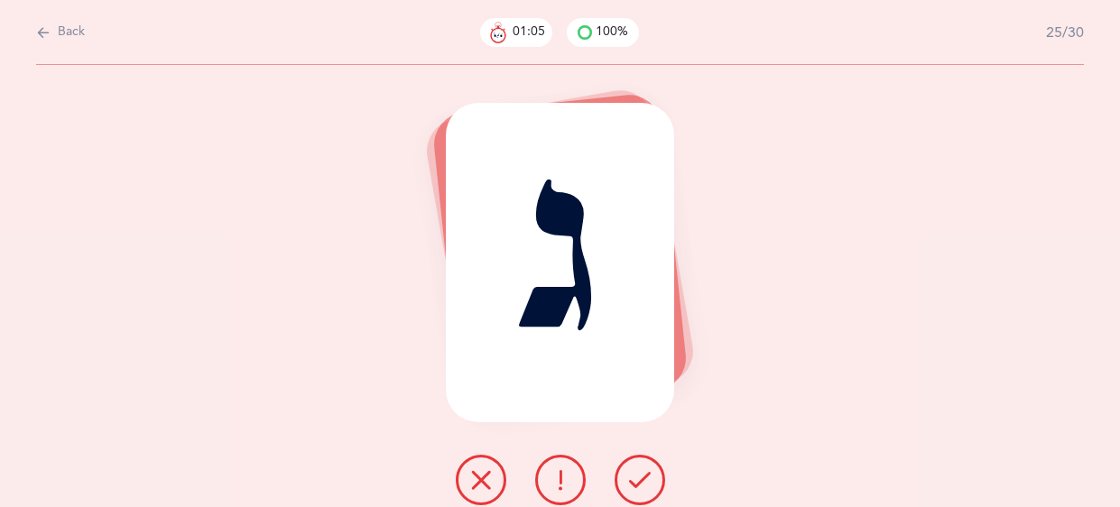
click at [639, 479] on icon at bounding box center [640, 480] width 22 height 22
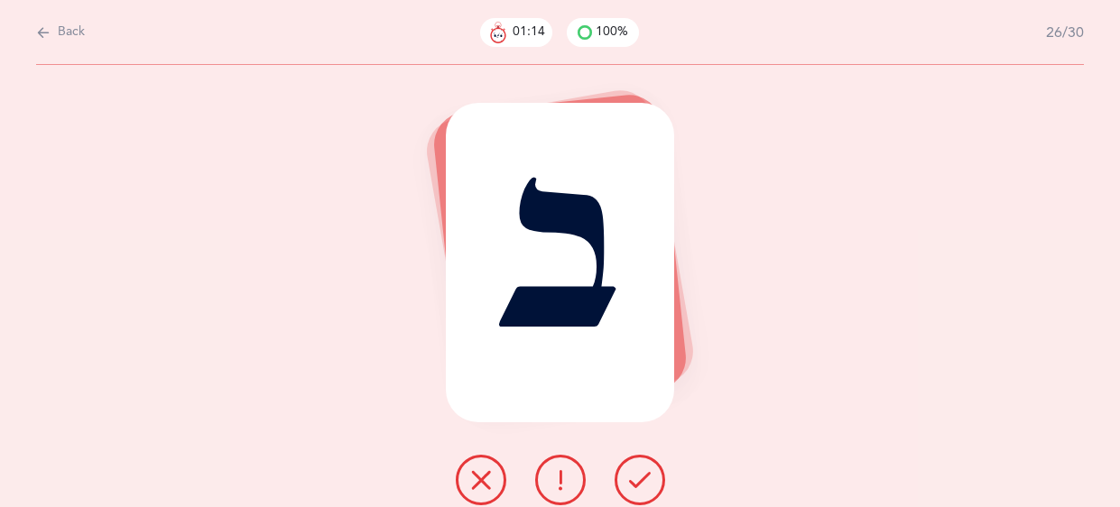
click at [639, 479] on icon at bounding box center [640, 480] width 22 height 22
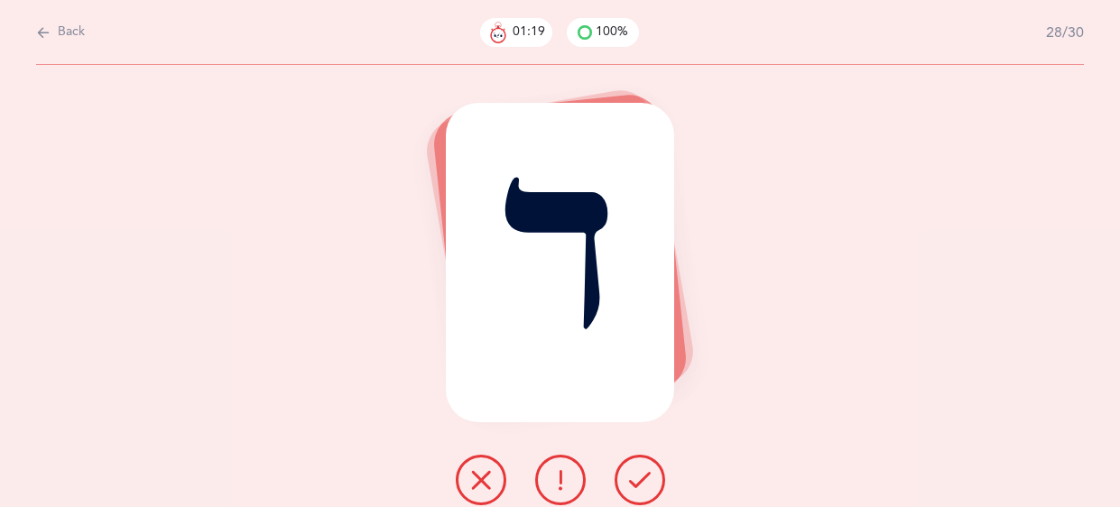
click at [639, 479] on icon at bounding box center [640, 480] width 22 height 22
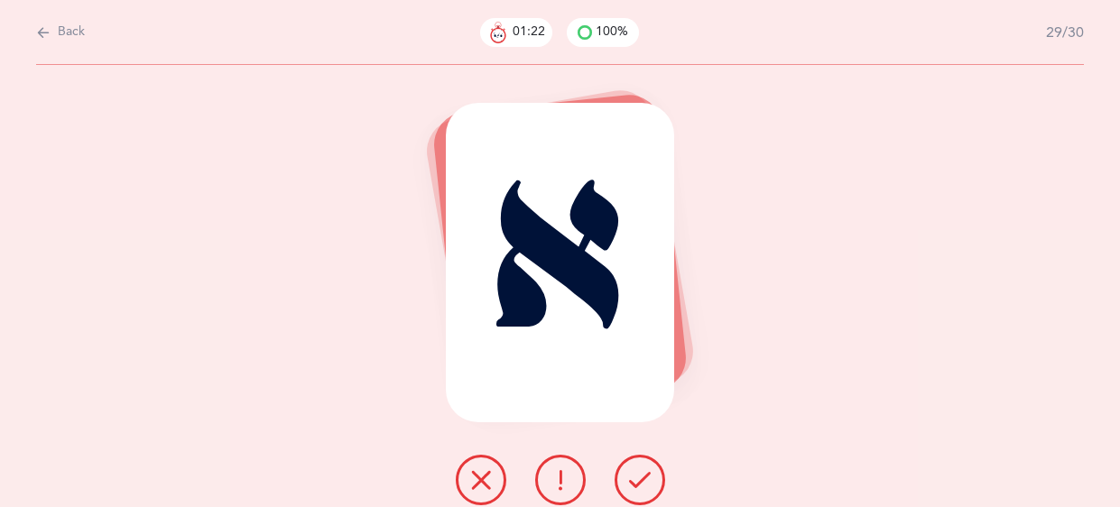
click at [639, 479] on icon at bounding box center [640, 480] width 22 height 22
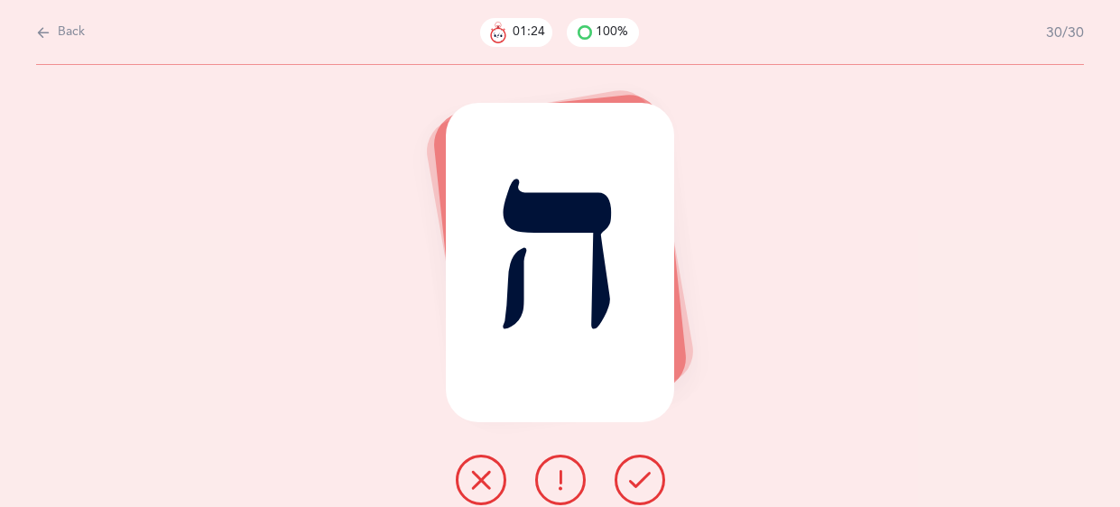
click at [639, 479] on icon at bounding box center [640, 480] width 22 height 22
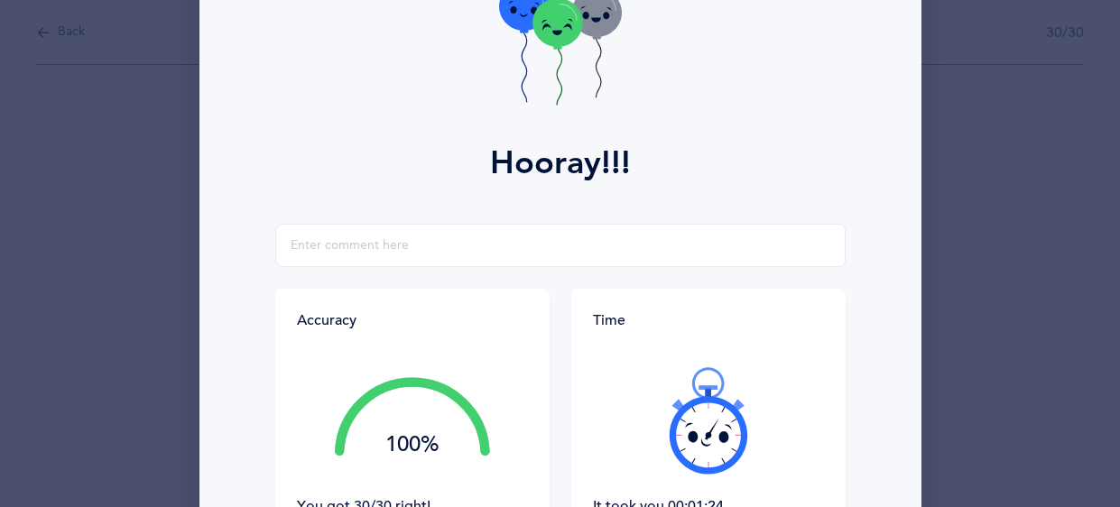
scroll to position [140, 0]
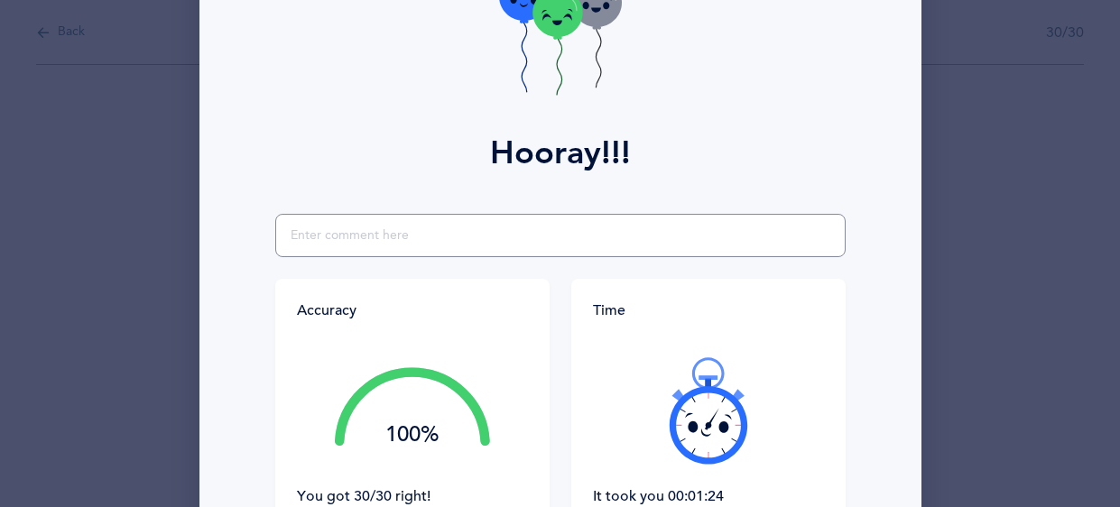
click at [433, 228] on input "text" at bounding box center [560, 235] width 571 height 43
type input "g"
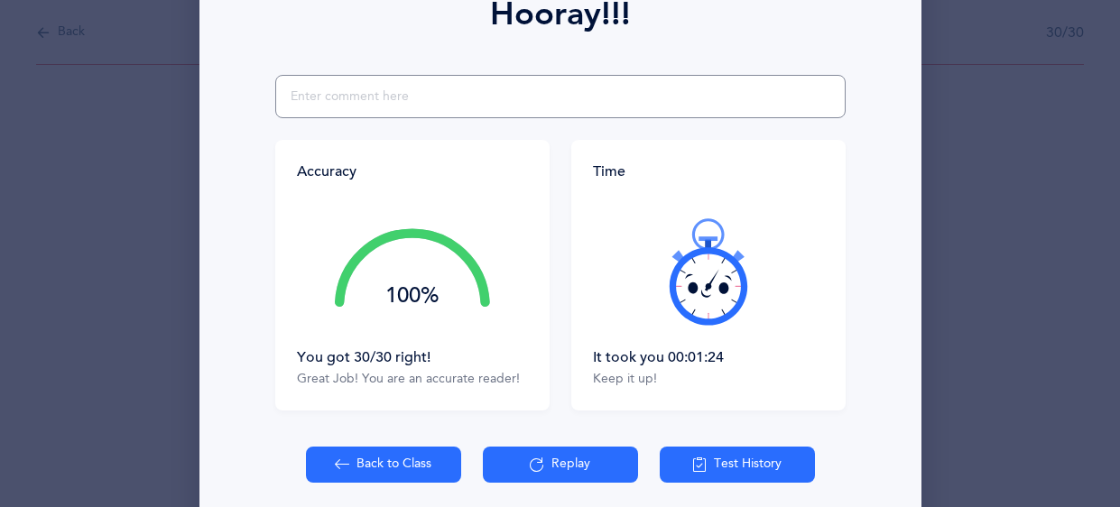
scroll to position [351, 0]
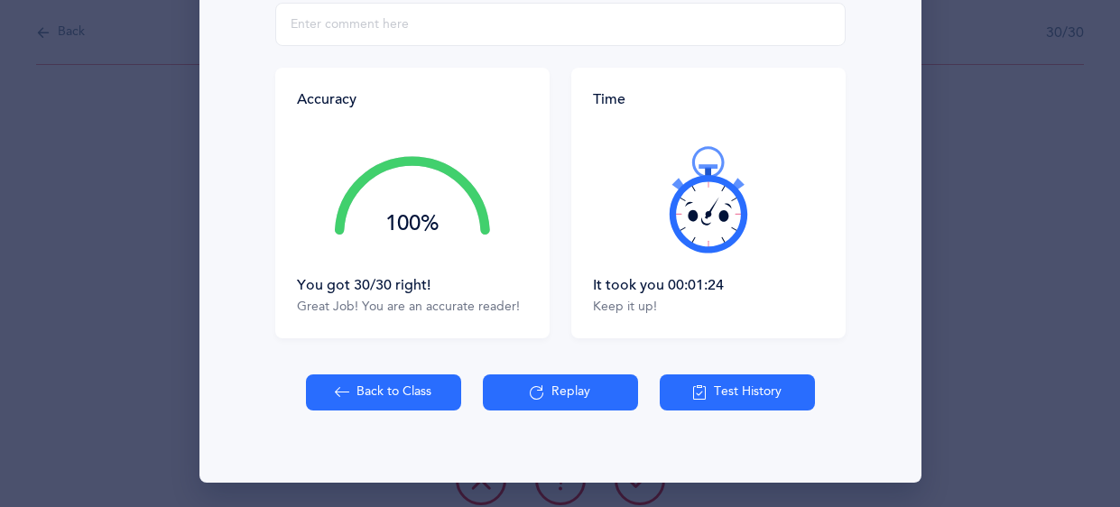
click at [391, 389] on button "Back to Class" at bounding box center [383, 393] width 155 height 36
